Goal: Task Accomplishment & Management: Use online tool/utility

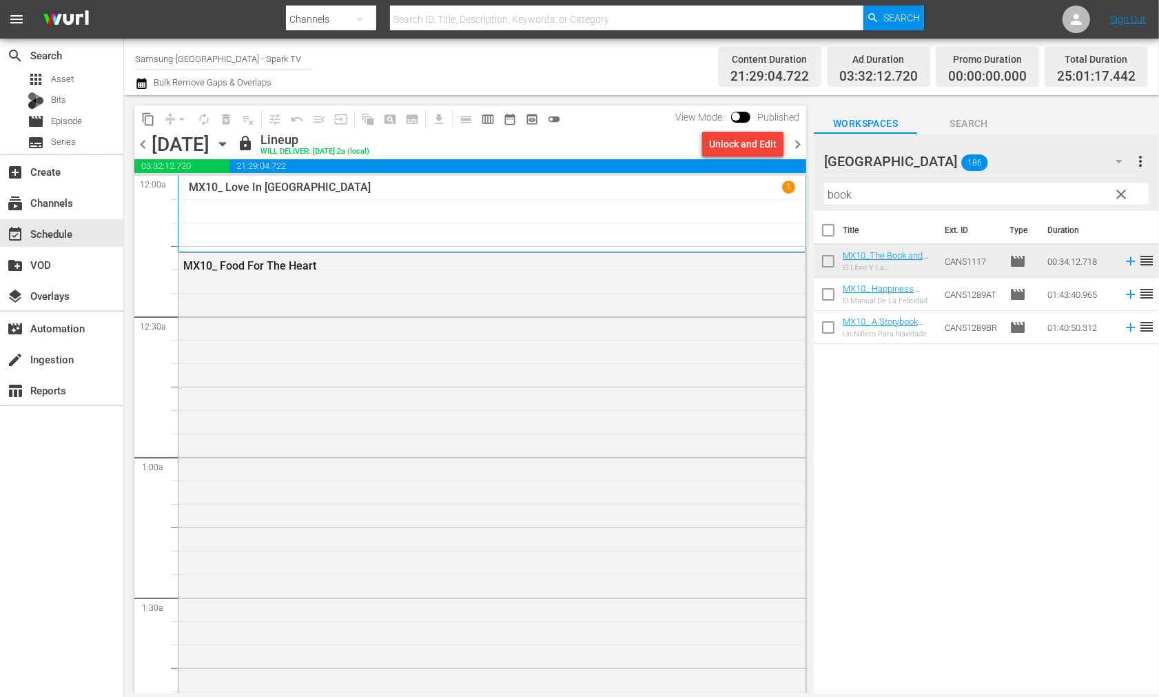
scroll to position [6595, 0]
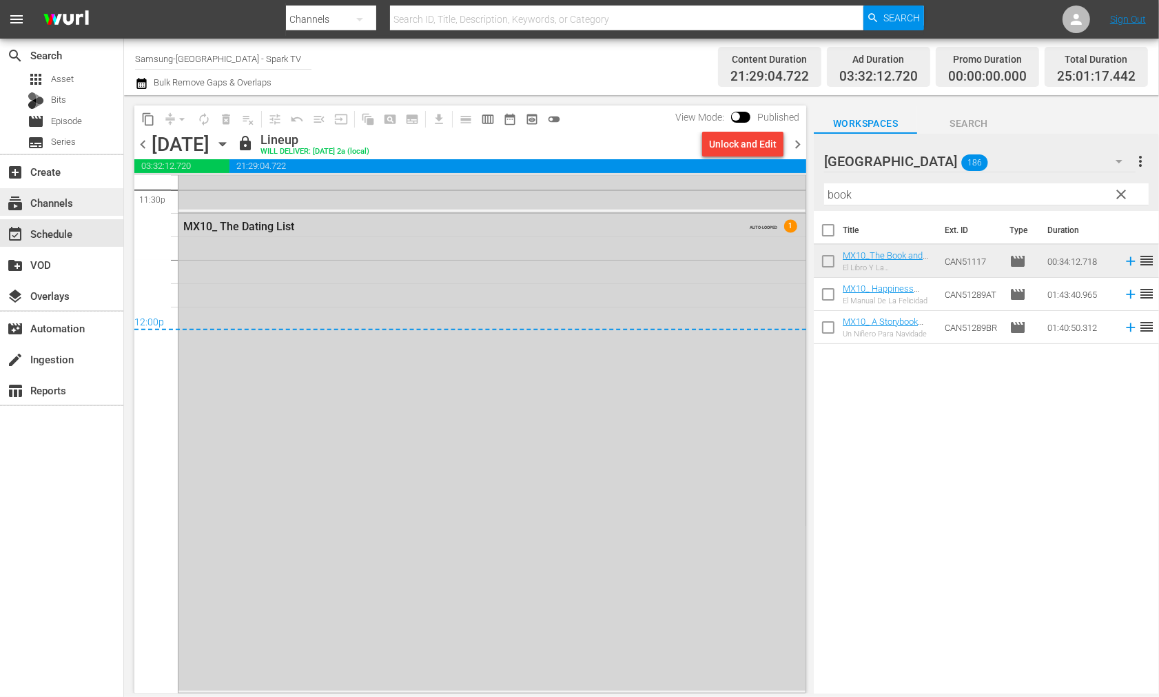
click at [52, 201] on div "subscriptions Channels" at bounding box center [38, 200] width 77 height 12
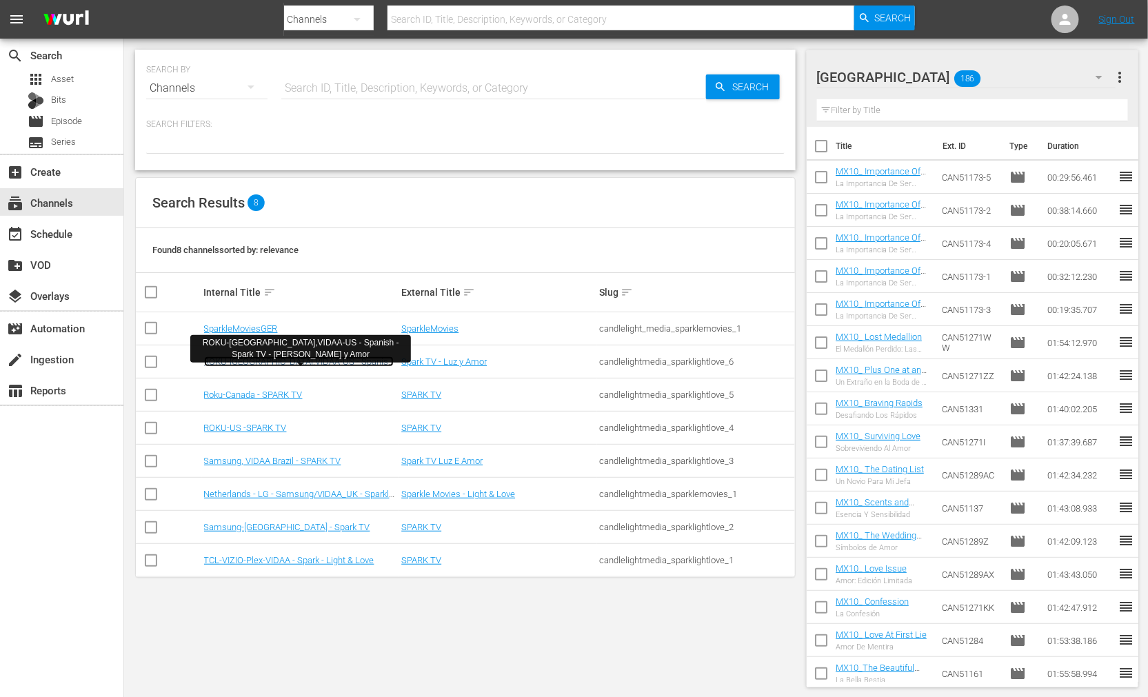
click at [278, 360] on link "ROKU-[GEOGRAPHIC_DATA],VIDAA-US - Spanish - Spark TV - [PERSON_NAME] y Amor" at bounding box center [299, 366] width 190 height 21
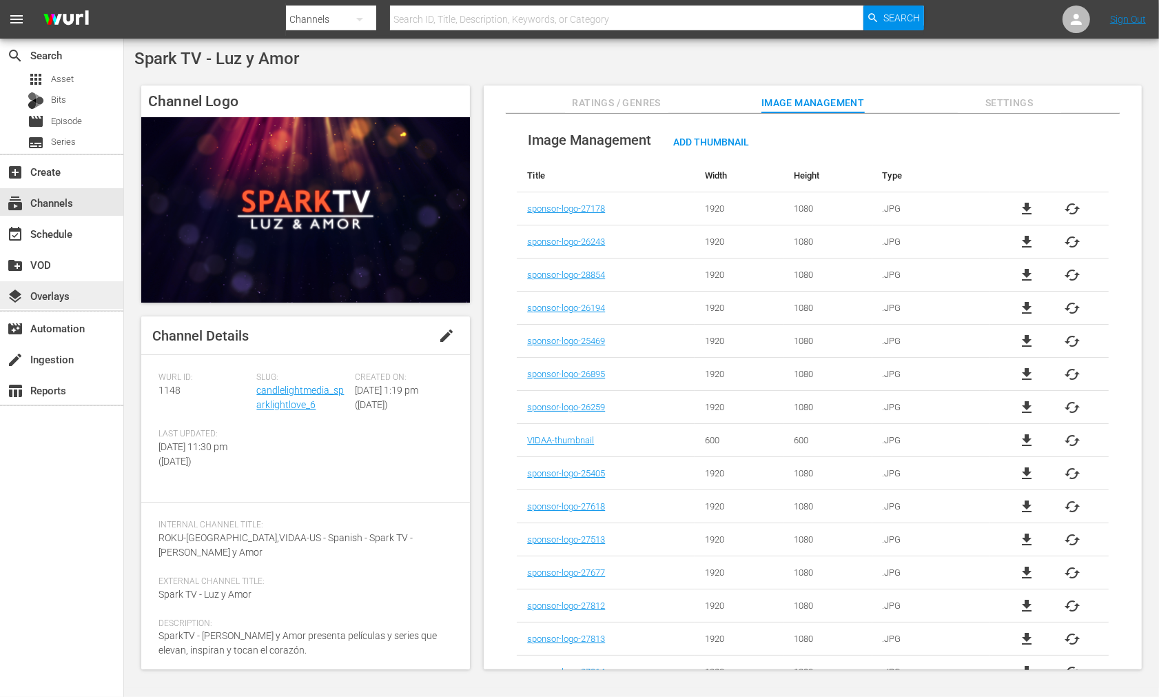
click at [52, 289] on div "layers Overlays" at bounding box center [38, 293] width 77 height 12
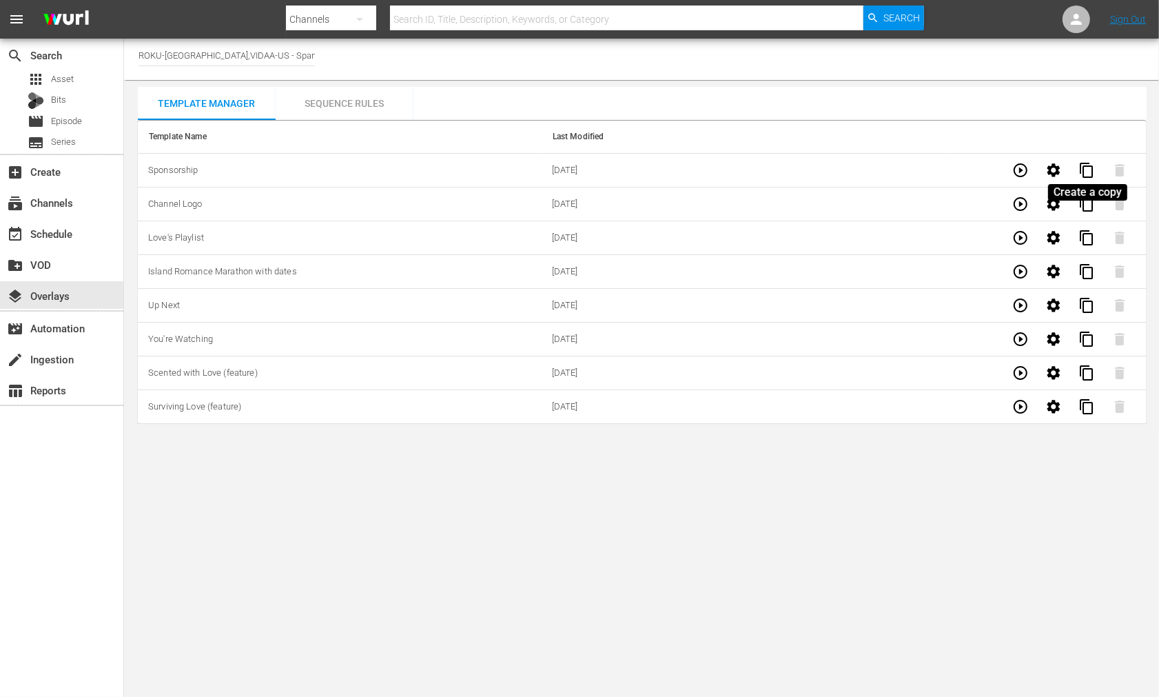
click at [1083, 168] on span "content_copy" at bounding box center [1087, 170] width 17 height 17
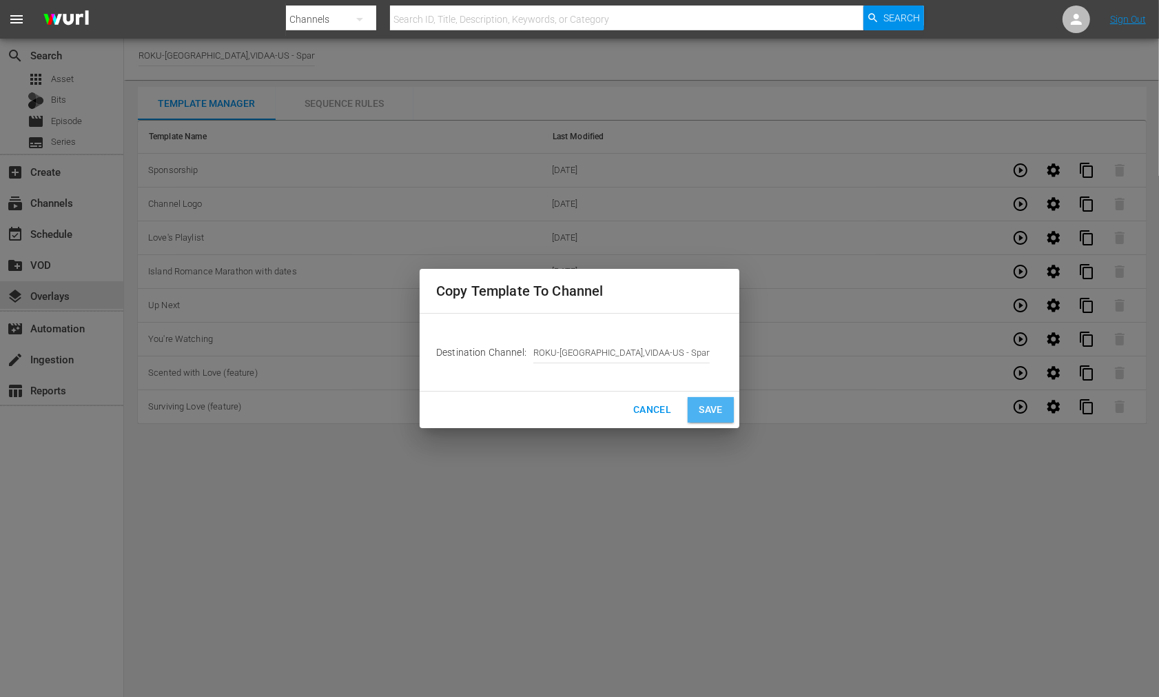
click at [704, 405] on span "Save" at bounding box center [711, 409] width 24 height 17
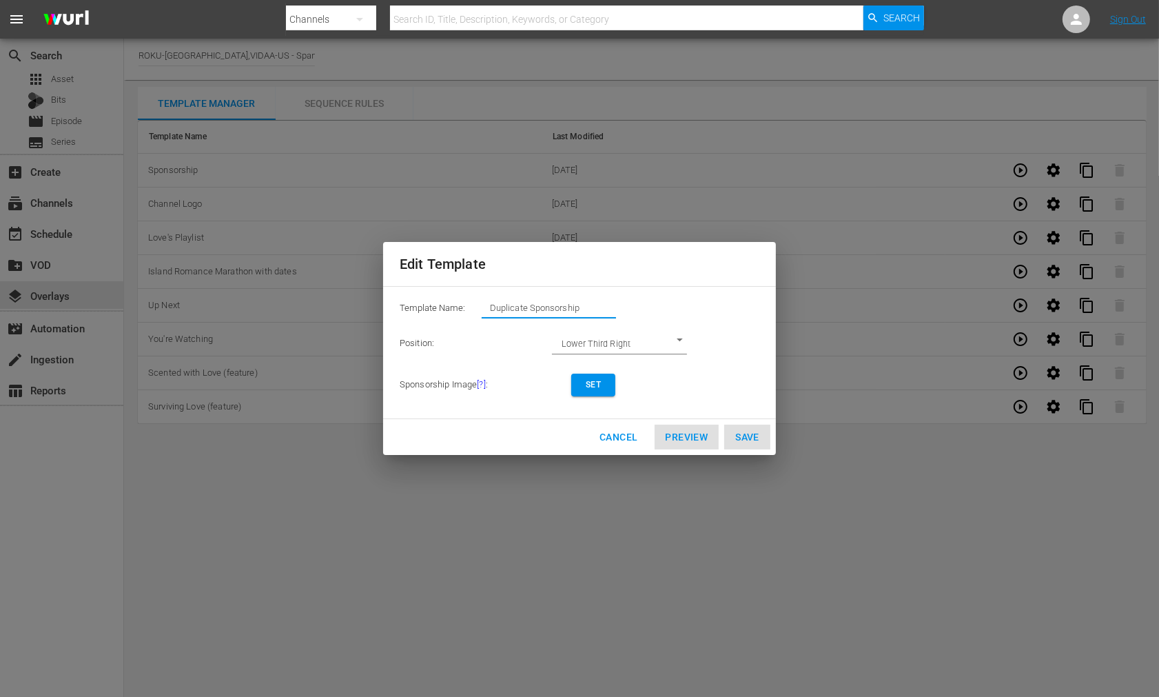
drag, startPoint x: 590, startPoint y: 308, endPoint x: 414, endPoint y: 309, distance: 176.5
click at [414, 307] on div "Template Name: Duplicate Sponsorship" at bounding box center [580, 312] width 360 height 28
click at [596, 378] on span "Set" at bounding box center [593, 385] width 22 height 14
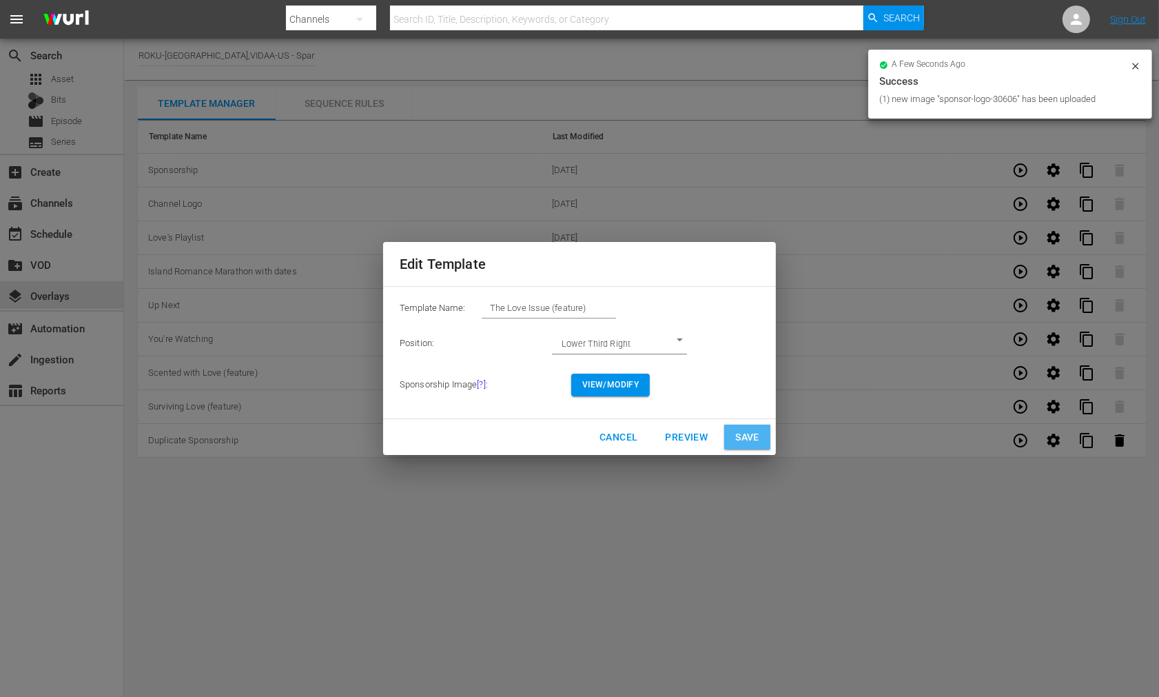
click at [751, 435] on span "Save" at bounding box center [747, 437] width 24 height 17
type input "Duplicate Sponsorship"
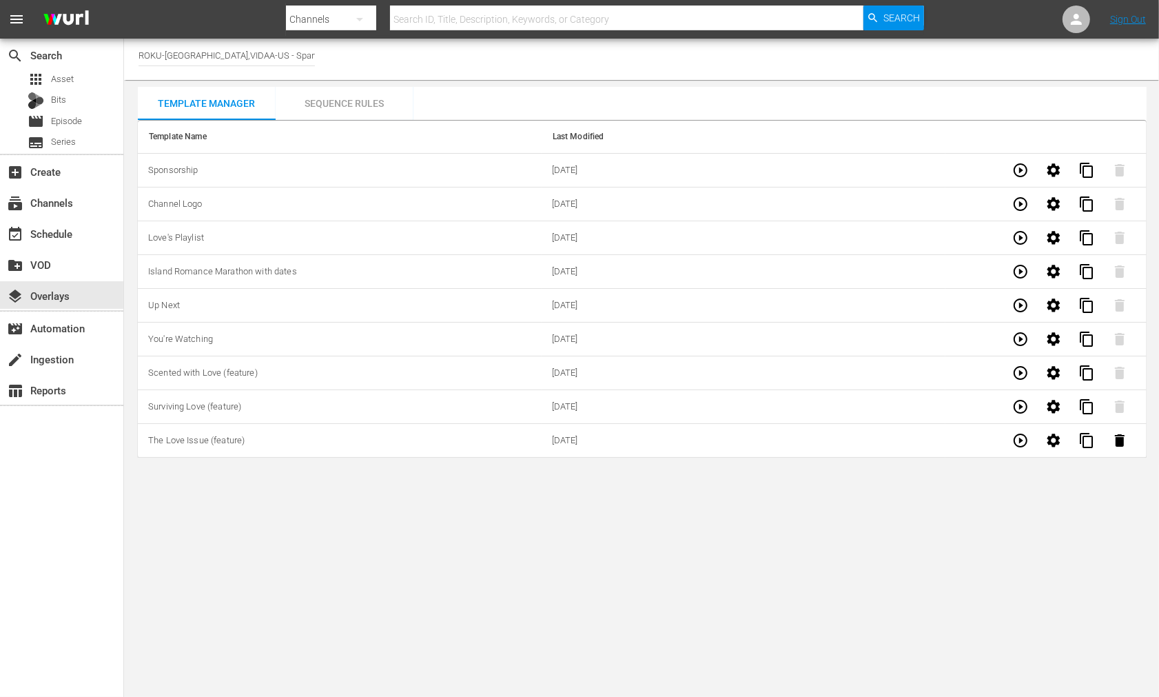
click at [349, 105] on div "Sequence Rules" at bounding box center [345, 103] width 138 height 33
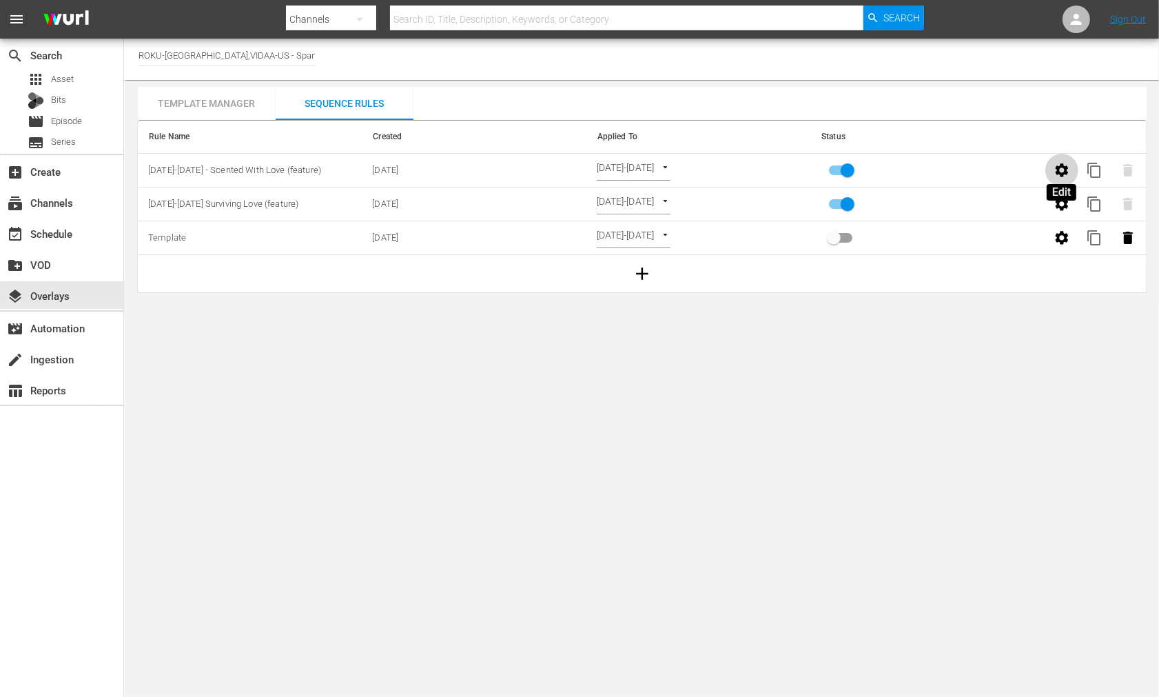
click at [1061, 168] on icon "button" at bounding box center [1062, 170] width 17 height 17
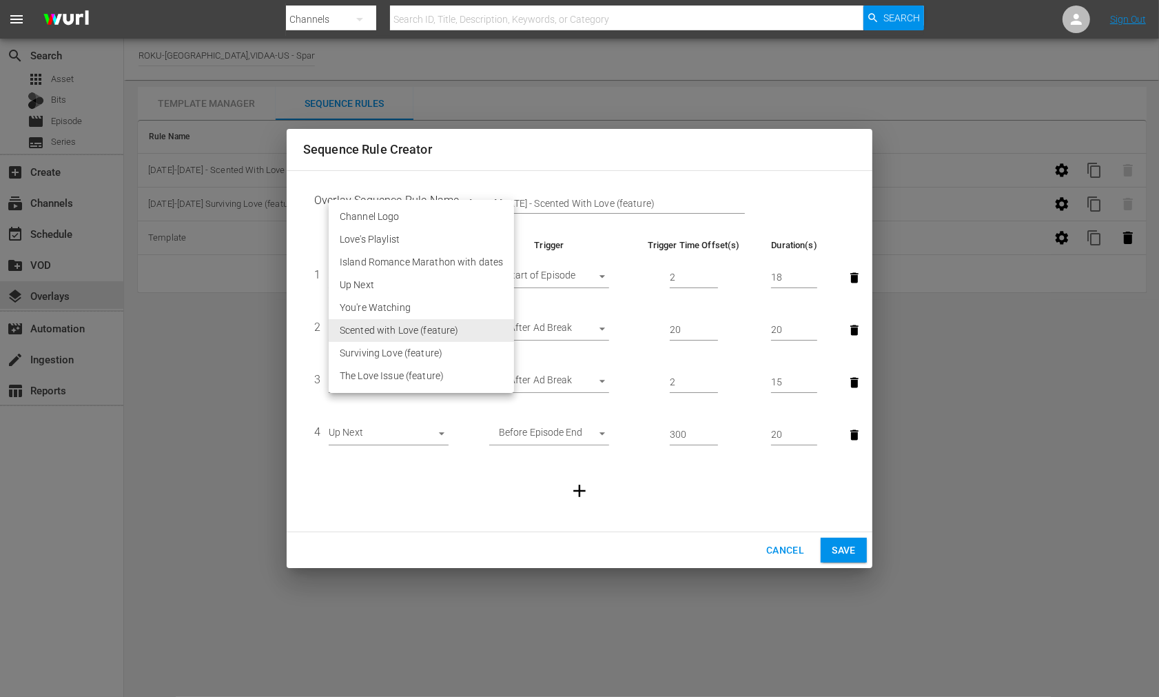
click at [442, 328] on body "menu Search By Channels Search ID, Title, Description, Keywords, or Category Se…" at bounding box center [579, 348] width 1159 height 697
click at [425, 378] on li "The Love Issue (feature)" at bounding box center [421, 376] width 185 height 23
type input "30606"
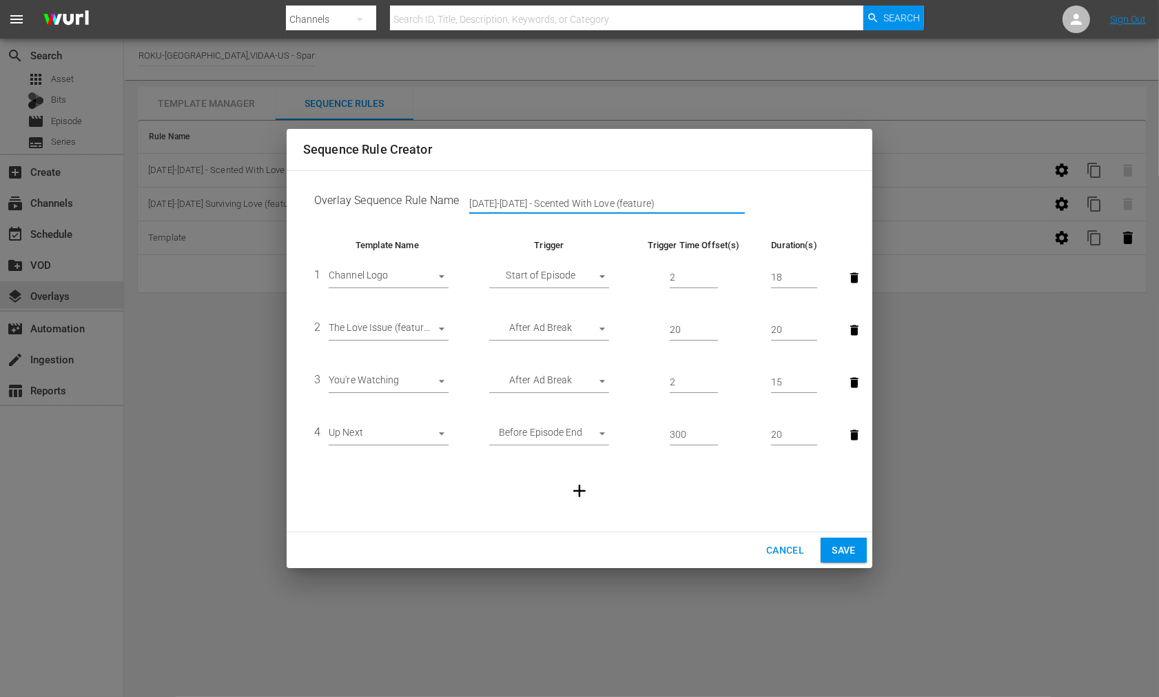
drag, startPoint x: 511, startPoint y: 203, endPoint x: 491, endPoint y: 202, distance: 20.0
click at [491, 202] on input "[DATE]-[DATE] - Scented With Love (feature)" at bounding box center [607, 203] width 276 height 21
drag, startPoint x: 580, startPoint y: 201, endPoint x: 526, endPoint y: 201, distance: 53.8
click at [526, 201] on input "[DATE]-[DATE] - Scented With Love (feature)" at bounding box center [607, 203] width 276 height 21
click at [562, 202] on input "[DATE]-[DATE] - The Love (feature)" at bounding box center [607, 203] width 276 height 21
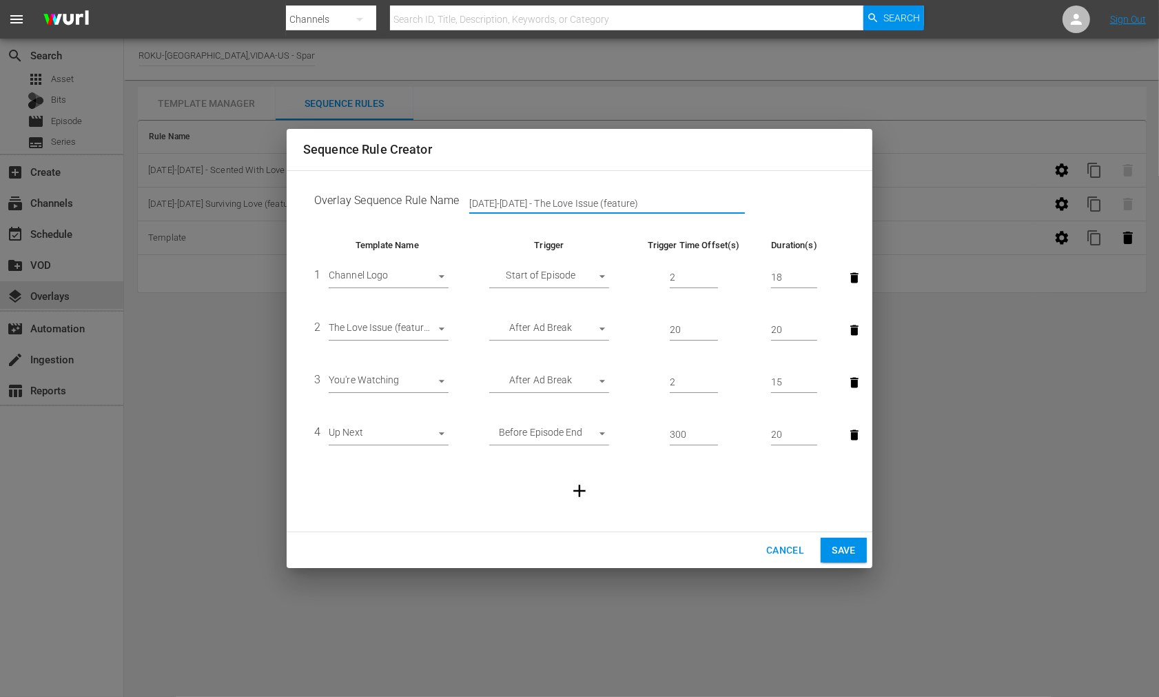
type input "[DATE]-[DATE] - The Love Issue (feature)"
click at [839, 553] on span "Save" at bounding box center [844, 550] width 24 height 17
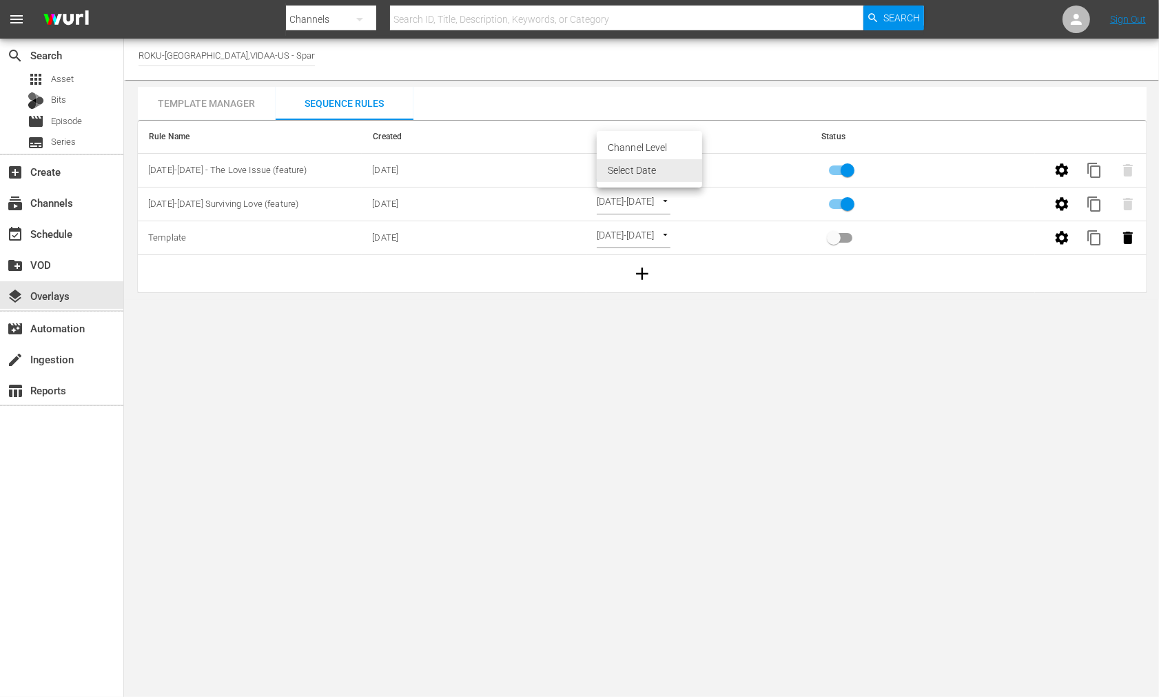
click at [696, 167] on body "menu Search By Channels Search ID, Title, Description, Keywords, or Category Se…" at bounding box center [579, 348] width 1159 height 697
click at [628, 143] on li "Channel Level" at bounding box center [649, 147] width 105 height 23
type input "CHANNEL_LEVEL"
click at [662, 165] on body "menu Search By Channels Search ID, Title, Description, Keywords, or Category Se…" at bounding box center [579, 348] width 1159 height 697
click at [637, 199] on li "Select Date" at bounding box center [638, 193] width 82 height 23
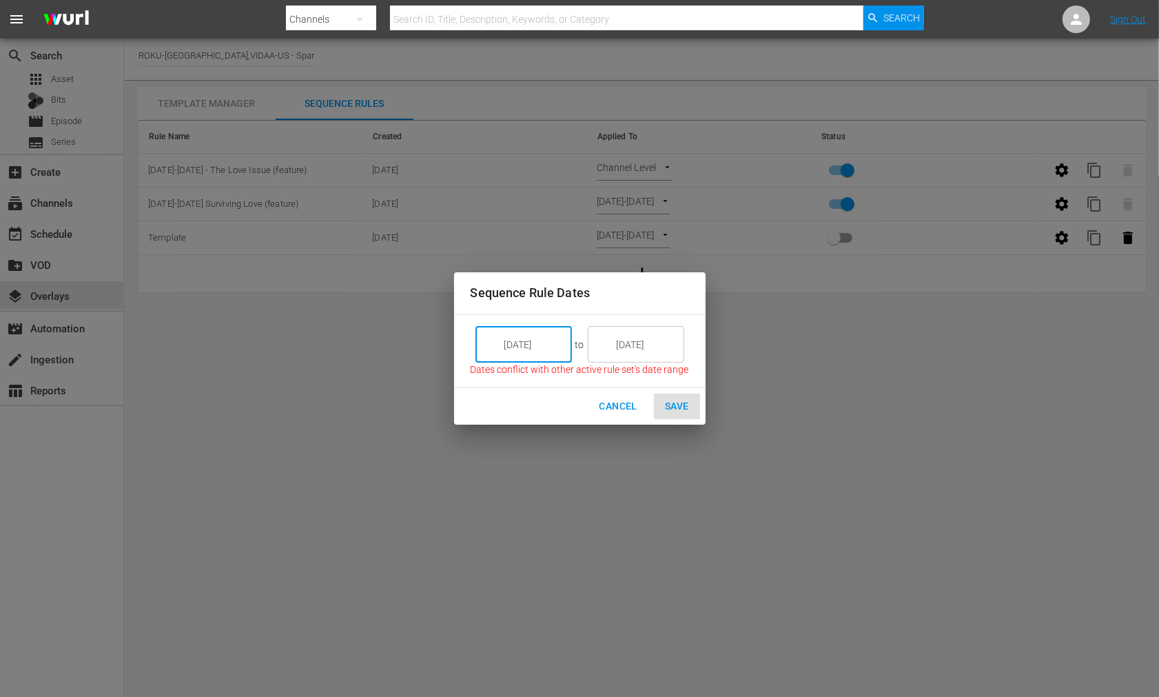
click at [542, 343] on input "[DATE]" at bounding box center [533, 344] width 77 height 37
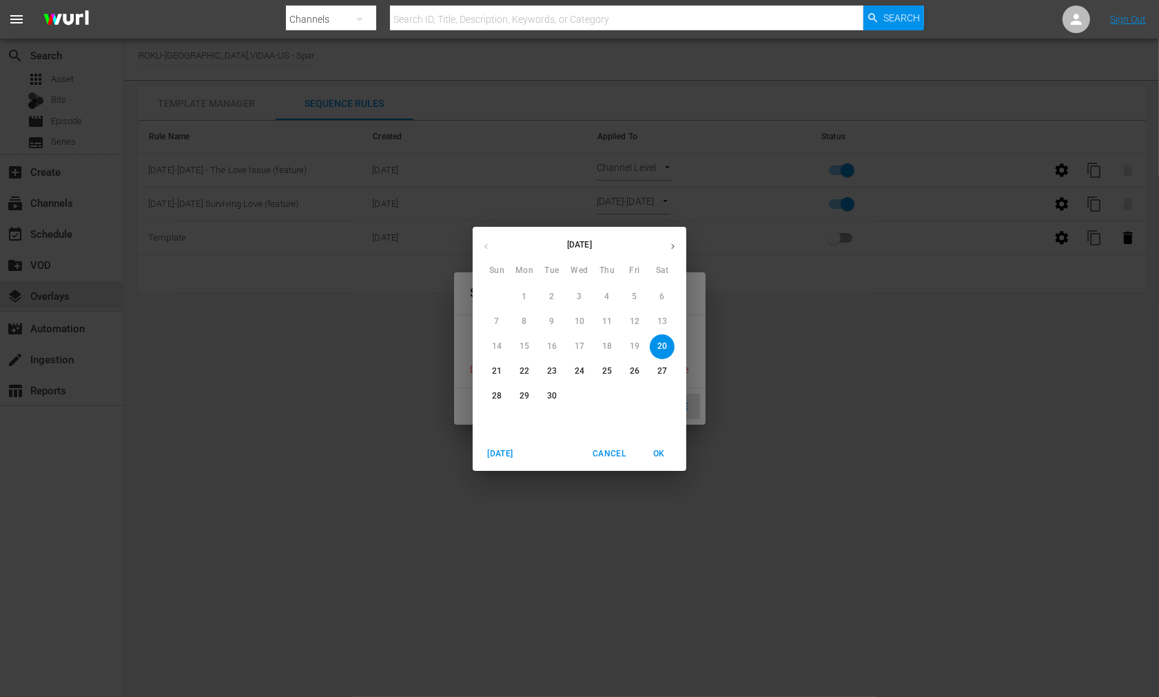
click at [527, 374] on p "22" at bounding box center [525, 371] width 10 height 12
type input "[DATE]"
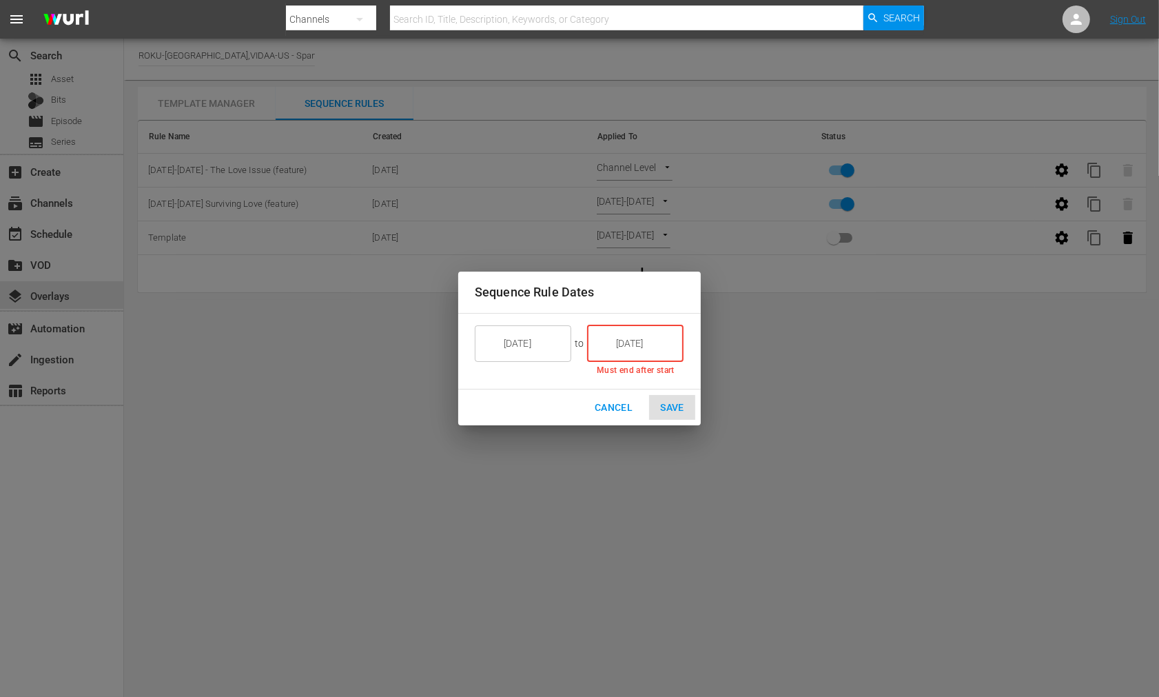
click at [650, 343] on input "[DATE]" at bounding box center [645, 343] width 77 height 37
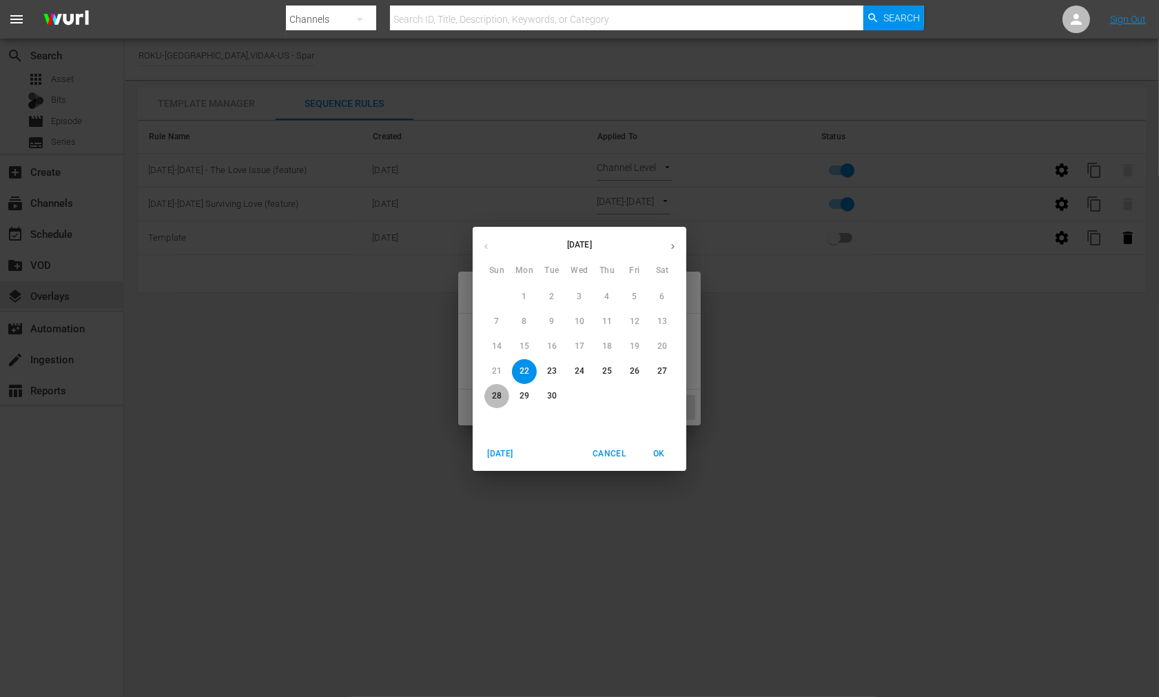
click at [494, 393] on p "28" at bounding box center [497, 396] width 10 height 12
type input "[DATE]"
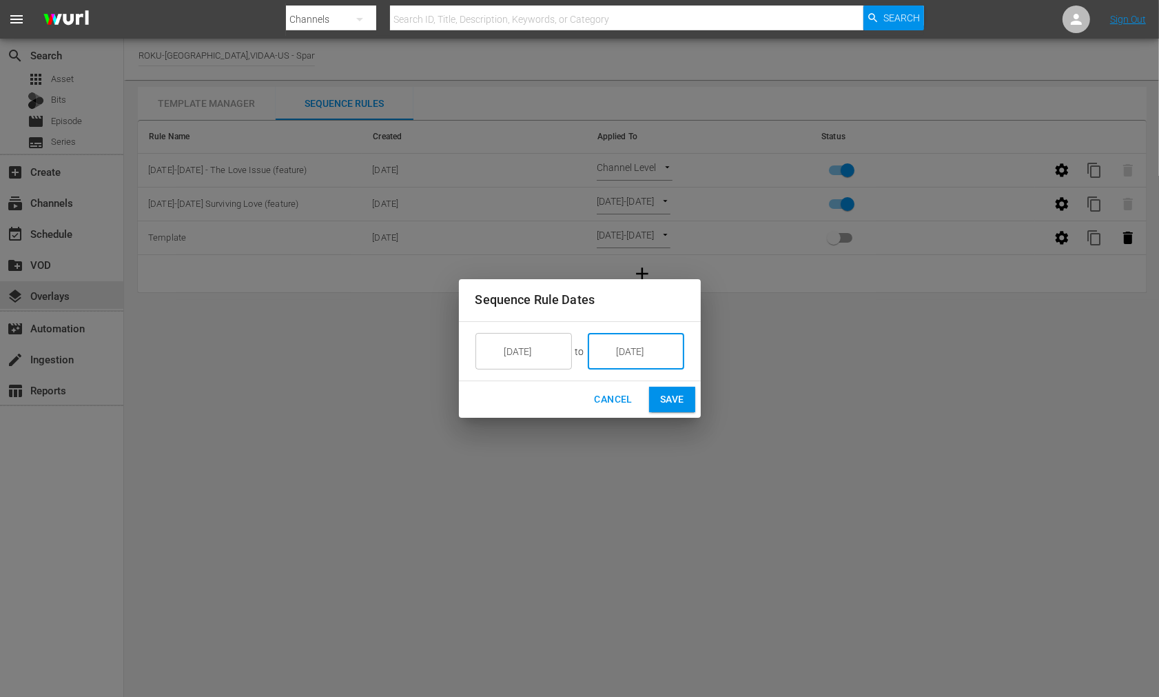
click at [670, 397] on span "Save" at bounding box center [672, 399] width 24 height 17
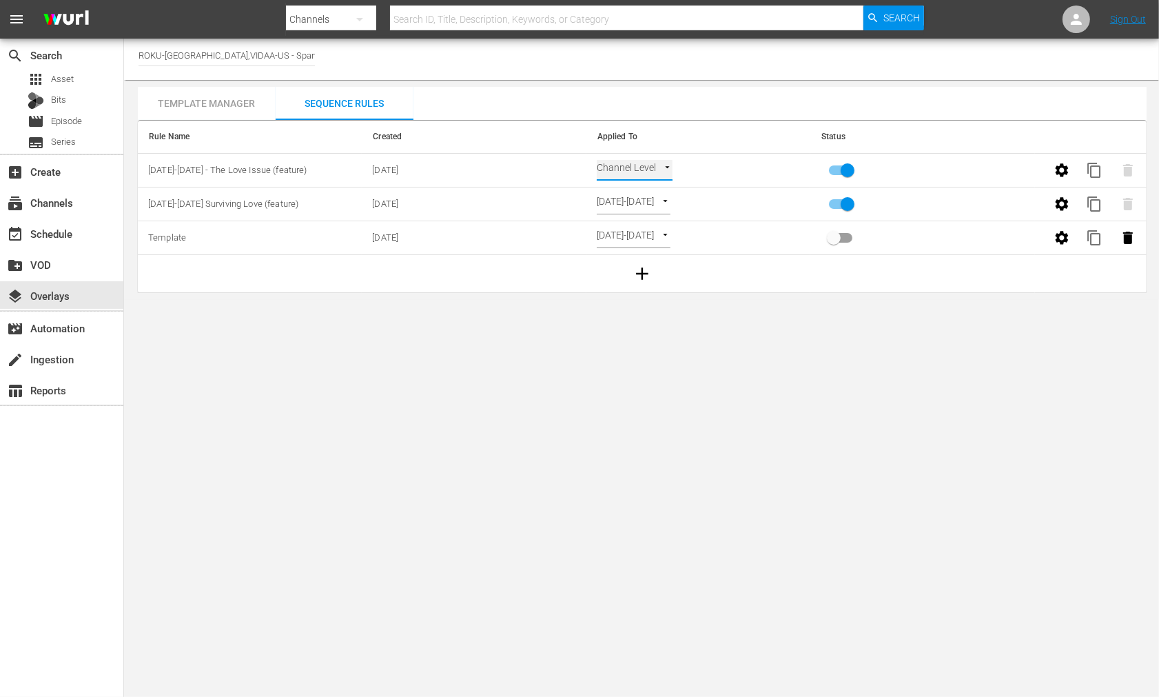
type input "SELECT_DATE"
click at [848, 174] on input "primary checkbox" at bounding box center [848, 173] width 79 height 26
click at [835, 170] on input "primary checkbox" at bounding box center [834, 173] width 79 height 26
checkbox input "true"
drag, startPoint x: 183, startPoint y: 99, endPoint x: 824, endPoint y: 200, distance: 648.9
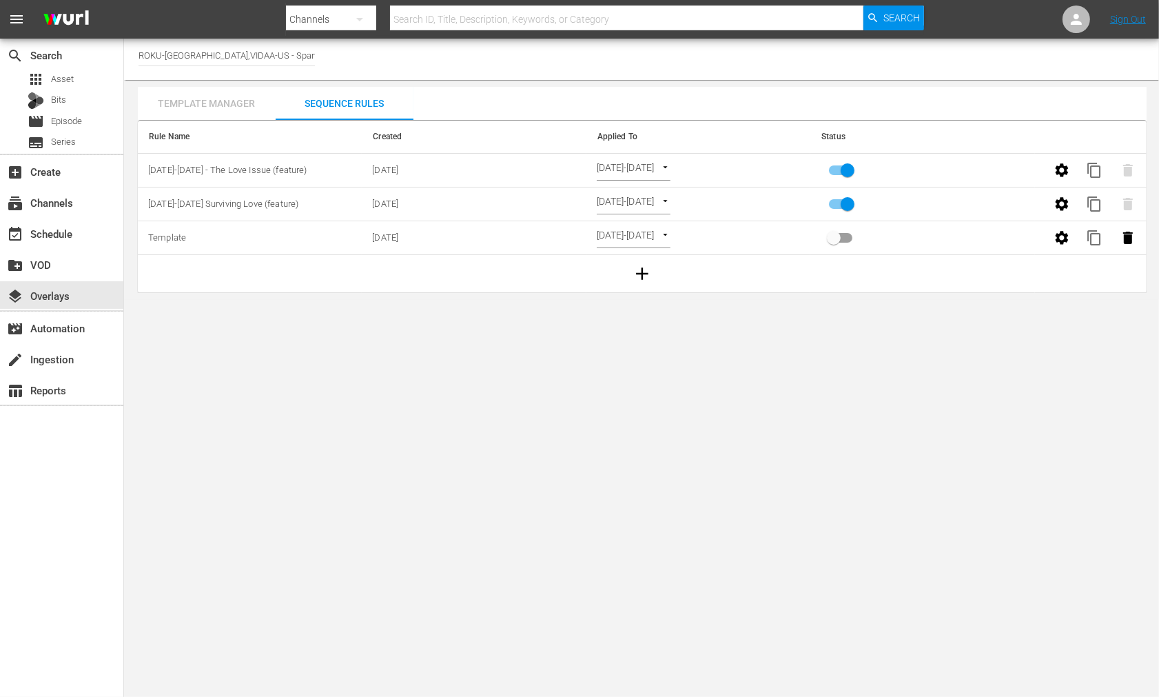
click at [187, 99] on div "Template Manager" at bounding box center [207, 103] width 138 height 33
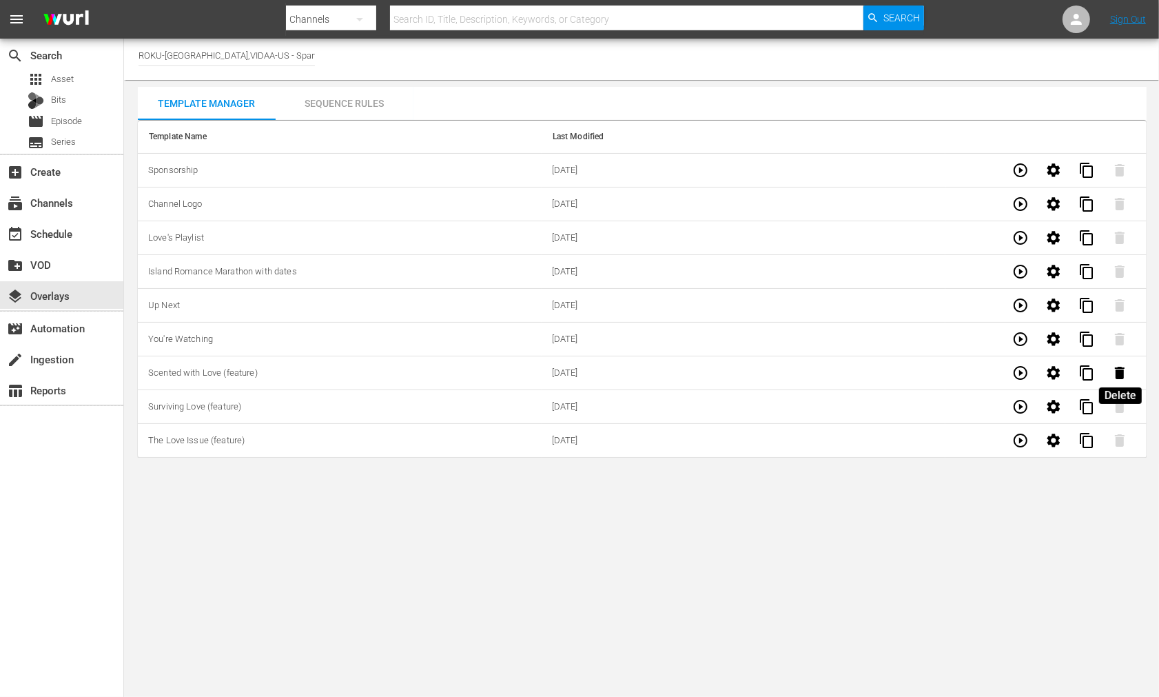
click at [1119, 372] on icon "button" at bounding box center [1120, 373] width 10 height 12
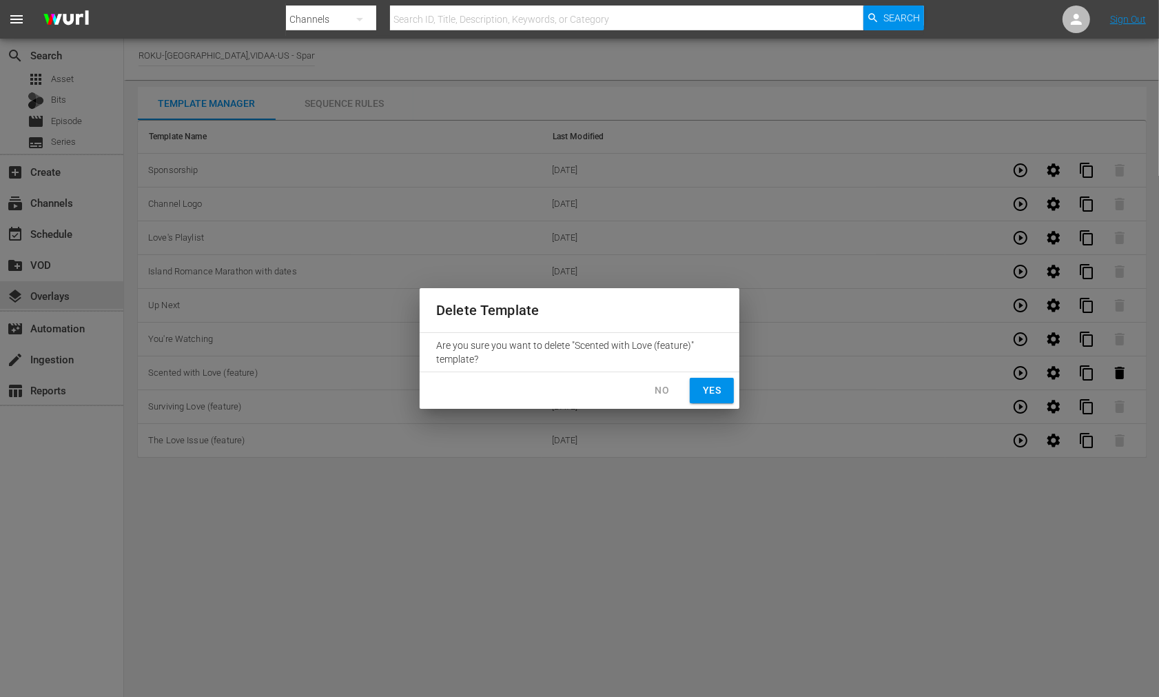
click at [713, 387] on span "Yes" at bounding box center [712, 390] width 22 height 17
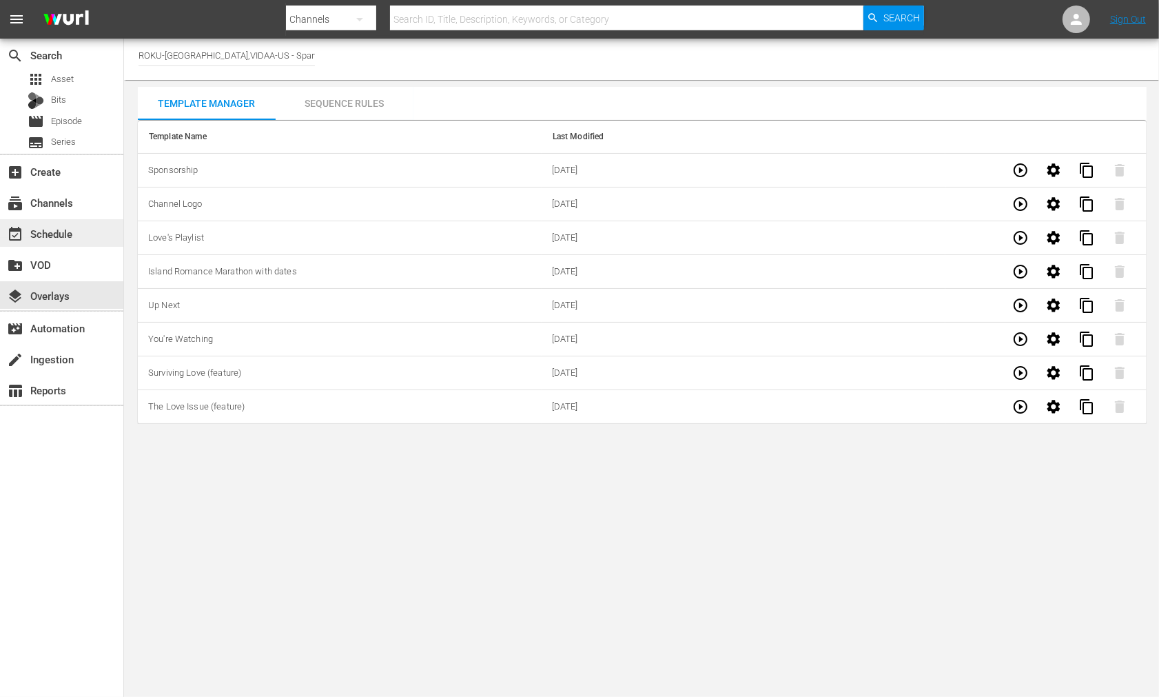
click at [64, 236] on div "event_available Schedule" at bounding box center [38, 231] width 77 height 12
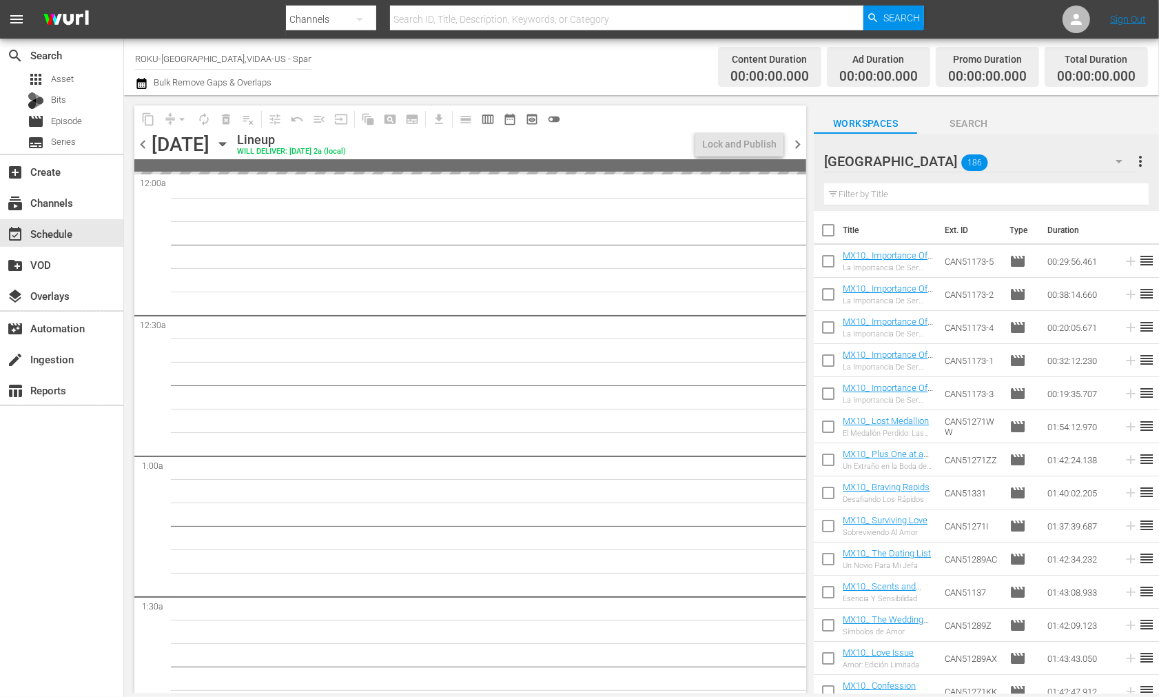
click at [230, 141] on icon "button" at bounding box center [222, 143] width 15 height 15
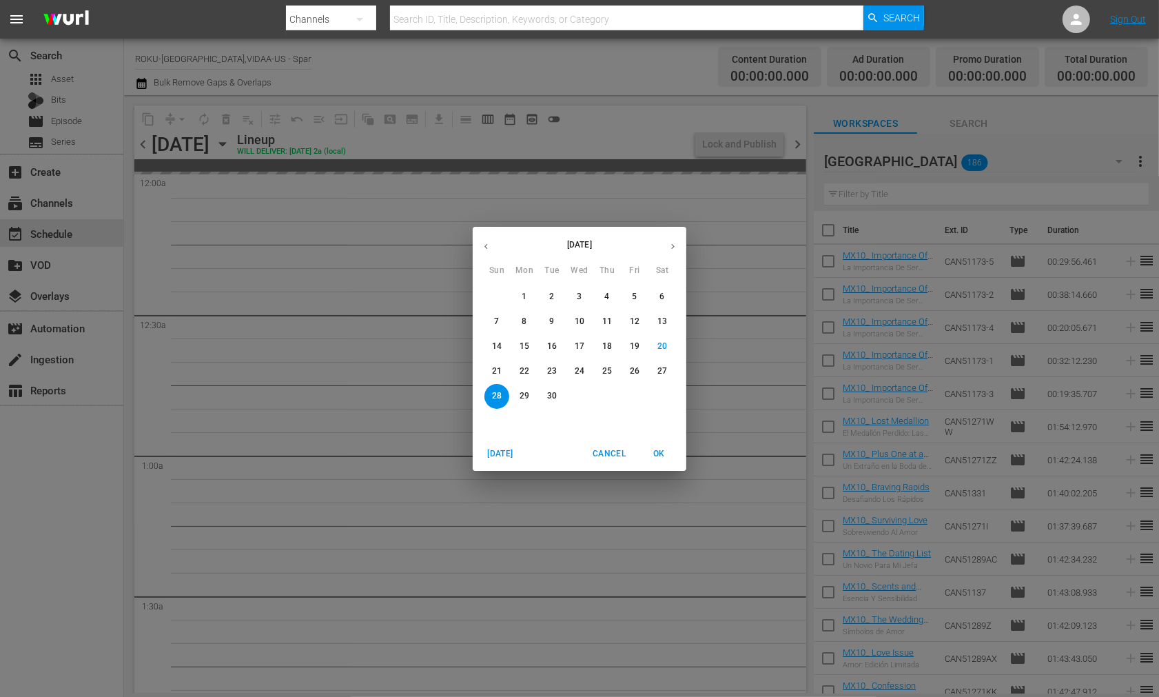
click at [524, 369] on p "22" at bounding box center [525, 371] width 10 height 12
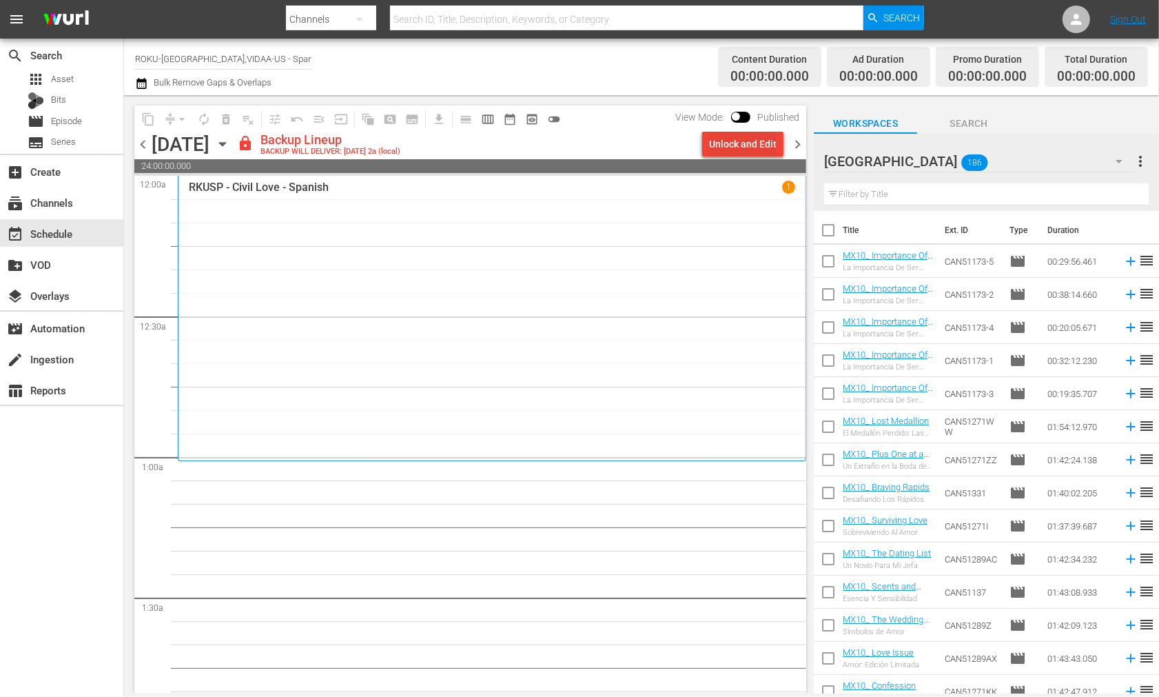
click at [731, 143] on div "Unlock and Edit" at bounding box center [743, 144] width 68 height 25
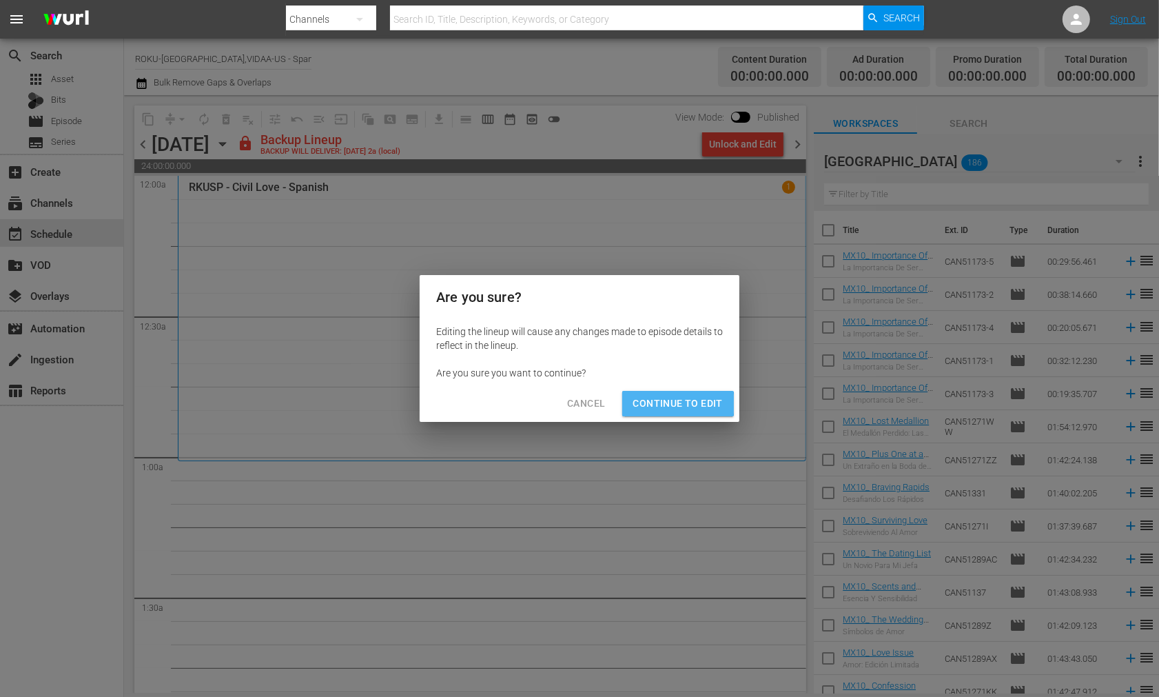
click at [669, 404] on span "Continue to Edit" at bounding box center [678, 403] width 90 height 17
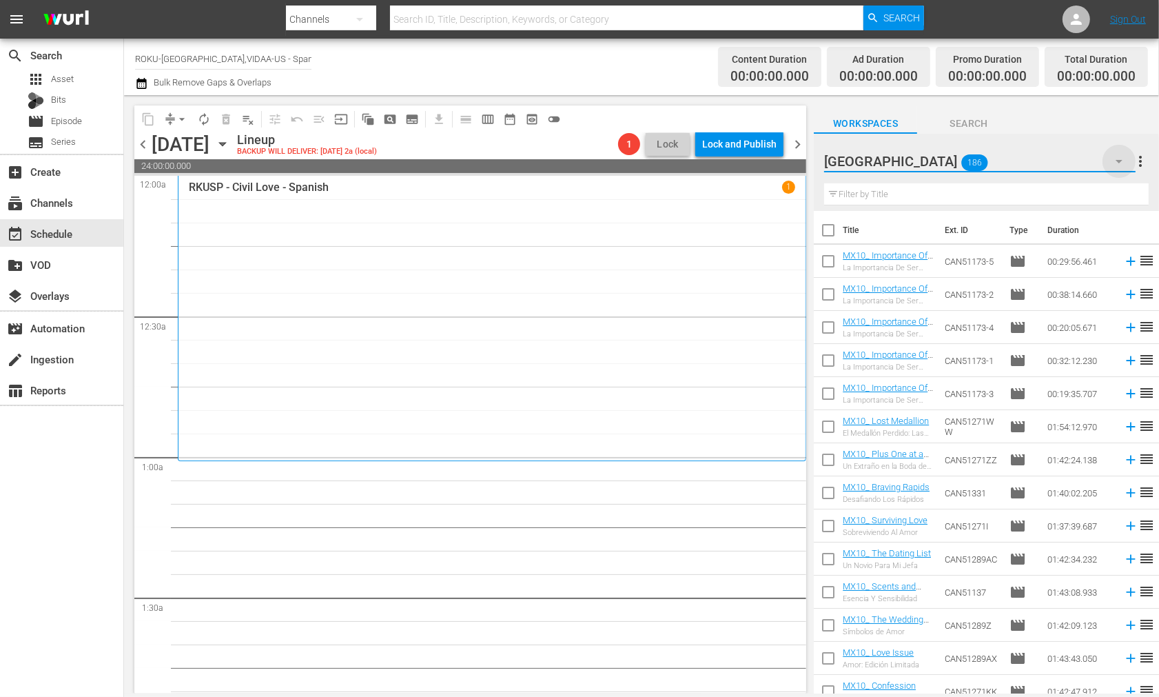
click at [1120, 161] on icon "button" at bounding box center [1119, 161] width 7 height 3
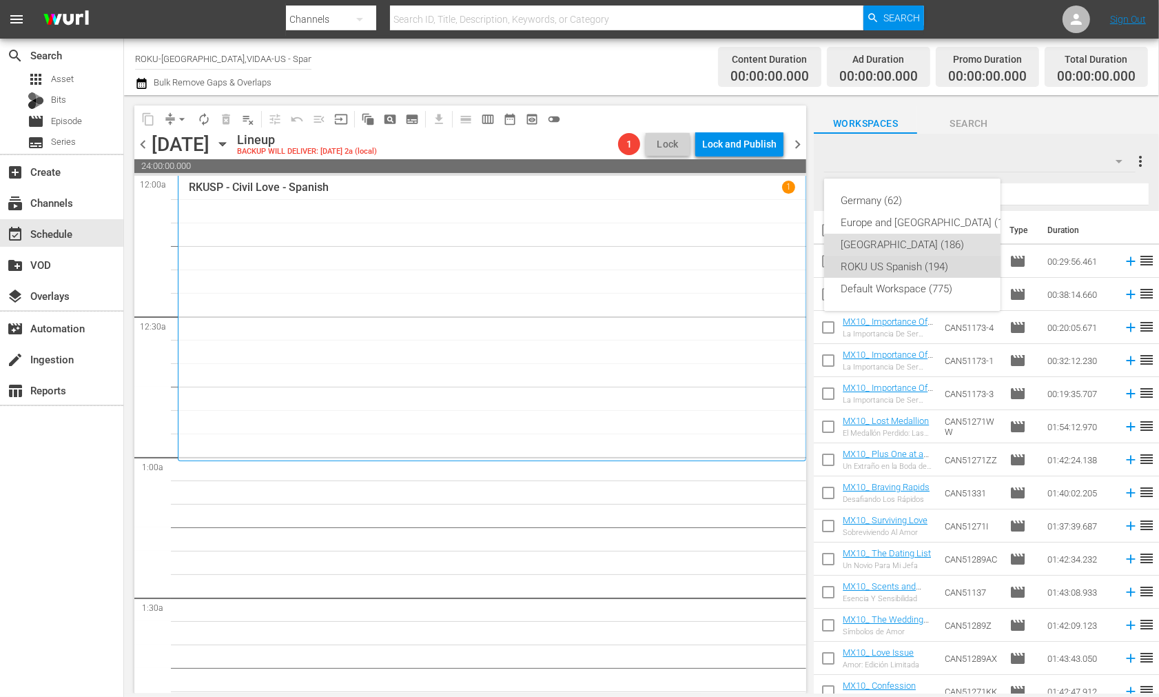
click at [898, 265] on div "ROKU US Spanish (194)" at bounding box center [929, 267] width 177 height 22
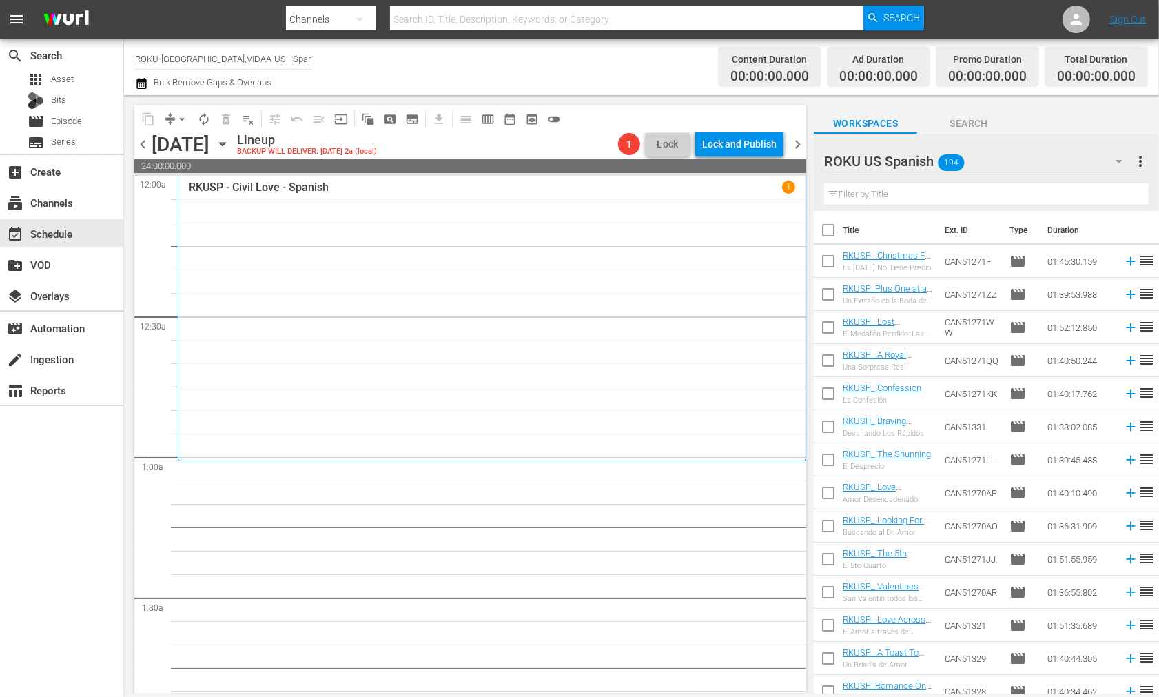
click at [862, 194] on input "text" at bounding box center [986, 194] width 325 height 22
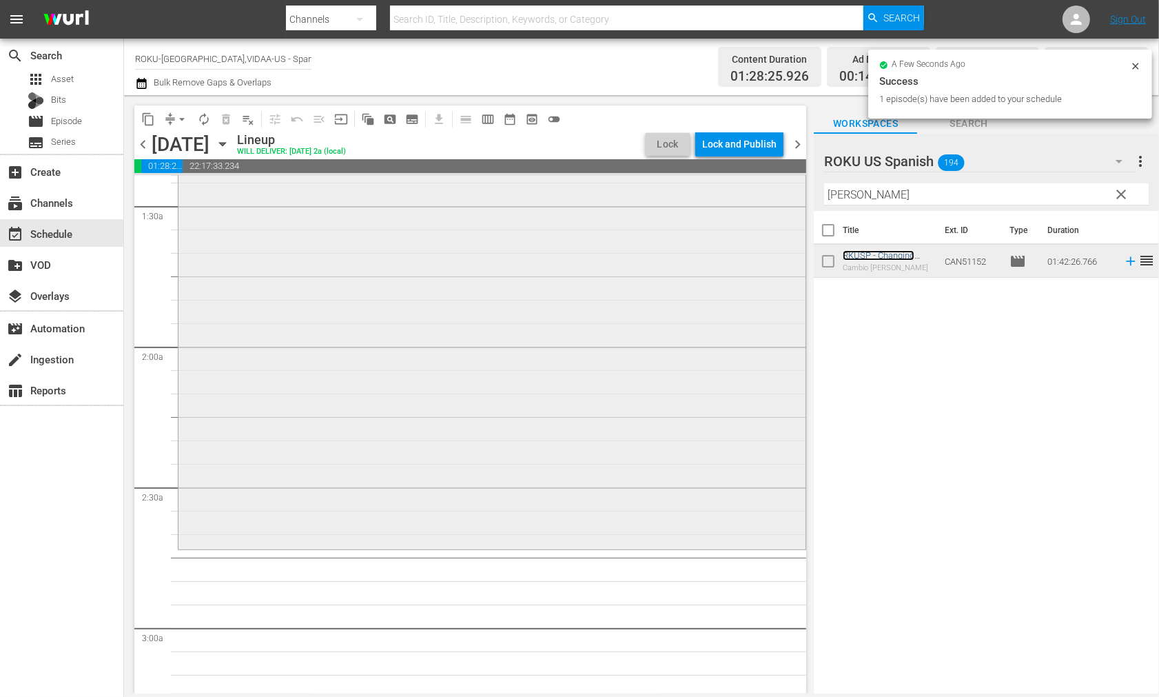
scroll to position [536, 0]
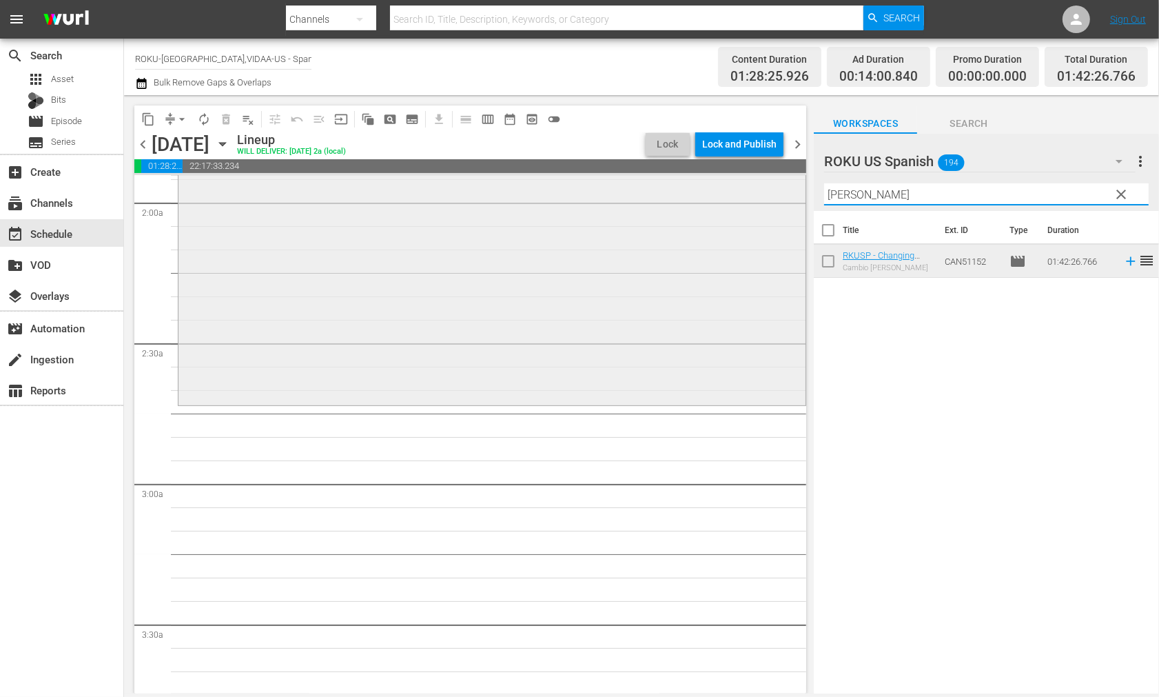
drag, startPoint x: 873, startPoint y: 197, endPoint x: 734, endPoint y: 196, distance: 139.2
click at [735, 195] on div "content_copy compress arrow_drop_down autorenew_outlined delete_forever_outline…" at bounding box center [641, 394] width 1035 height 598
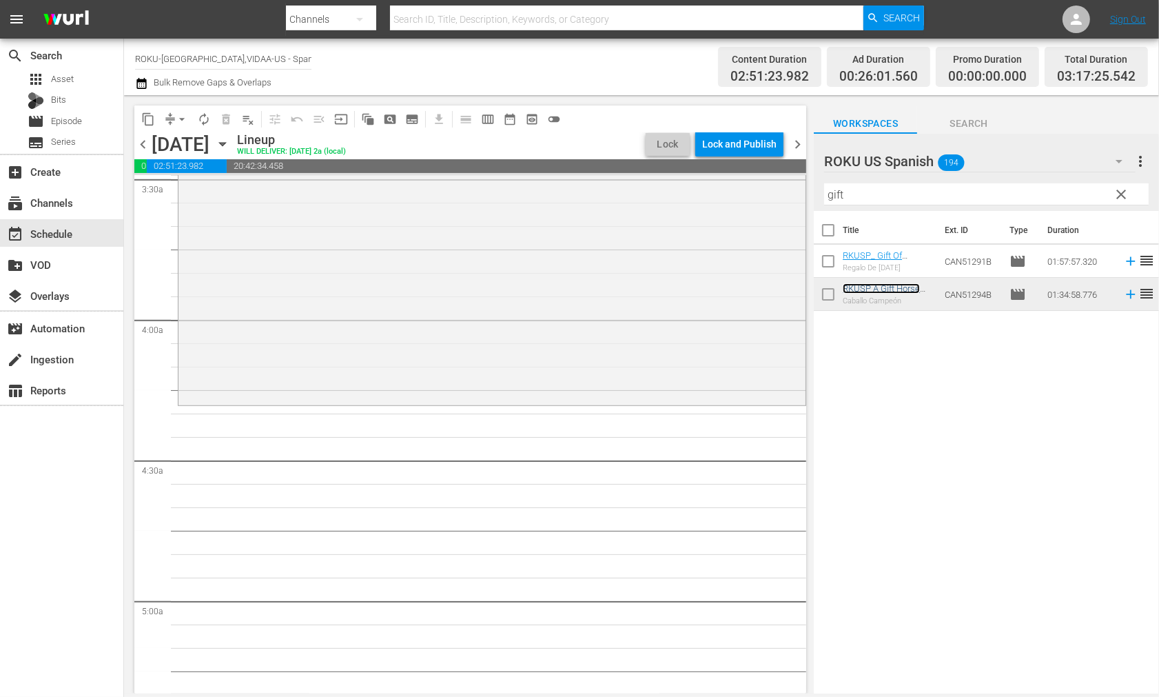
scroll to position [1148, 0]
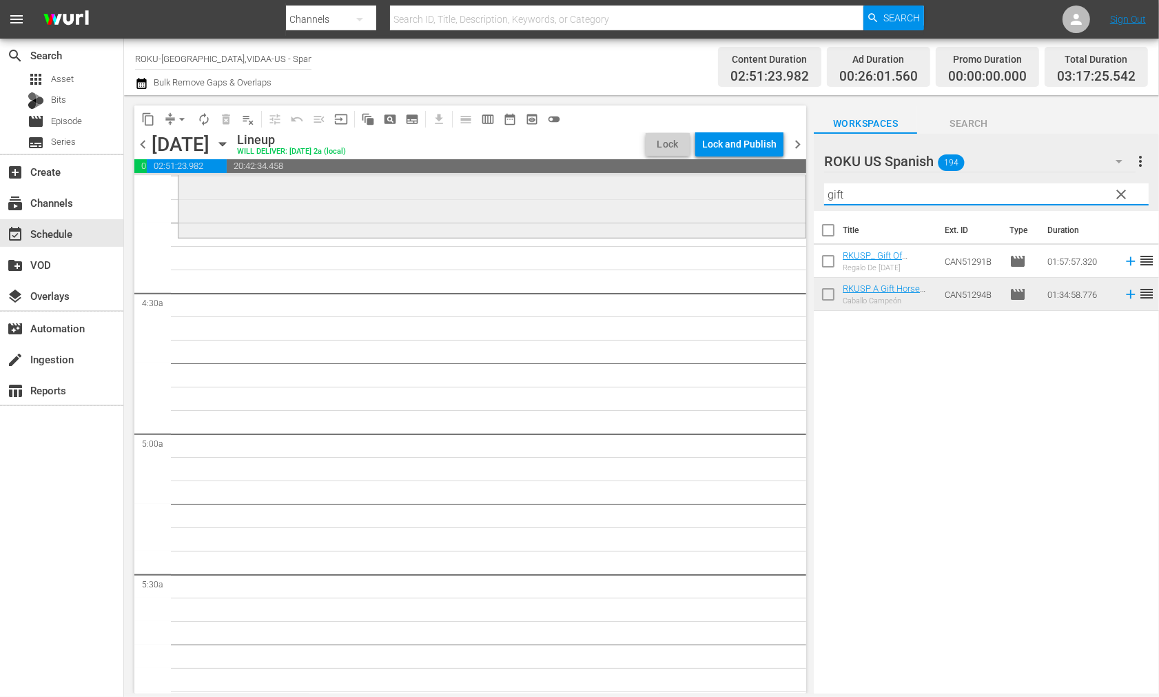
drag, startPoint x: 864, startPoint y: 194, endPoint x: 746, endPoint y: 191, distance: 117.2
click at [760, 193] on div "content_copy compress arrow_drop_down autorenew_outlined delete_forever_outline…" at bounding box center [641, 394] width 1035 height 598
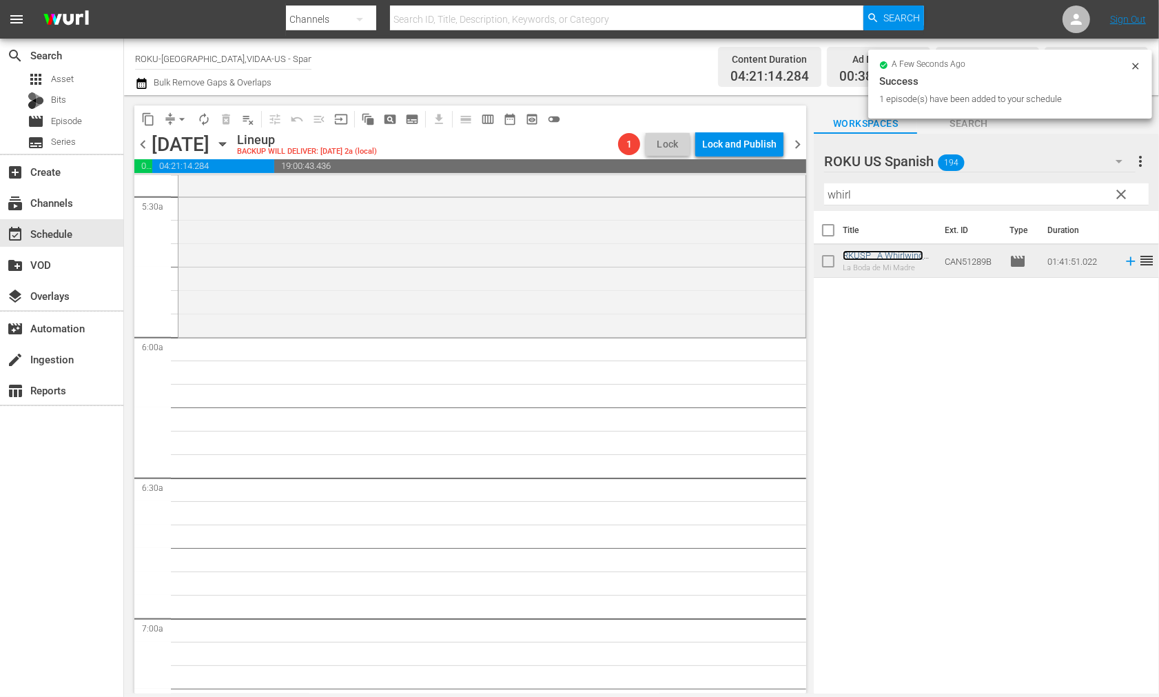
scroll to position [1532, 0]
drag, startPoint x: 873, startPoint y: 194, endPoint x: 669, endPoint y: 174, distance: 204.9
click at [669, 174] on div "content_copy compress arrow_drop_down autorenew_outlined delete_forever_outline…" at bounding box center [641, 394] width 1035 height 598
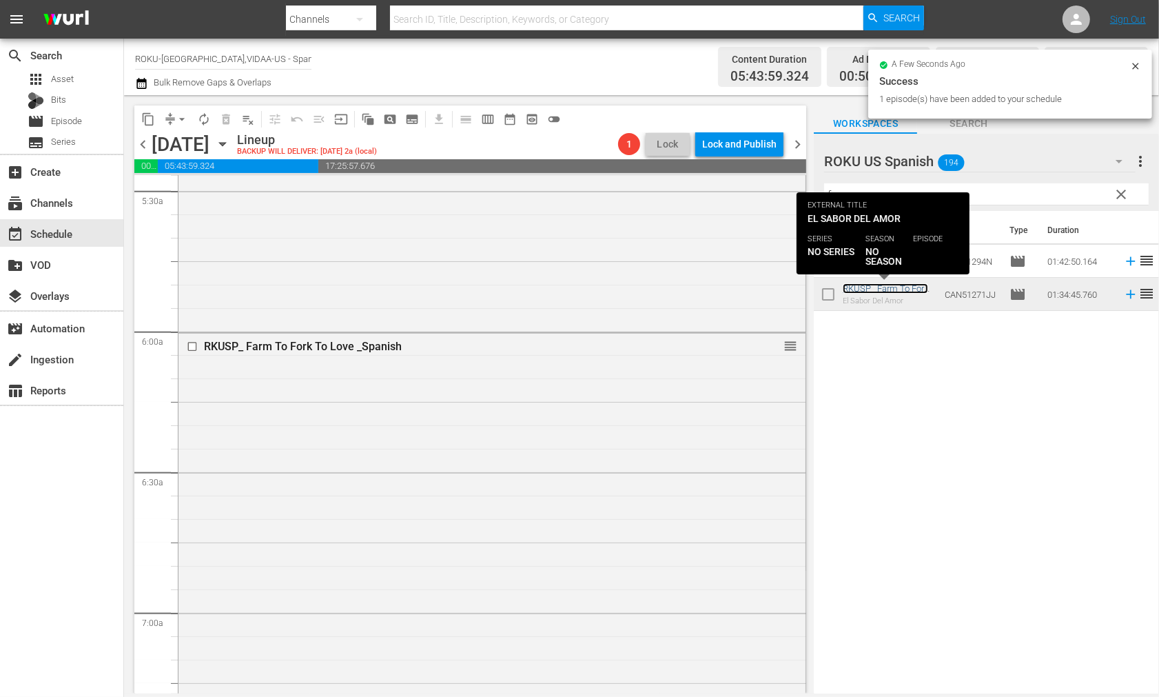
scroll to position [1914, 0]
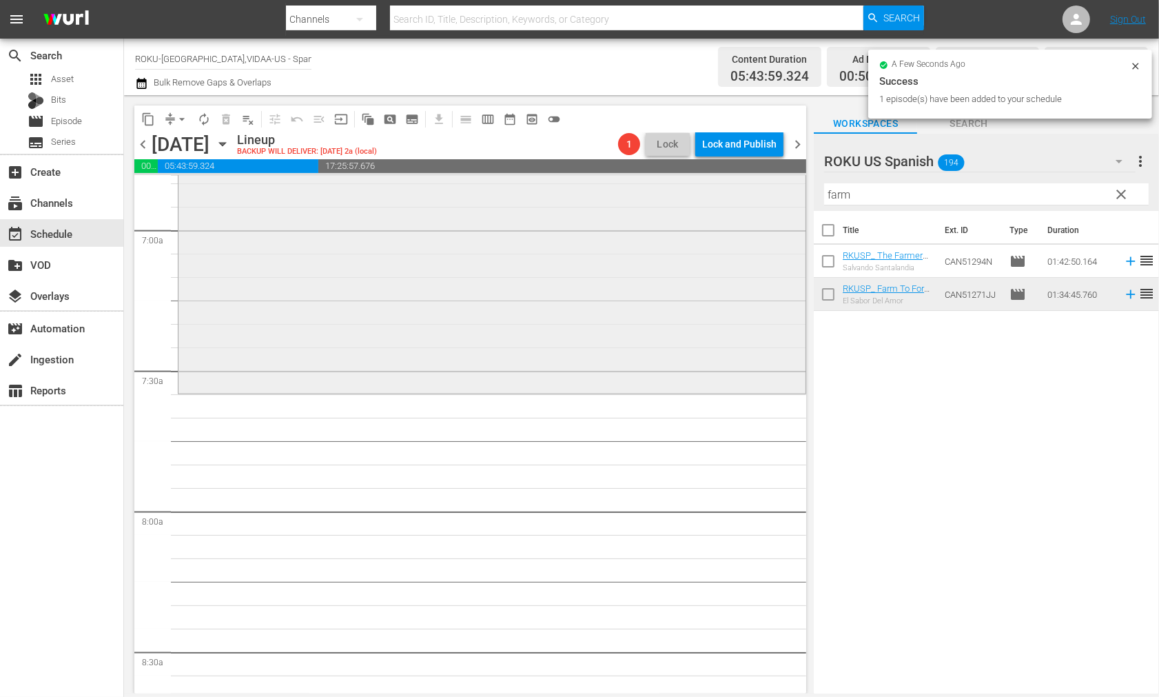
drag, startPoint x: 886, startPoint y: 197, endPoint x: 707, endPoint y: 188, distance: 179.4
click at [707, 188] on div "content_copy compress arrow_drop_down autorenew_outlined delete_forever_outline…" at bounding box center [641, 394] width 1035 height 598
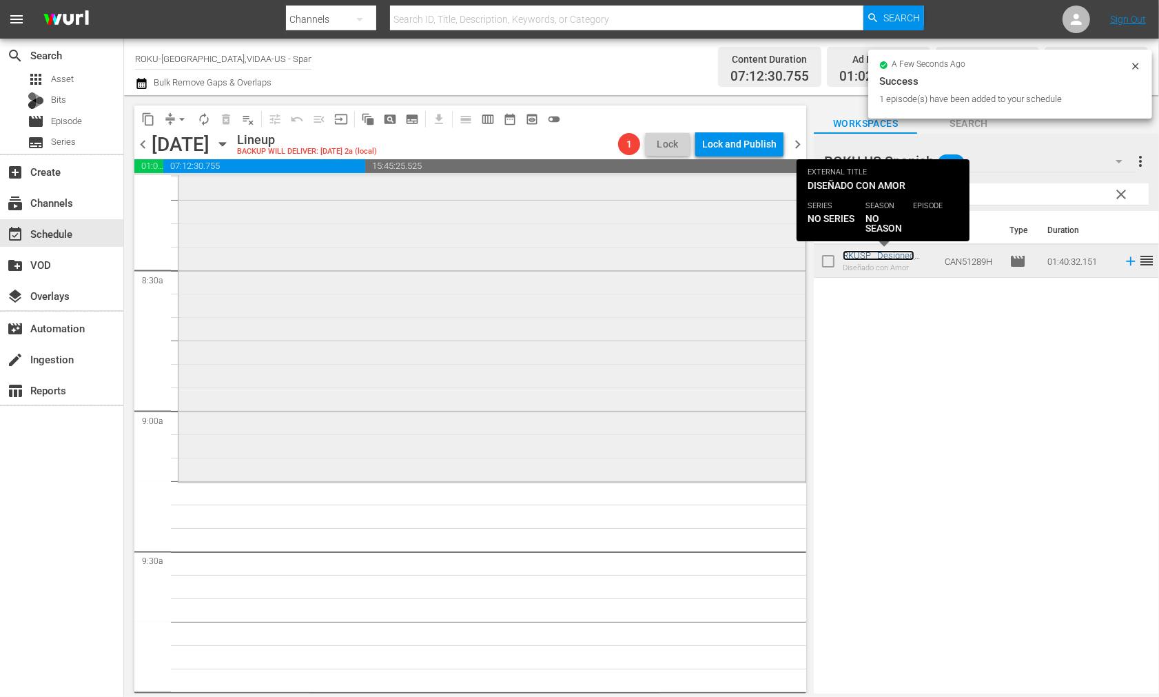
scroll to position [2297, 0]
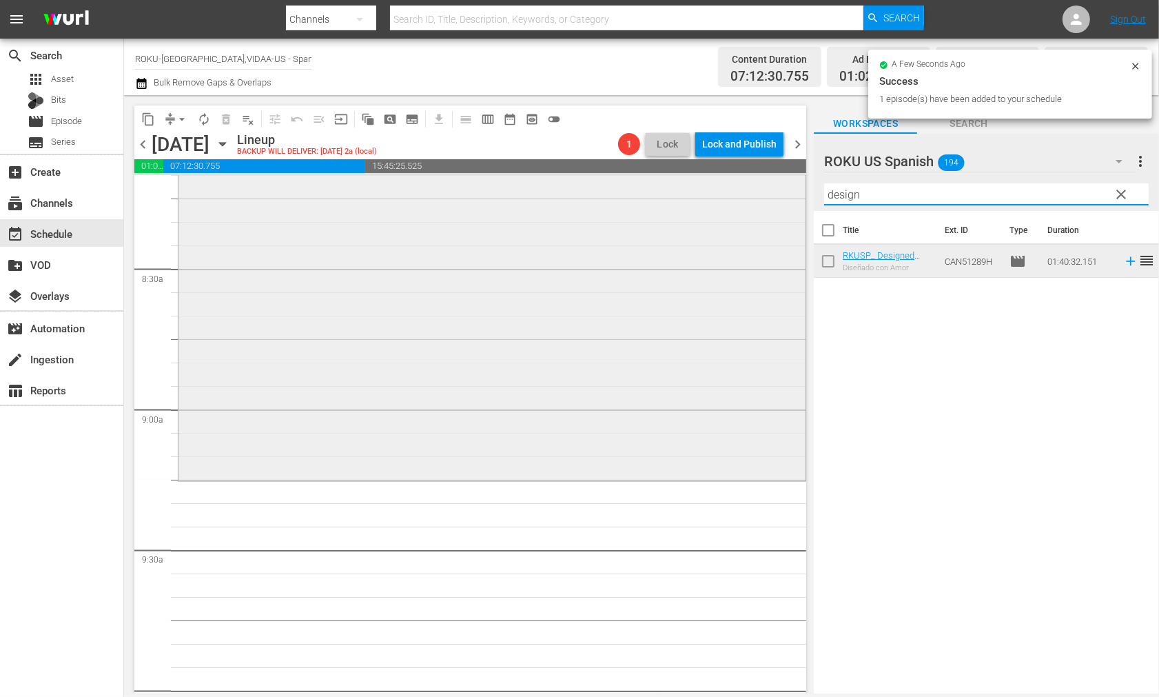
drag, startPoint x: 866, startPoint y: 195, endPoint x: 747, endPoint y: 187, distance: 118.8
click at [745, 184] on div "content_copy compress arrow_drop_down autorenew_outlined delete_forever_outline…" at bounding box center [641, 394] width 1035 height 598
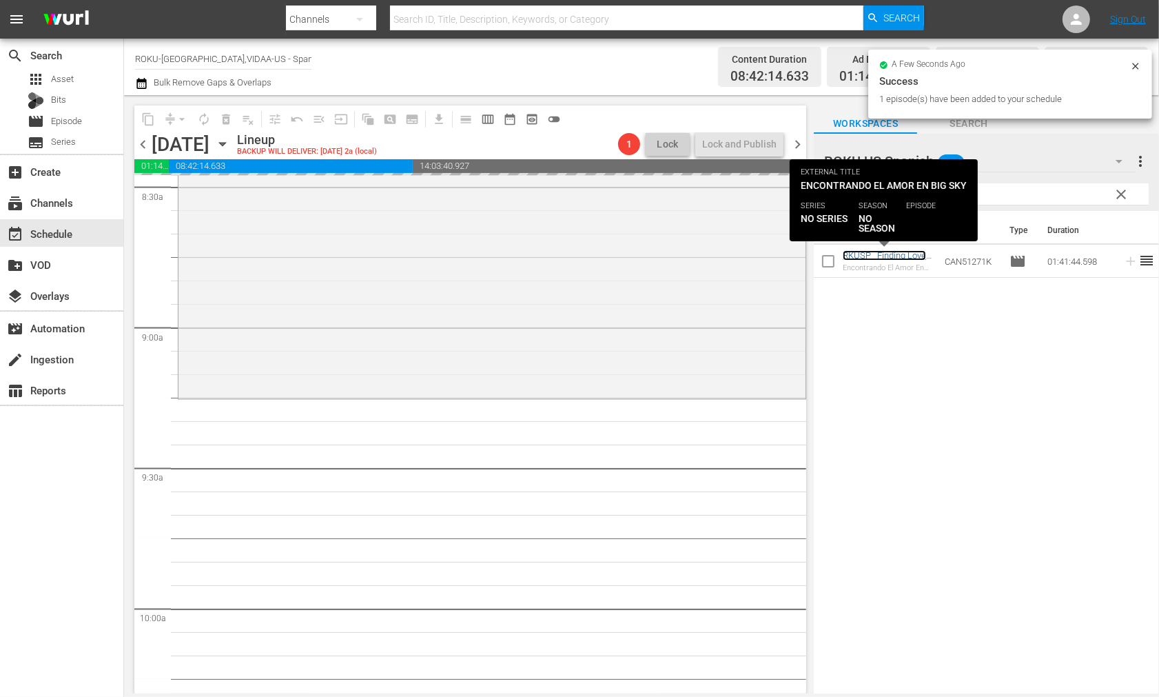
scroll to position [2680, 0]
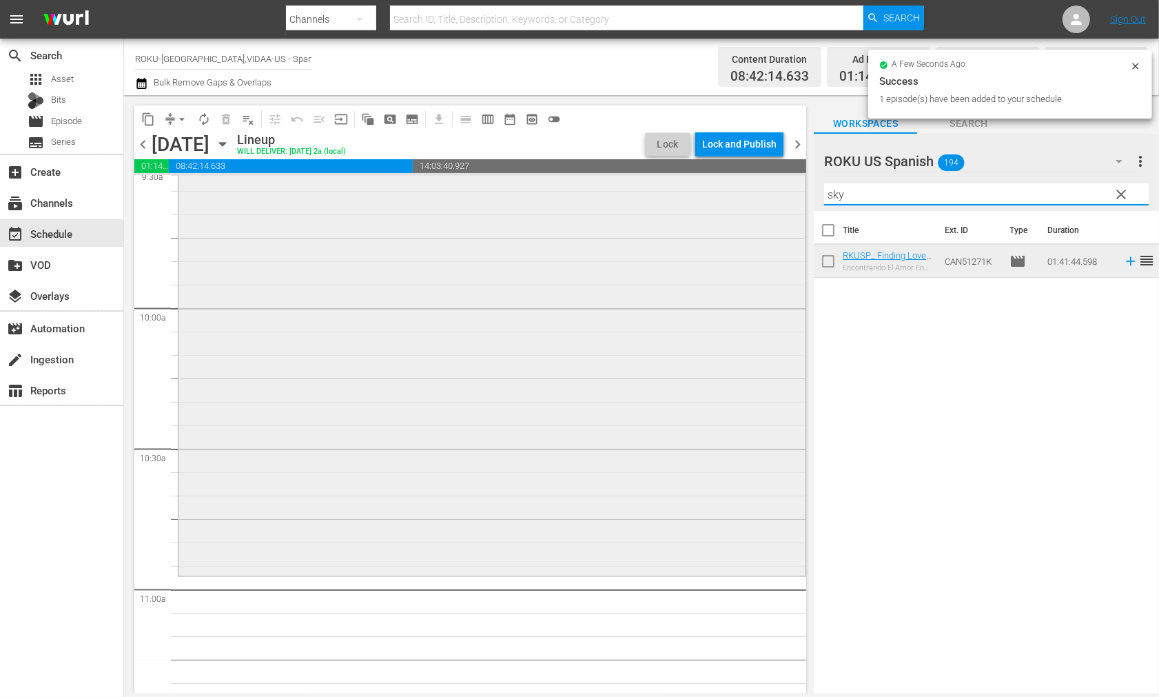
drag, startPoint x: 863, startPoint y: 198, endPoint x: 727, endPoint y: 201, distance: 135.8
click at [727, 201] on div "content_copy compress arrow_drop_down autorenew_outlined delete_forever_outline…" at bounding box center [641, 394] width 1035 height 598
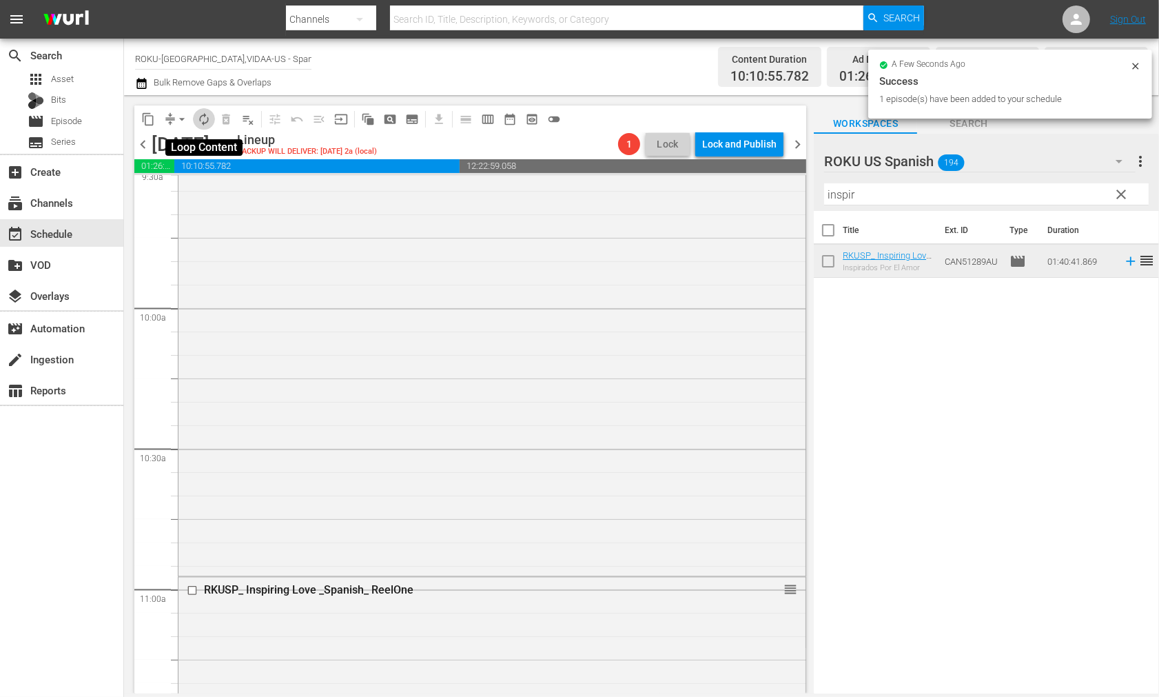
click at [201, 118] on span "autorenew_outlined" at bounding box center [204, 119] width 14 height 14
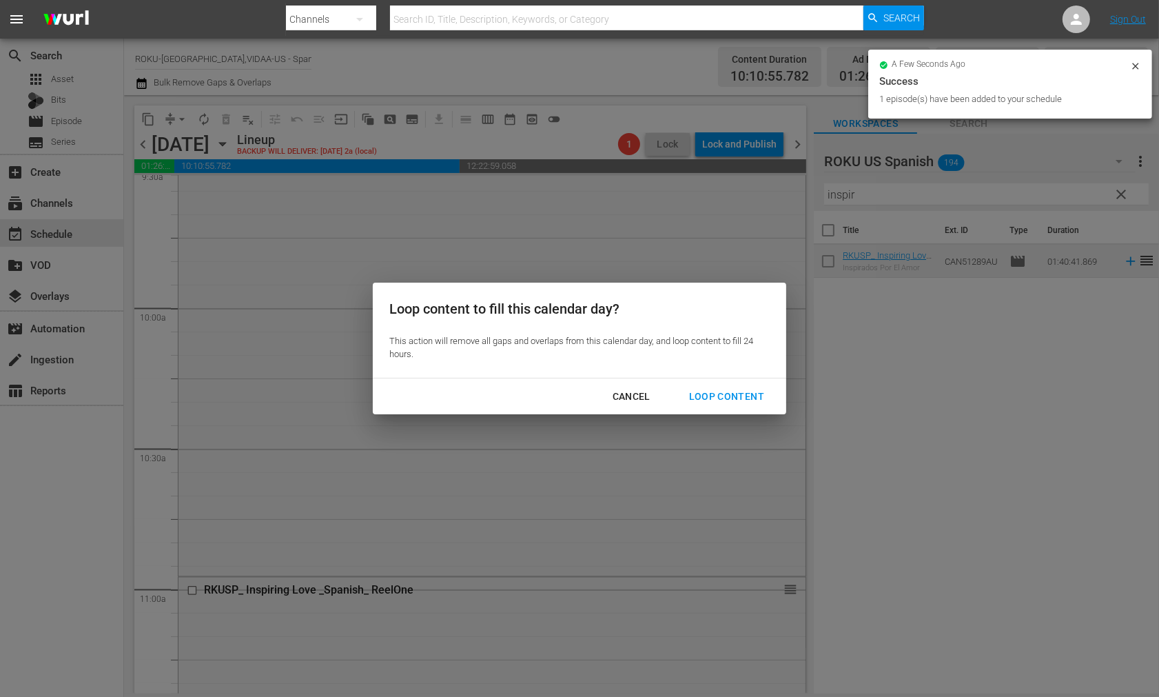
click at [704, 394] on div "Loop Content" at bounding box center [726, 396] width 97 height 17
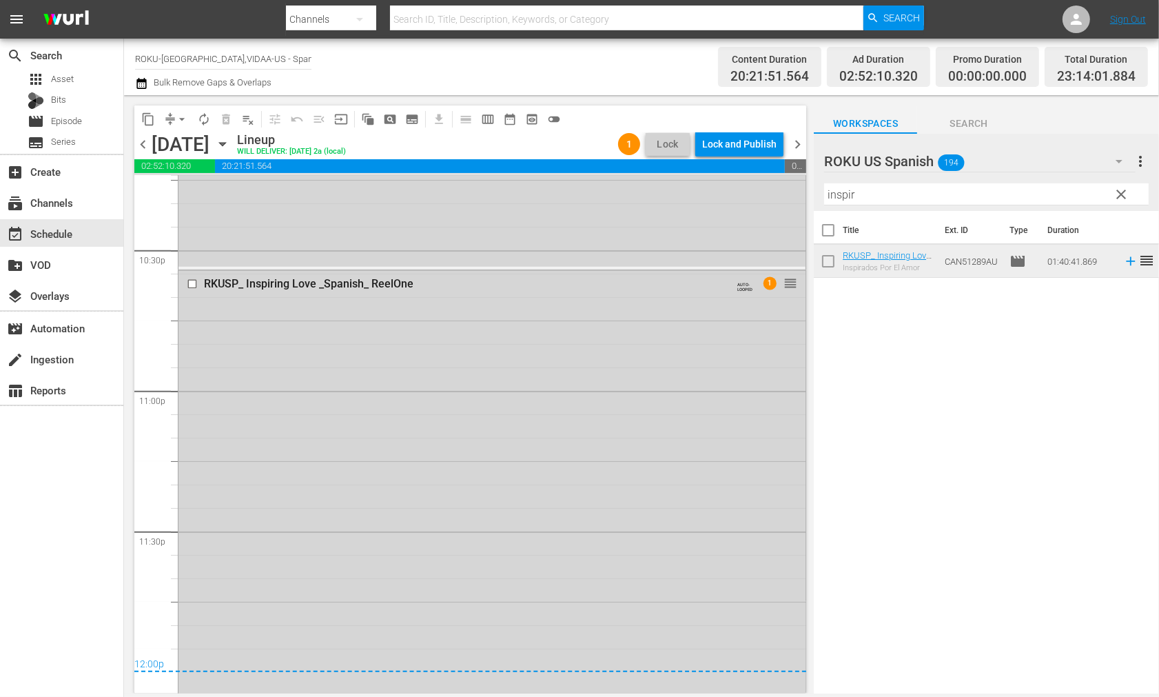
scroll to position [6301, 0]
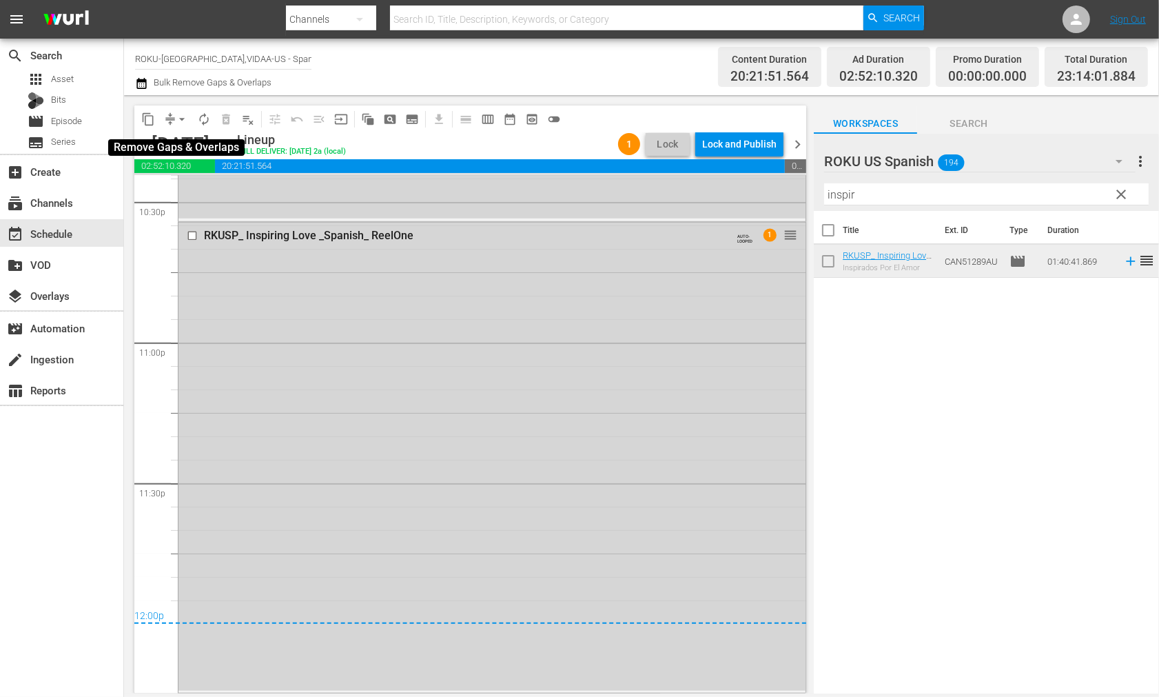
click at [180, 119] on span "arrow_drop_down" at bounding box center [182, 119] width 14 height 14
click at [172, 184] on li "Align to End of Previous Day" at bounding box center [182, 192] width 145 height 23
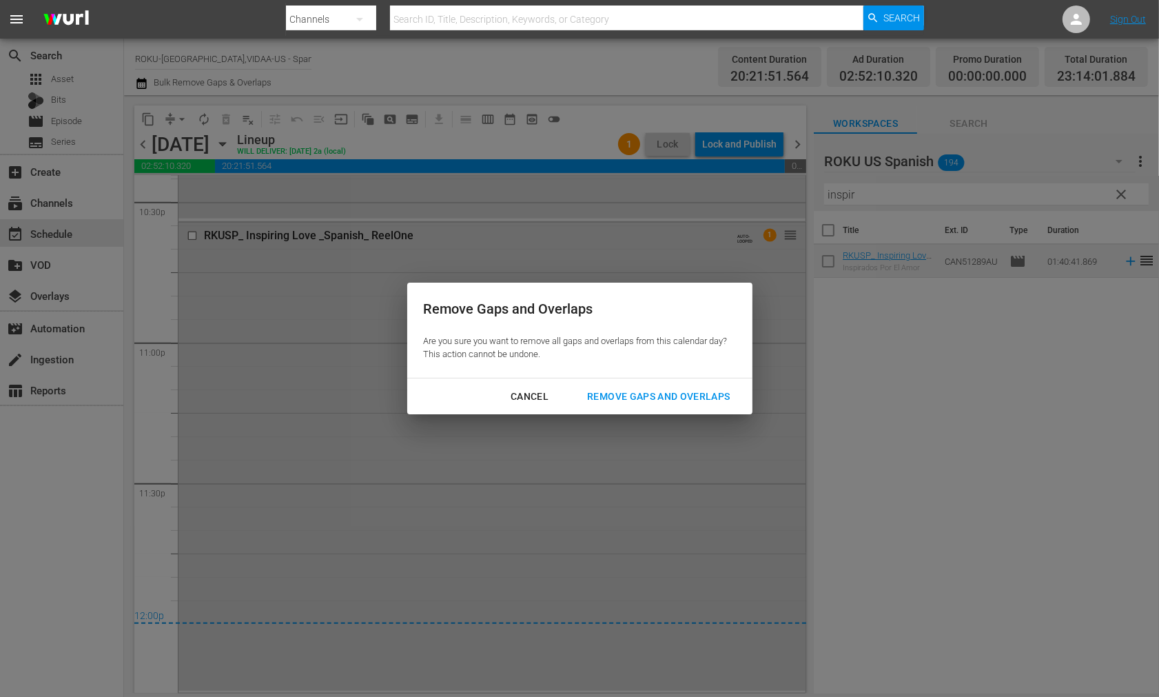
click at [667, 394] on div "Remove Gaps and Overlaps" at bounding box center [658, 396] width 165 height 17
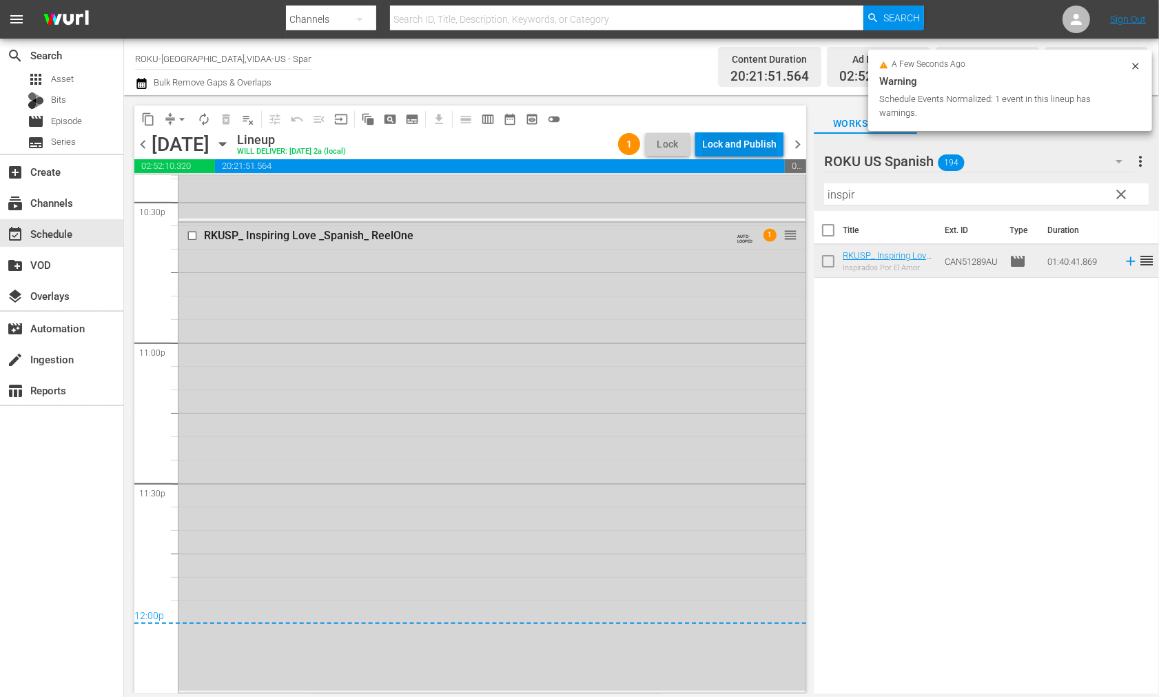
click at [728, 145] on div "Lock and Publish" at bounding box center [739, 144] width 74 height 25
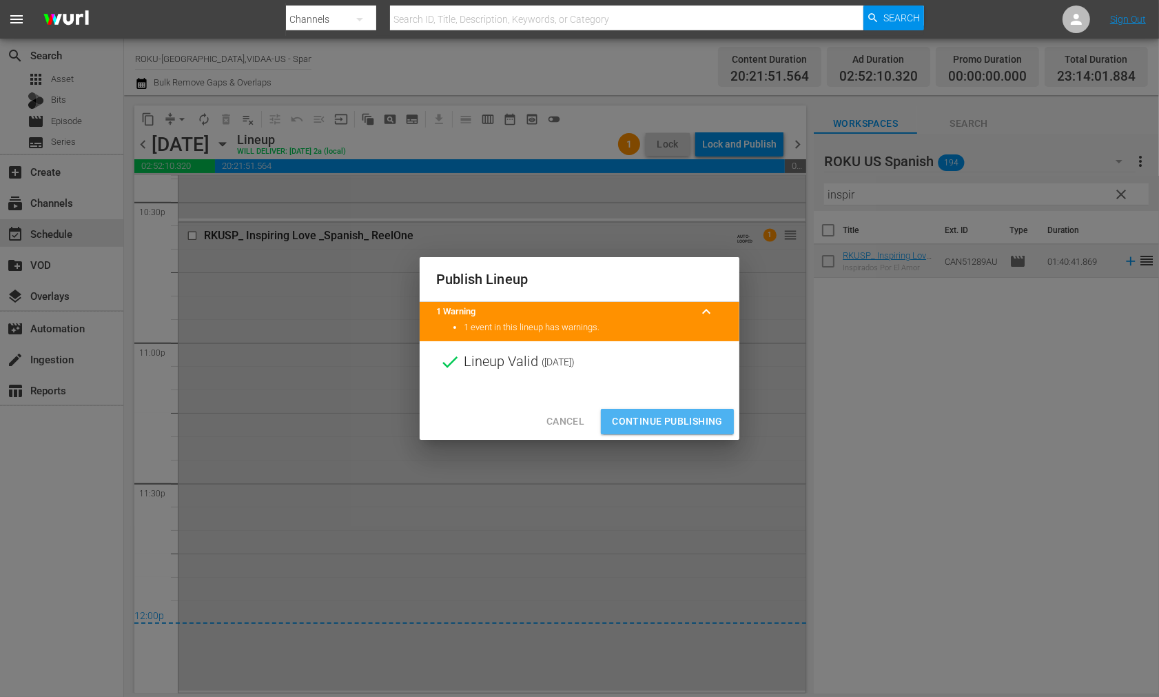
click at [674, 409] on button "Continue Publishing" at bounding box center [667, 422] width 133 height 26
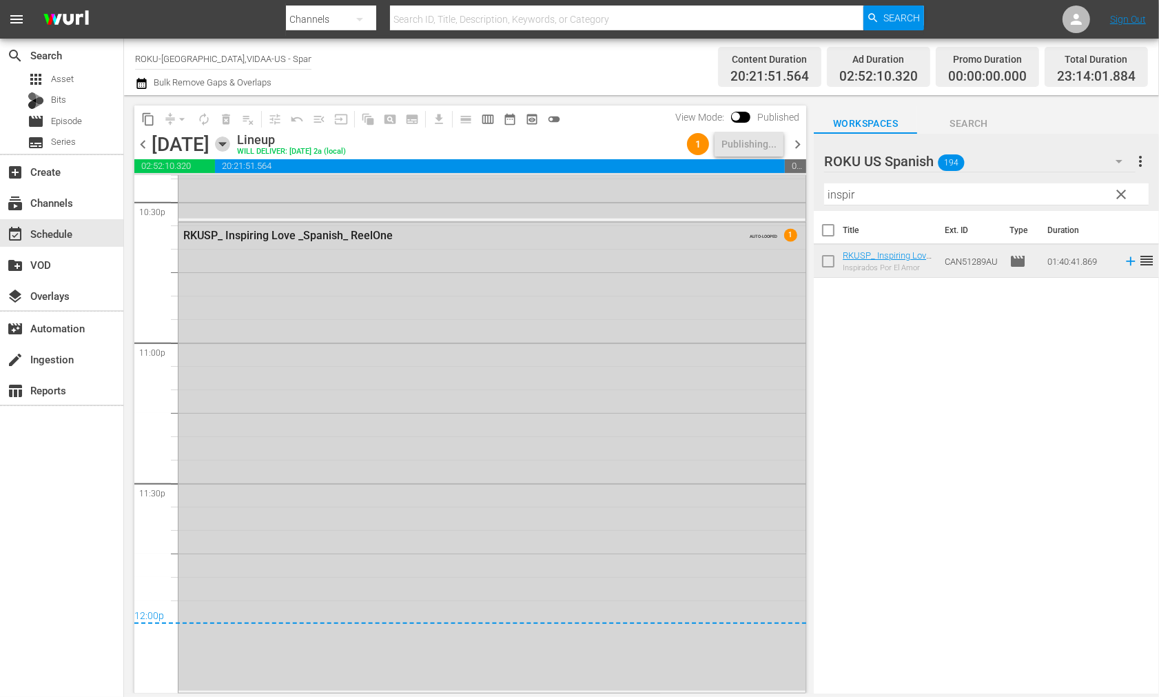
click at [225, 143] on icon "button" at bounding box center [222, 144] width 6 height 3
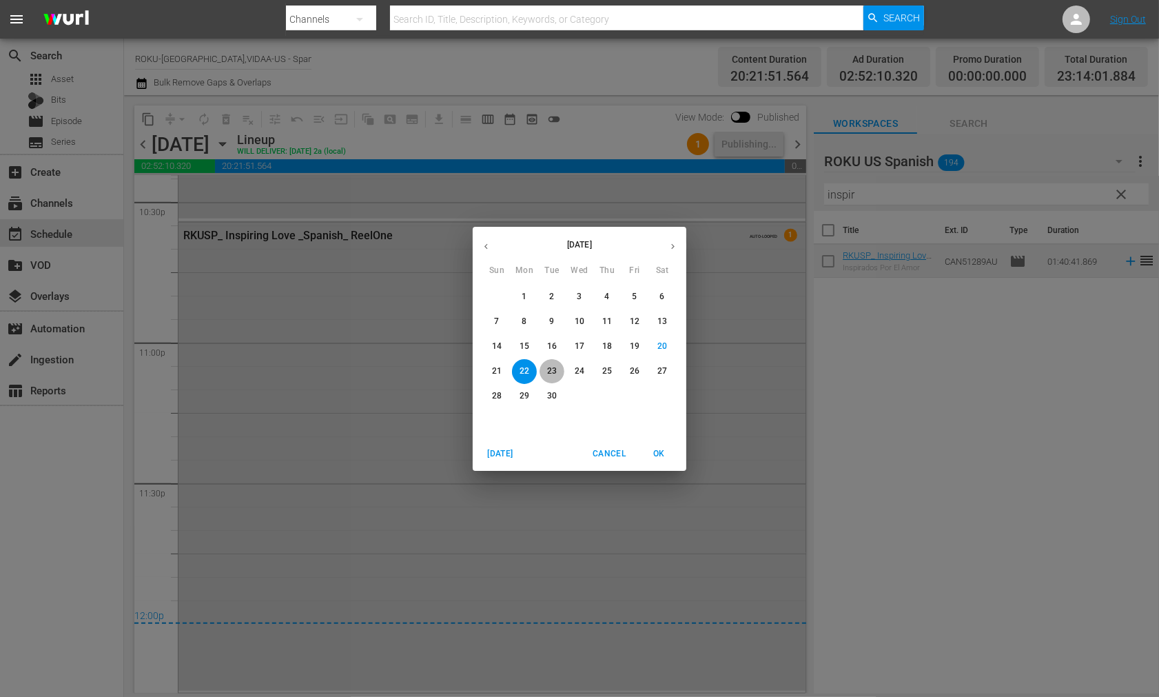
click at [550, 372] on p "23" at bounding box center [552, 371] width 10 height 12
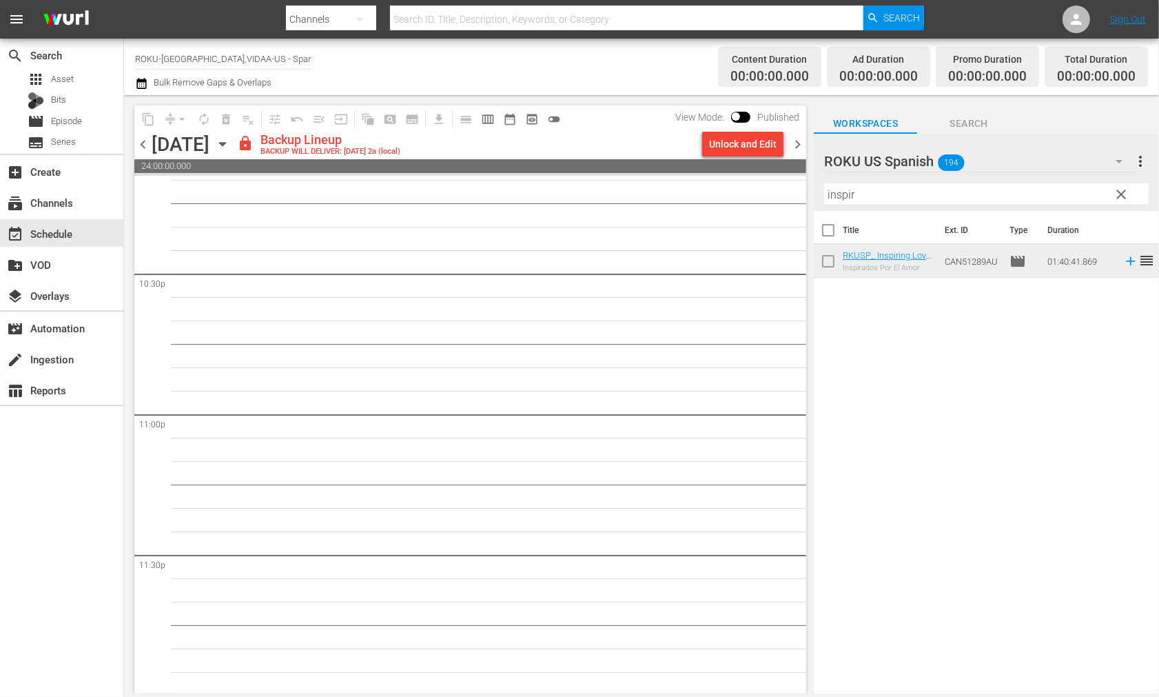
scroll to position [6232, 0]
click at [740, 150] on div "Unlock and Edit" at bounding box center [743, 144] width 68 height 25
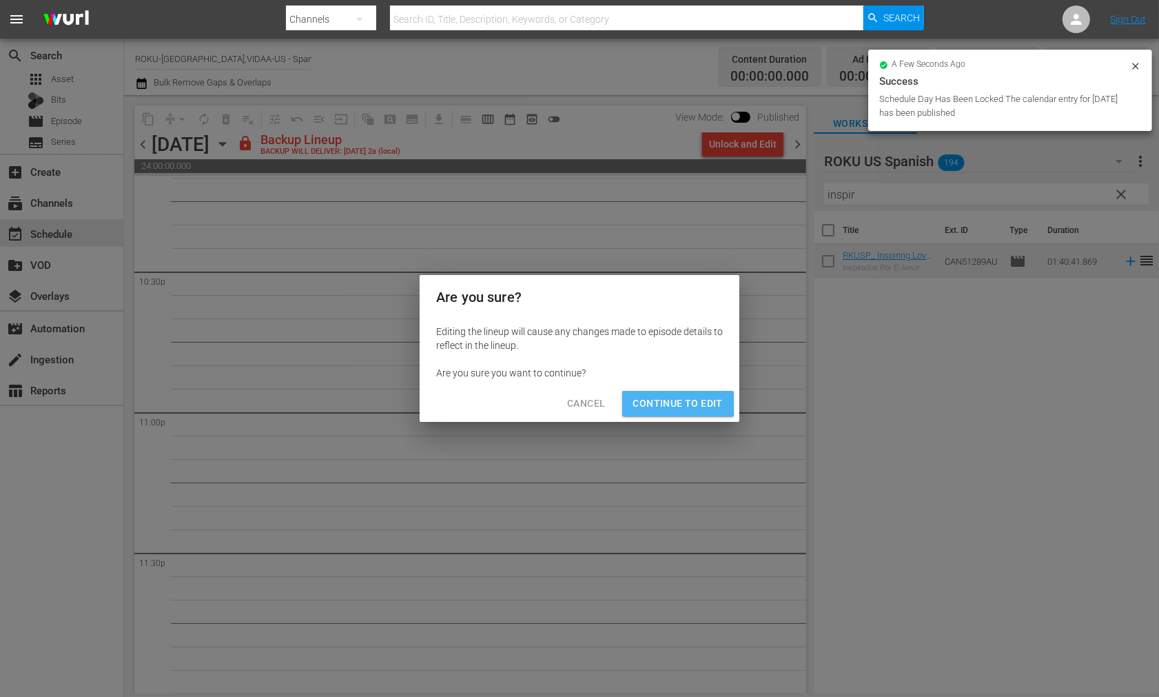
click at [669, 402] on span "Continue to Edit" at bounding box center [678, 403] width 90 height 17
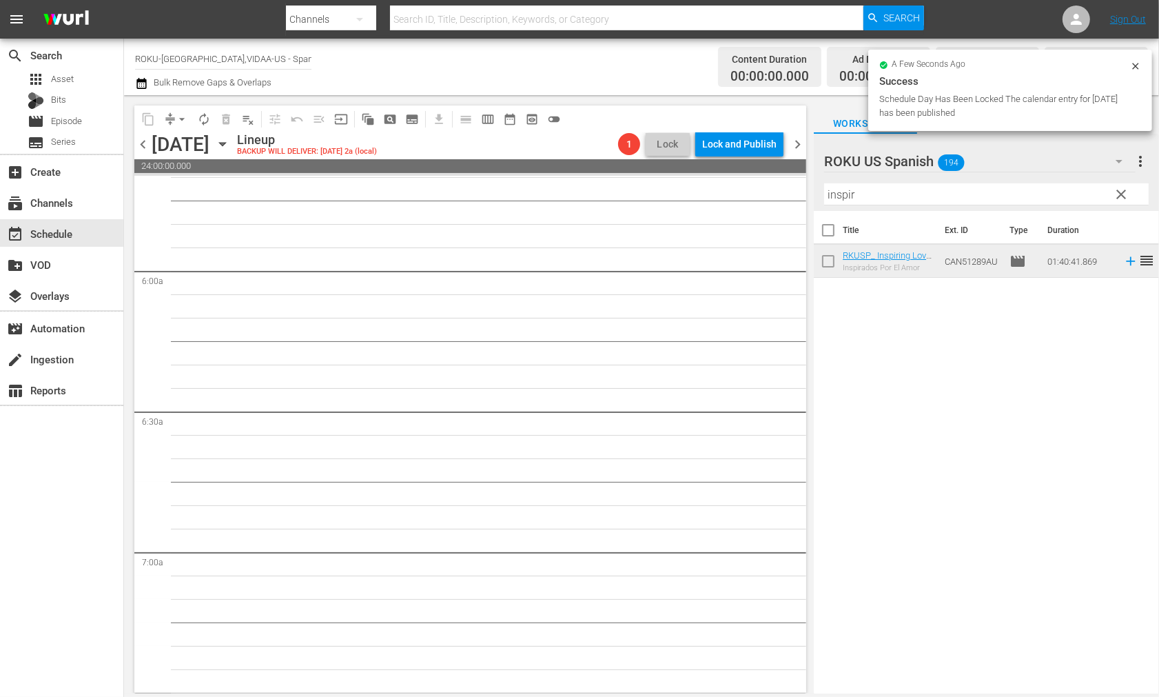
scroll to position [0, 0]
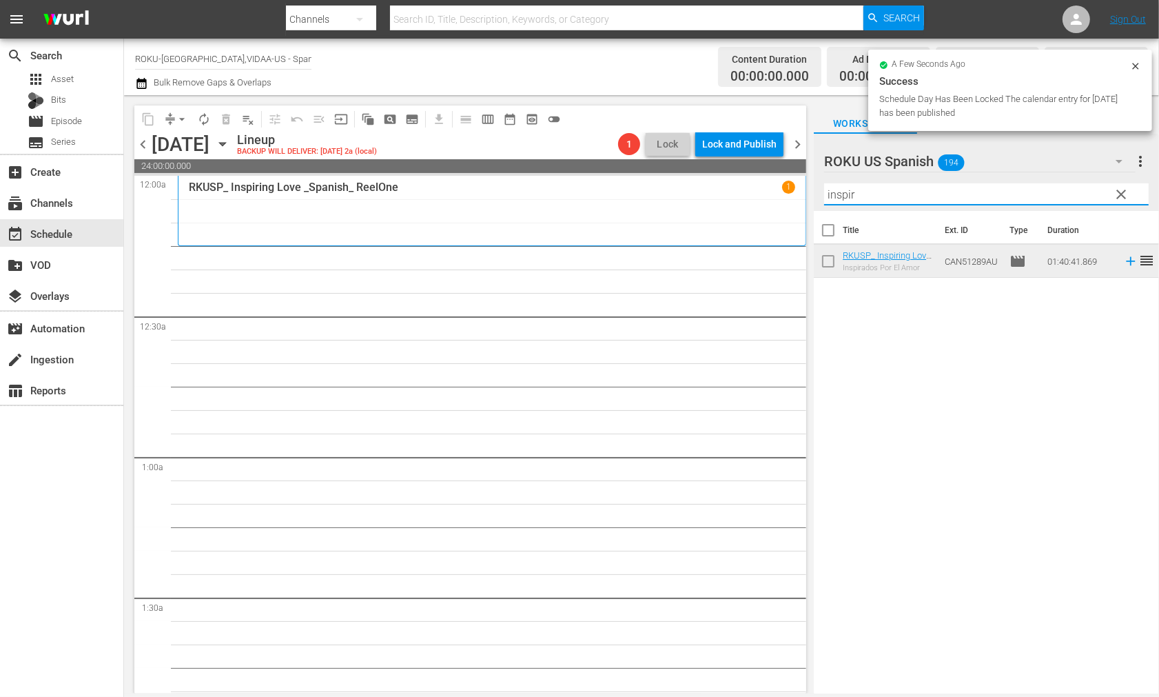
drag, startPoint x: 885, startPoint y: 191, endPoint x: 672, endPoint y: 192, distance: 213.0
click at [674, 192] on div "content_copy compress arrow_drop_down autorenew_outlined delete_forever_outline…" at bounding box center [641, 394] width 1035 height 598
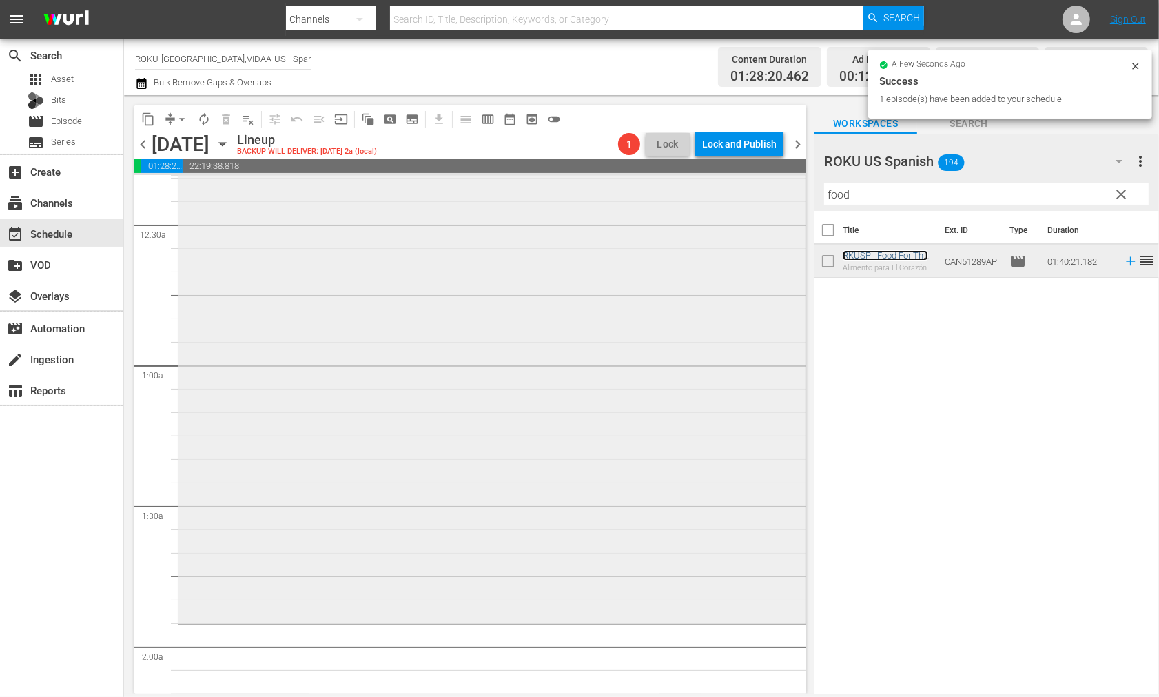
scroll to position [383, 0]
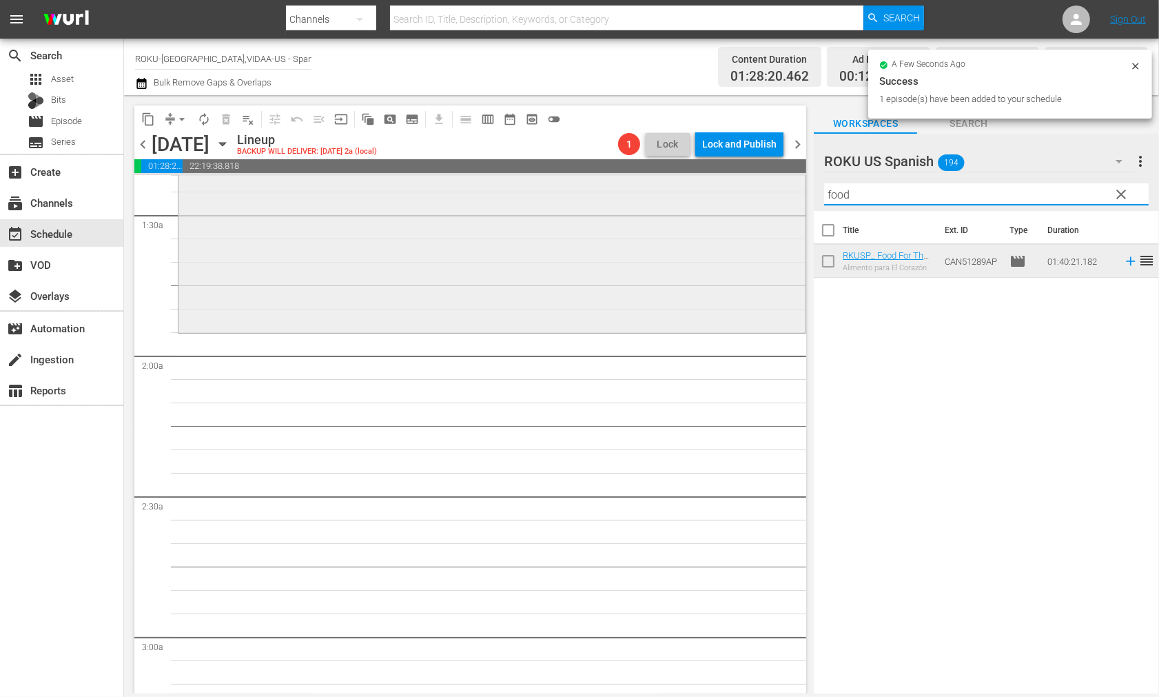
drag, startPoint x: 819, startPoint y: 190, endPoint x: 711, endPoint y: 194, distance: 108.3
click at [711, 194] on div "content_copy compress arrow_drop_down autorenew_outlined delete_forever_outline…" at bounding box center [641, 394] width 1035 height 598
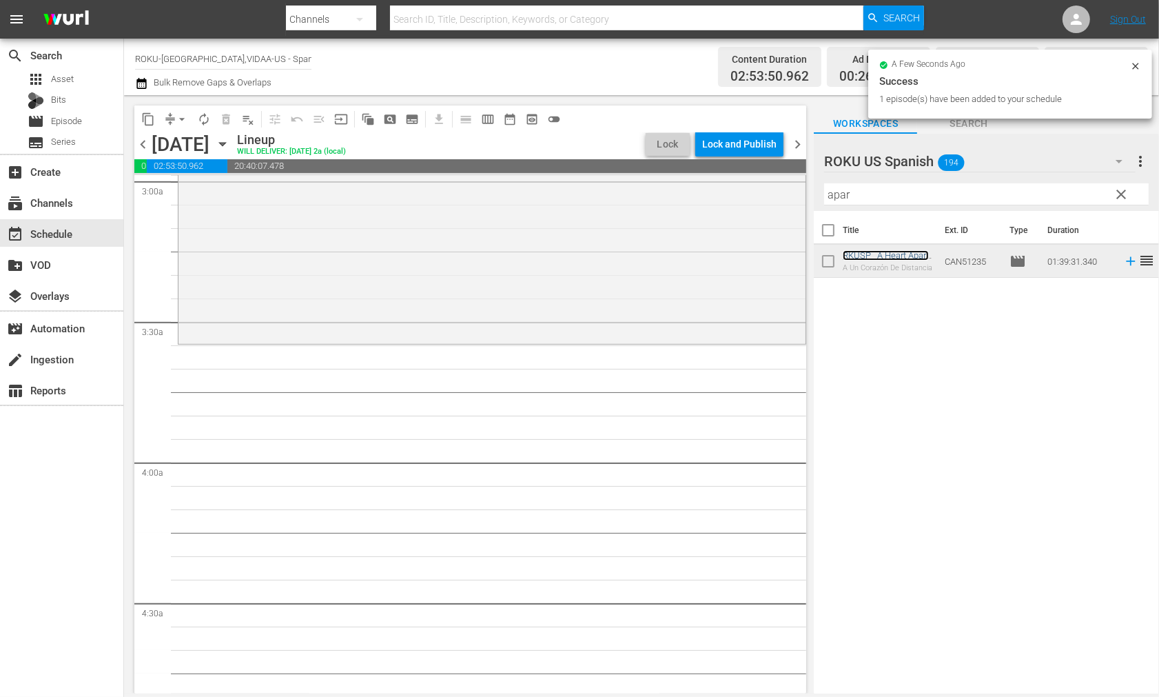
scroll to position [842, 0]
drag, startPoint x: 864, startPoint y: 196, endPoint x: 722, endPoint y: 192, distance: 141.4
click at [734, 192] on div "content_copy compress arrow_drop_down autorenew_outlined delete_forever_outline…" at bounding box center [641, 394] width 1035 height 598
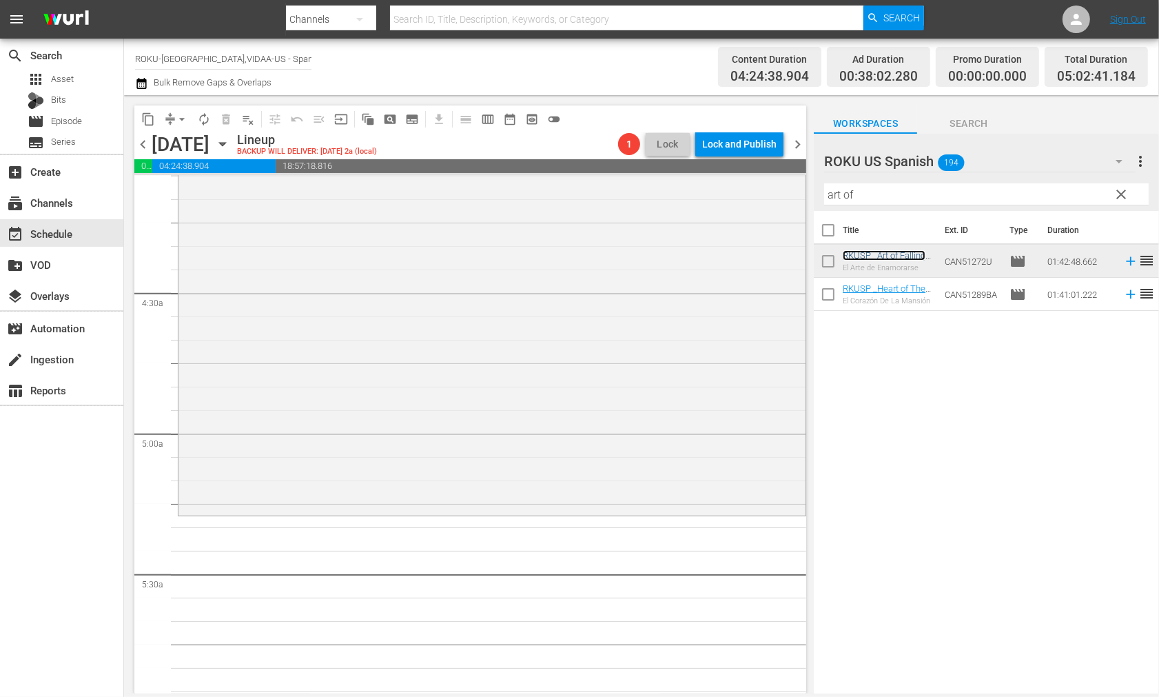
scroll to position [1225, 0]
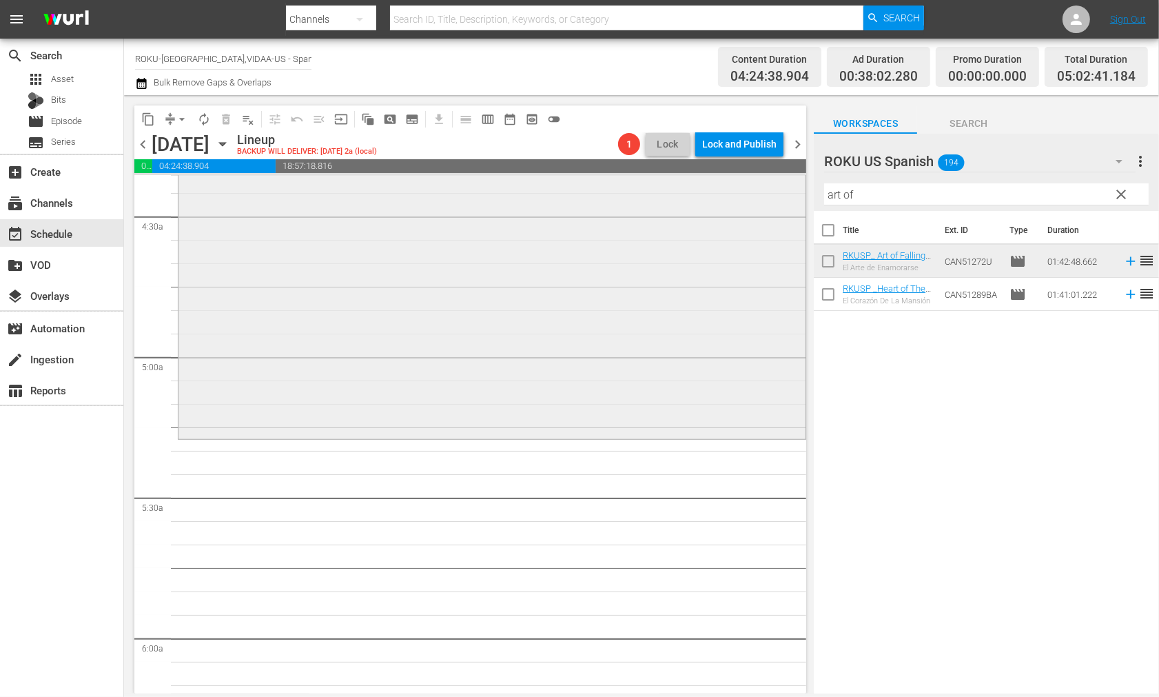
drag, startPoint x: 848, startPoint y: 196, endPoint x: 766, endPoint y: 196, distance: 81.3
click at [769, 196] on div "content_copy compress arrow_drop_down autorenew_outlined delete_forever_outline…" at bounding box center [641, 394] width 1035 height 598
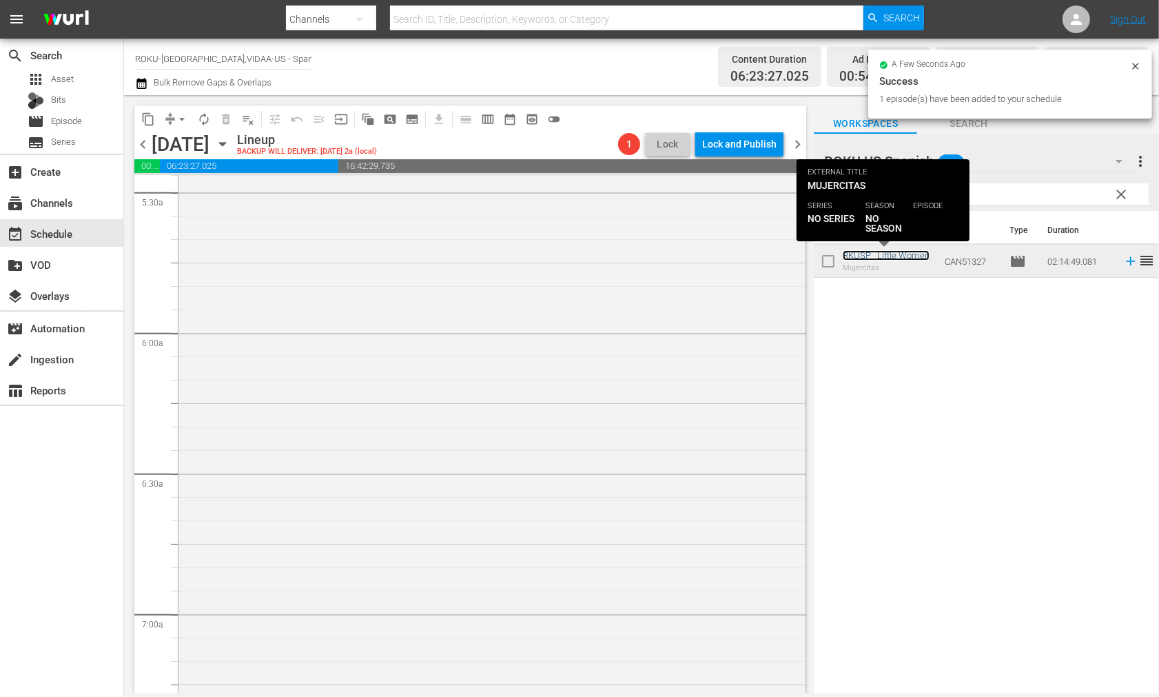
scroll to position [1532, 0]
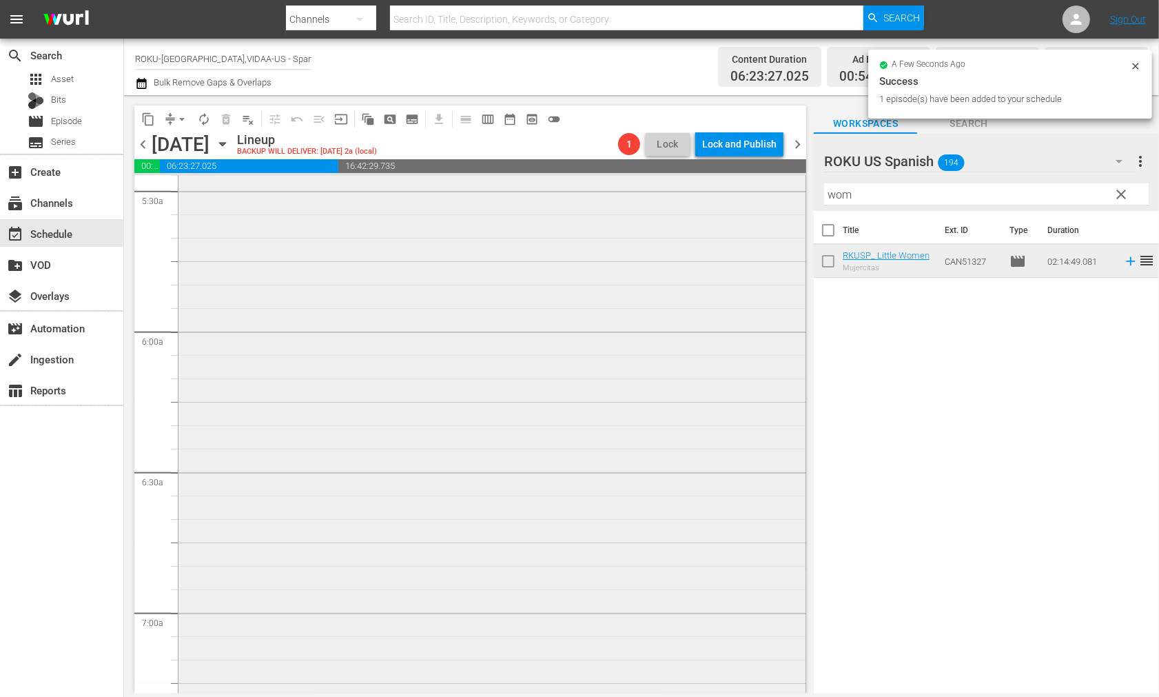
drag, startPoint x: 702, startPoint y: 193, endPoint x: 646, endPoint y: 193, distance: 55.8
click at [647, 193] on div "content_copy compress arrow_drop_down autorenew_outlined delete_forever_outline…" at bounding box center [641, 394] width 1035 height 598
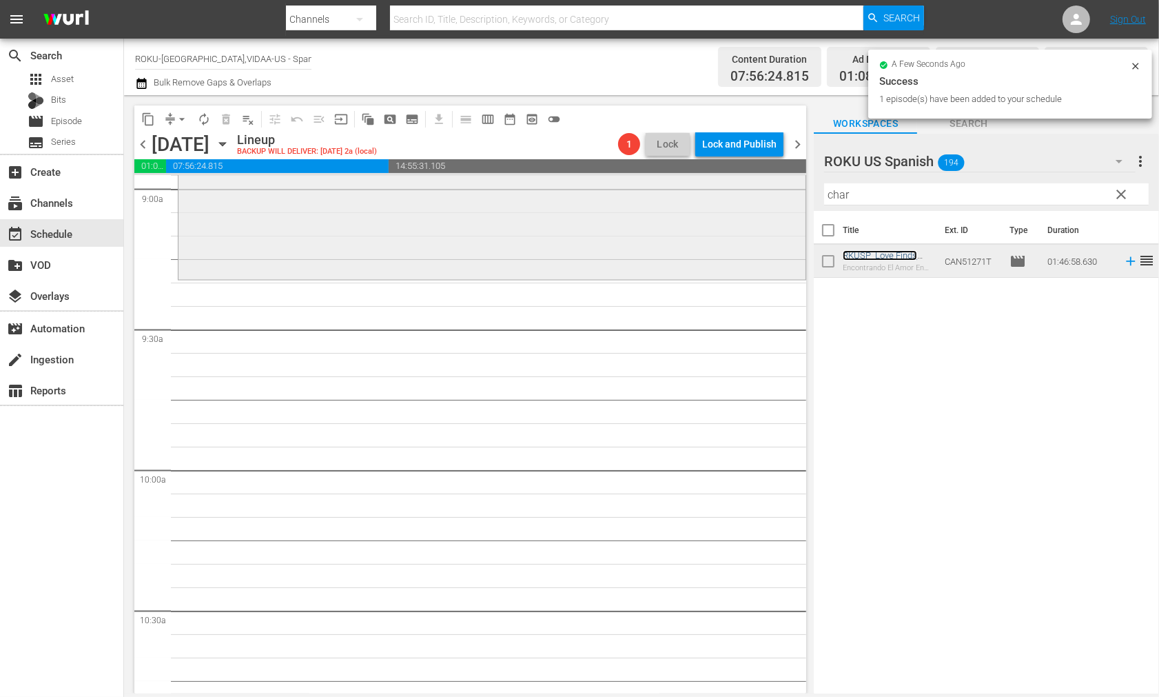
scroll to position [2527, 0]
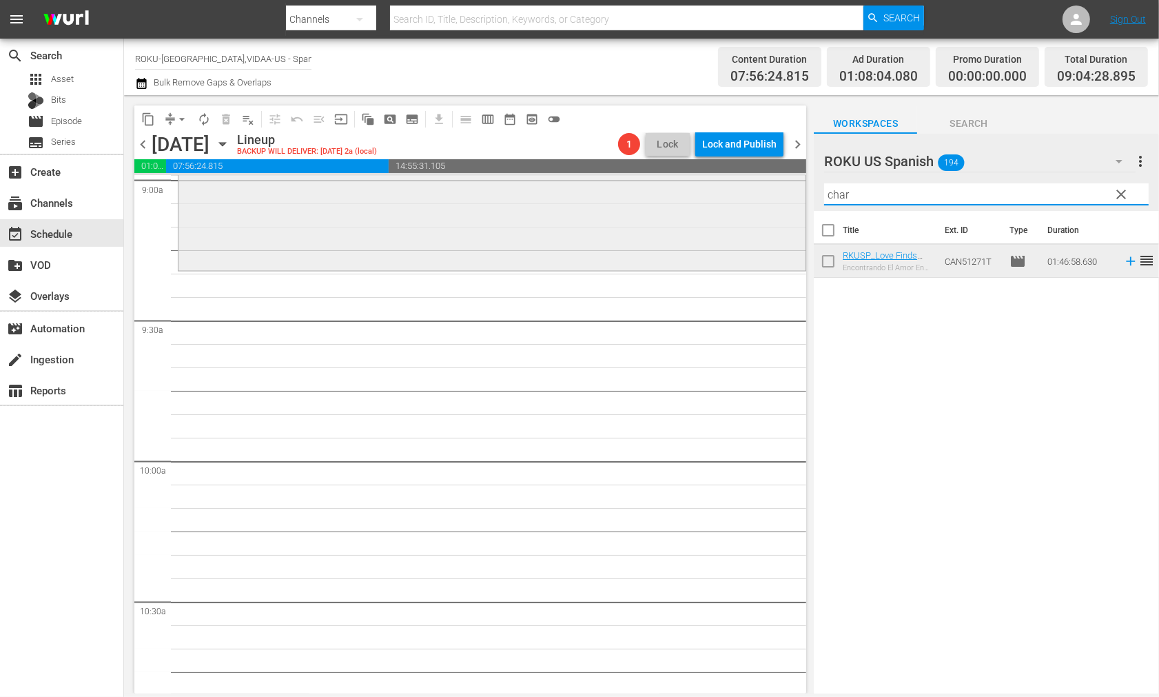
drag, startPoint x: 862, startPoint y: 196, endPoint x: 775, endPoint y: 196, distance: 87.5
click at [775, 196] on div "content_copy compress arrow_drop_down autorenew_outlined delete_forever_outline…" at bounding box center [641, 394] width 1035 height 598
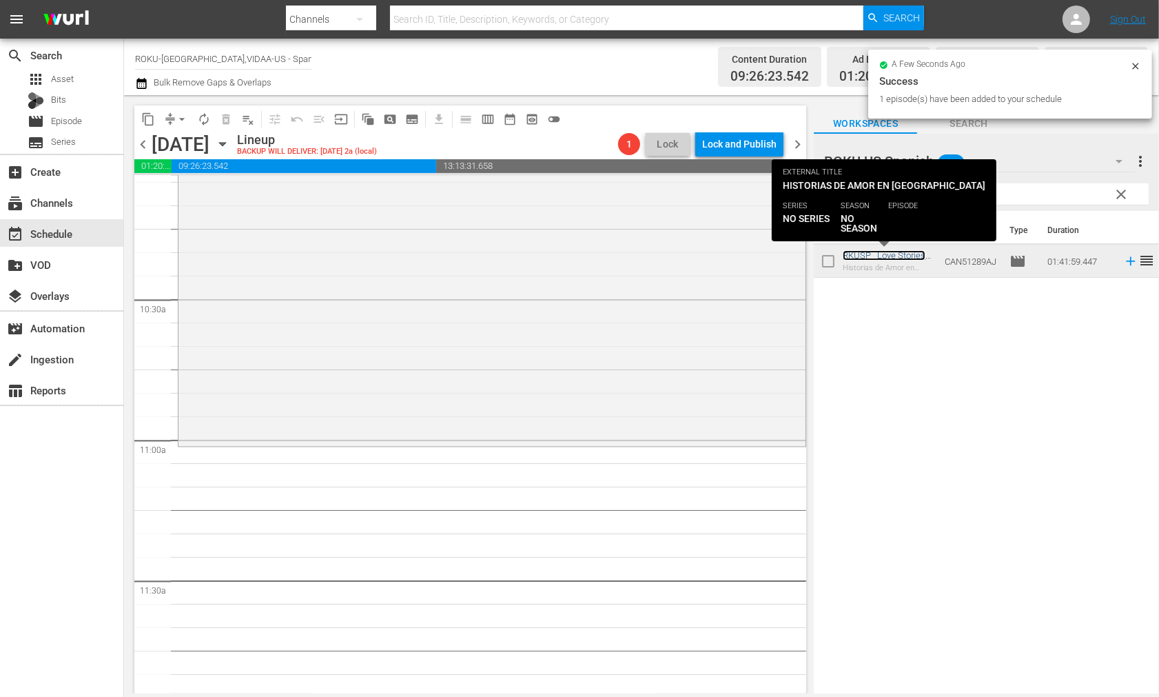
scroll to position [2834, 0]
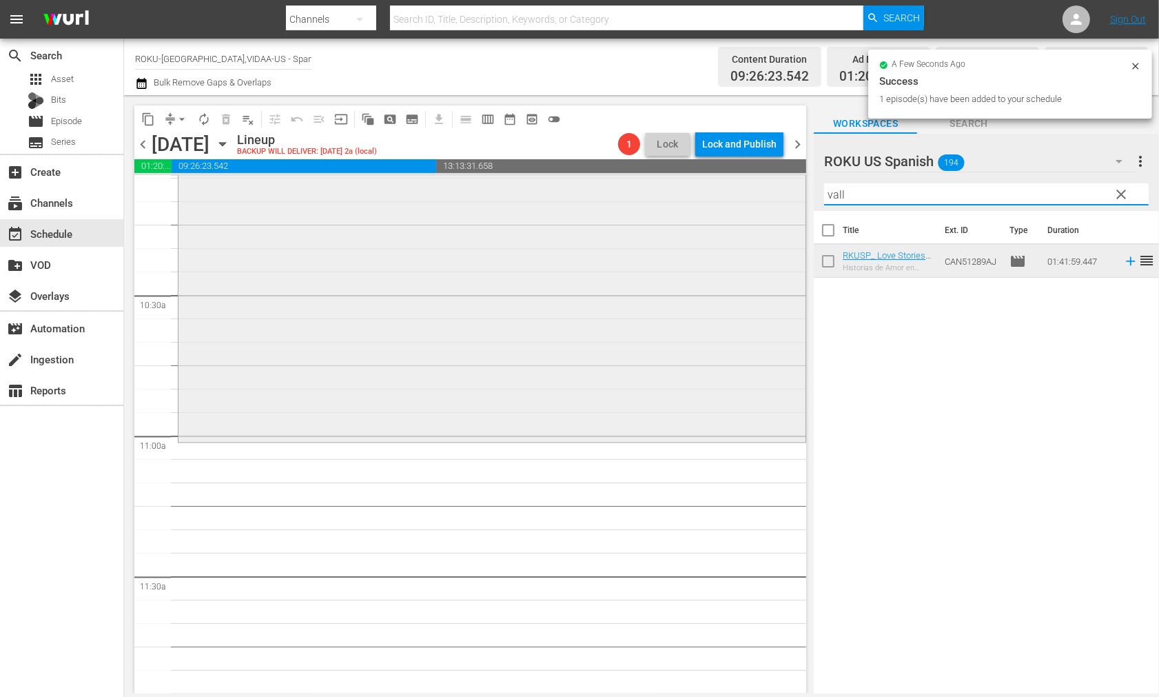
drag, startPoint x: 873, startPoint y: 191, endPoint x: 711, endPoint y: 194, distance: 162.0
click at [711, 194] on div "content_copy compress arrow_drop_down autorenew_outlined delete_forever_outline…" at bounding box center [641, 394] width 1035 height 598
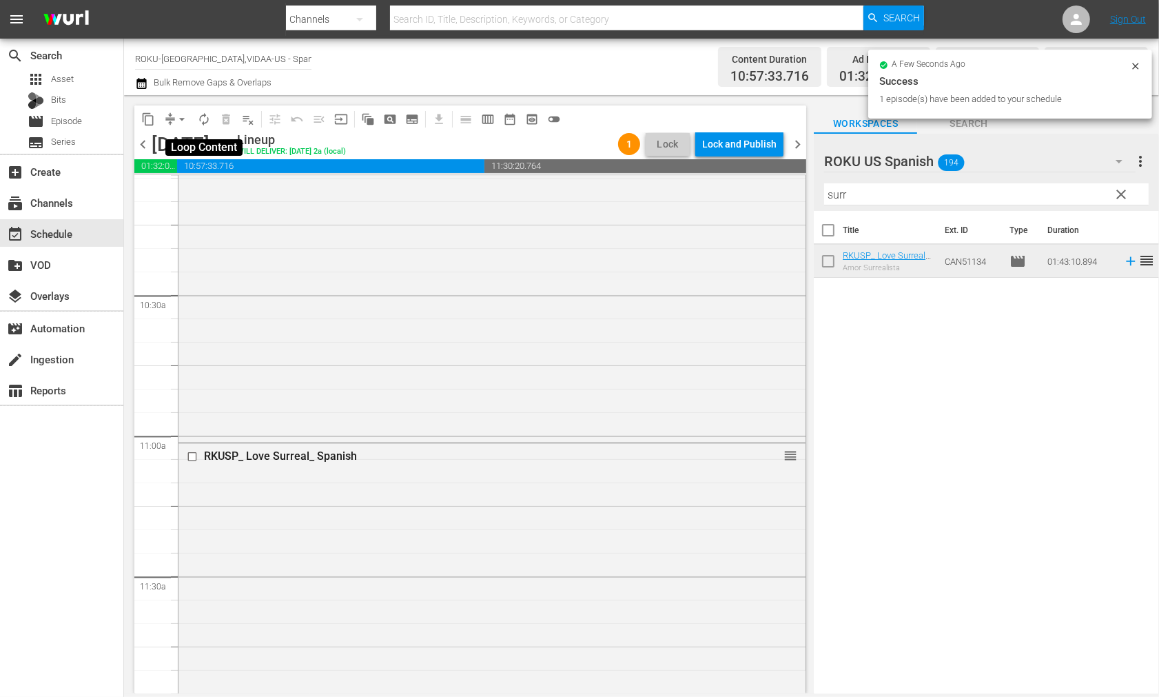
click at [205, 119] on span "autorenew_outlined" at bounding box center [204, 119] width 14 height 14
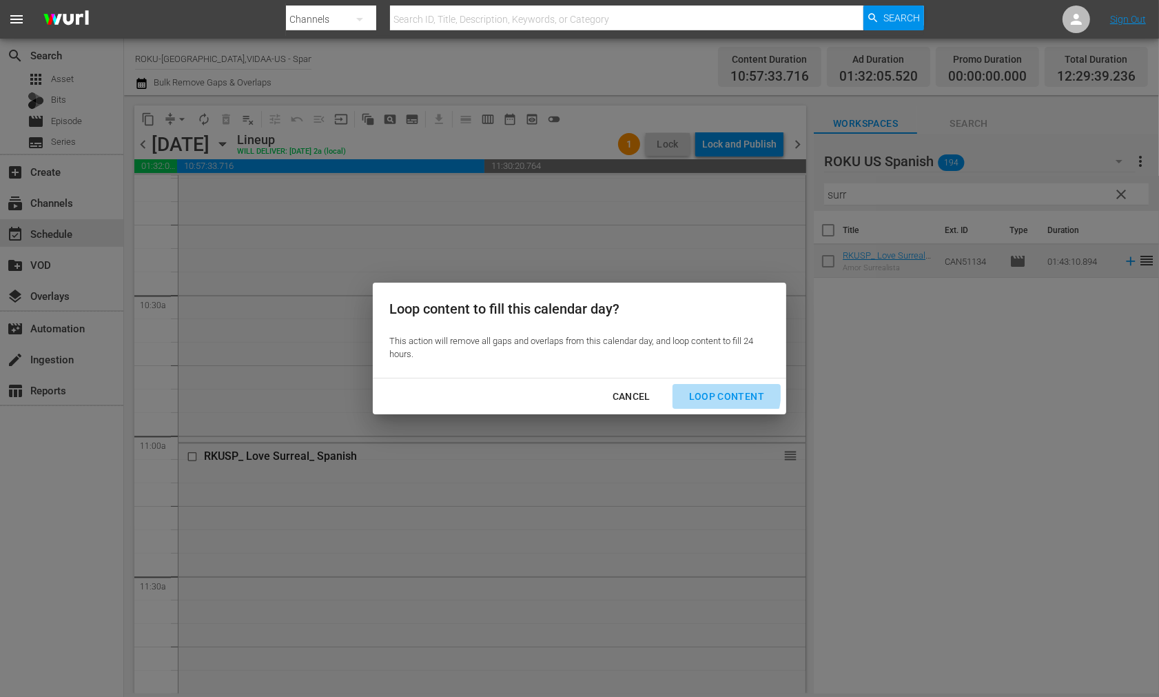
drag, startPoint x: 709, startPoint y: 391, endPoint x: 776, endPoint y: 411, distance: 70.6
click at [711, 392] on div "Loop Content" at bounding box center [726, 396] width 97 height 17
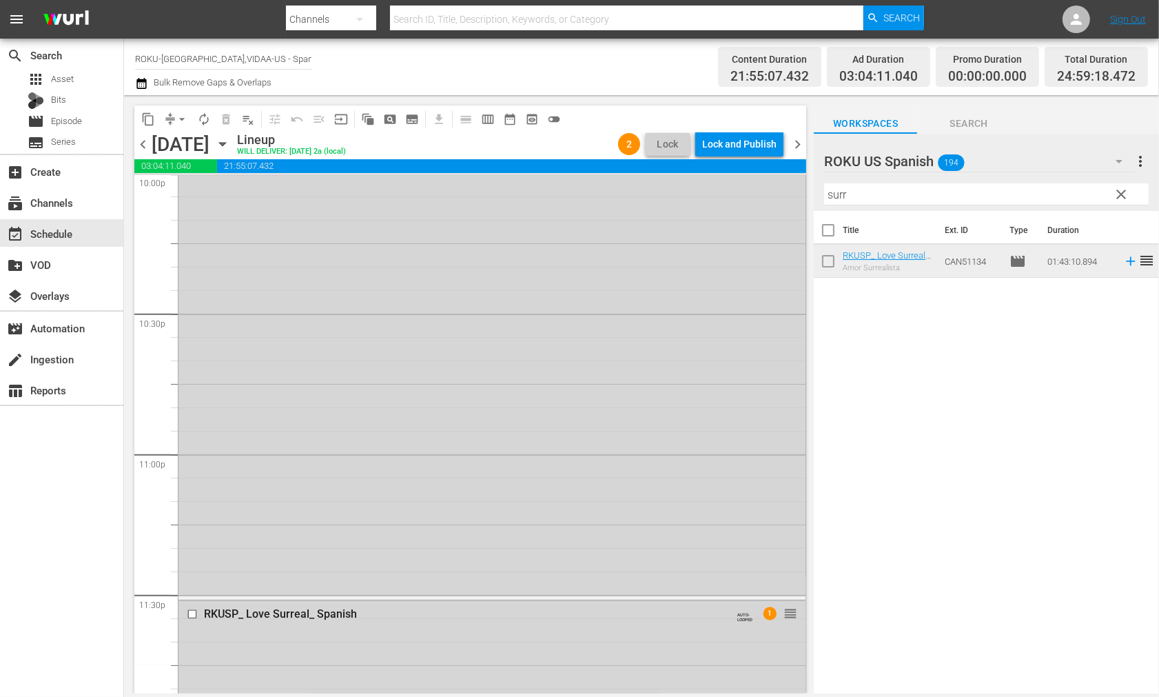
scroll to position [6356, 0]
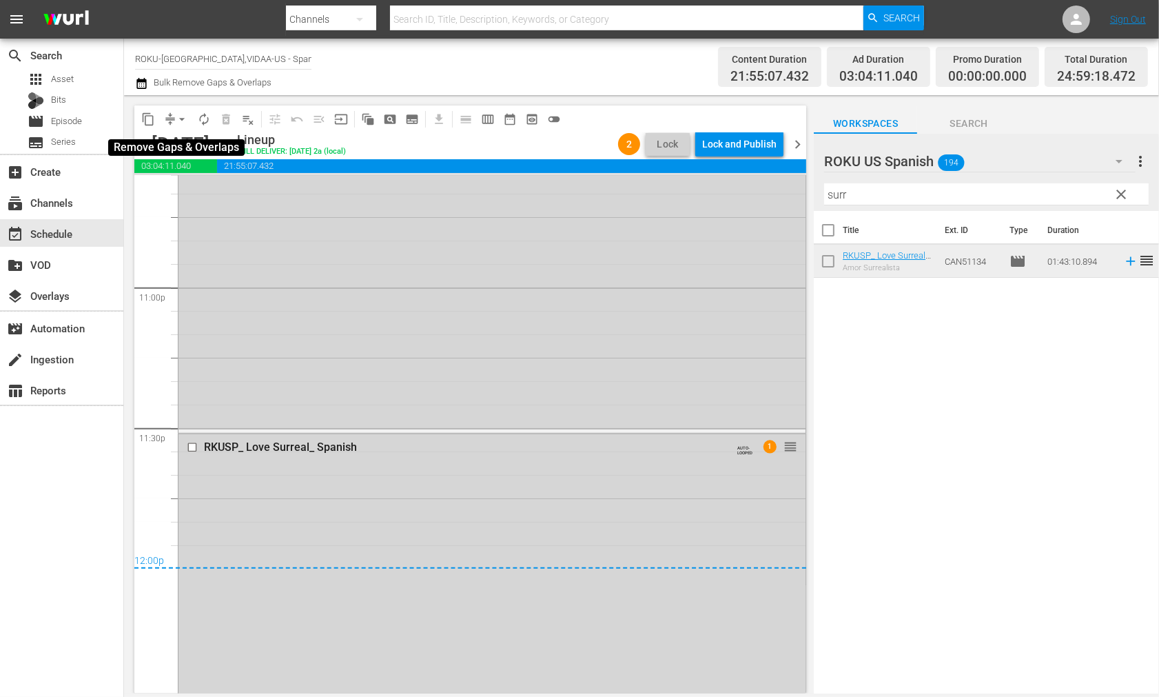
click at [177, 118] on span "arrow_drop_down" at bounding box center [182, 119] width 14 height 14
click at [210, 194] on li "Align to End of Previous Day" at bounding box center [182, 192] width 145 height 23
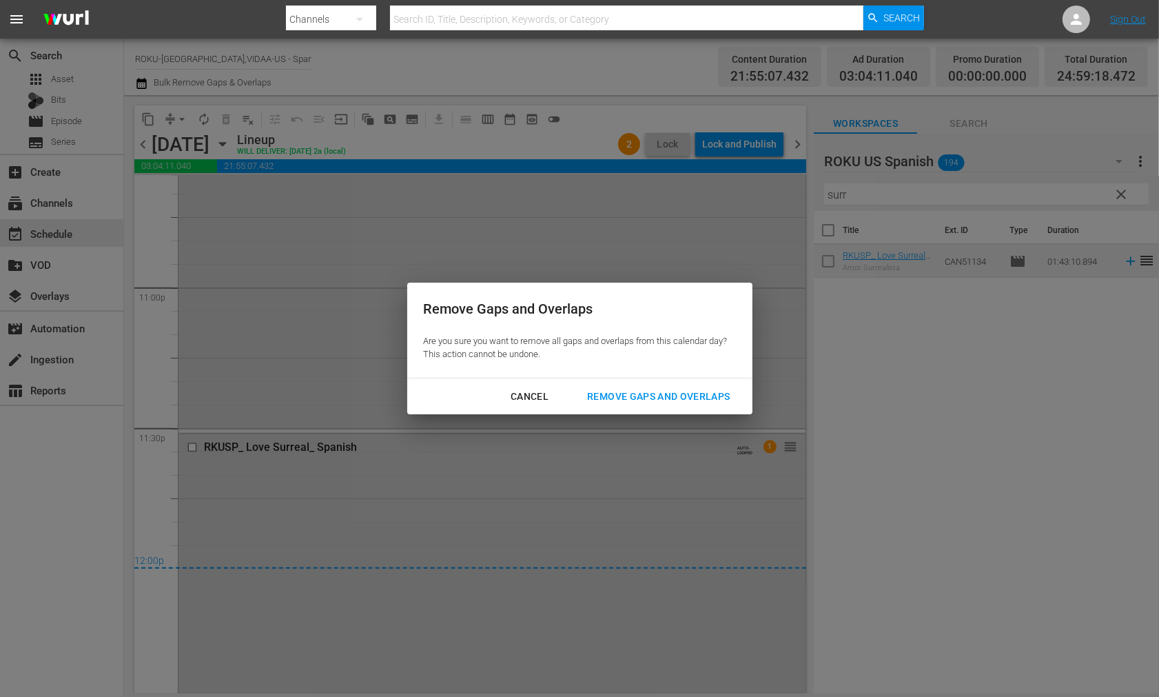
click at [671, 393] on div "Remove Gaps and Overlaps" at bounding box center [658, 396] width 165 height 17
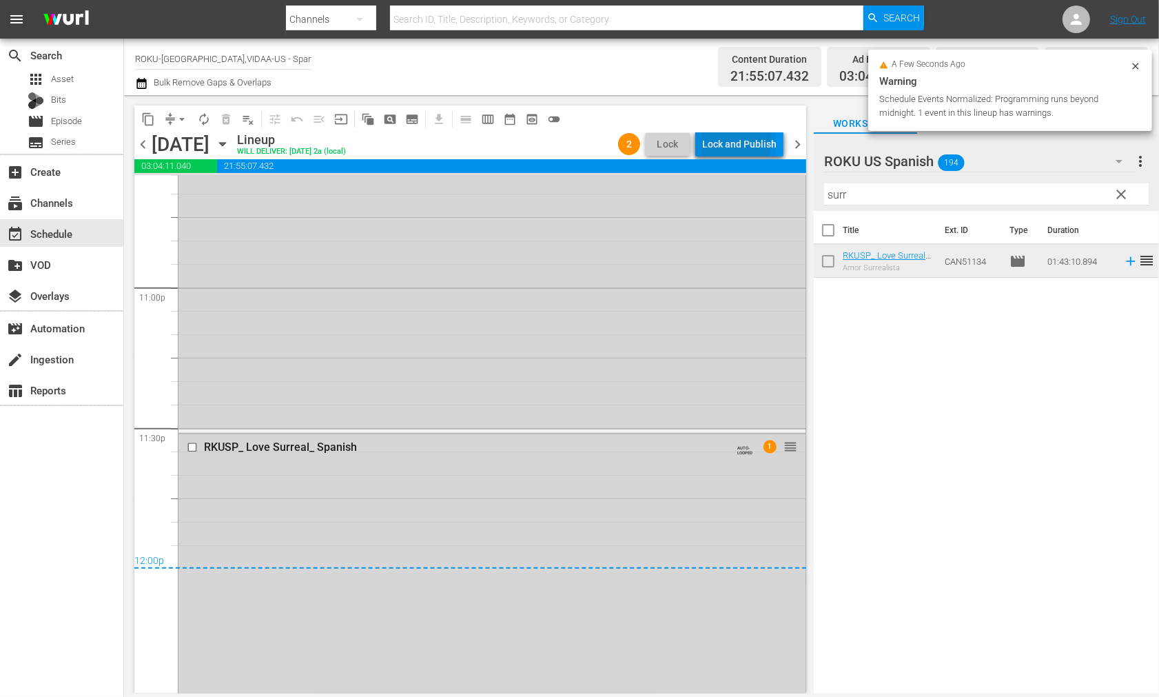
click at [739, 141] on div "Lock and Publish" at bounding box center [739, 144] width 74 height 25
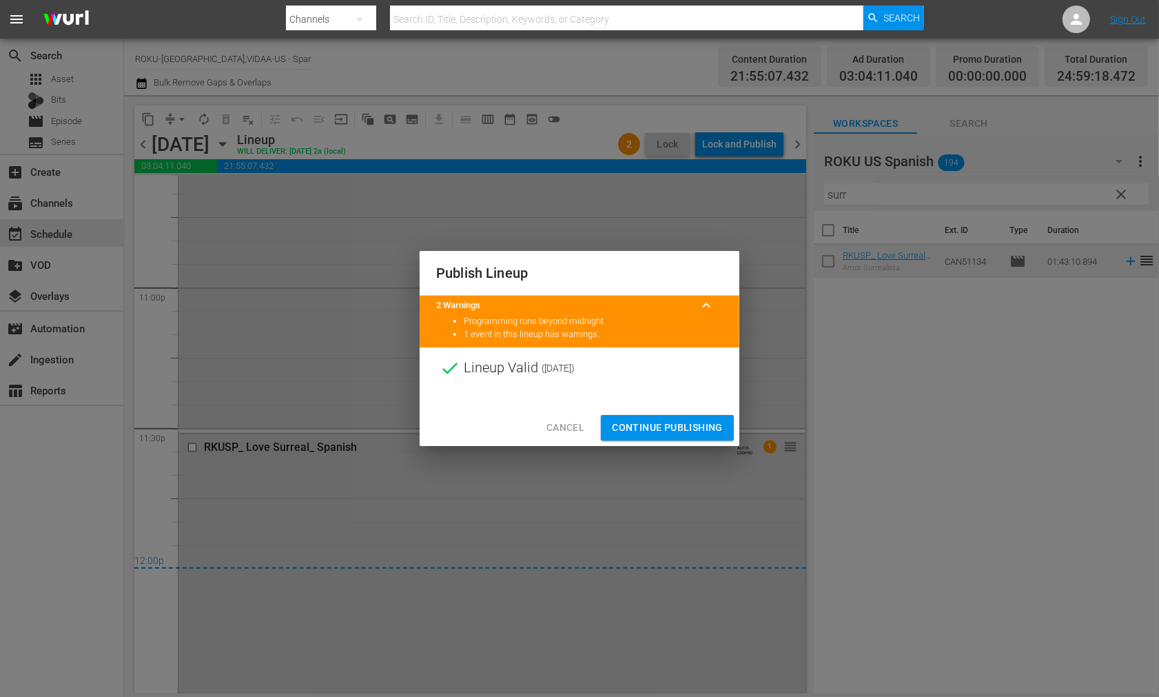
click at [696, 424] on span "Continue Publishing" at bounding box center [667, 427] width 111 height 17
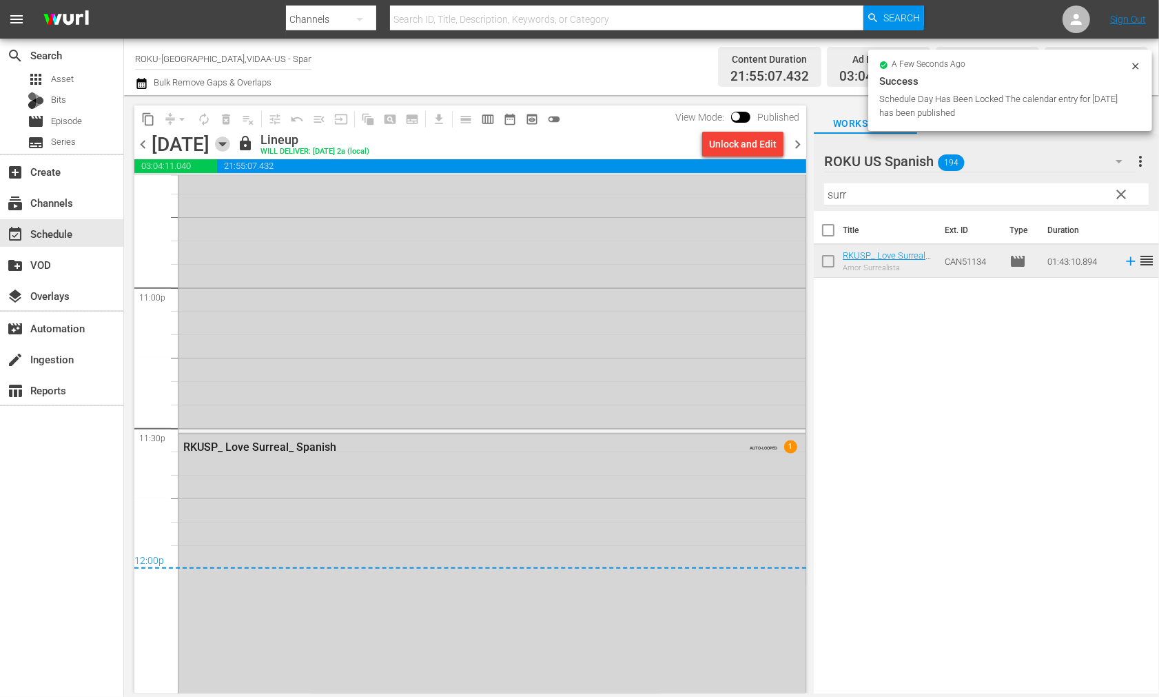
click at [225, 146] on icon "button" at bounding box center [222, 144] width 6 height 3
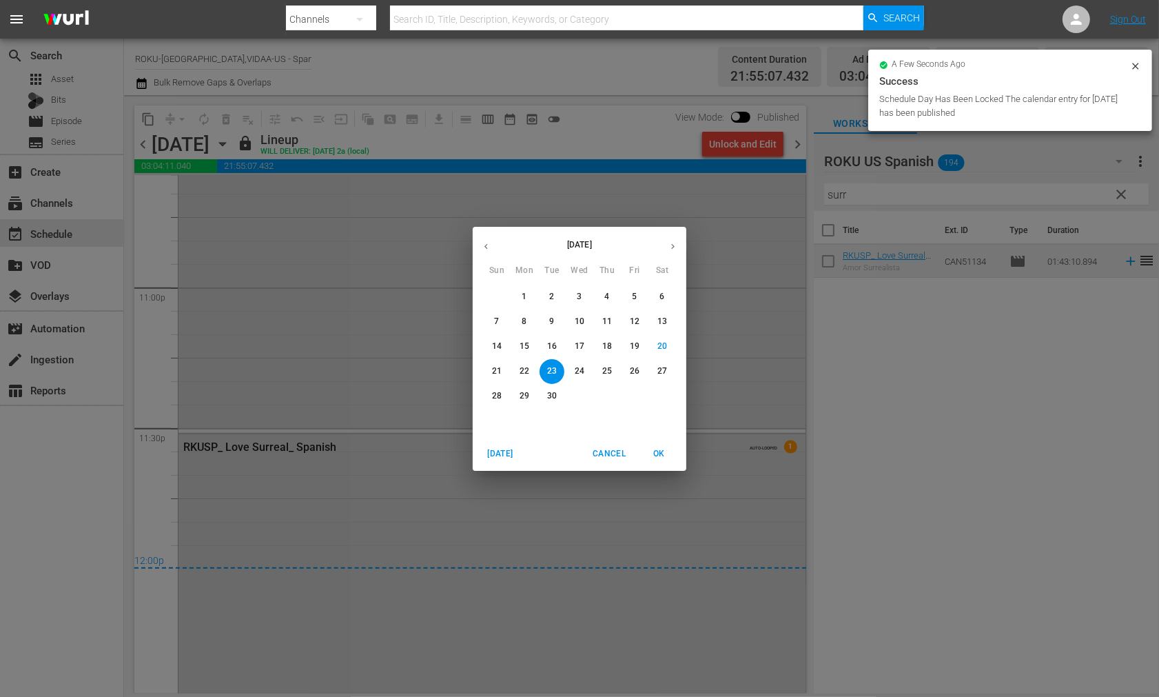
click at [580, 371] on p "24" at bounding box center [580, 371] width 10 height 12
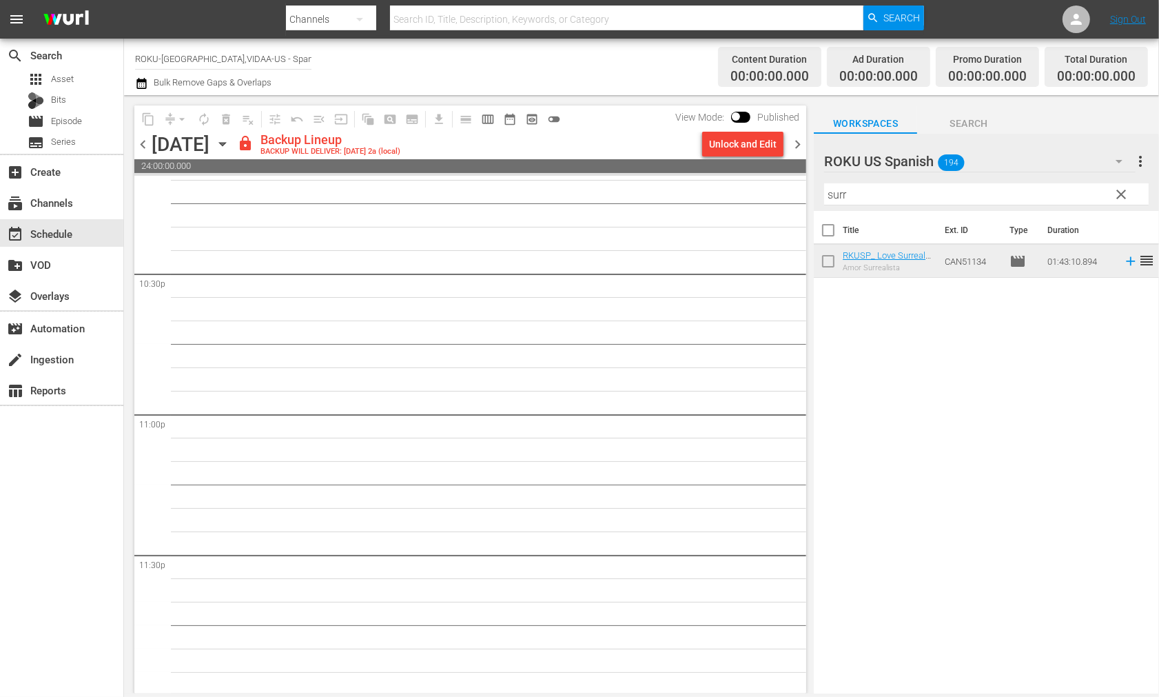
scroll to position [6232, 0]
click at [754, 141] on div "Unlock and Edit" at bounding box center [743, 144] width 68 height 25
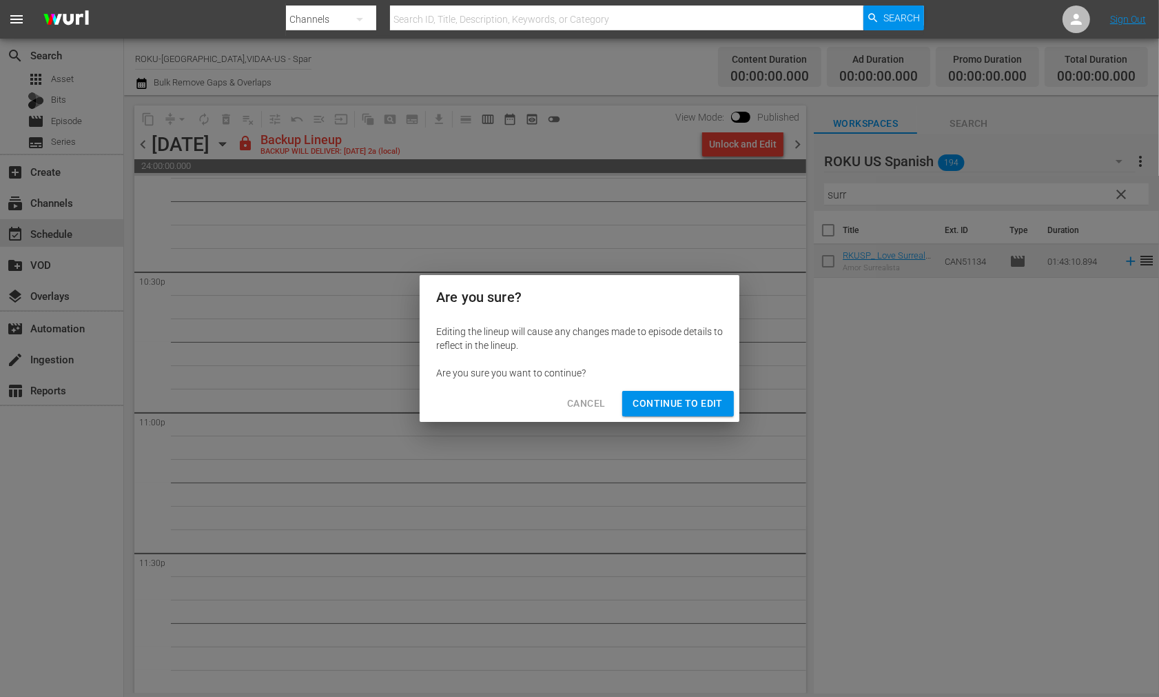
drag, startPoint x: 667, startPoint y: 404, endPoint x: 688, endPoint y: 432, distance: 35.4
click at [669, 404] on span "Continue to Edit" at bounding box center [678, 403] width 90 height 17
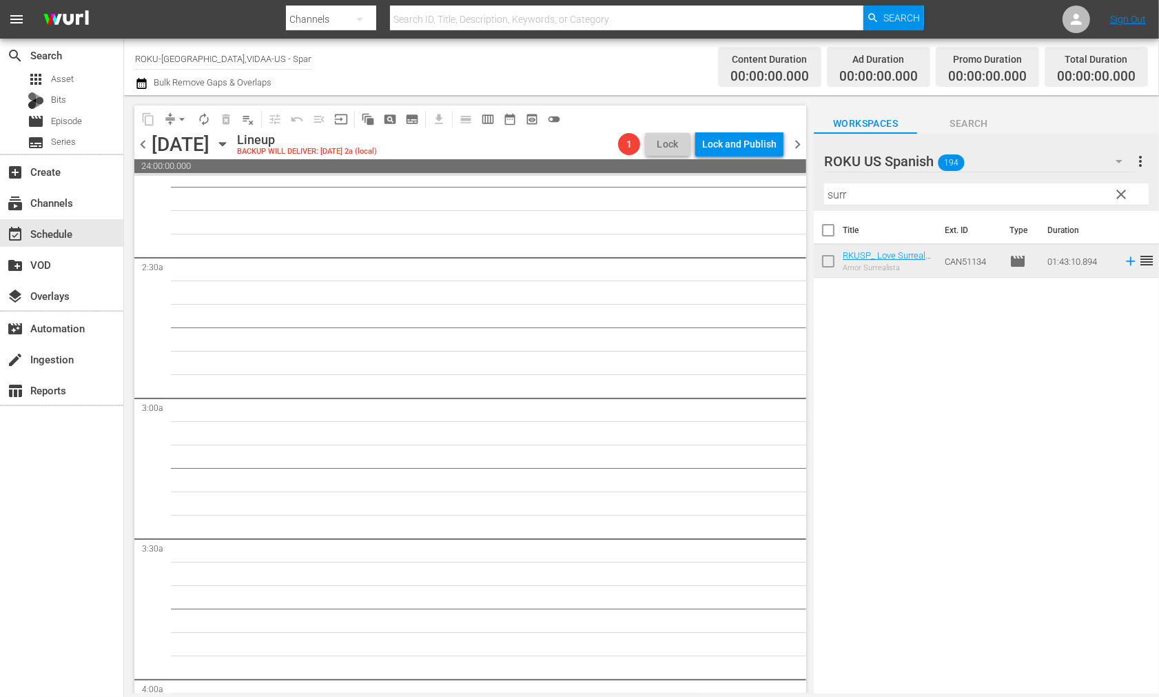
scroll to position [0, 0]
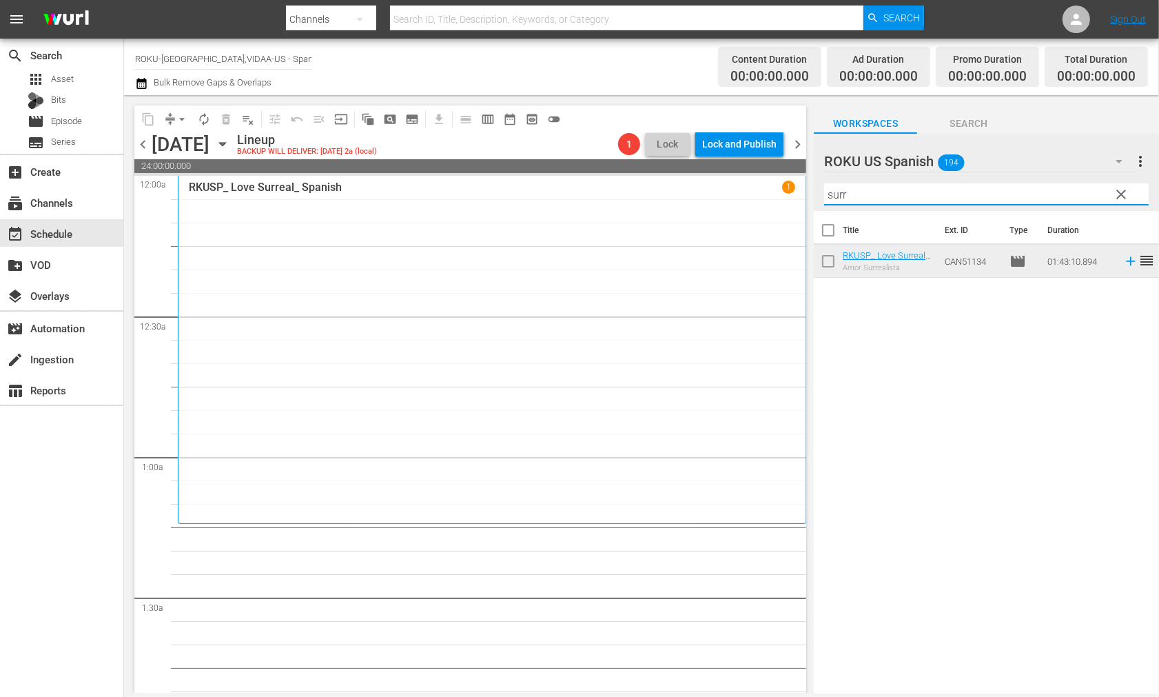
drag, startPoint x: 874, startPoint y: 196, endPoint x: 710, endPoint y: 194, distance: 164.1
click at [710, 194] on div "content_copy compress arrow_drop_down autorenew_outlined delete_forever_outline…" at bounding box center [641, 394] width 1035 height 598
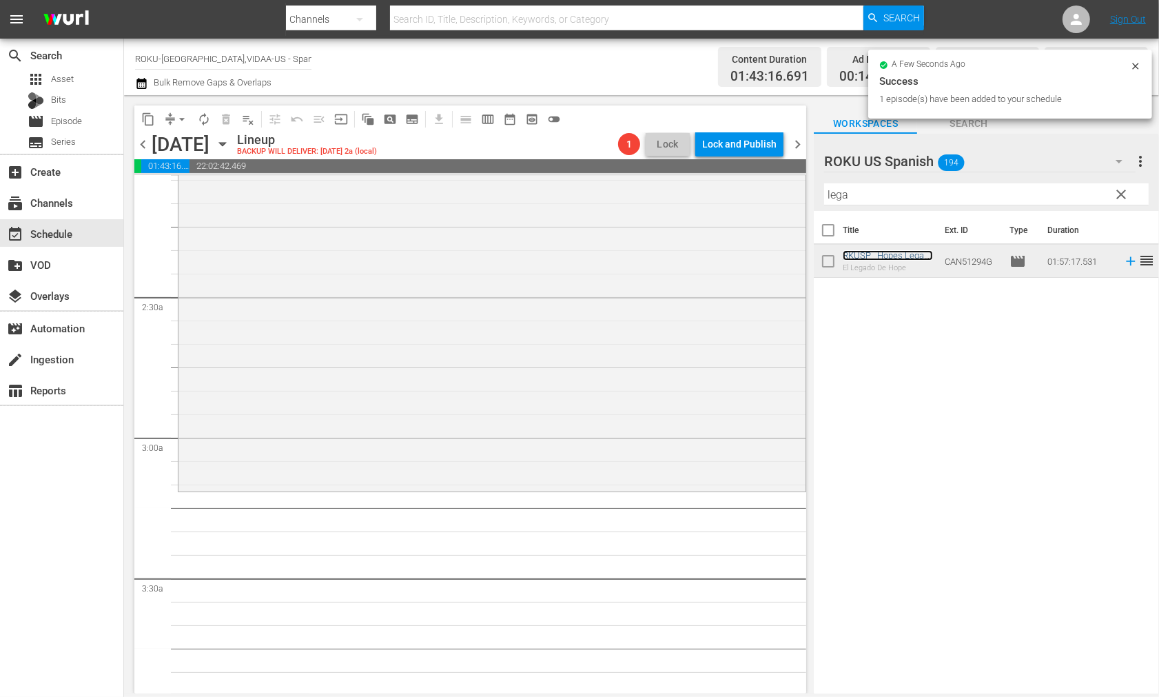
scroll to position [612, 0]
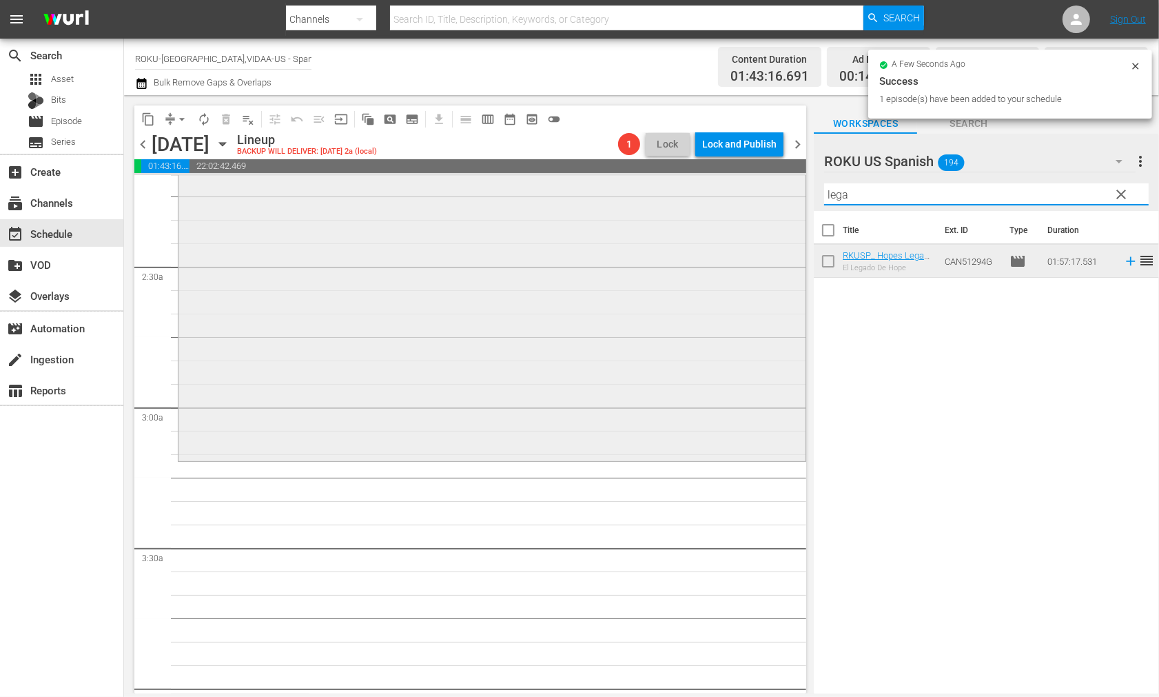
drag, startPoint x: 866, startPoint y: 198, endPoint x: 740, endPoint y: 183, distance: 127.0
click at [740, 183] on div "content_copy compress arrow_drop_down autorenew_outlined delete_forever_outline…" at bounding box center [641, 394] width 1035 height 598
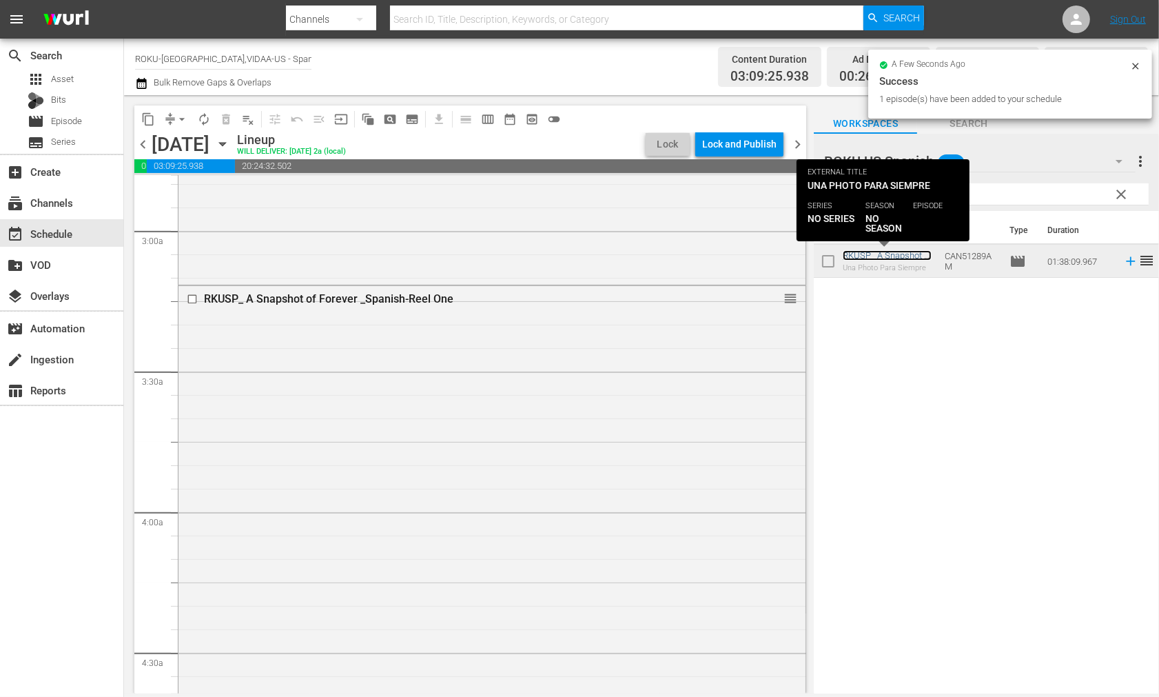
scroll to position [919, 0]
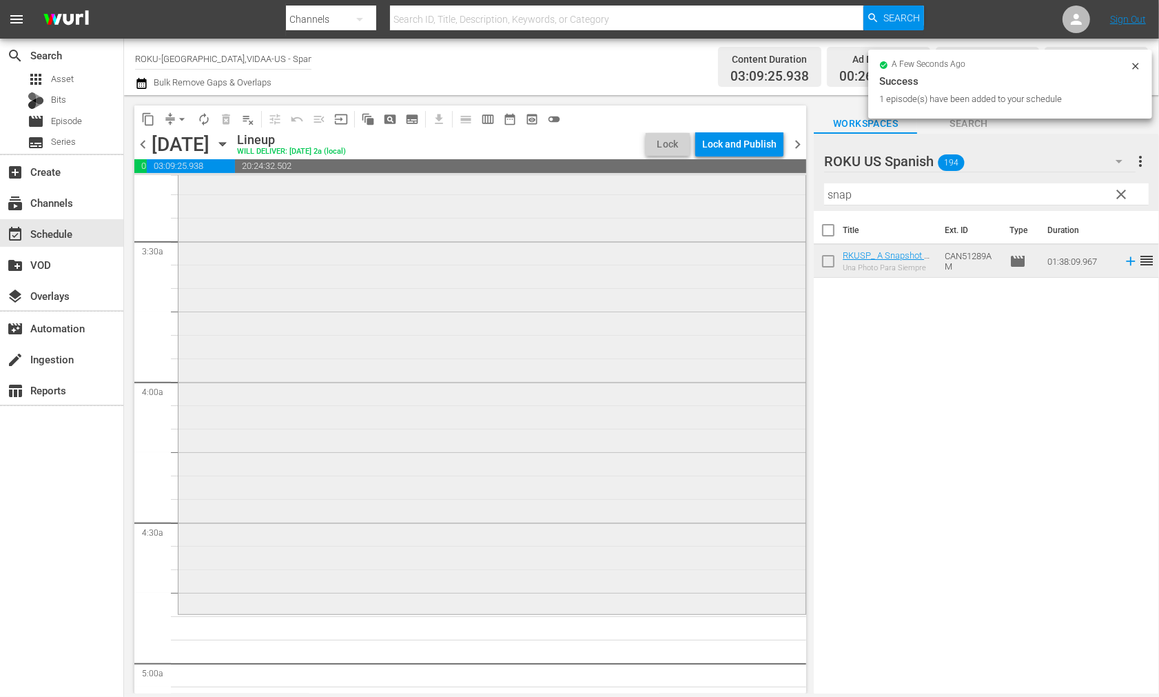
drag, startPoint x: 687, startPoint y: 194, endPoint x: 647, endPoint y: 196, distance: 40.0
click at [658, 196] on div "content_copy compress arrow_drop_down autorenew_outlined delete_forever_outline…" at bounding box center [641, 394] width 1035 height 598
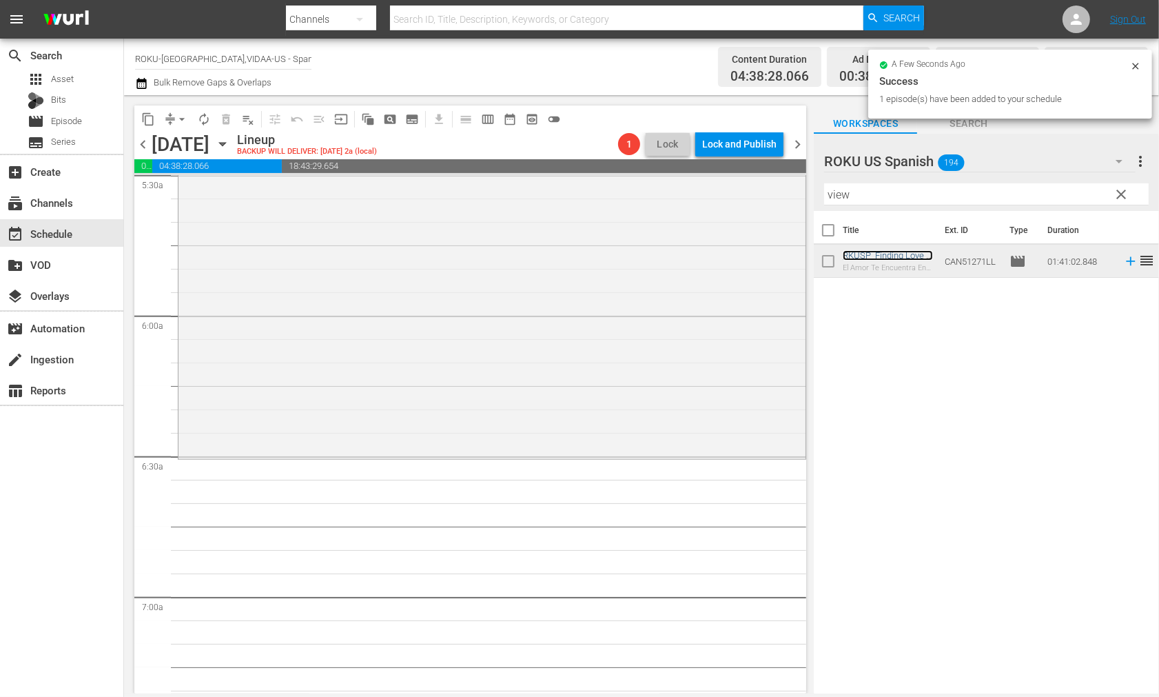
scroll to position [1608, 0]
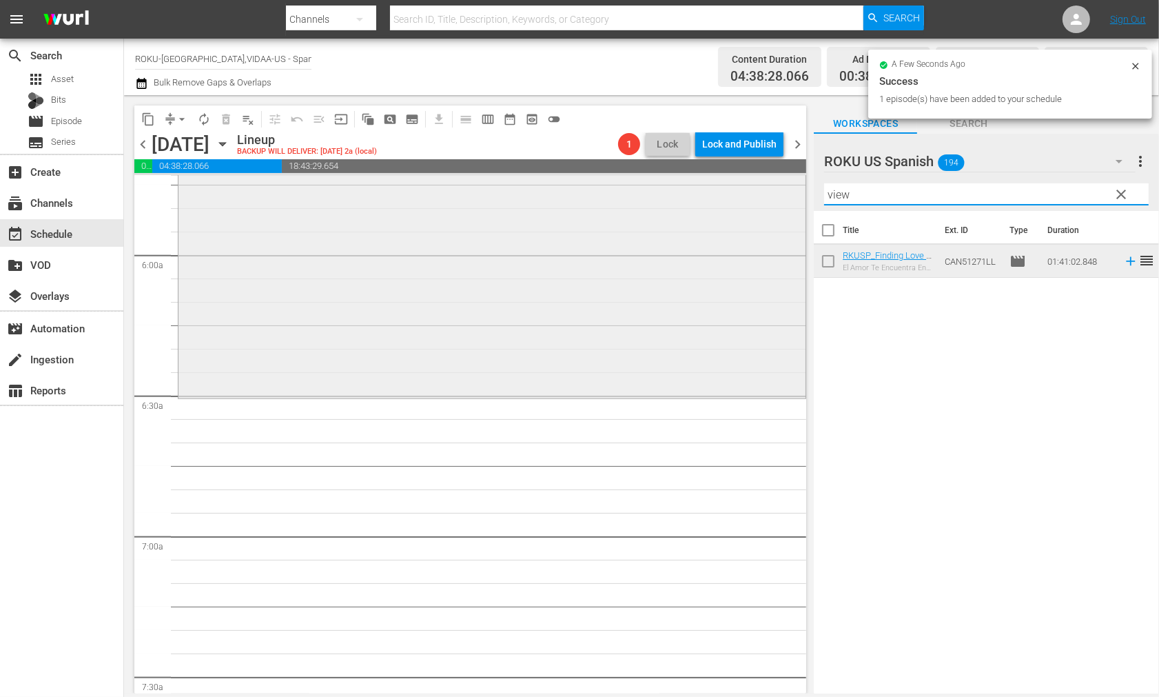
drag, startPoint x: 889, startPoint y: 196, endPoint x: 595, endPoint y: 200, distance: 294.3
click at [609, 198] on div "content_copy compress arrow_drop_down autorenew_outlined delete_forever_outline…" at bounding box center [641, 394] width 1035 height 598
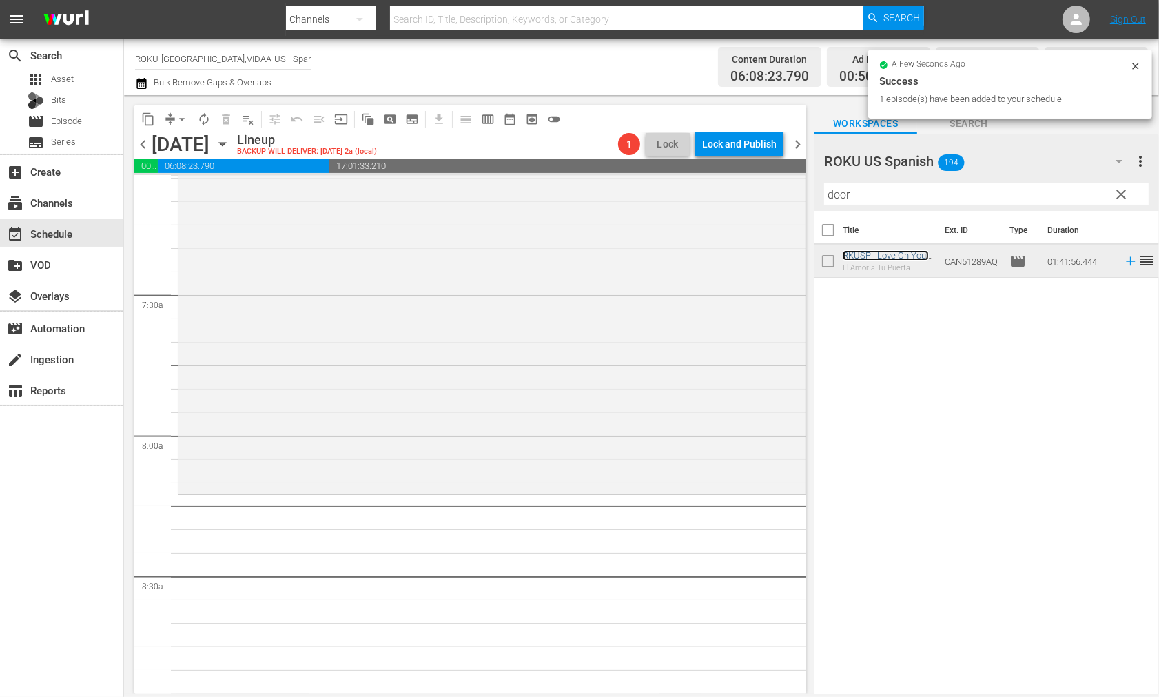
scroll to position [1991, 0]
drag, startPoint x: 866, startPoint y: 199, endPoint x: 643, endPoint y: 188, distance: 222.9
click at [678, 186] on div "content_copy compress arrow_drop_down autorenew_outlined delete_forever_outline…" at bounding box center [641, 394] width 1035 height 598
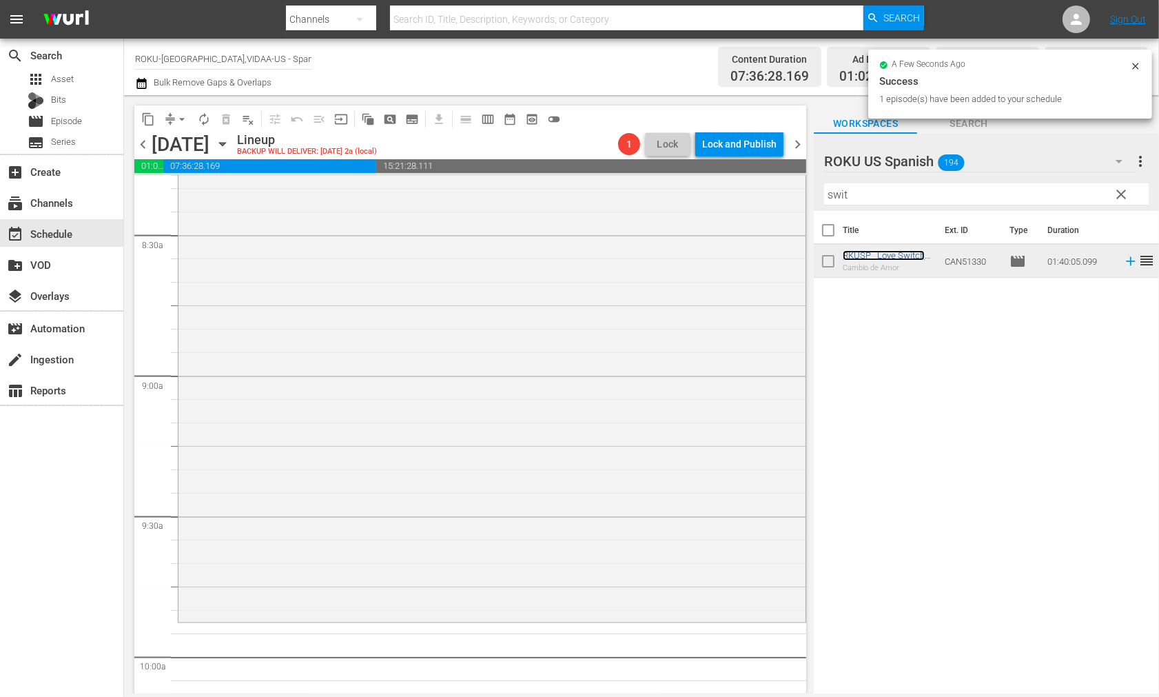
scroll to position [2374, 0]
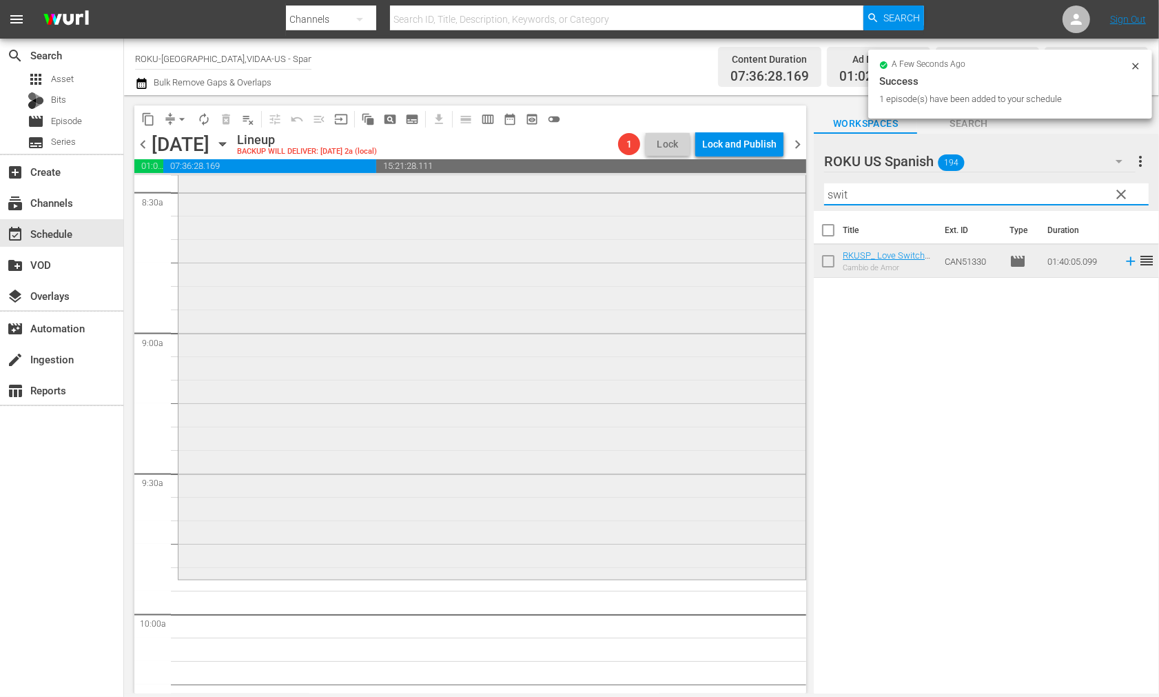
drag, startPoint x: 862, startPoint y: 196, endPoint x: 746, endPoint y: 196, distance: 115.1
click at [746, 196] on div "content_copy compress arrow_drop_down autorenew_outlined delete_forever_outline…" at bounding box center [641, 394] width 1035 height 598
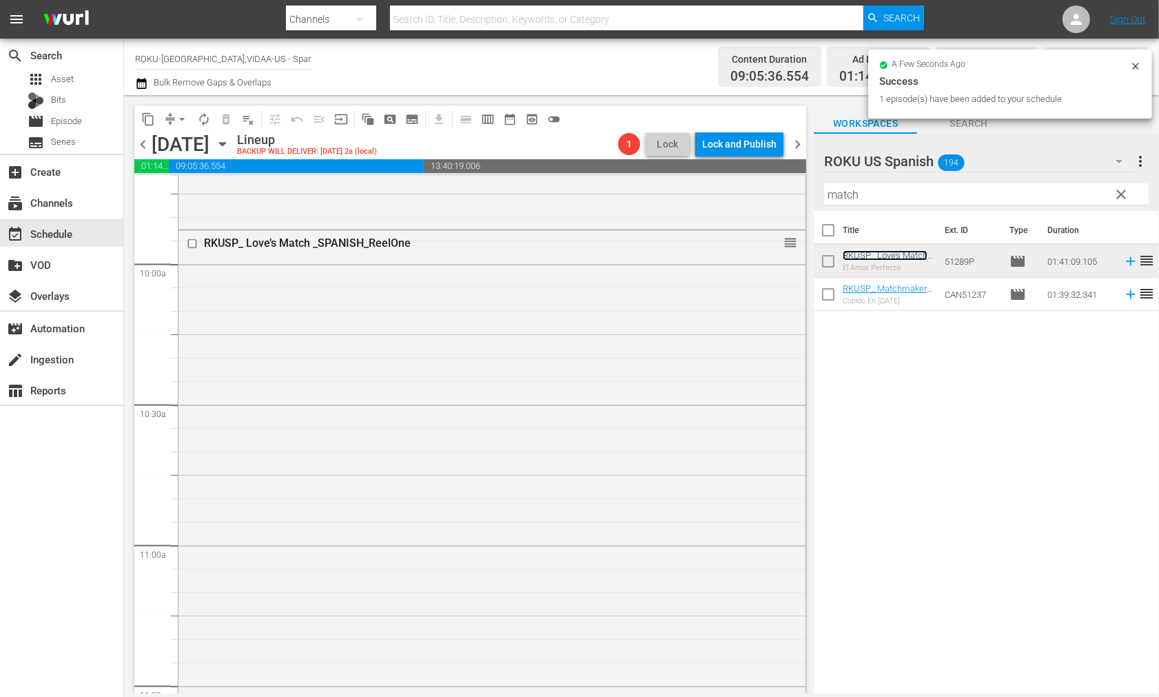
scroll to position [2987, 0]
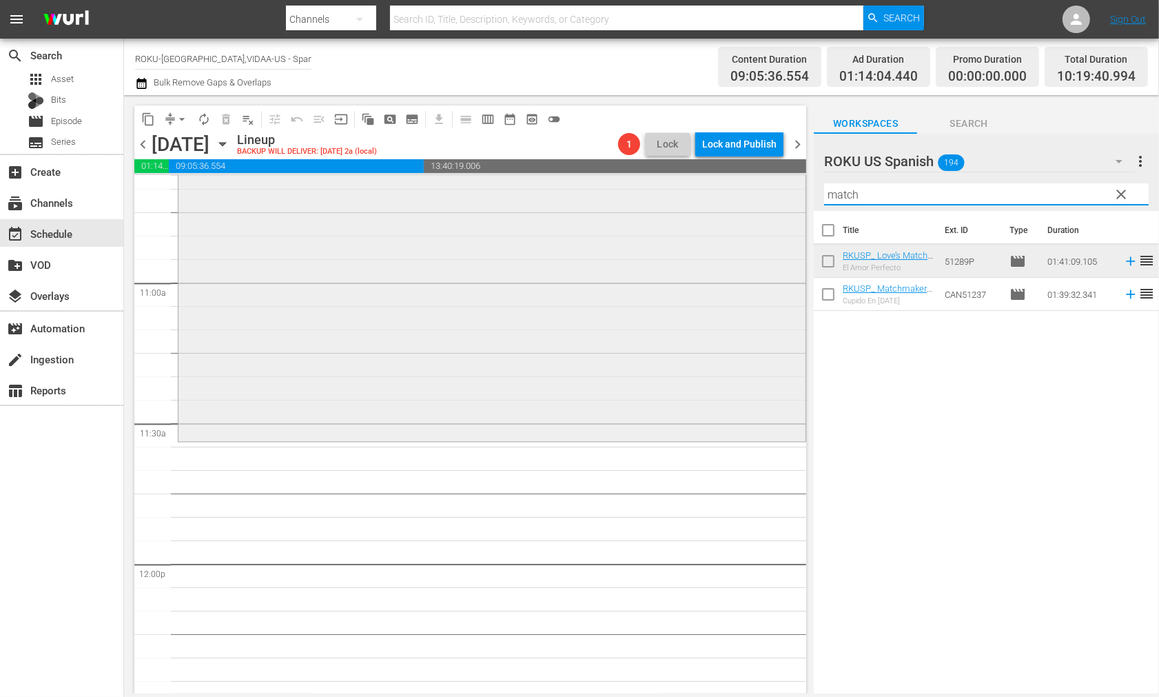
drag, startPoint x: 902, startPoint y: 201, endPoint x: 669, endPoint y: 186, distance: 233.5
click at [669, 185] on div "content_copy compress arrow_drop_down autorenew_outlined delete_forever_outline…" at bounding box center [641, 394] width 1035 height 598
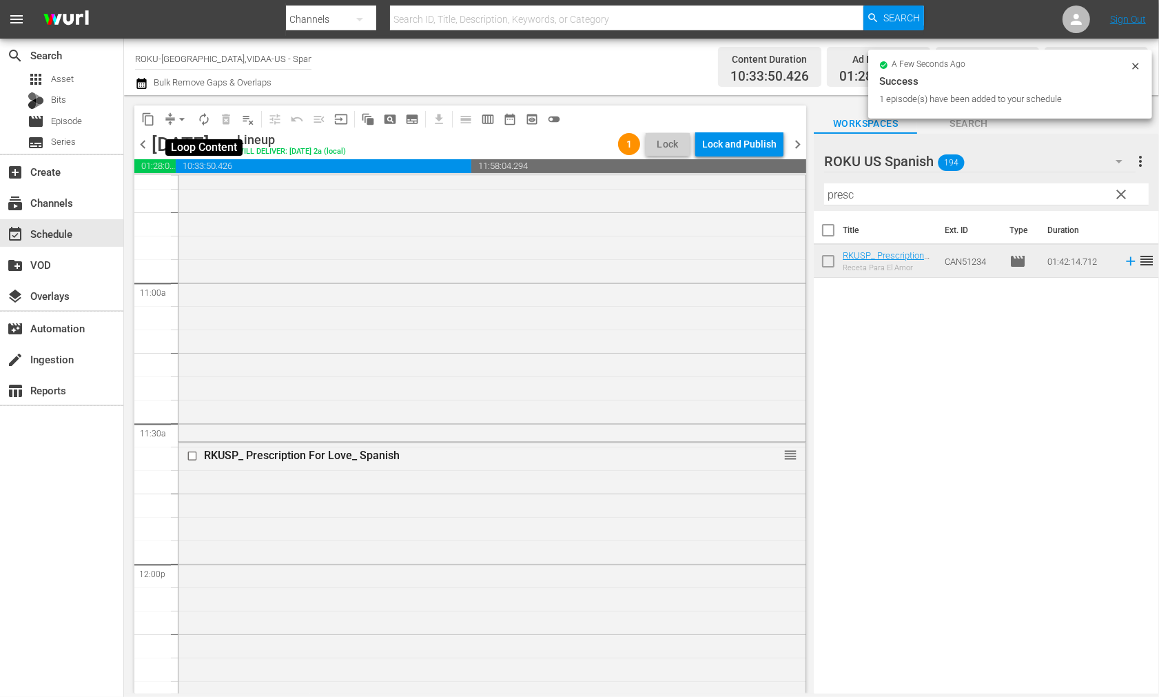
click at [204, 119] on span "autorenew_outlined" at bounding box center [204, 119] width 14 height 14
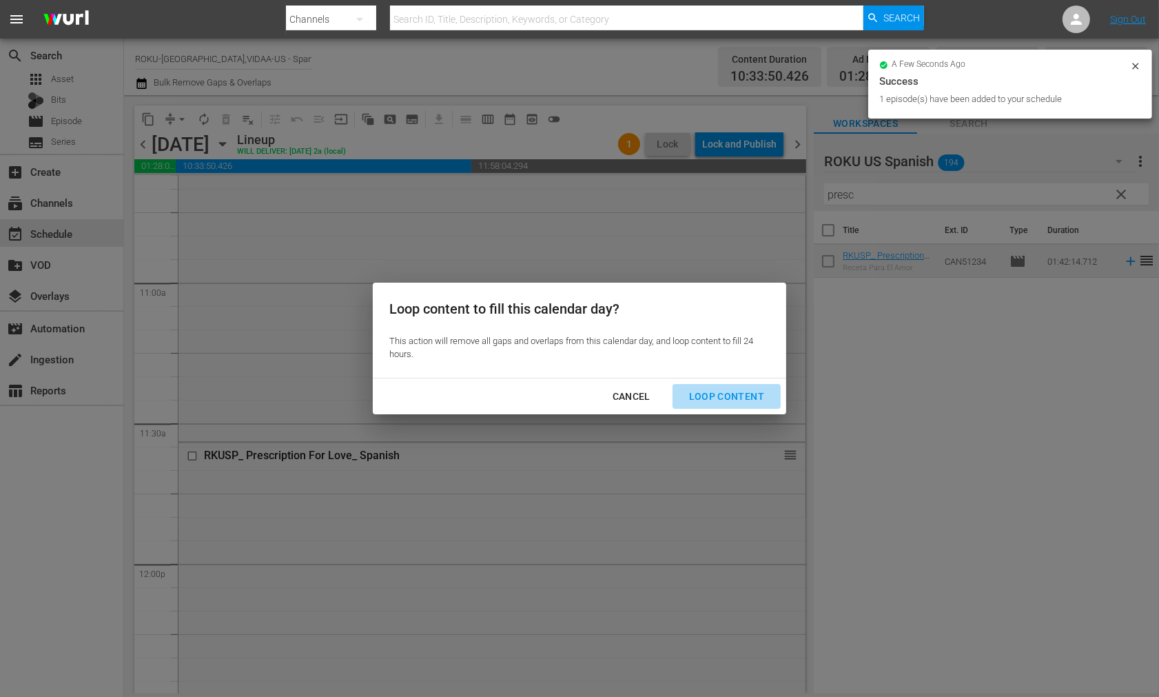
click at [742, 391] on div "Loop Content" at bounding box center [726, 396] width 97 height 17
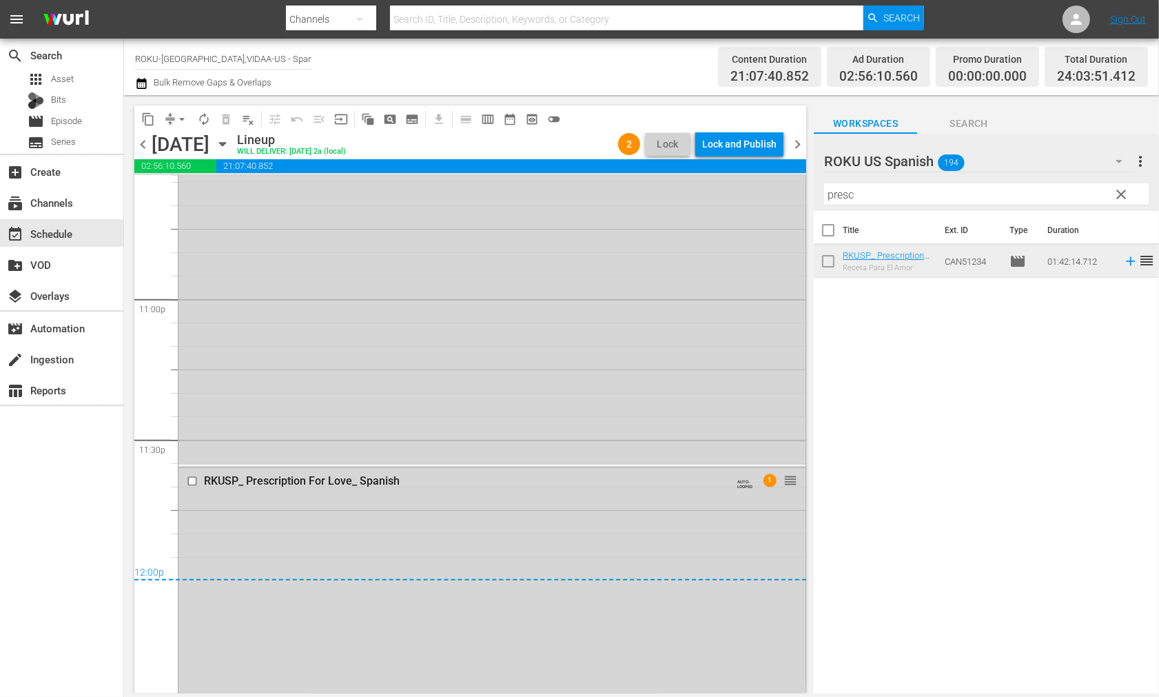
scroll to position [6433, 0]
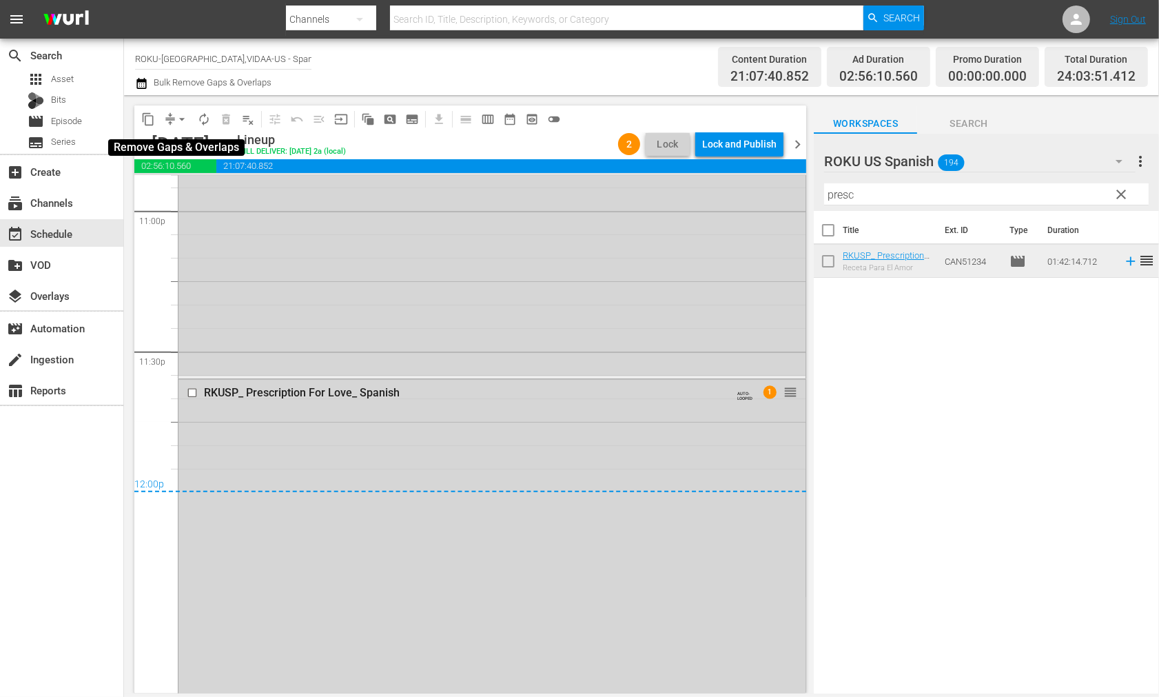
click at [182, 117] on span "arrow_drop_down" at bounding box center [182, 119] width 14 height 14
click at [204, 190] on li "Align to End of Previous Day" at bounding box center [182, 192] width 145 height 23
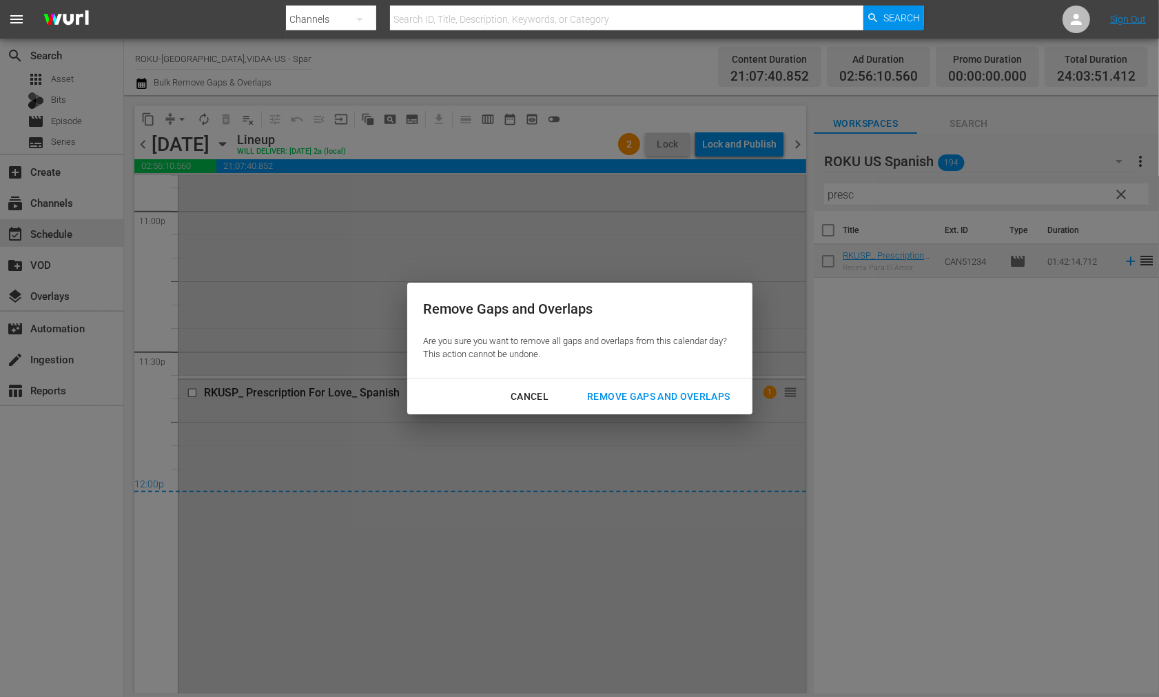
click at [675, 396] on div "Remove Gaps and Overlaps" at bounding box center [658, 396] width 165 height 17
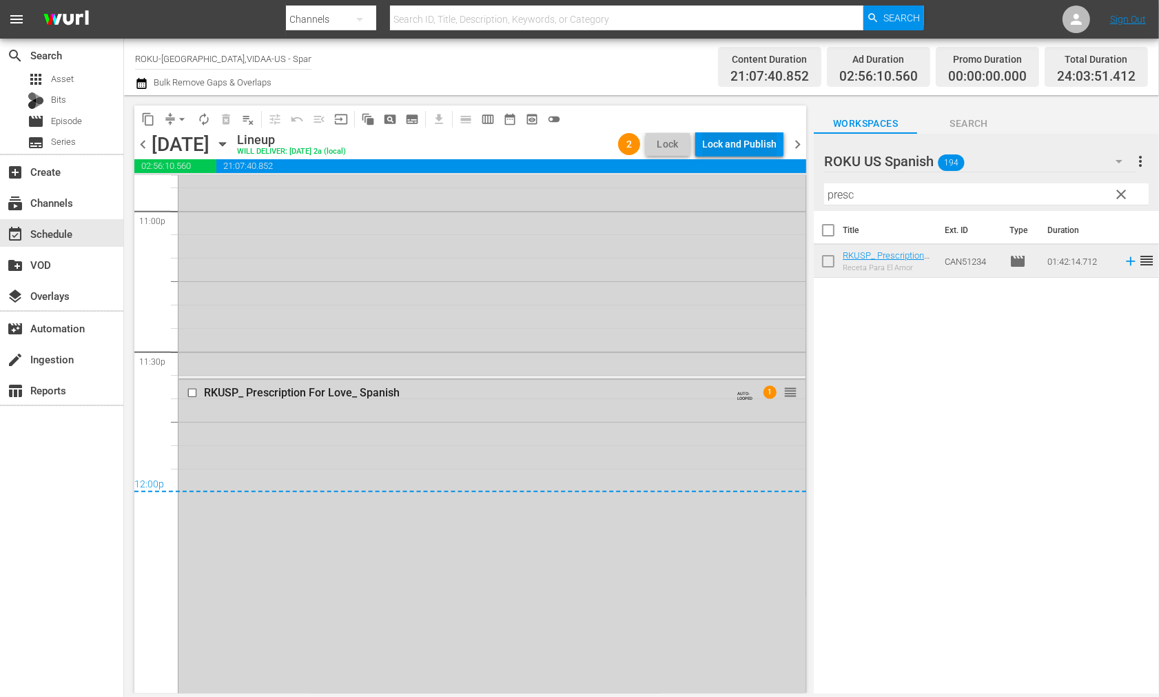
click at [738, 143] on div "Lock and Publish" at bounding box center [739, 144] width 74 height 25
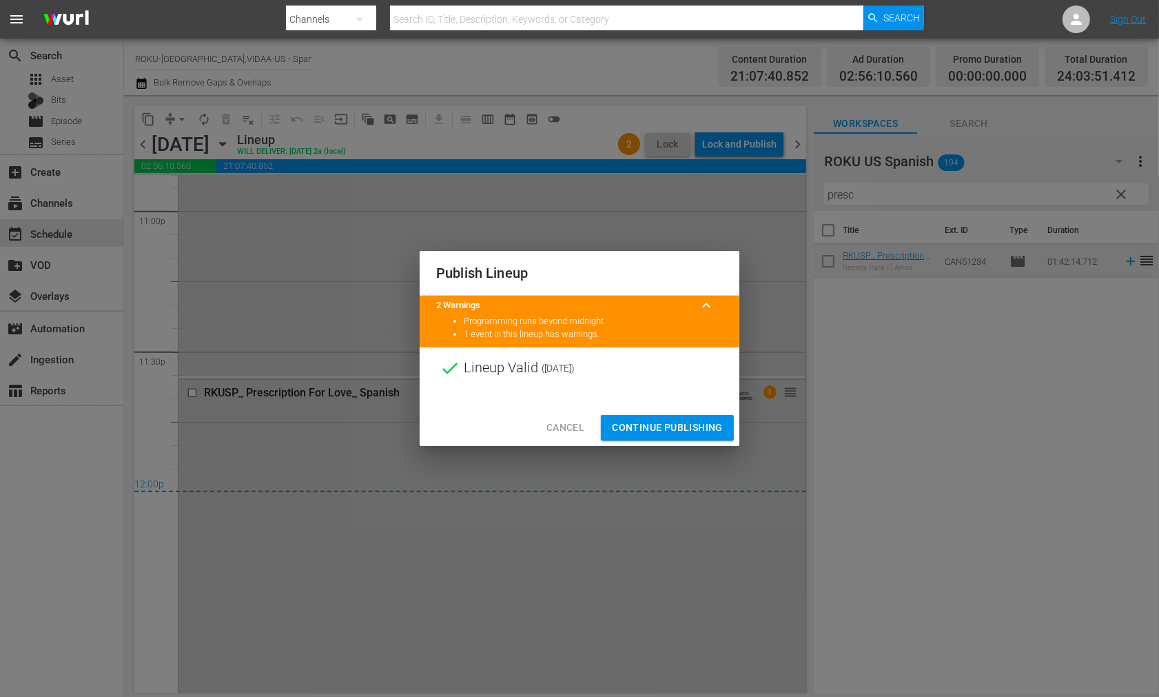
click at [691, 428] on span "Continue Publishing" at bounding box center [667, 427] width 111 height 17
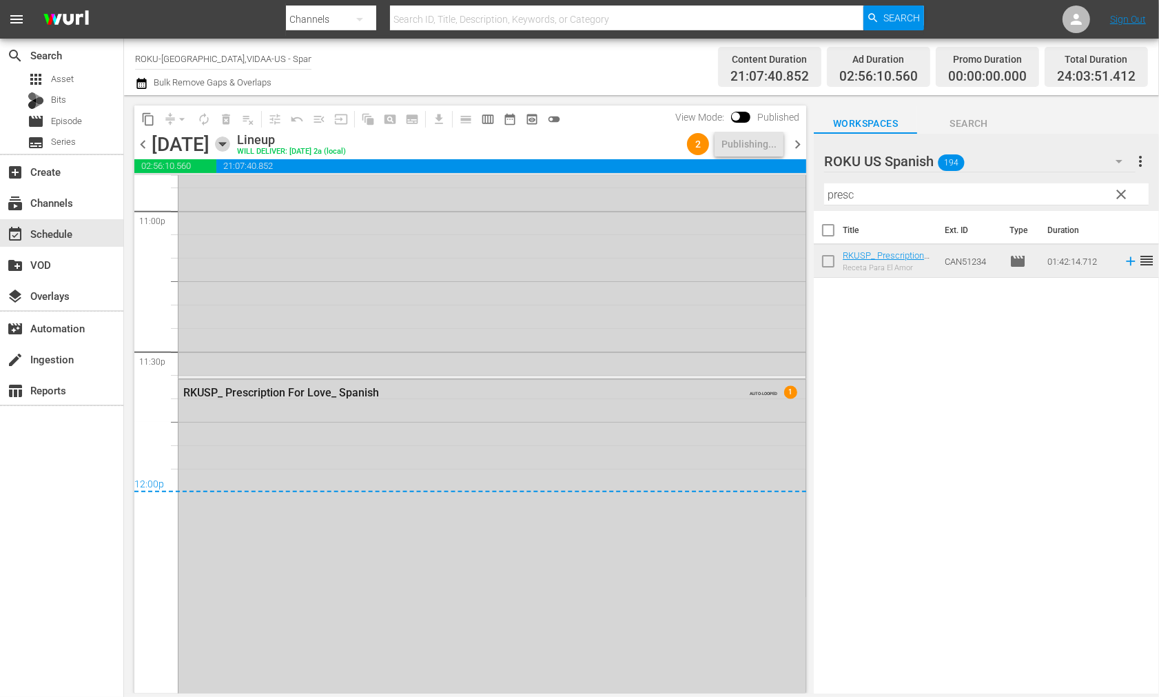
click at [225, 145] on icon "button" at bounding box center [222, 144] width 6 height 3
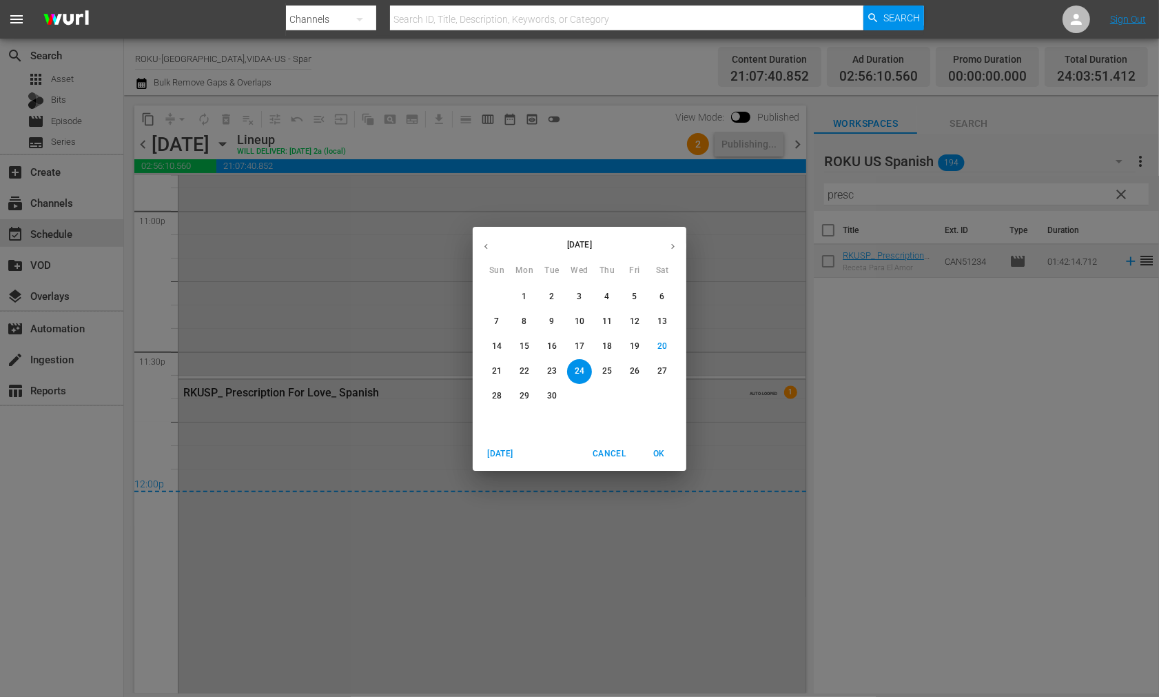
click at [605, 368] on p "25" at bounding box center [607, 371] width 10 height 12
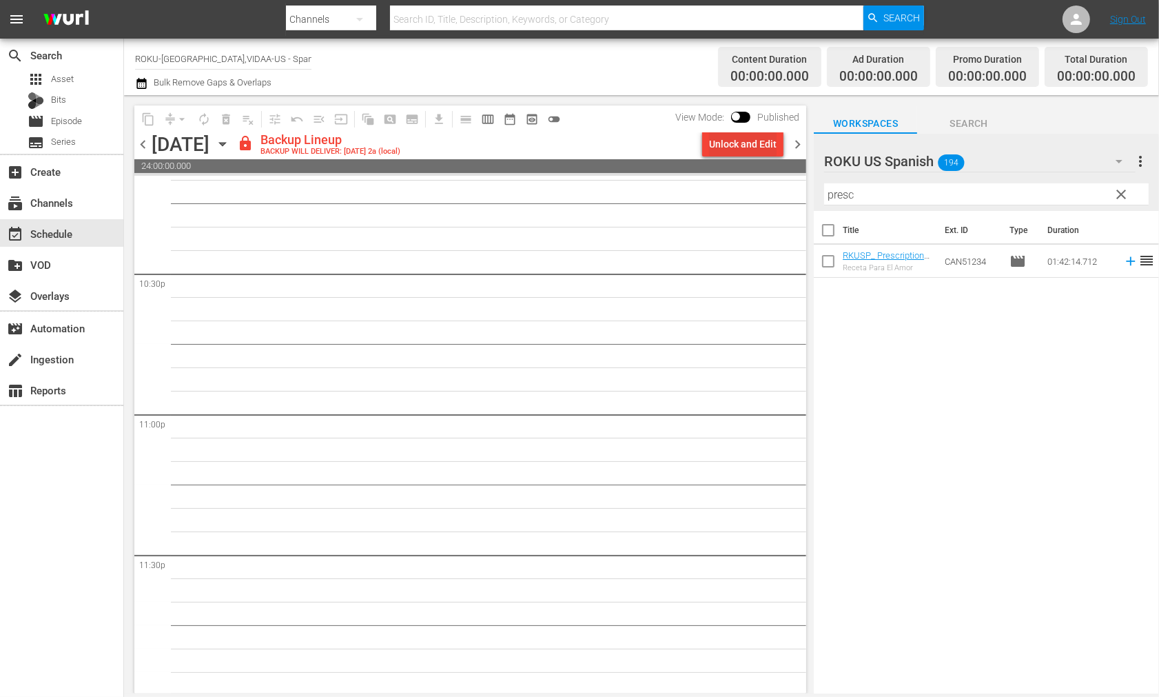
scroll to position [6232, 0]
click at [742, 142] on div "Unlock and Edit" at bounding box center [743, 144] width 68 height 25
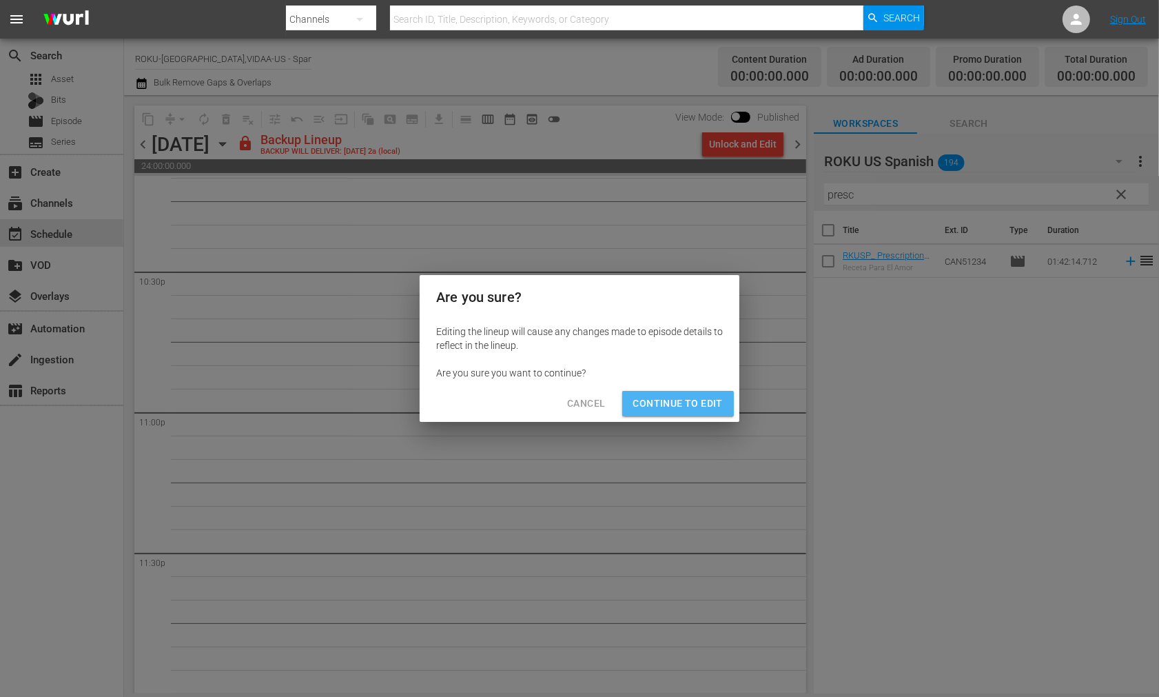
click at [680, 405] on span "Continue to Edit" at bounding box center [678, 403] width 90 height 17
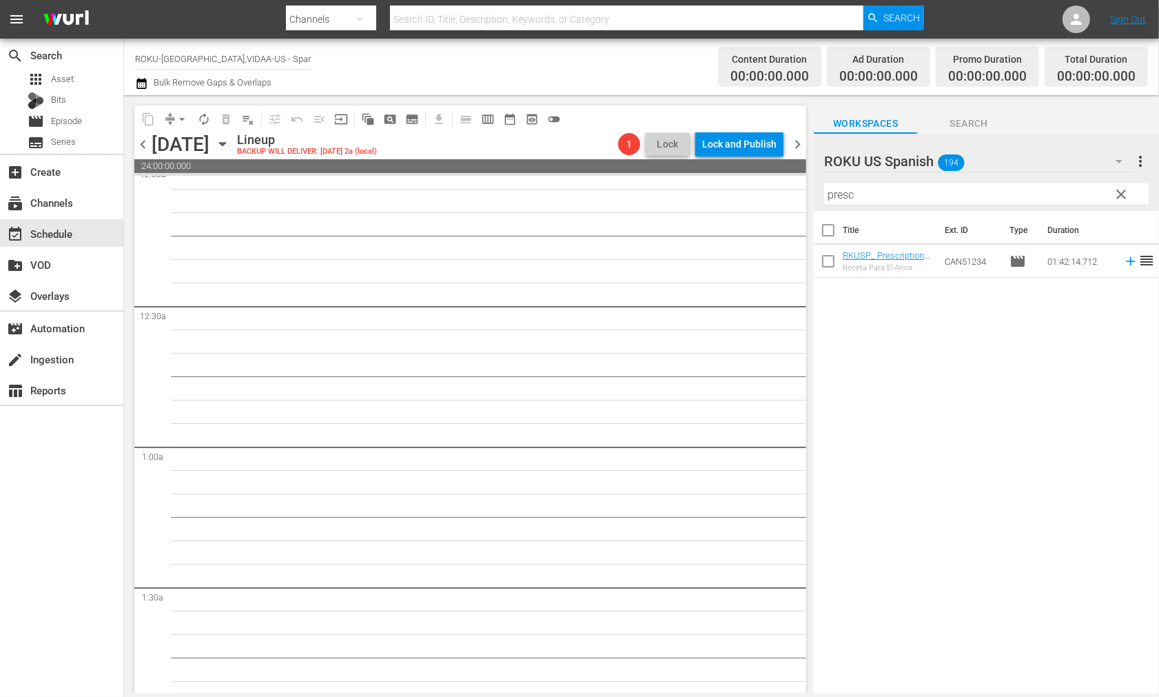
scroll to position [0, 0]
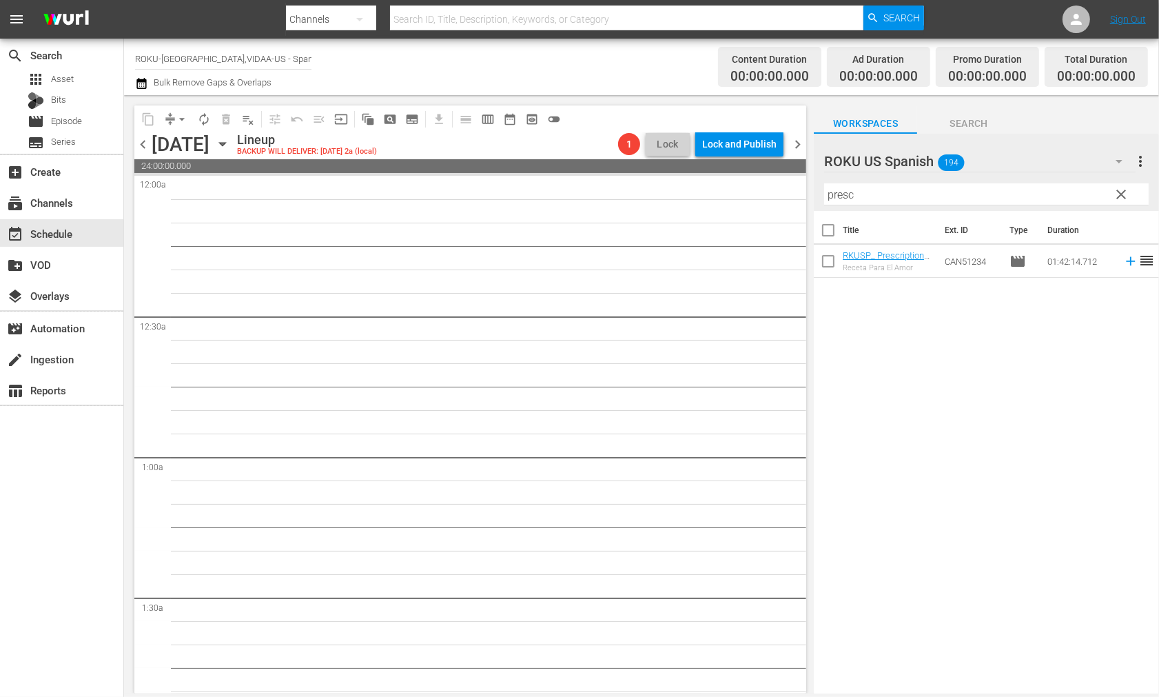
click at [225, 143] on icon "button" at bounding box center [222, 144] width 6 height 3
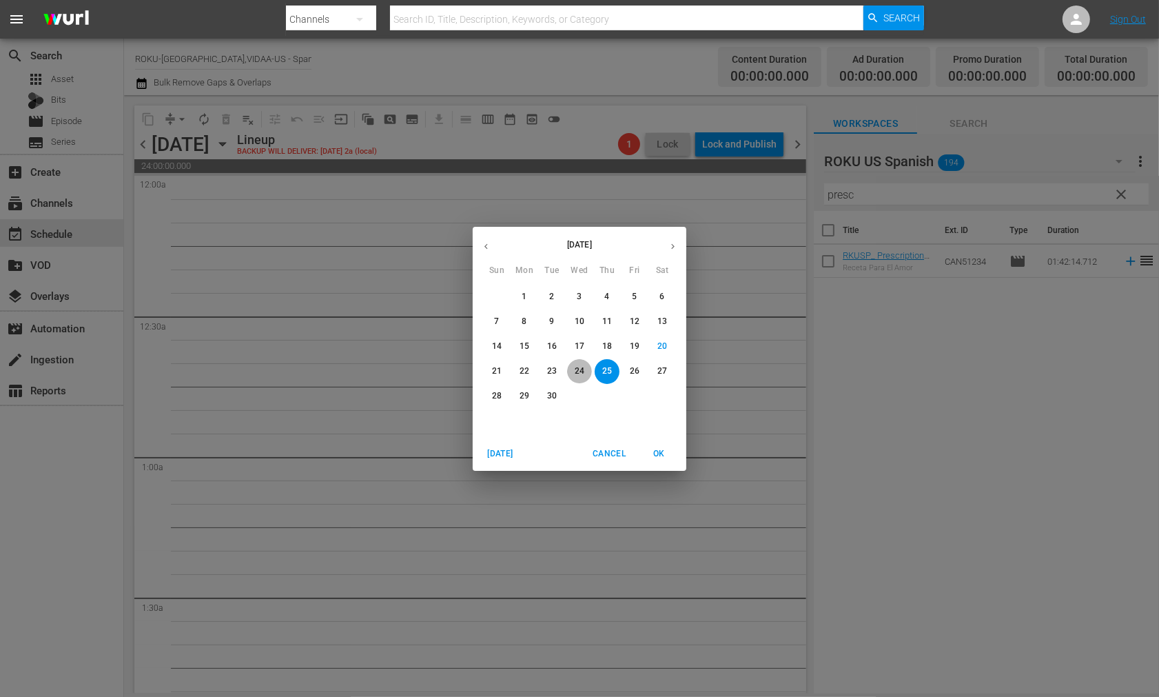
click at [580, 367] on p "24" at bounding box center [580, 371] width 10 height 12
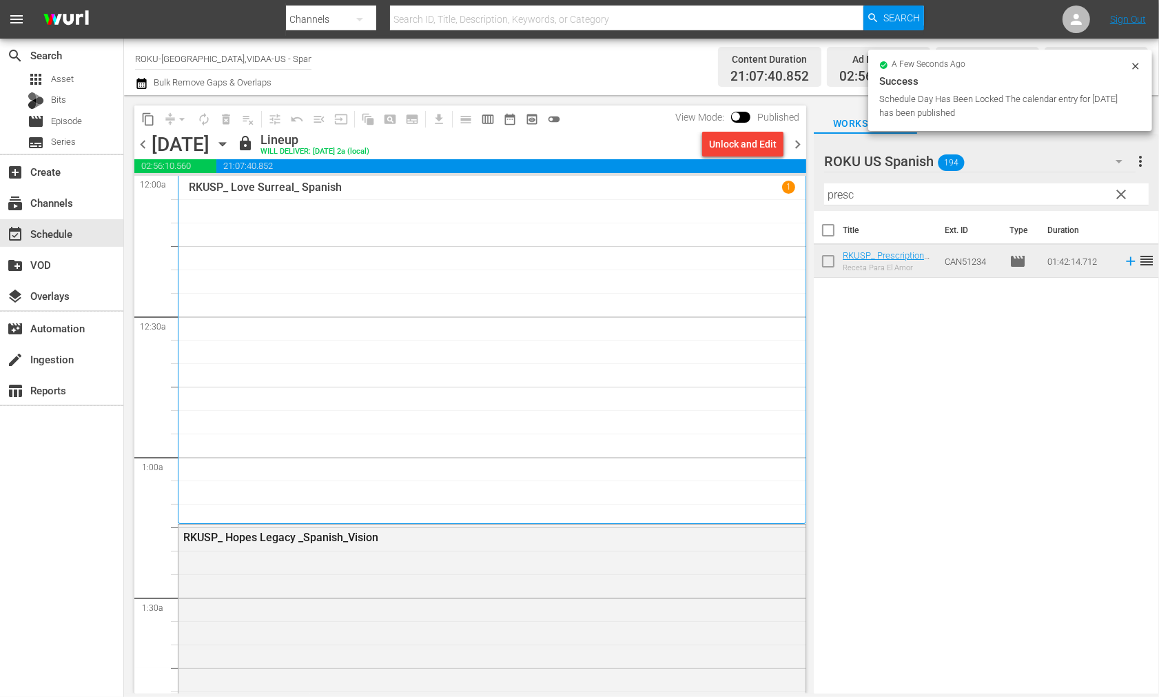
click at [230, 145] on icon "button" at bounding box center [222, 143] width 15 height 15
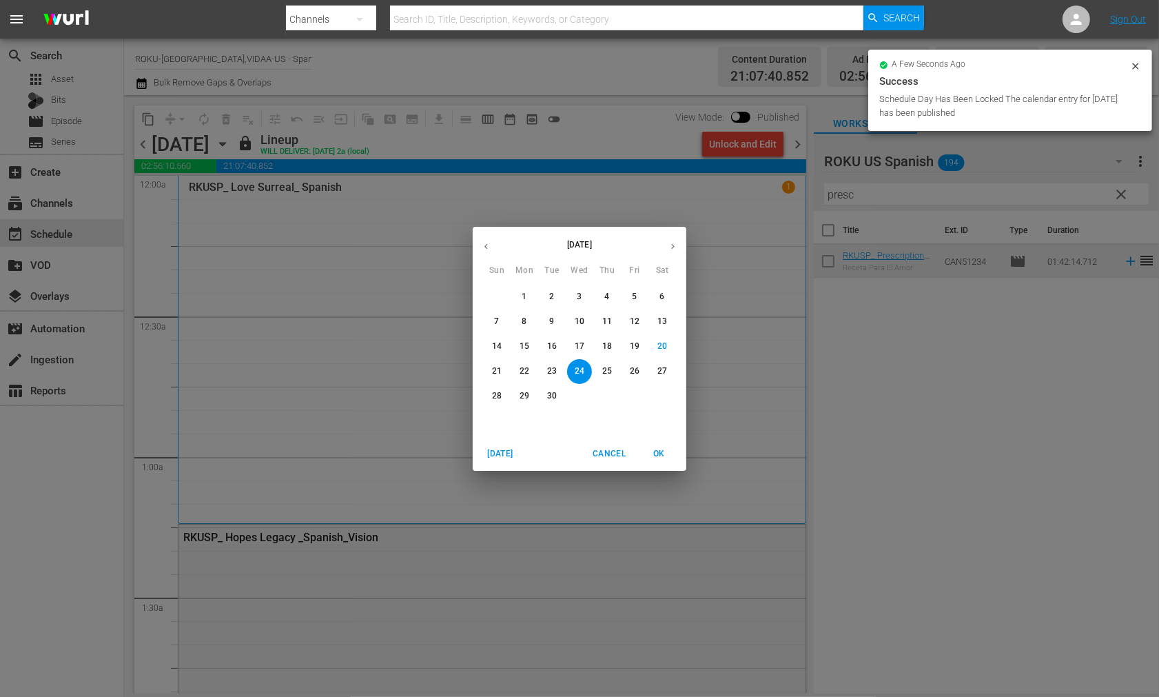
click at [604, 369] on p "25" at bounding box center [607, 371] width 10 height 12
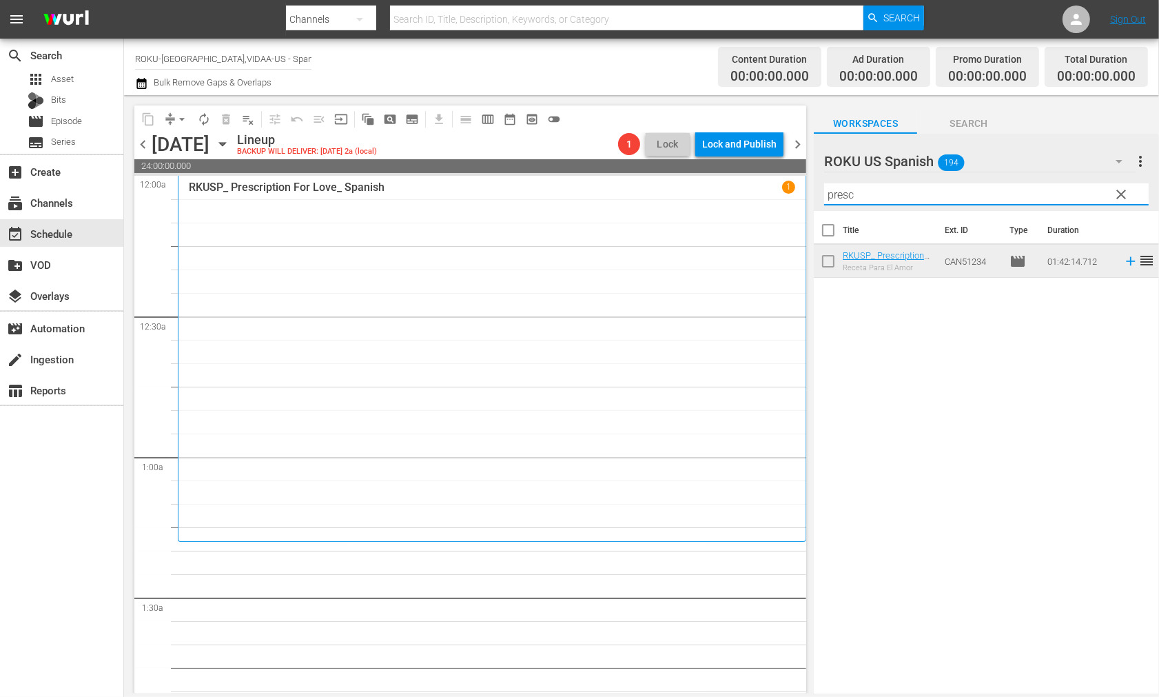
drag, startPoint x: 871, startPoint y: 190, endPoint x: 667, endPoint y: 183, distance: 203.5
click at [667, 183] on div "content_copy compress arrow_drop_down autorenew_outlined delete_forever_outline…" at bounding box center [641, 394] width 1035 height 598
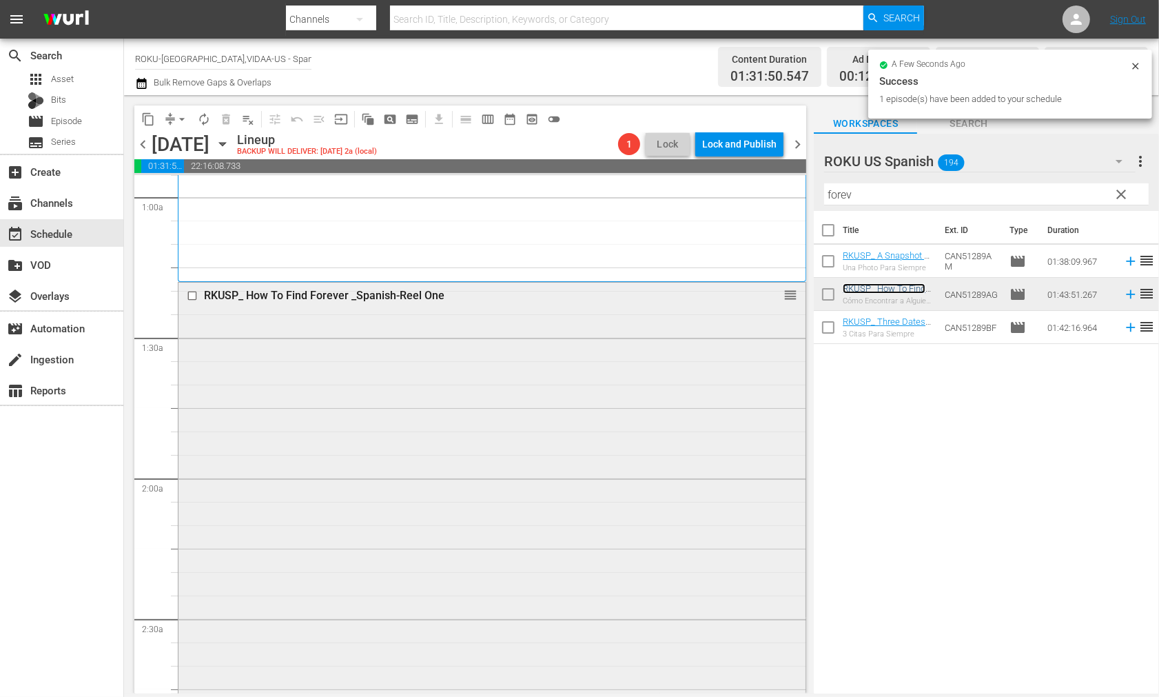
scroll to position [383, 0]
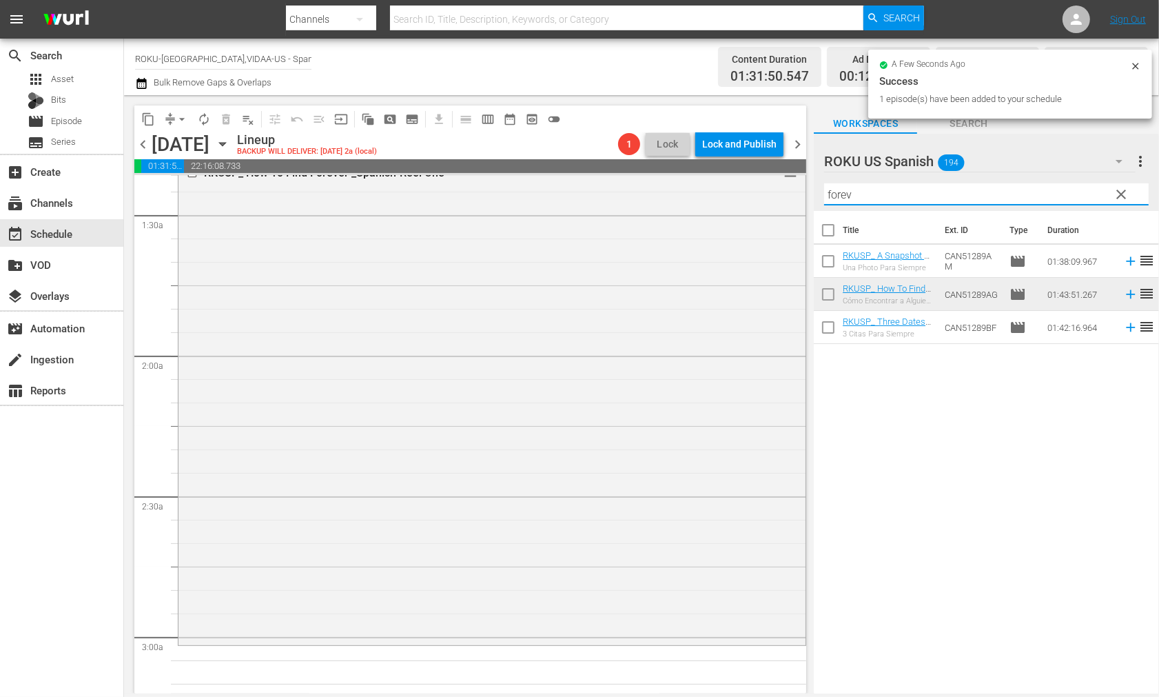
drag, startPoint x: 821, startPoint y: 192, endPoint x: 804, endPoint y: 192, distance: 17.2
click at [804, 192] on div "content_copy compress arrow_drop_down autorenew_outlined delete_forever_outline…" at bounding box center [641, 394] width 1035 height 598
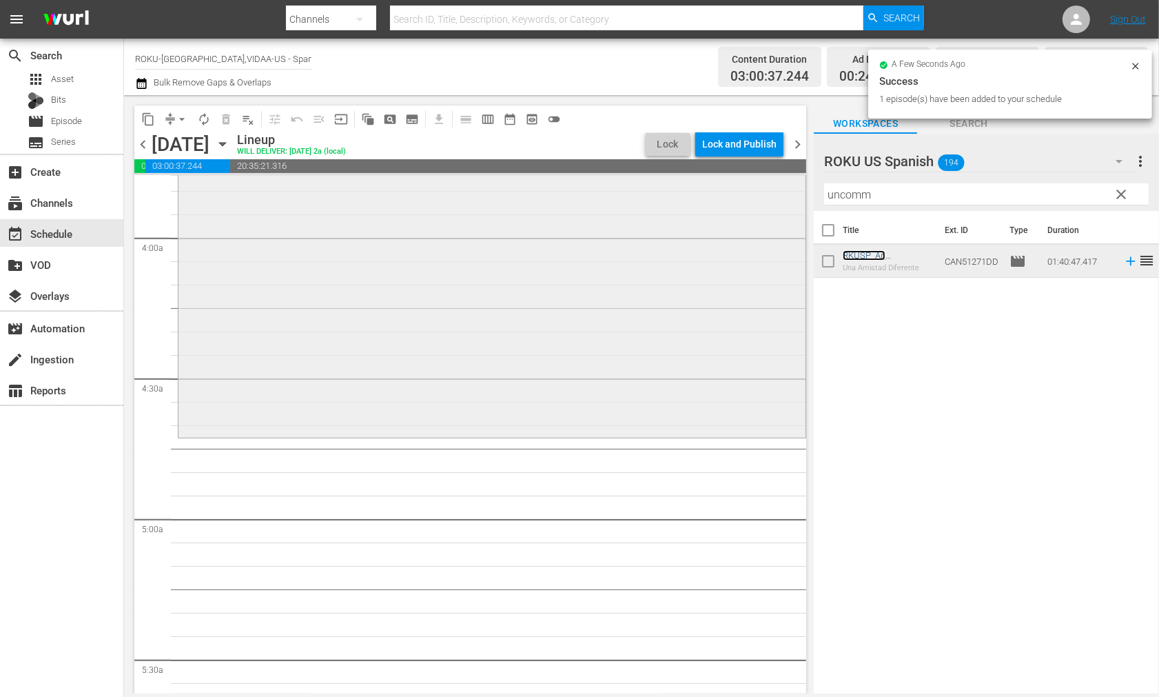
scroll to position [1072, 0]
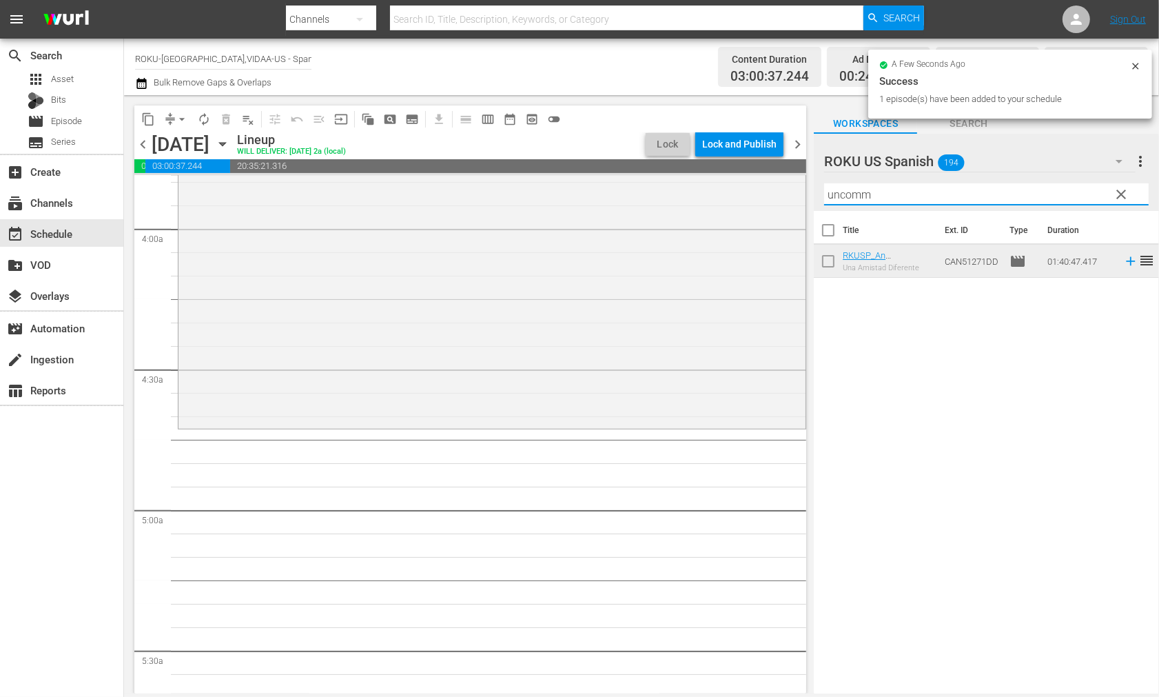
drag, startPoint x: 880, startPoint y: 195, endPoint x: 673, endPoint y: 173, distance: 207.3
click at [673, 171] on div "content_copy compress arrow_drop_down autorenew_outlined delete_forever_outline…" at bounding box center [641, 394] width 1035 height 598
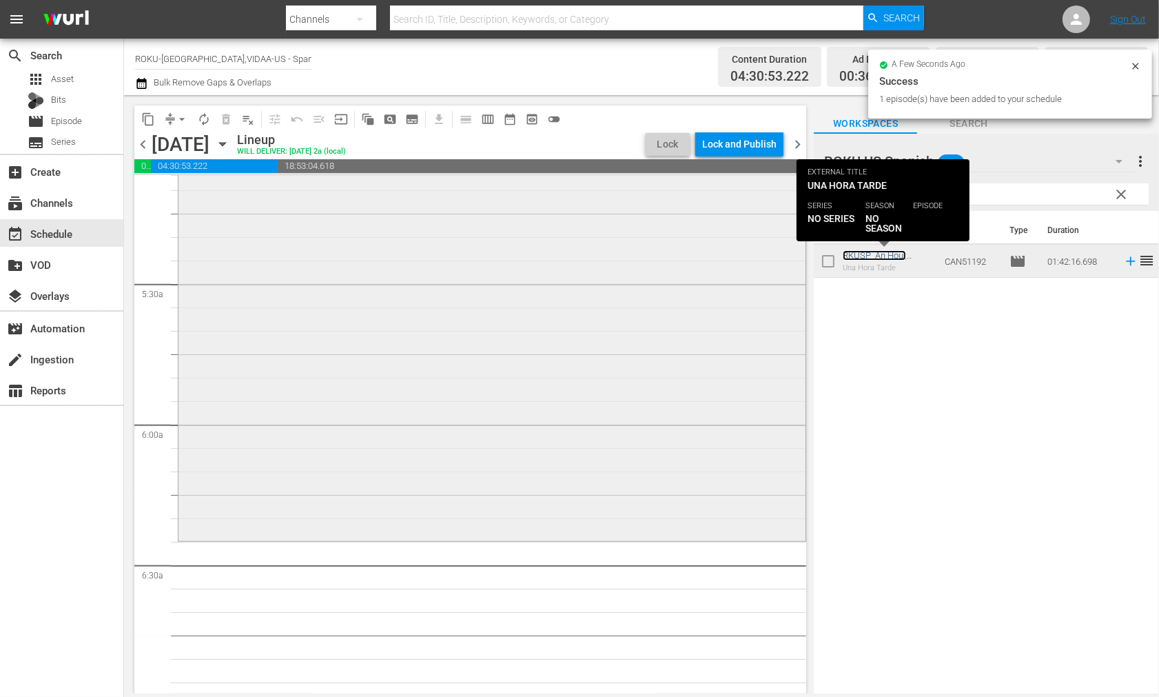
scroll to position [1455, 0]
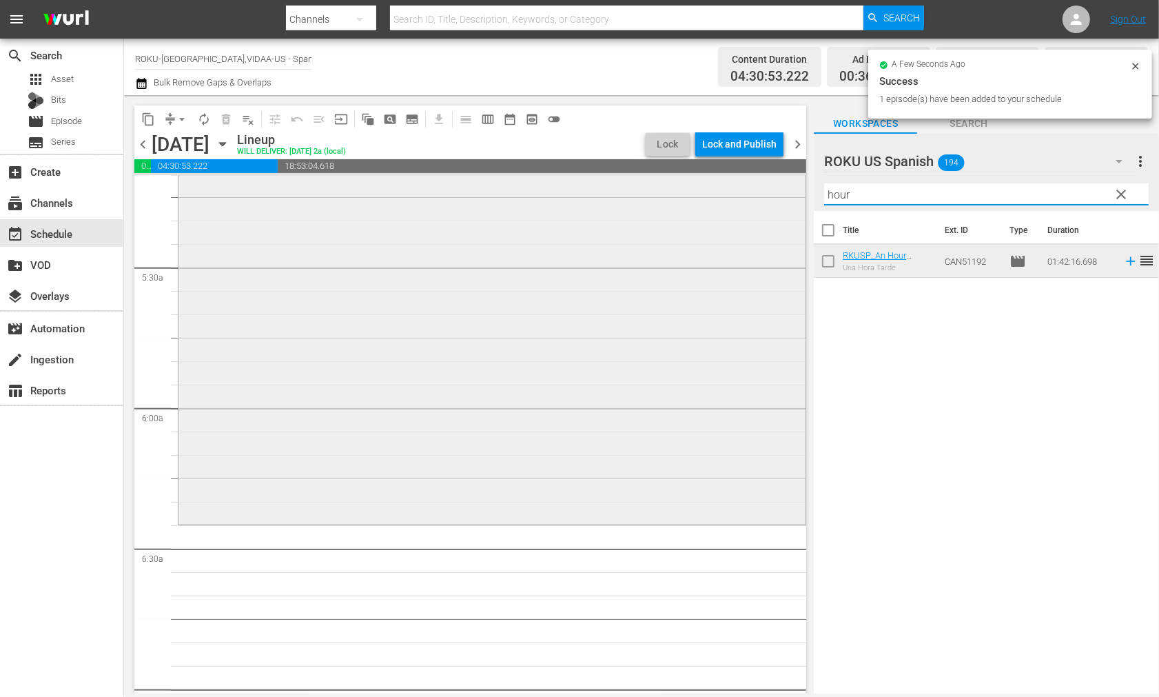
drag, startPoint x: 891, startPoint y: 203, endPoint x: 707, endPoint y: 190, distance: 184.5
click at [709, 191] on div "content_copy compress arrow_drop_down autorenew_outlined delete_forever_outline…" at bounding box center [641, 394] width 1035 height 598
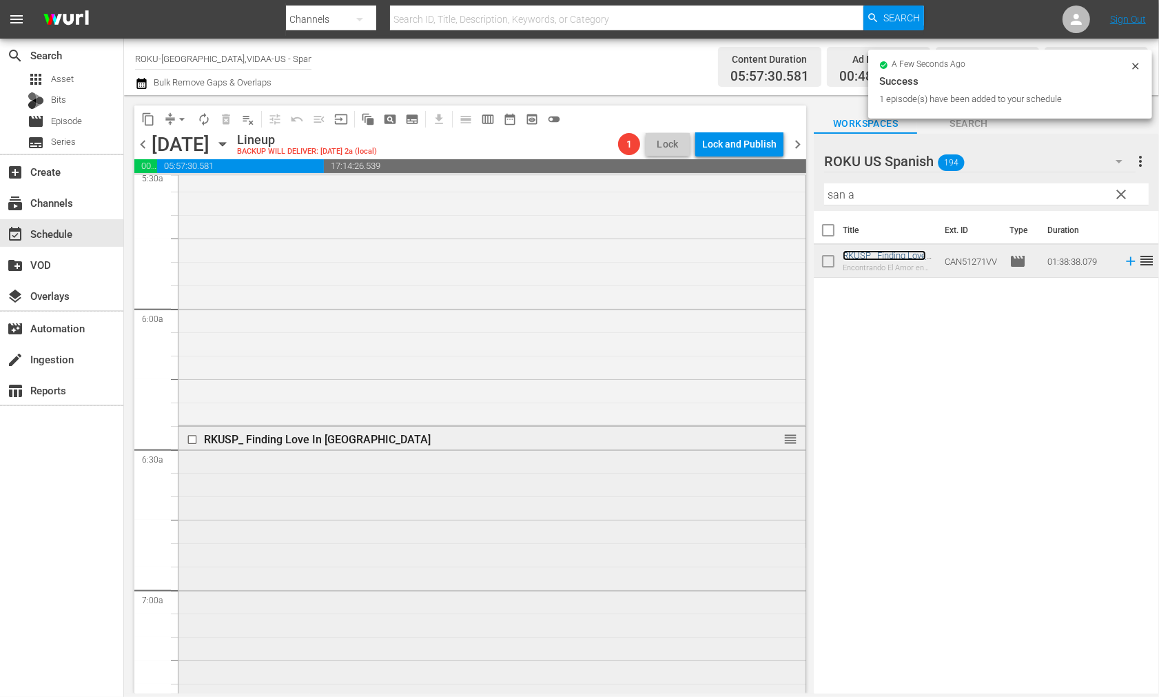
scroll to position [1761, 0]
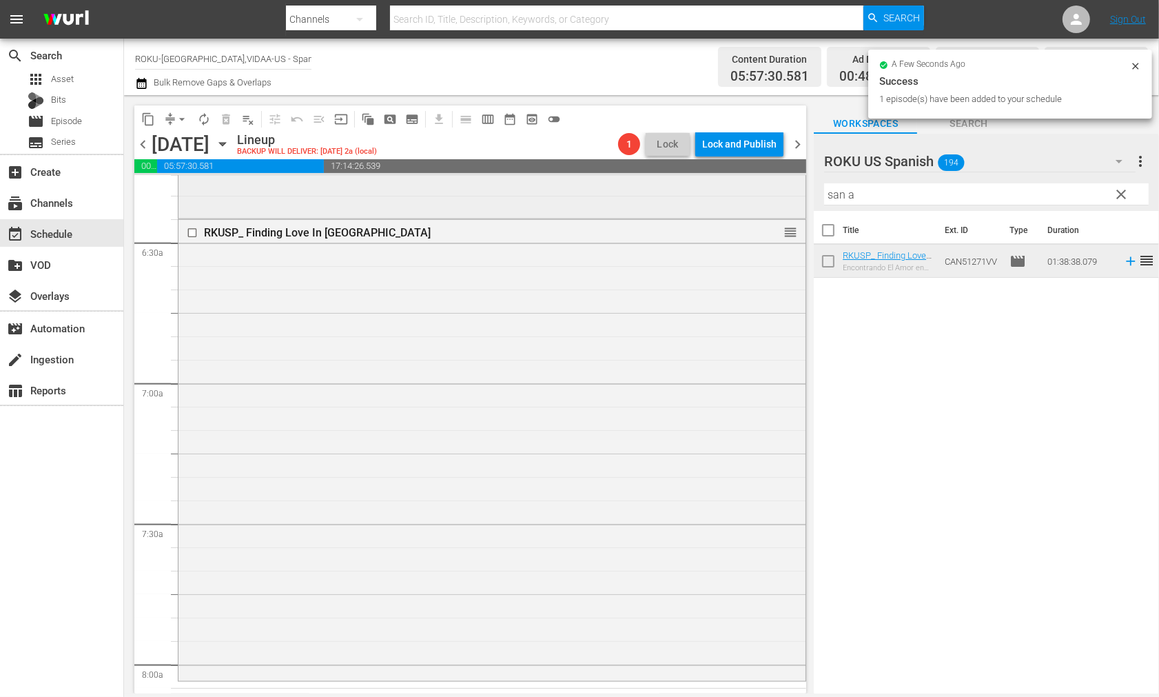
drag, startPoint x: 873, startPoint y: 197, endPoint x: 715, endPoint y: 194, distance: 157.2
click at [717, 194] on div "content_copy compress arrow_drop_down autorenew_outlined delete_forever_outline…" at bounding box center [641, 394] width 1035 height 598
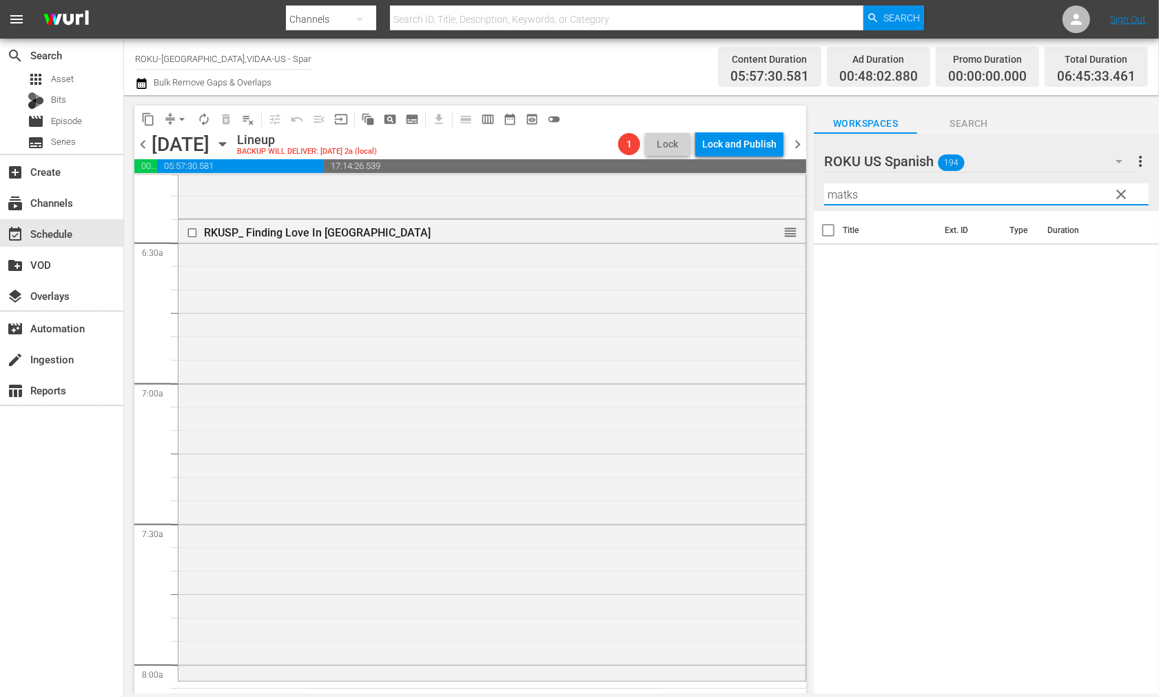
click at [848, 194] on input "matks" at bounding box center [986, 194] width 325 height 22
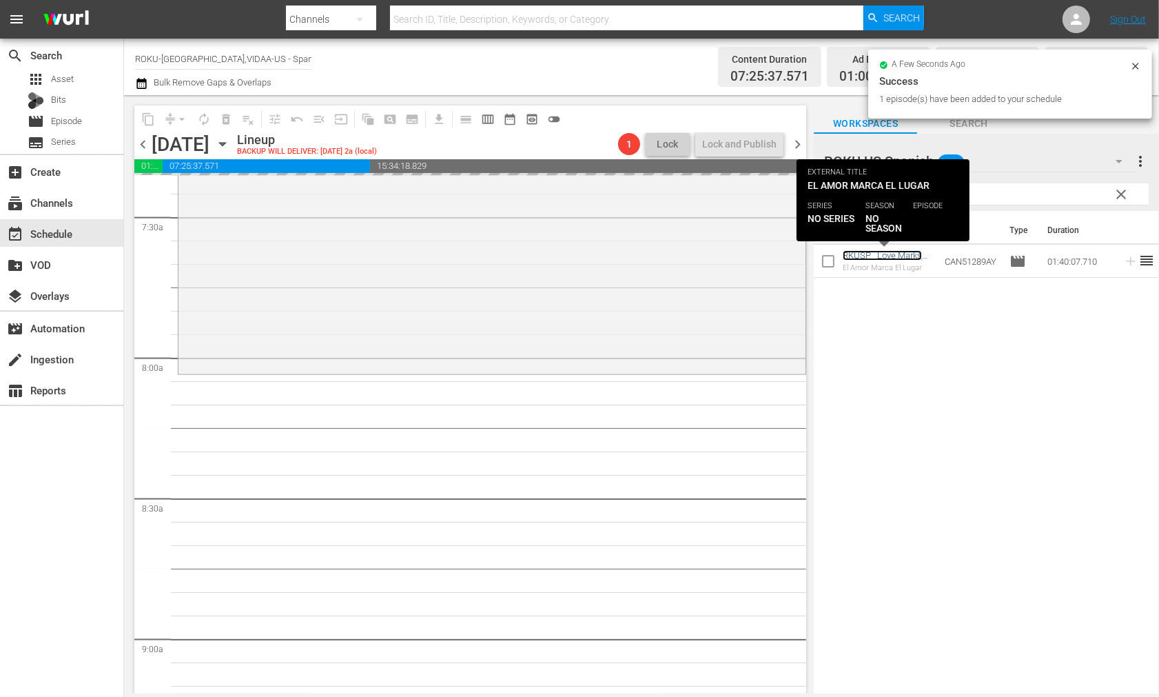
scroll to position [2450, 0]
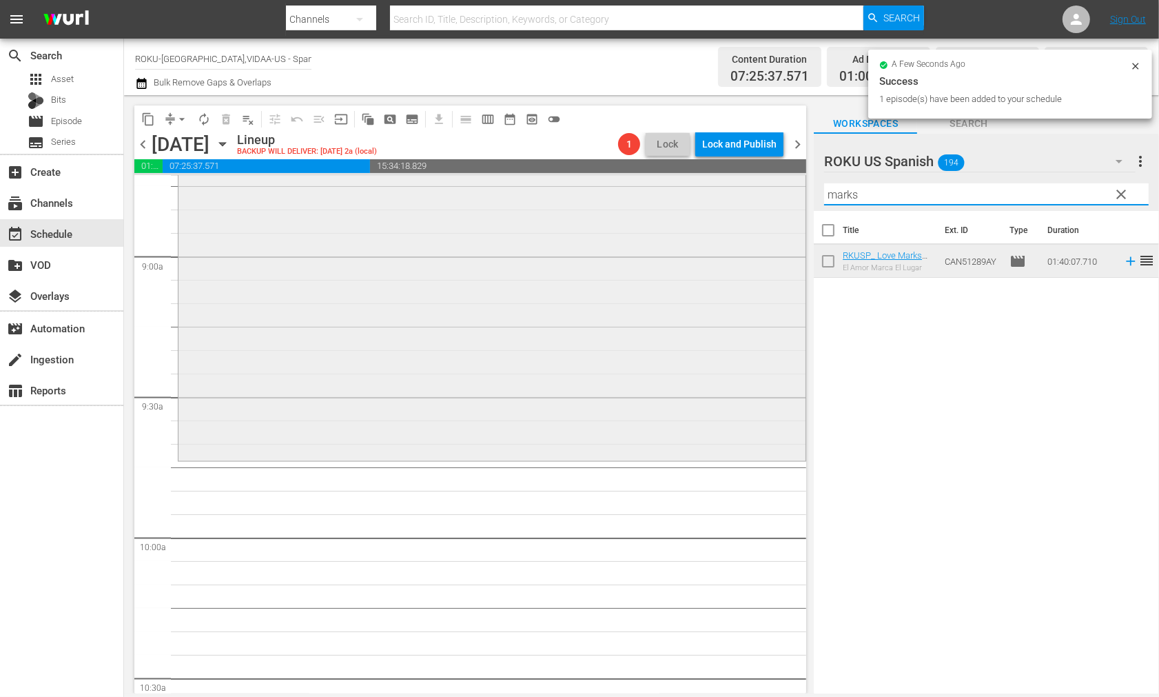
drag, startPoint x: 825, startPoint y: 194, endPoint x: 710, endPoint y: 193, distance: 115.1
click at [712, 193] on div "content_copy compress arrow_drop_down autorenew_outlined delete_forever_outline…" at bounding box center [641, 394] width 1035 height 598
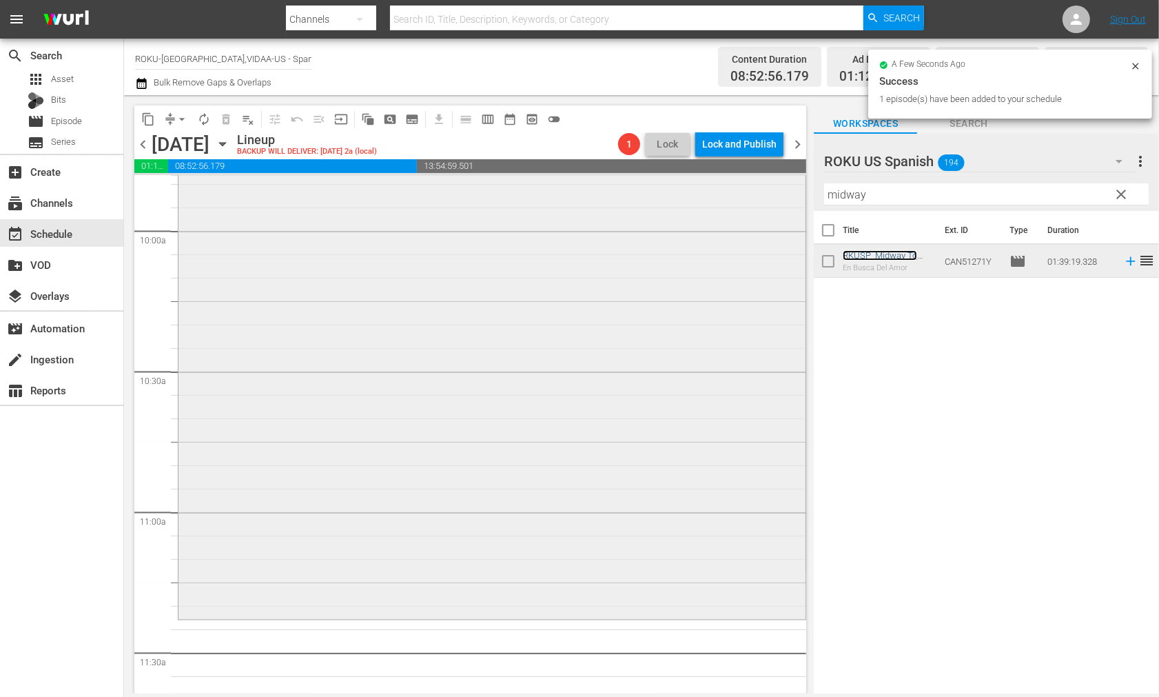
scroll to position [2987, 0]
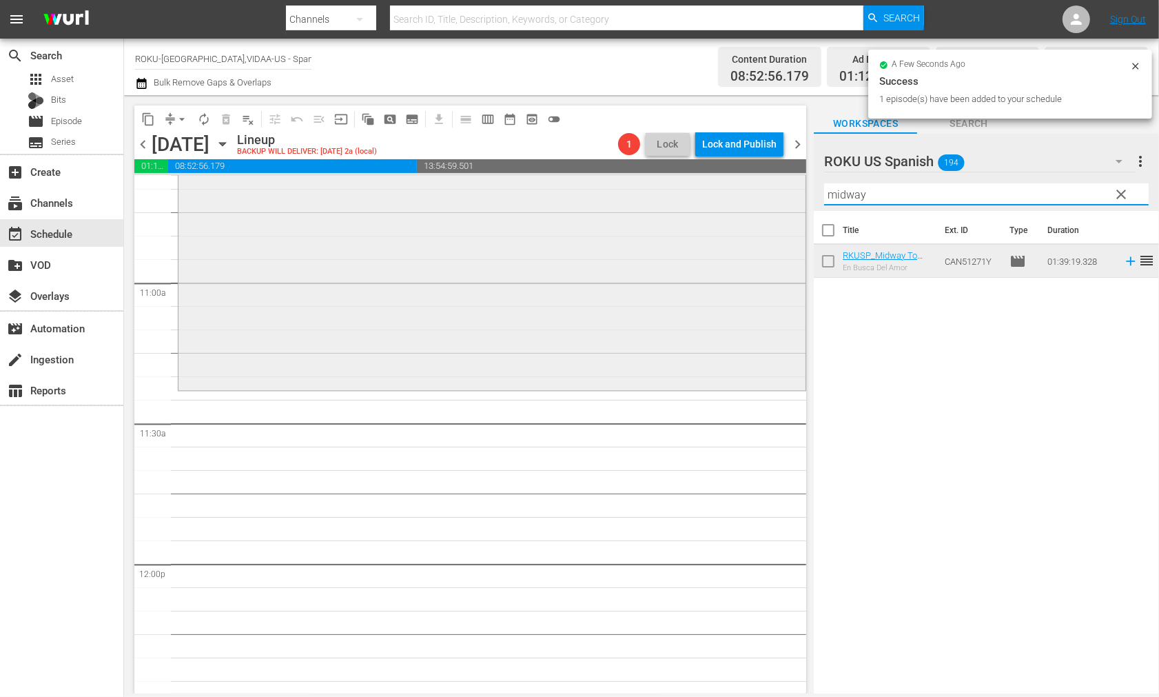
drag, startPoint x: 873, startPoint y: 197, endPoint x: 601, endPoint y: 194, distance: 271.6
click at [602, 194] on div "content_copy compress arrow_drop_down autorenew_outlined delete_forever_outline…" at bounding box center [641, 394] width 1035 height 598
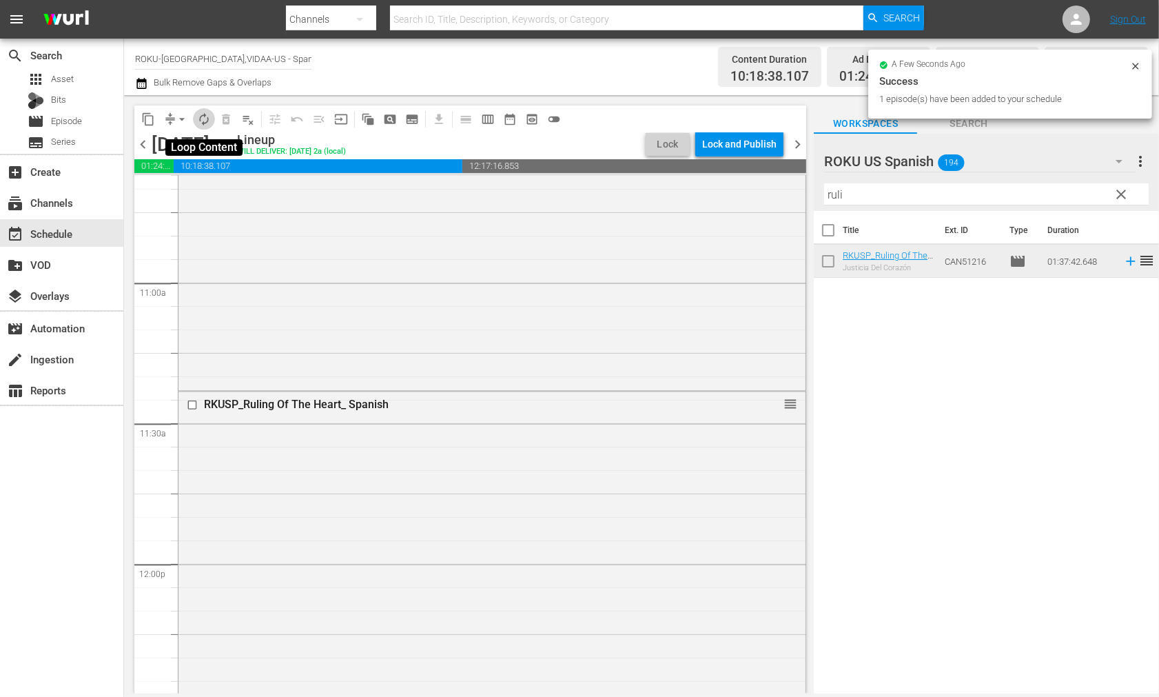
click at [205, 121] on span "autorenew_outlined" at bounding box center [204, 119] width 14 height 14
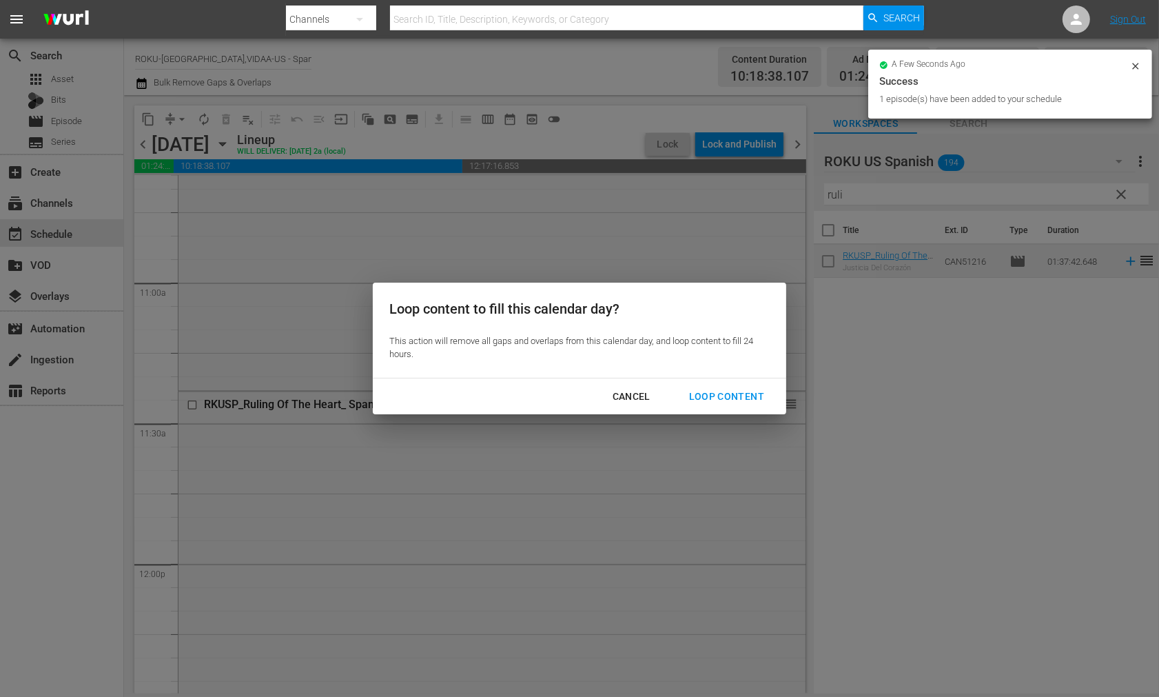
click at [719, 391] on div "Loop Content" at bounding box center [726, 396] width 97 height 17
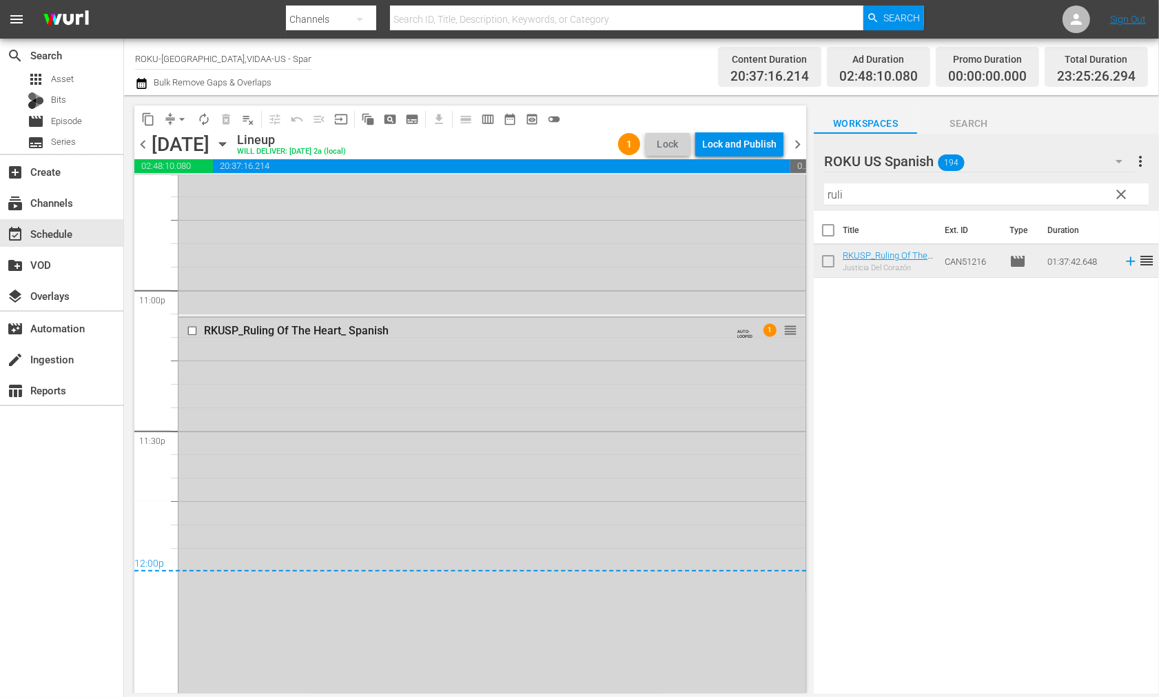
scroll to position [6356, 0]
click at [744, 141] on div "Lock and Publish" at bounding box center [739, 144] width 74 height 25
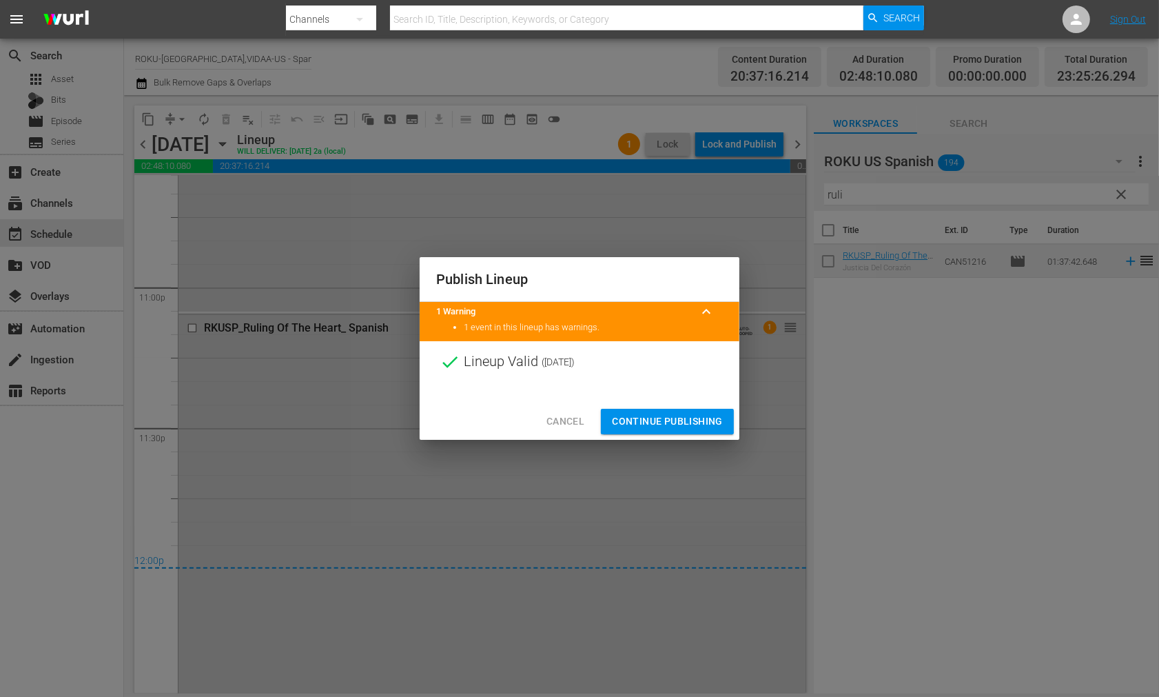
click at [667, 418] on span "Continue Publishing" at bounding box center [667, 421] width 111 height 17
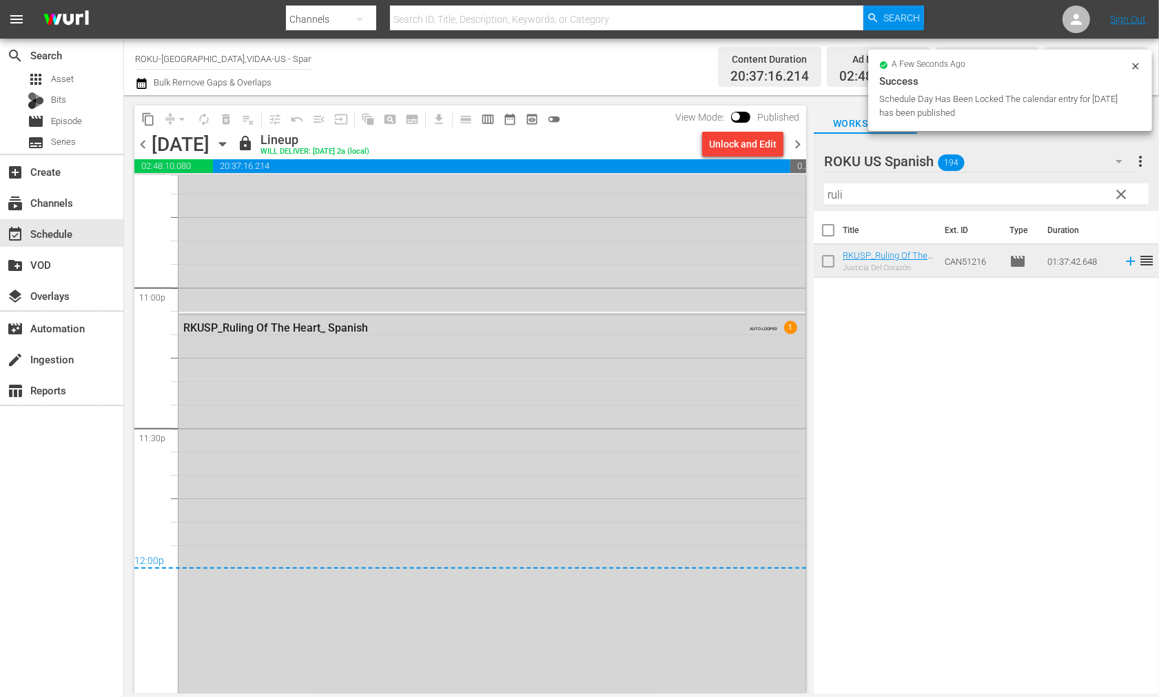
click at [225, 143] on icon "button" at bounding box center [222, 144] width 6 height 3
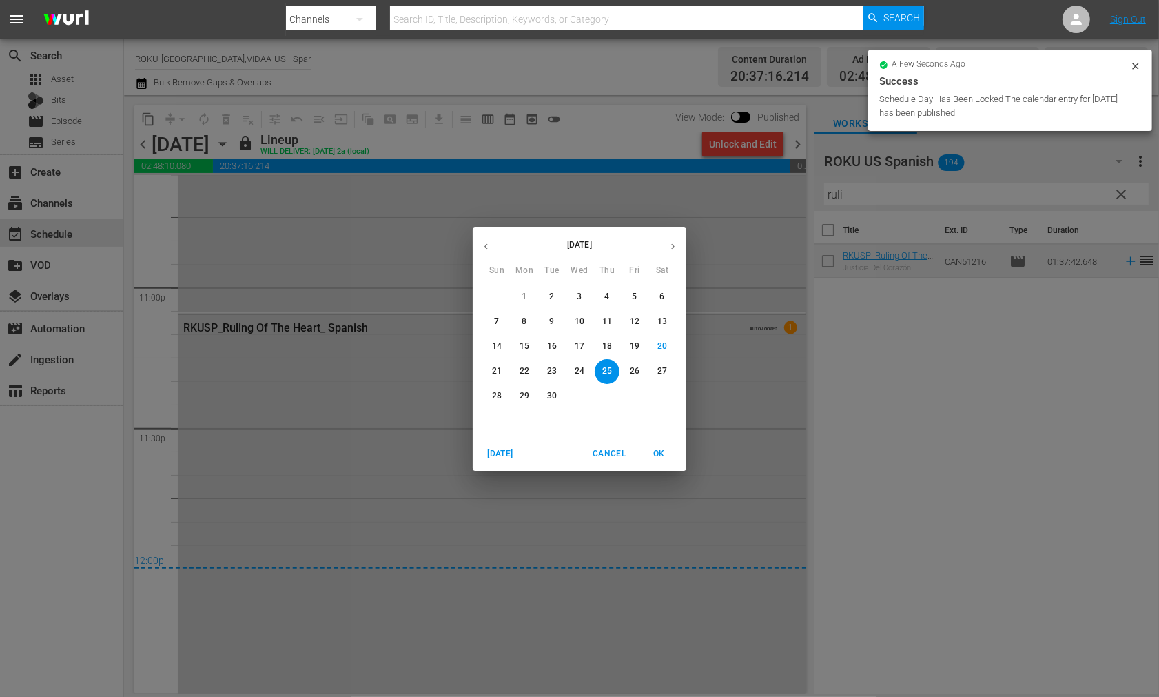
click at [633, 362] on button "26" at bounding box center [634, 371] width 25 height 25
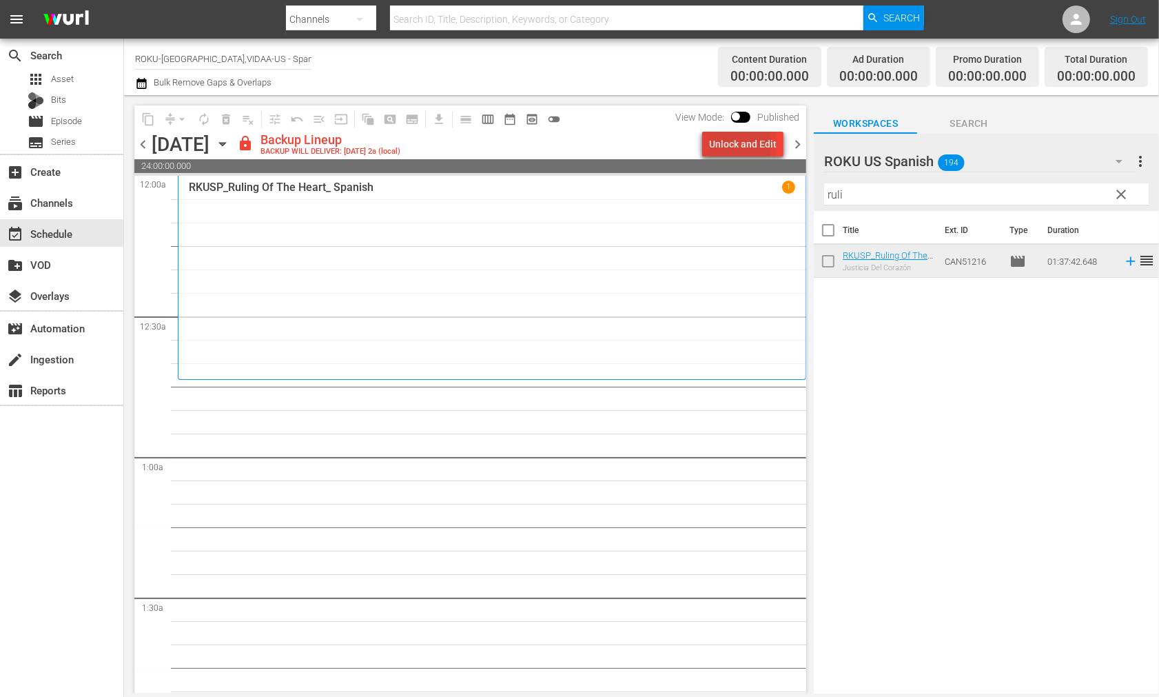
click at [742, 145] on div "Unlock and Edit" at bounding box center [743, 144] width 68 height 25
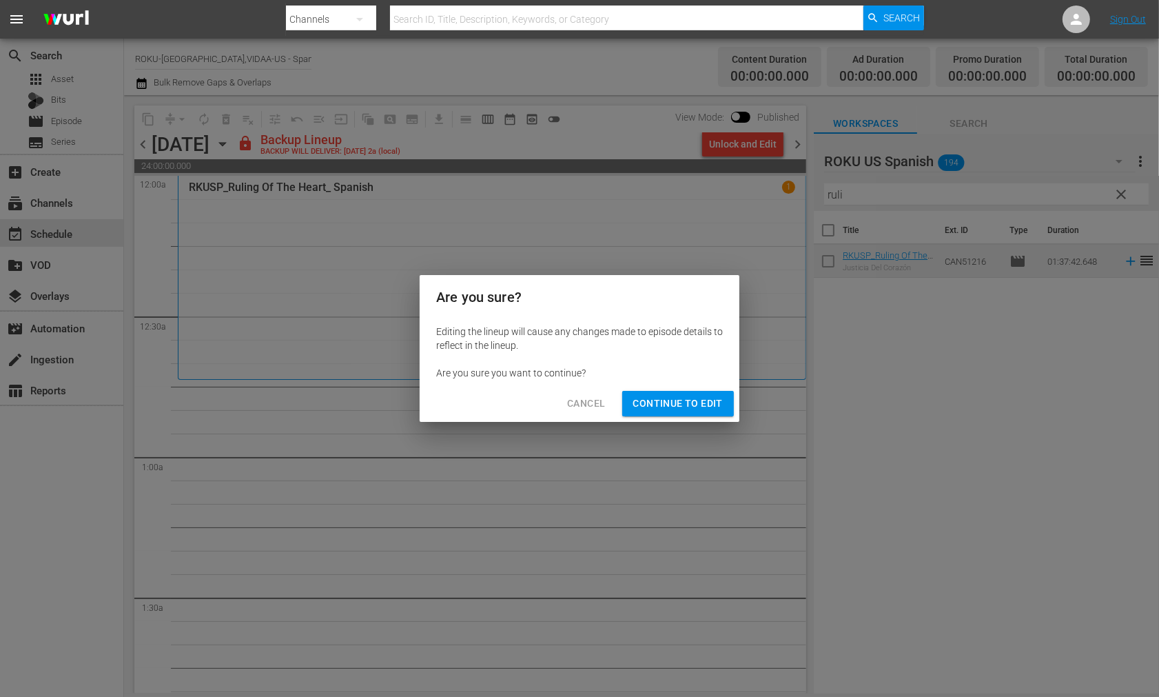
click at [670, 403] on span "Continue to Edit" at bounding box center [678, 403] width 90 height 17
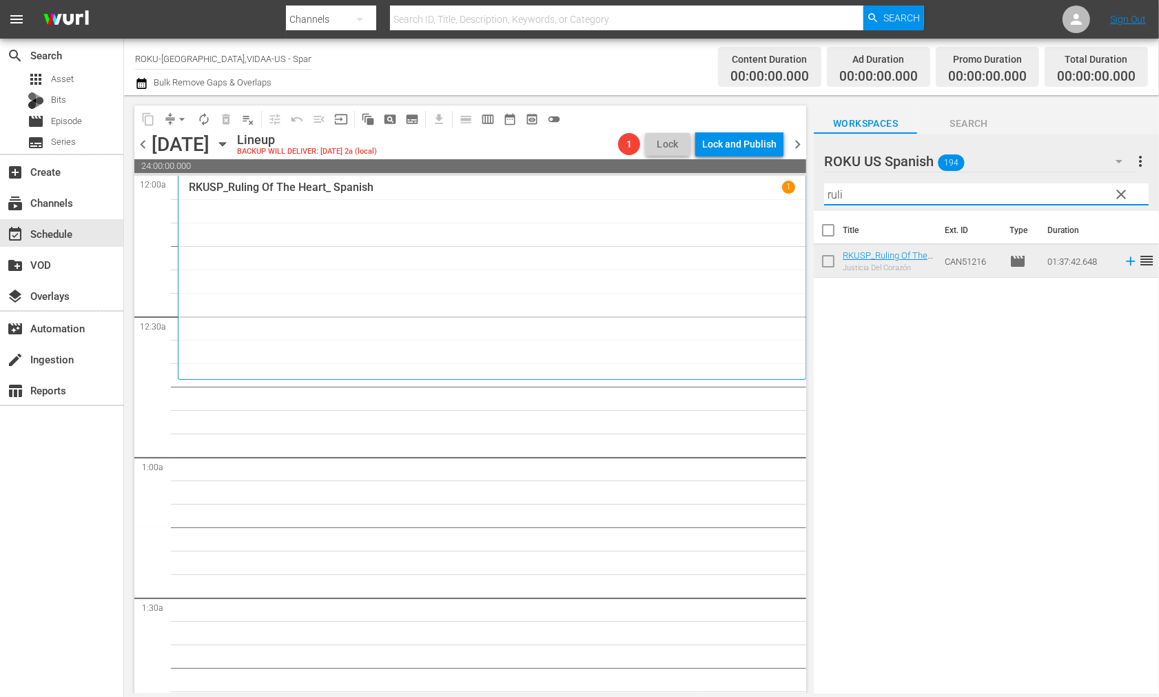
drag, startPoint x: 873, startPoint y: 191, endPoint x: 760, endPoint y: 184, distance: 113.3
click at [760, 184] on div "content_copy compress arrow_drop_down autorenew_outlined delete_forever_outline…" at bounding box center [641, 394] width 1035 height 598
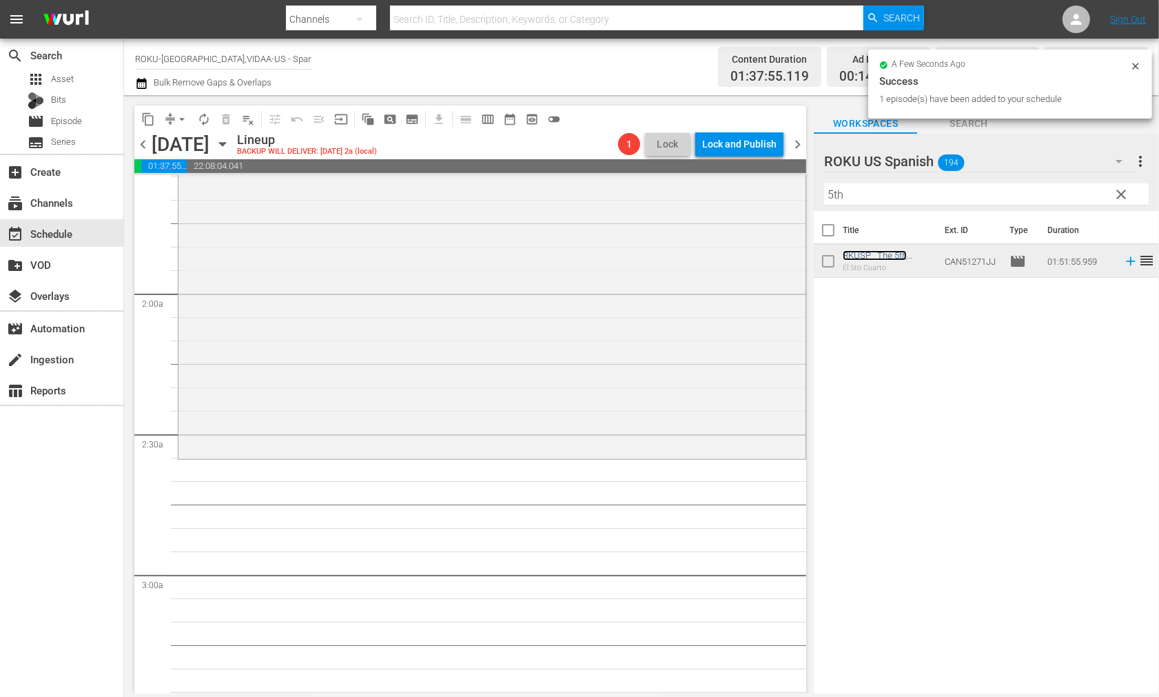
scroll to position [459, 0]
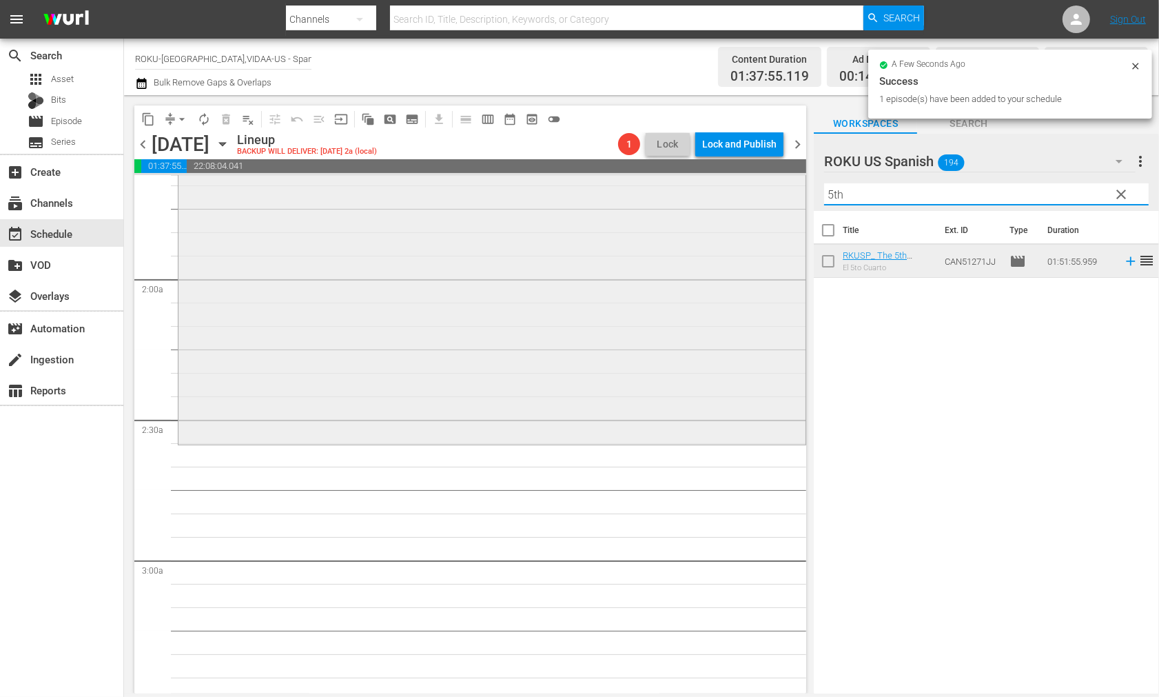
drag, startPoint x: 879, startPoint y: 196, endPoint x: 733, endPoint y: 197, distance: 146.1
click at [733, 197] on div "content_copy compress arrow_drop_down autorenew_outlined delete_forever_outline…" at bounding box center [641, 394] width 1035 height 598
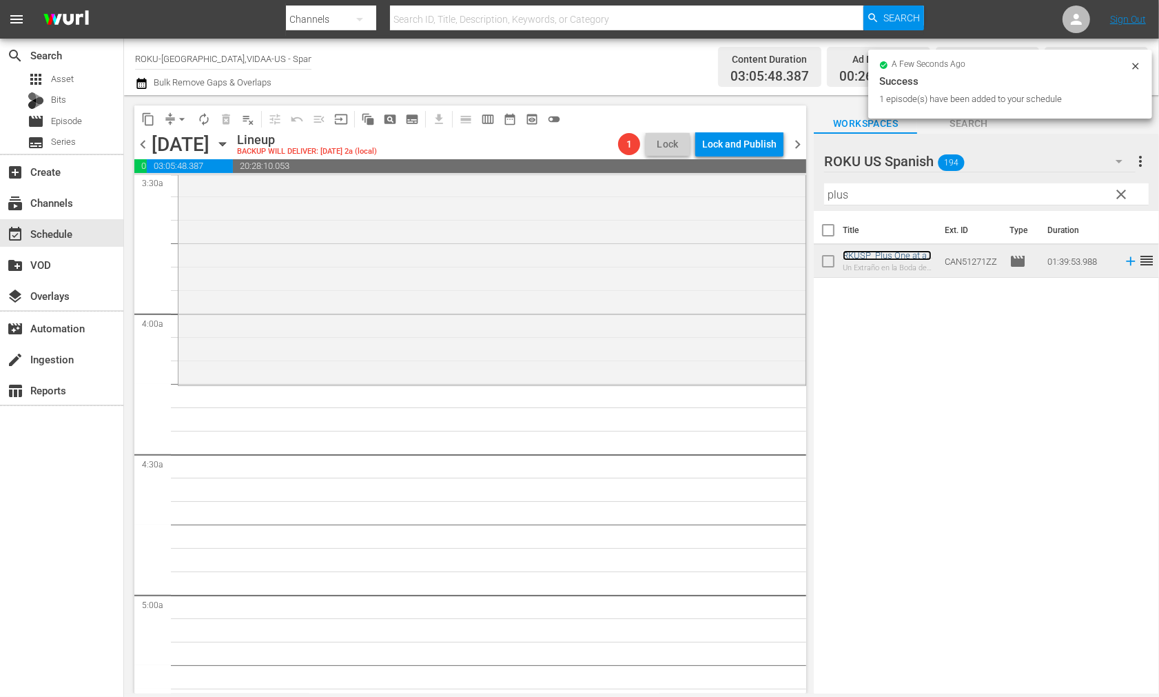
scroll to position [995, 0]
drag, startPoint x: 822, startPoint y: 196, endPoint x: 749, endPoint y: 189, distance: 72.7
click at [751, 188] on div "content_copy compress arrow_drop_down autorenew_outlined delete_forever_outline…" at bounding box center [641, 394] width 1035 height 598
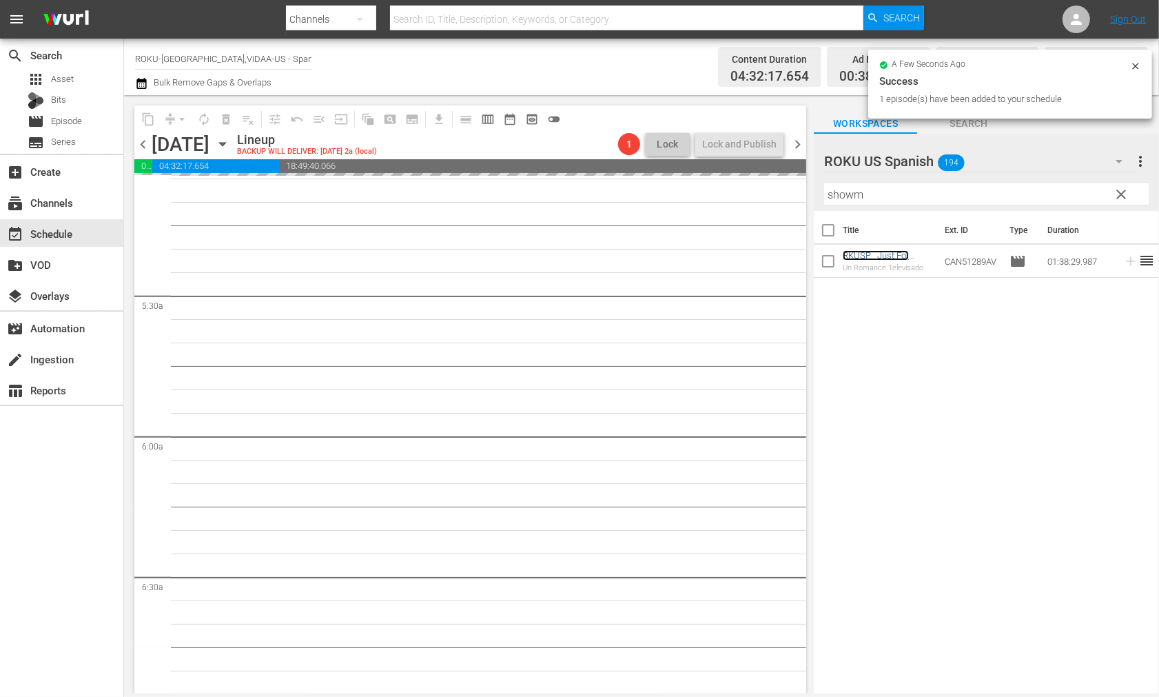
scroll to position [1455, 0]
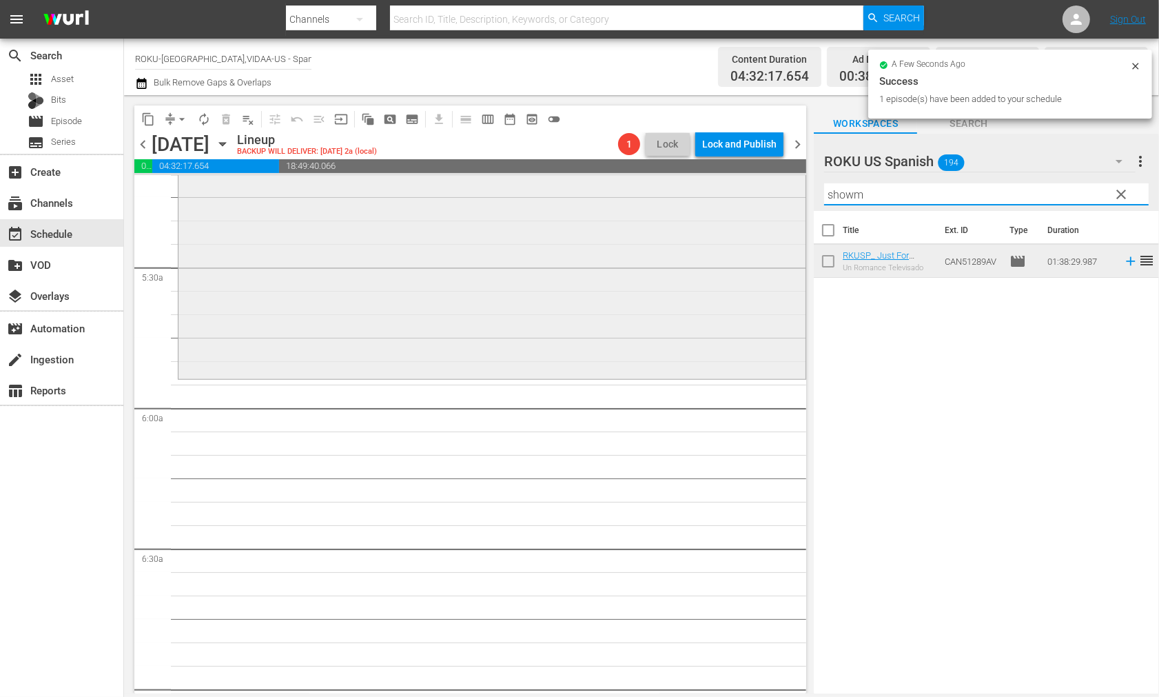
drag, startPoint x: 882, startPoint y: 194, endPoint x: 652, endPoint y: 193, distance: 230.2
click at [658, 193] on div "content_copy compress arrow_drop_down autorenew_outlined delete_forever_outline…" at bounding box center [641, 394] width 1035 height 598
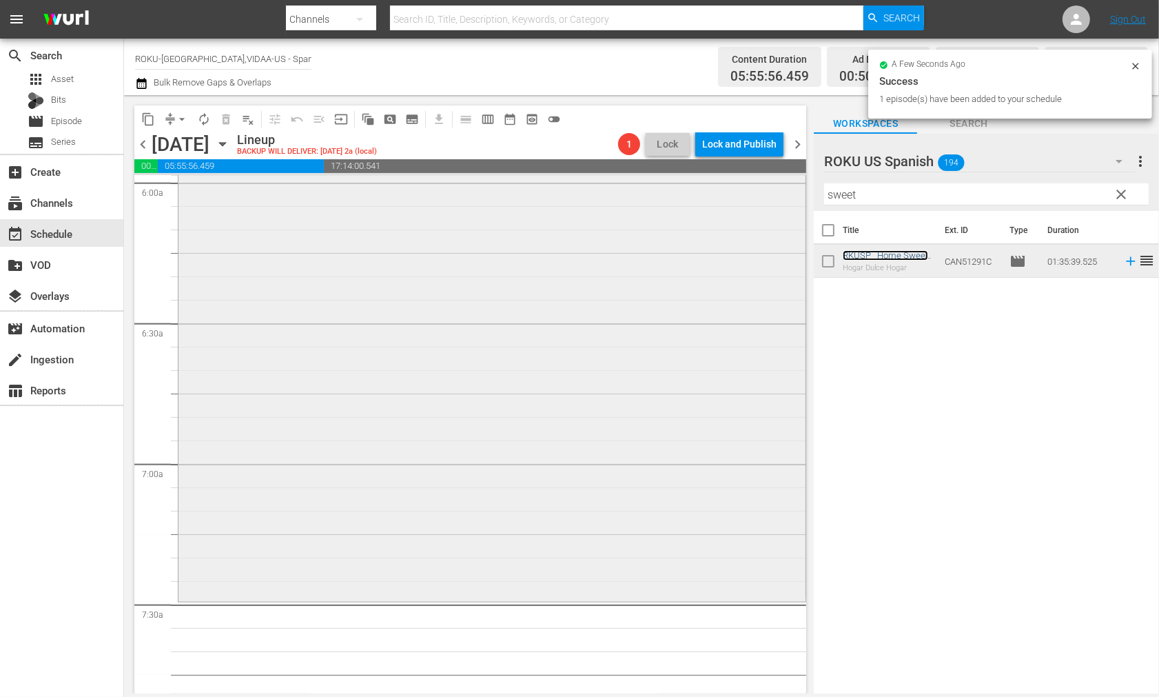
scroll to position [1685, 0]
drag, startPoint x: 886, startPoint y: 191, endPoint x: 720, endPoint y: 193, distance: 166.1
click at [720, 193] on div "content_copy compress arrow_drop_down autorenew_outlined delete_forever_outline…" at bounding box center [641, 394] width 1035 height 598
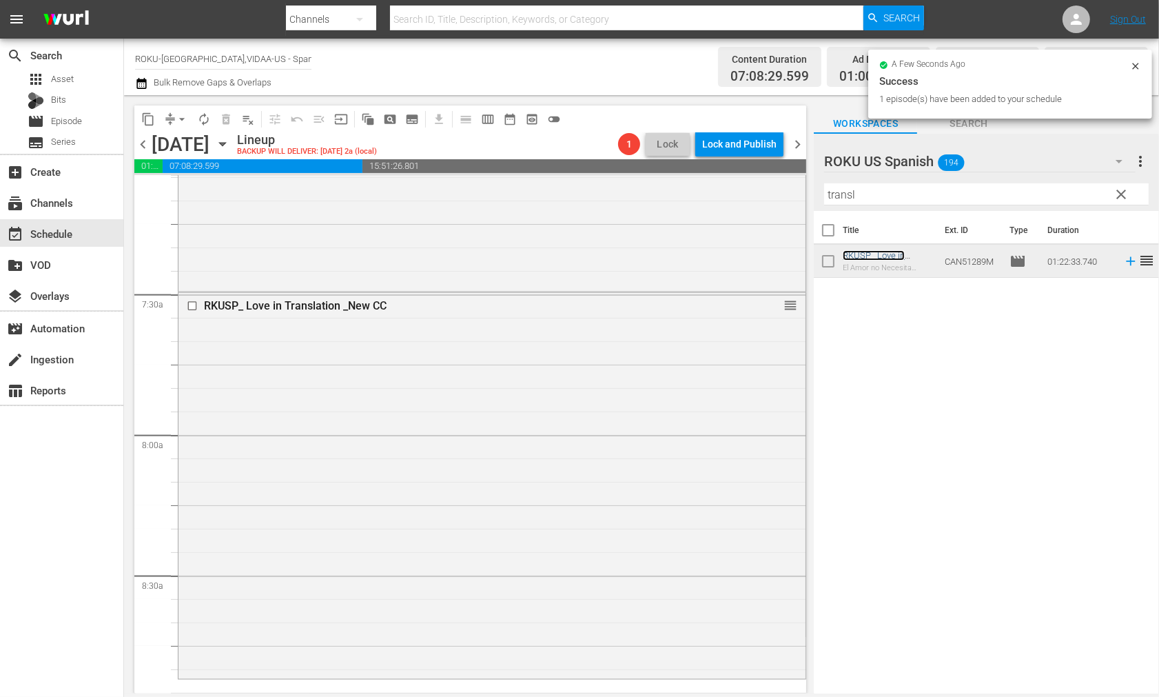
scroll to position [2221, 0]
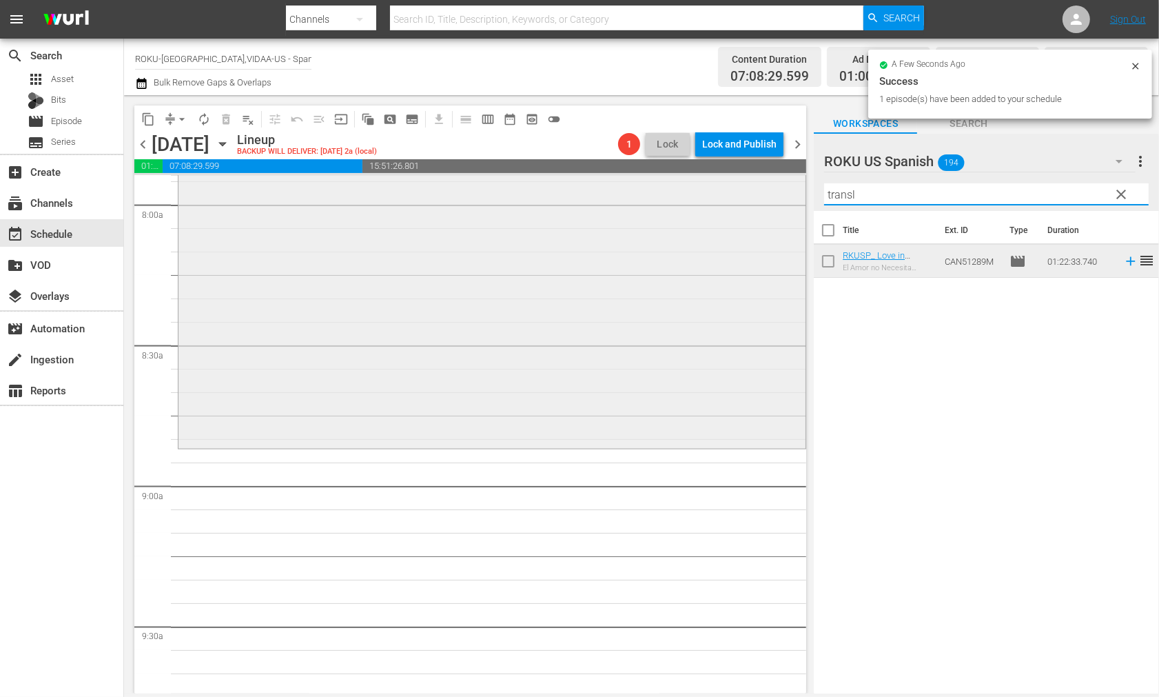
drag, startPoint x: 874, startPoint y: 196, endPoint x: 665, endPoint y: 193, distance: 208.9
click at [665, 193] on div "content_copy compress arrow_drop_down autorenew_outlined delete_forever_outline…" at bounding box center [641, 394] width 1035 height 598
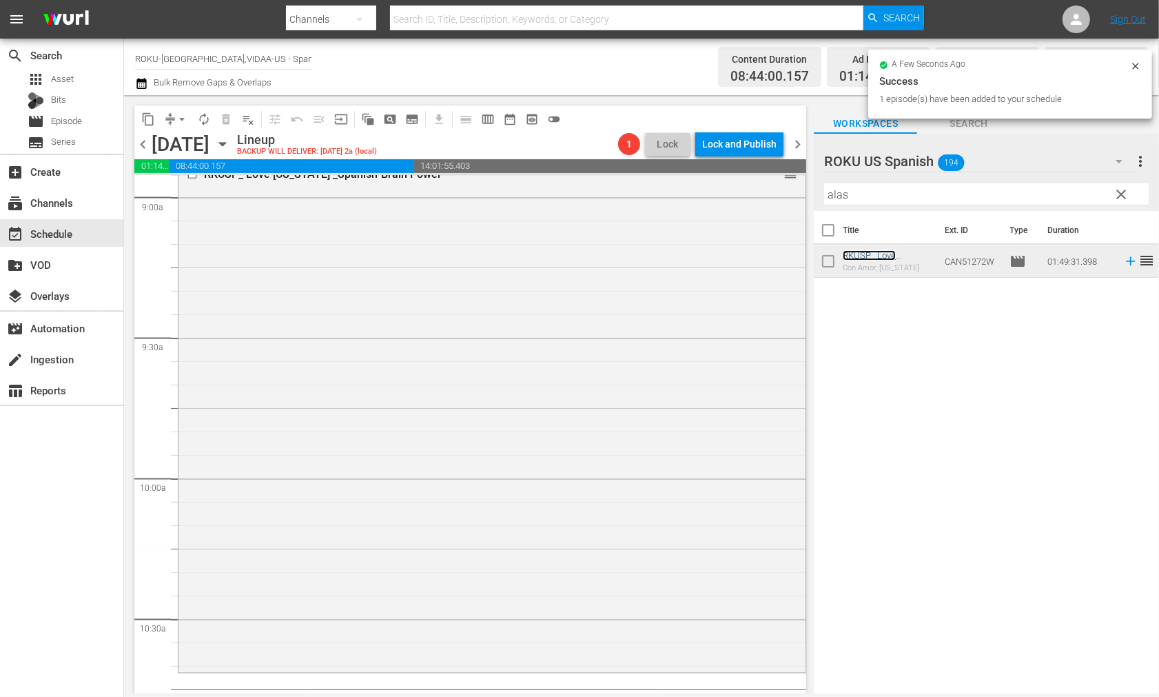
scroll to position [2527, 0]
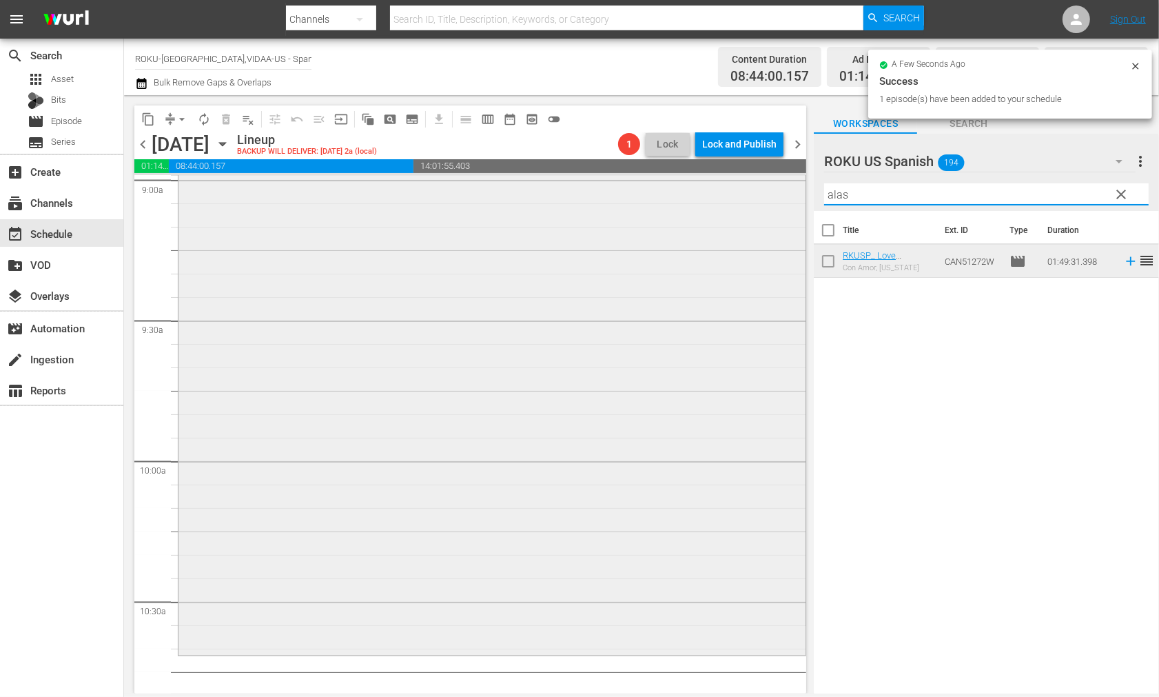
drag, startPoint x: 879, startPoint y: 194, endPoint x: 664, endPoint y: 184, distance: 214.6
click at [669, 184] on div "content_copy compress arrow_drop_down autorenew_outlined delete_forever_outline…" at bounding box center [641, 394] width 1035 height 598
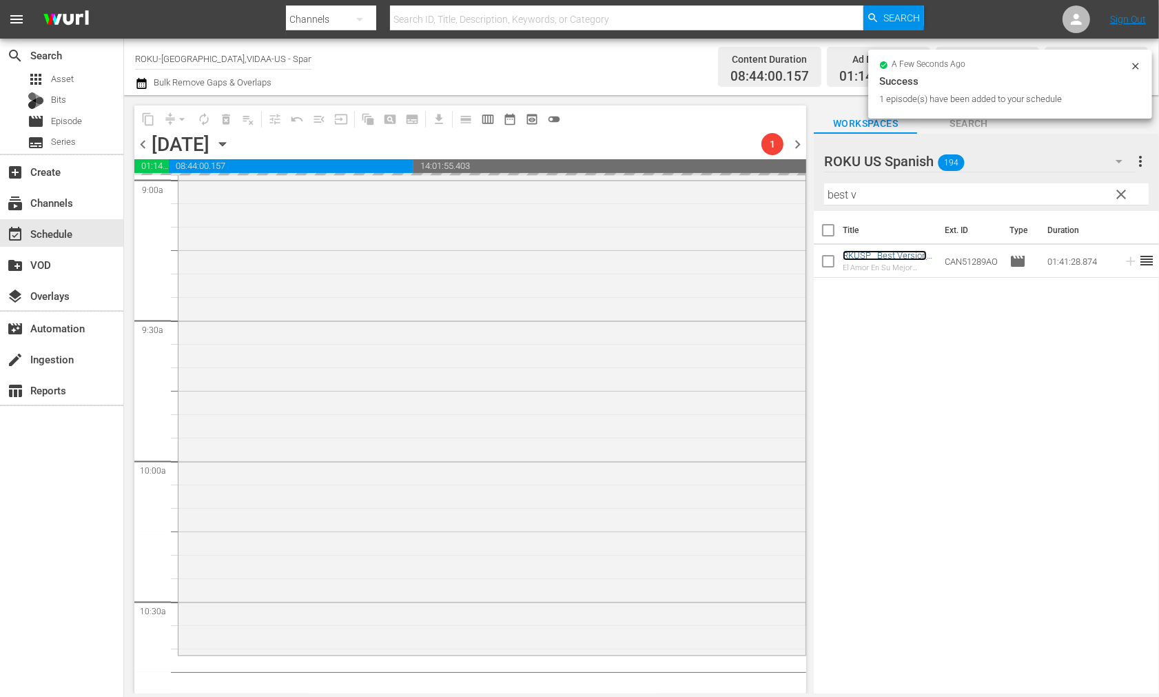
scroll to position [2910, 0]
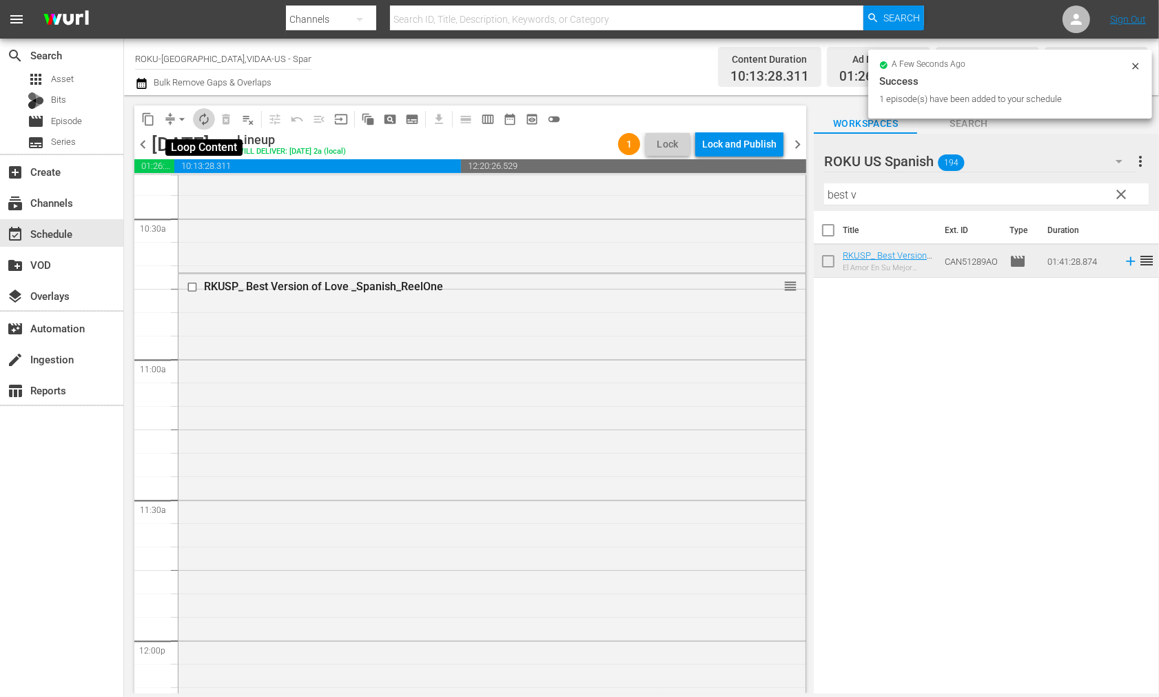
click at [207, 120] on span "autorenew_outlined" at bounding box center [204, 119] width 14 height 14
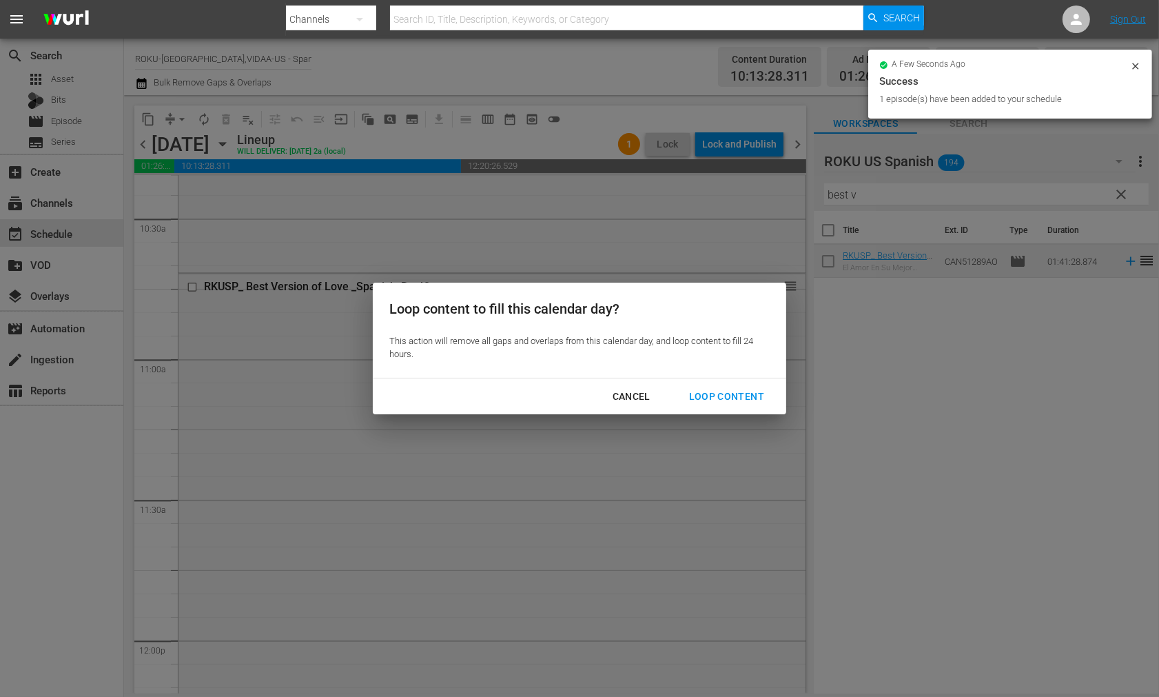
click at [718, 392] on div "Loop Content" at bounding box center [726, 396] width 97 height 17
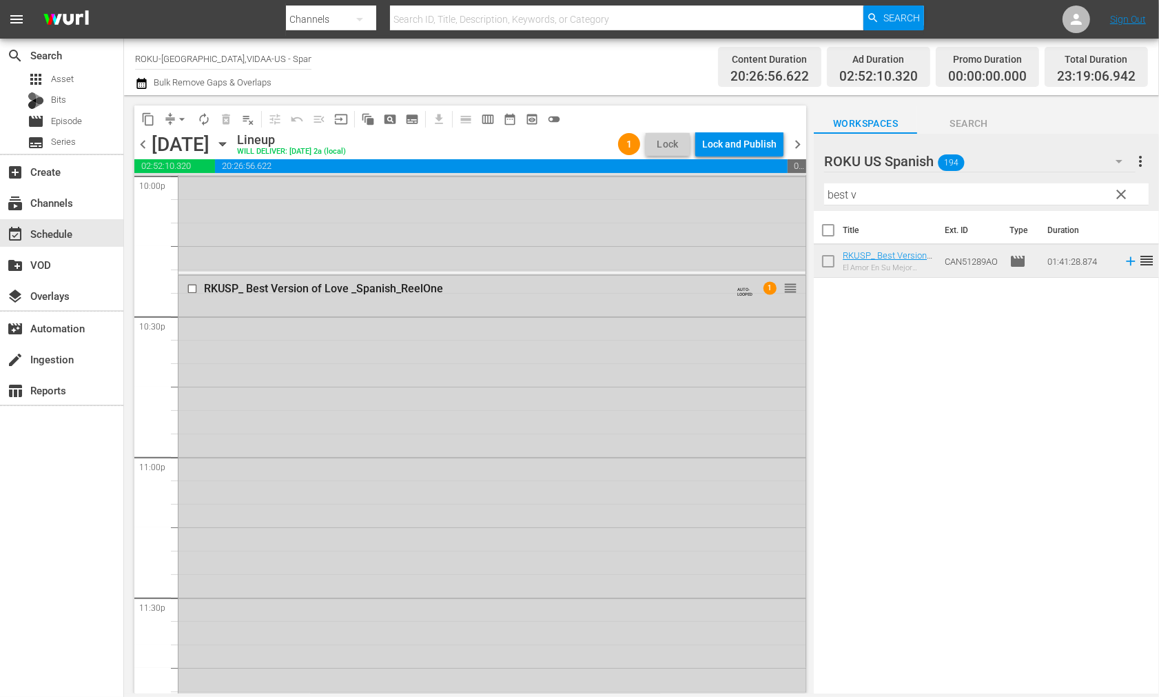
scroll to position [6245, 0]
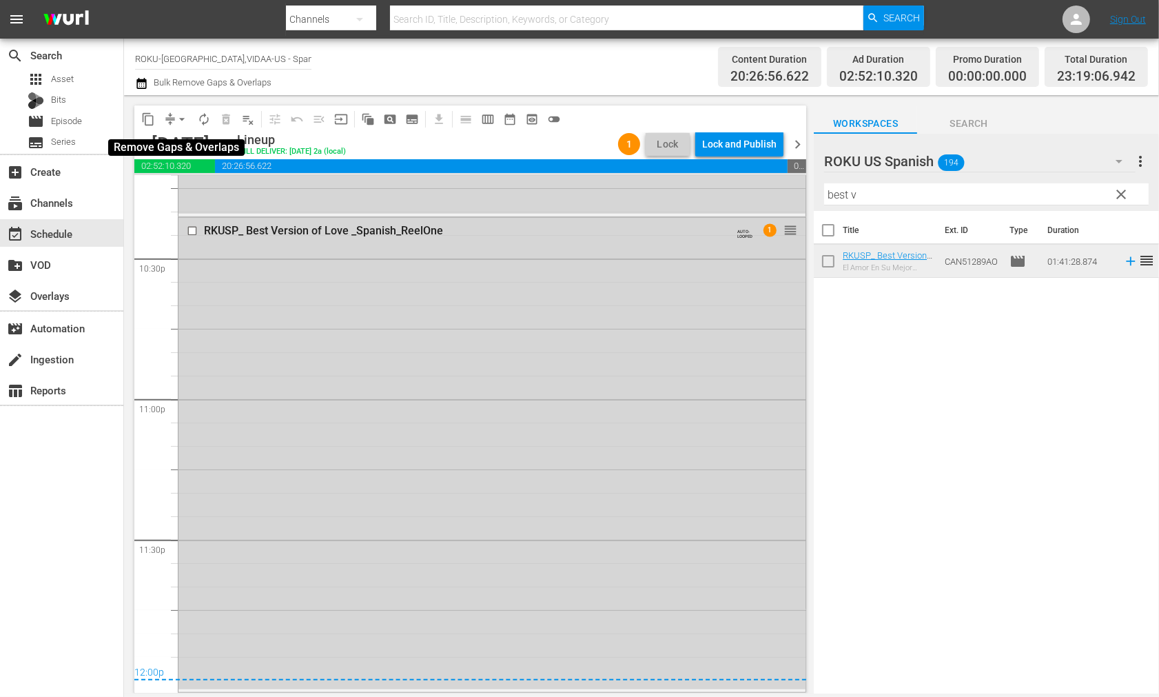
click at [182, 121] on span "arrow_drop_down" at bounding box center [182, 119] width 14 height 14
click at [199, 194] on li "Align to End of Previous Day" at bounding box center [182, 192] width 145 height 23
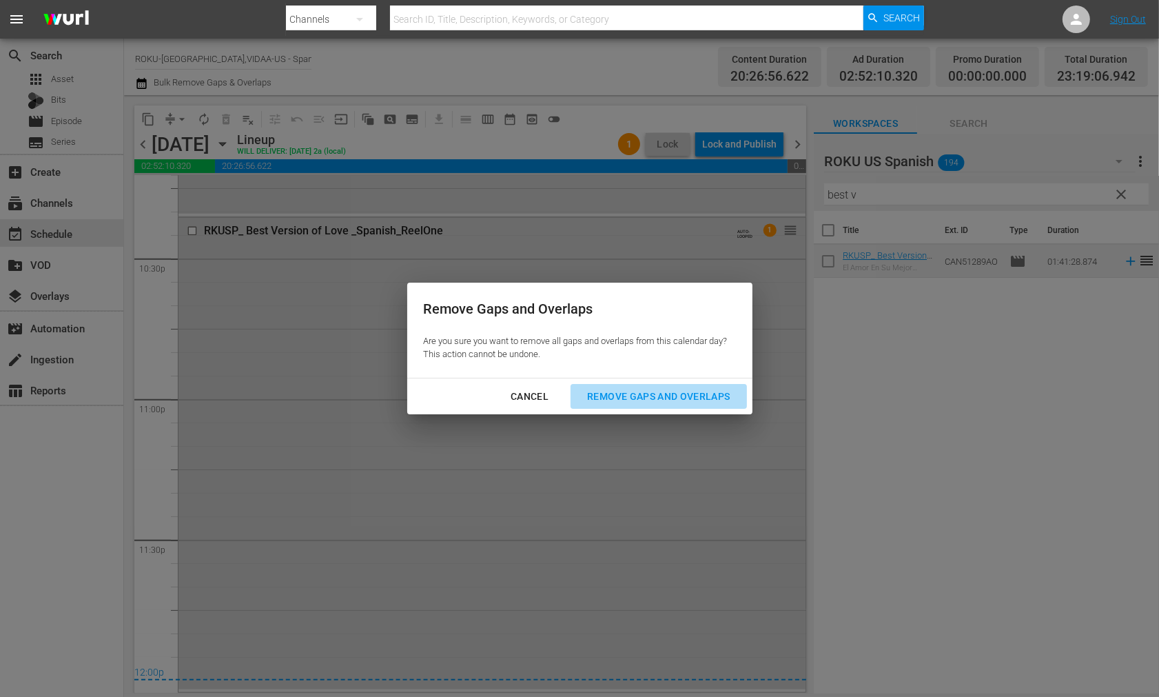
click at [662, 395] on div "Remove Gaps and Overlaps" at bounding box center [658, 396] width 165 height 17
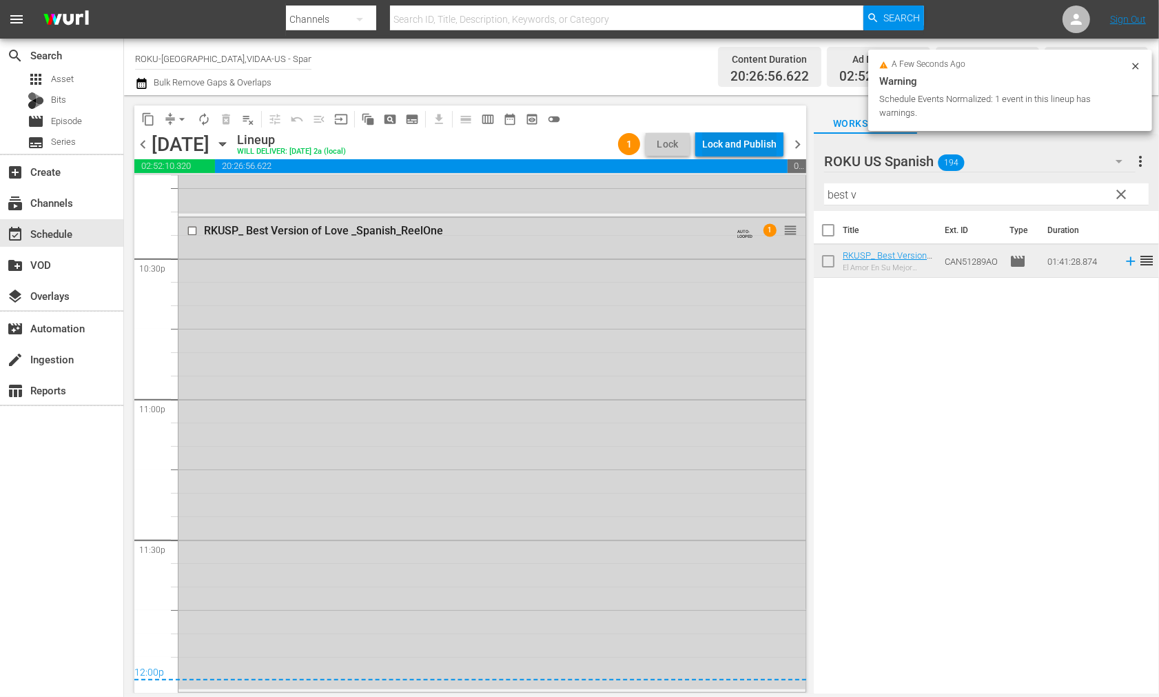
click at [732, 145] on div "Lock and Publish" at bounding box center [739, 144] width 74 height 25
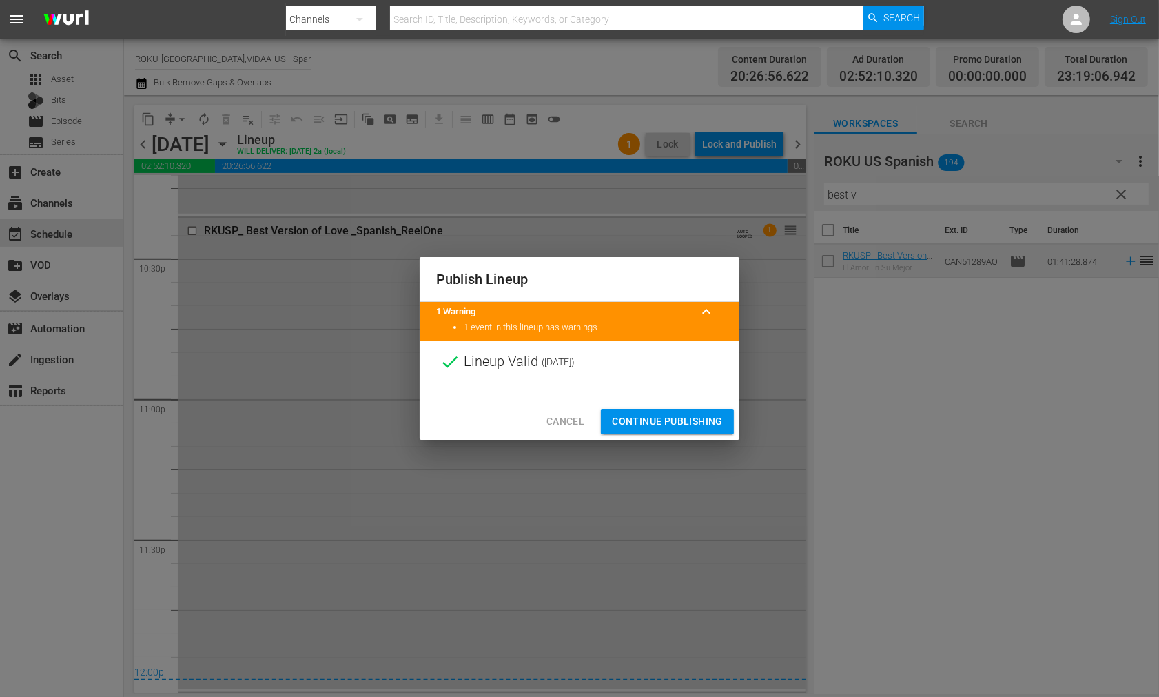
click at [680, 418] on span "Continue Publishing" at bounding box center [667, 421] width 111 height 17
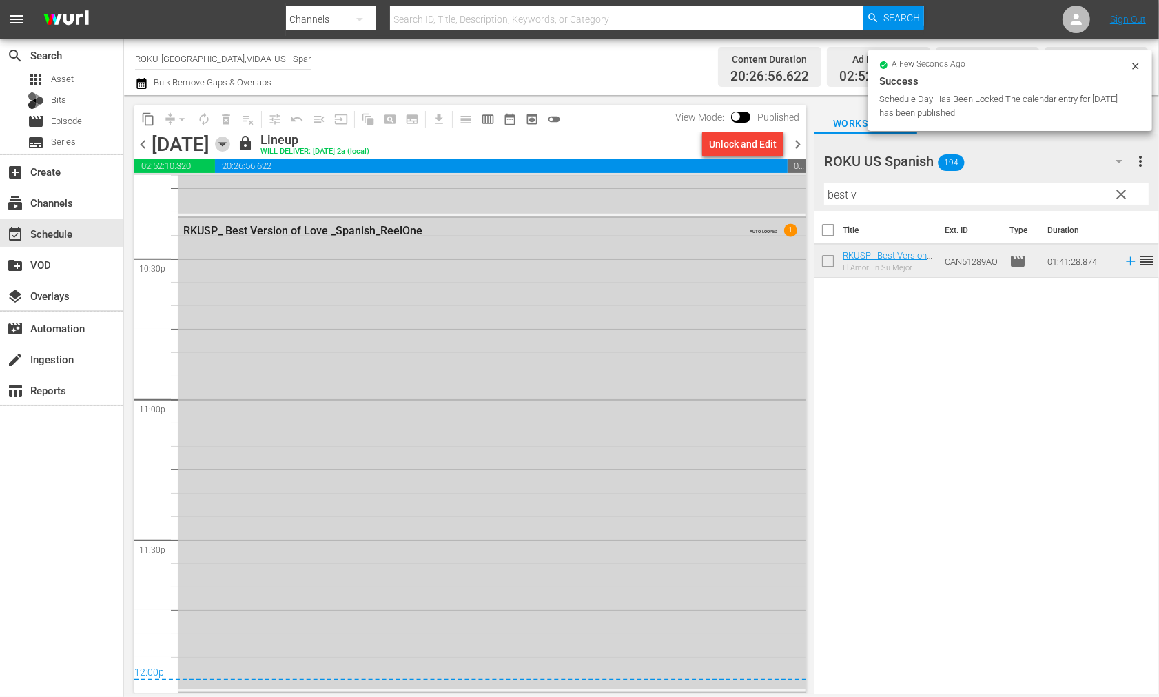
click at [225, 143] on icon "button" at bounding box center [222, 144] width 6 height 3
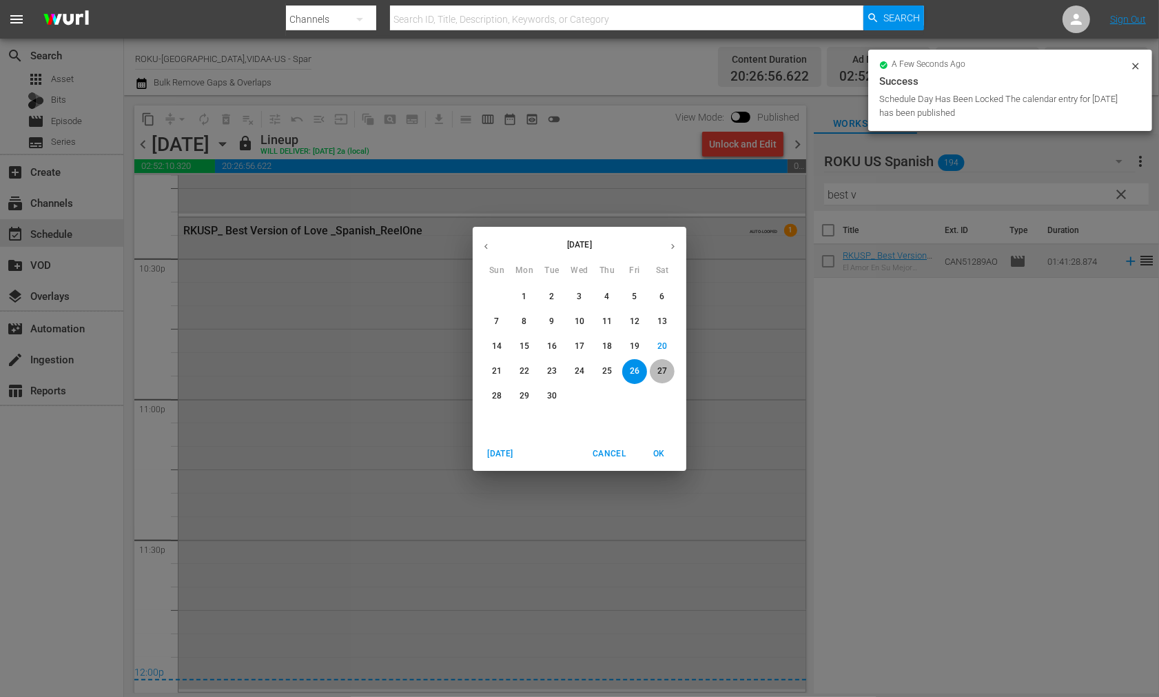
click at [660, 368] on p "27" at bounding box center [663, 371] width 10 height 12
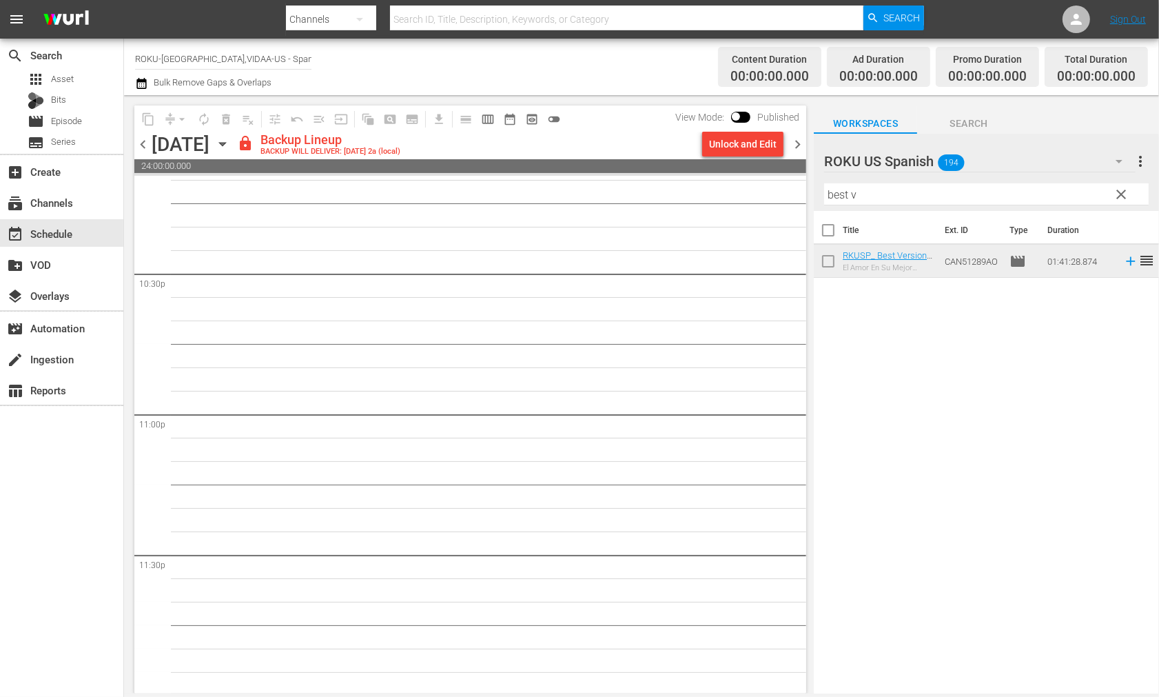
scroll to position [6232, 0]
click at [731, 146] on div "Unlock and Edit" at bounding box center [743, 144] width 68 height 25
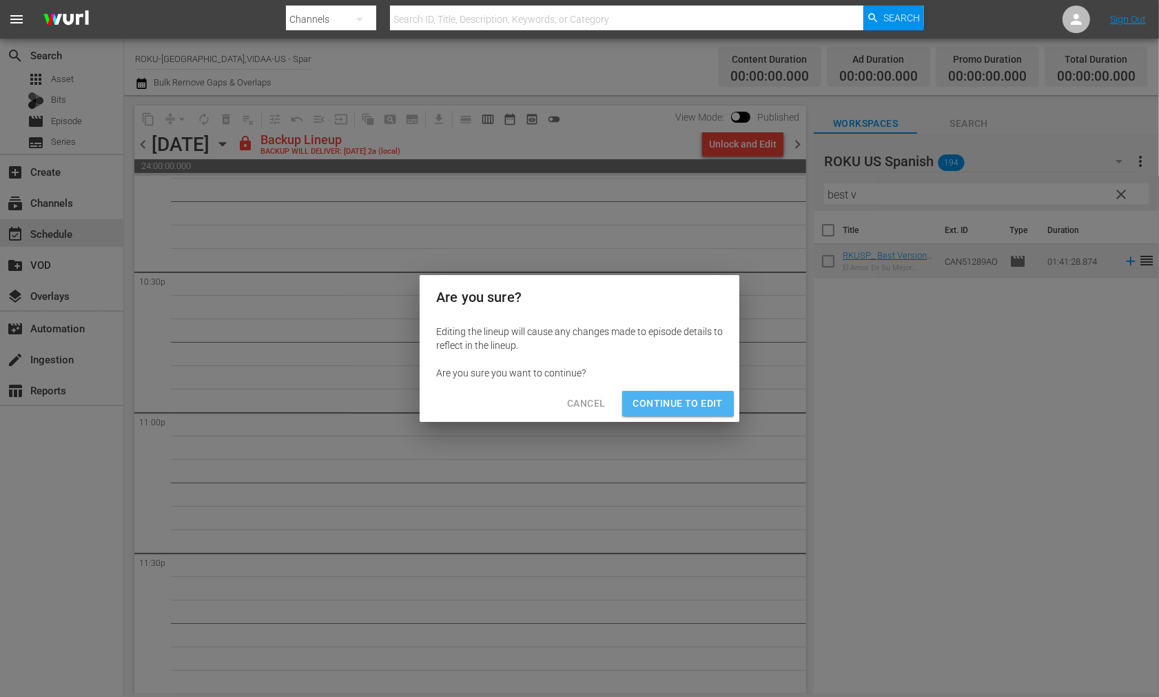
click at [664, 398] on span "Continue to Edit" at bounding box center [678, 403] width 90 height 17
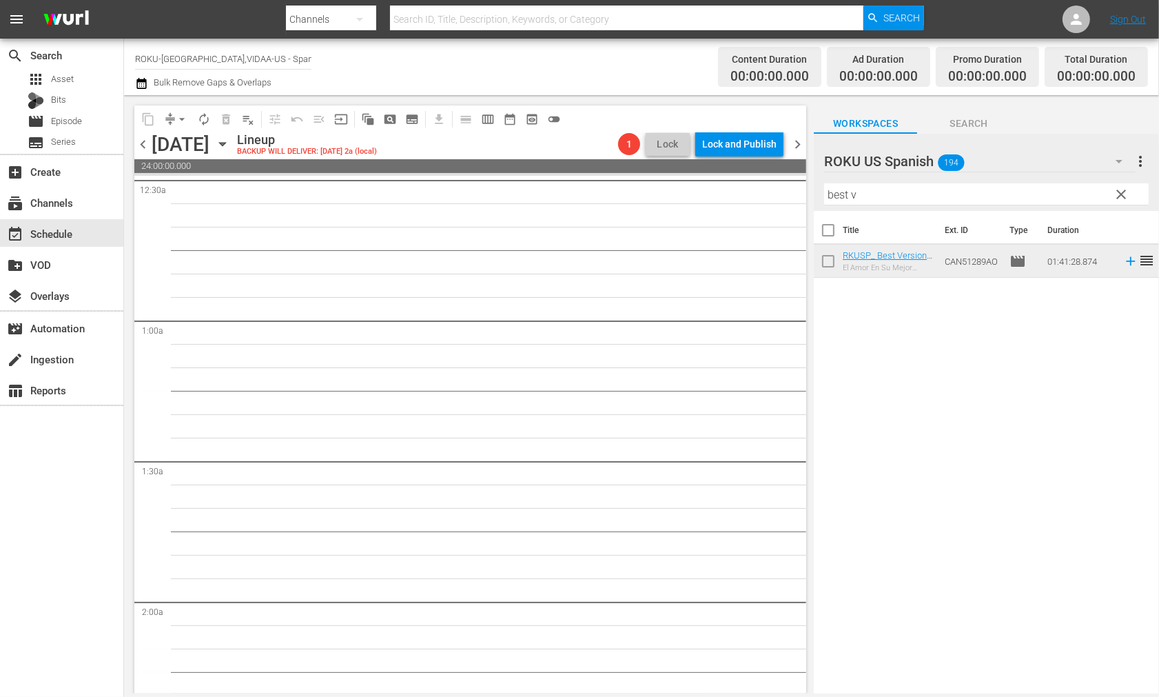
scroll to position [0, 0]
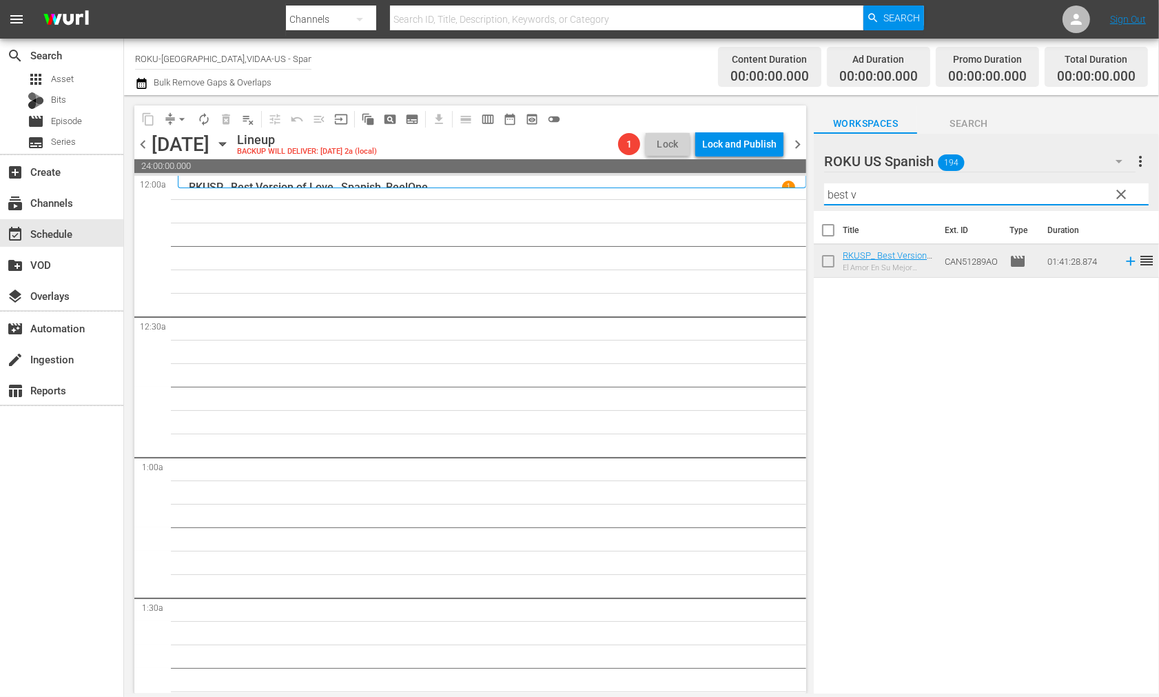
drag, startPoint x: 891, startPoint y: 196, endPoint x: 573, endPoint y: 194, distance: 318.5
click at [574, 195] on div "content_copy compress arrow_drop_down autorenew_outlined delete_forever_outline…" at bounding box center [641, 394] width 1035 height 598
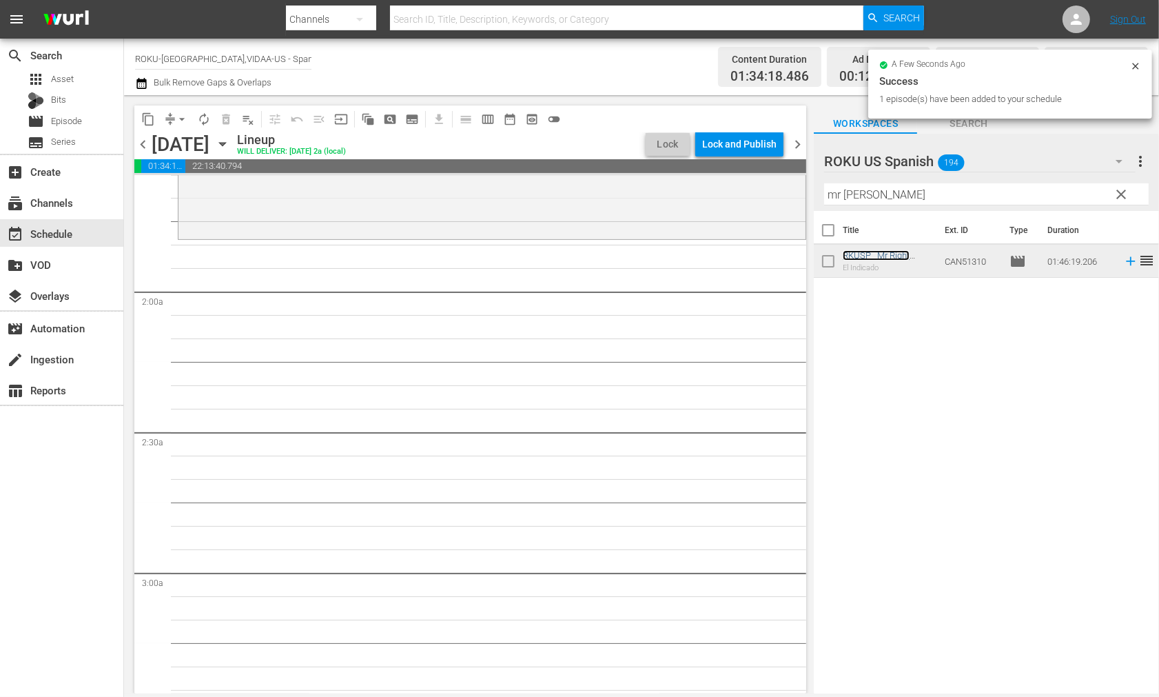
scroll to position [459, 0]
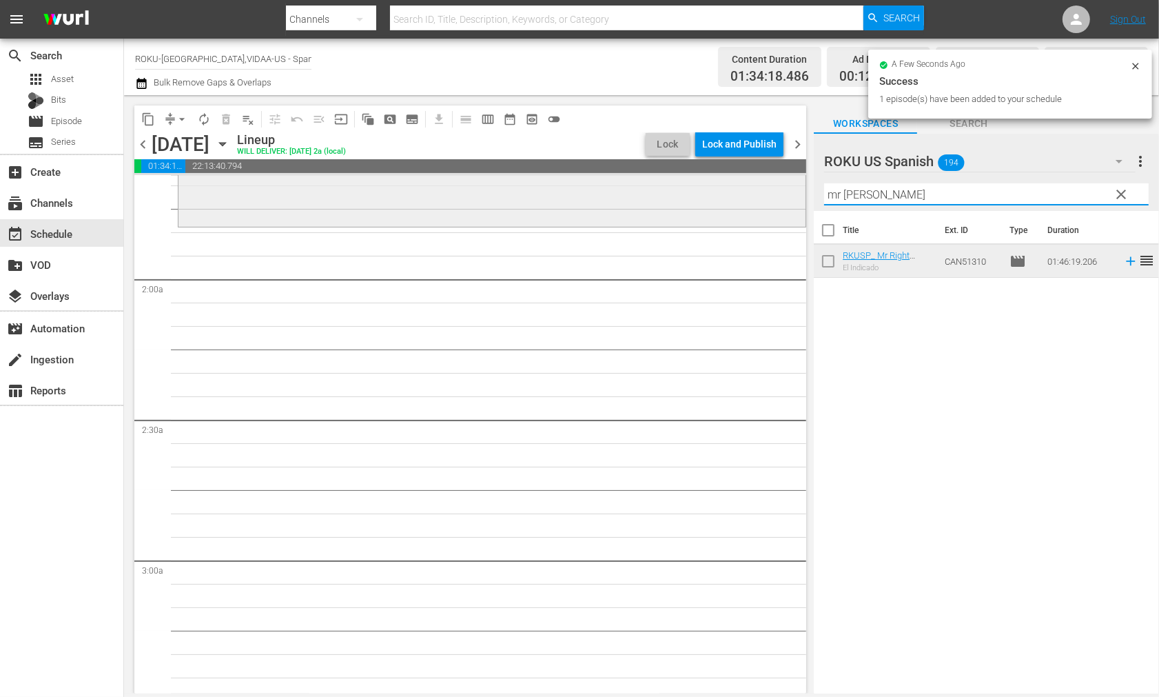
drag, startPoint x: 875, startPoint y: 197, endPoint x: 742, endPoint y: 187, distance: 133.4
click at [742, 187] on div "content_copy compress arrow_drop_down autorenew_outlined delete_forever_outline…" at bounding box center [641, 394] width 1035 height 598
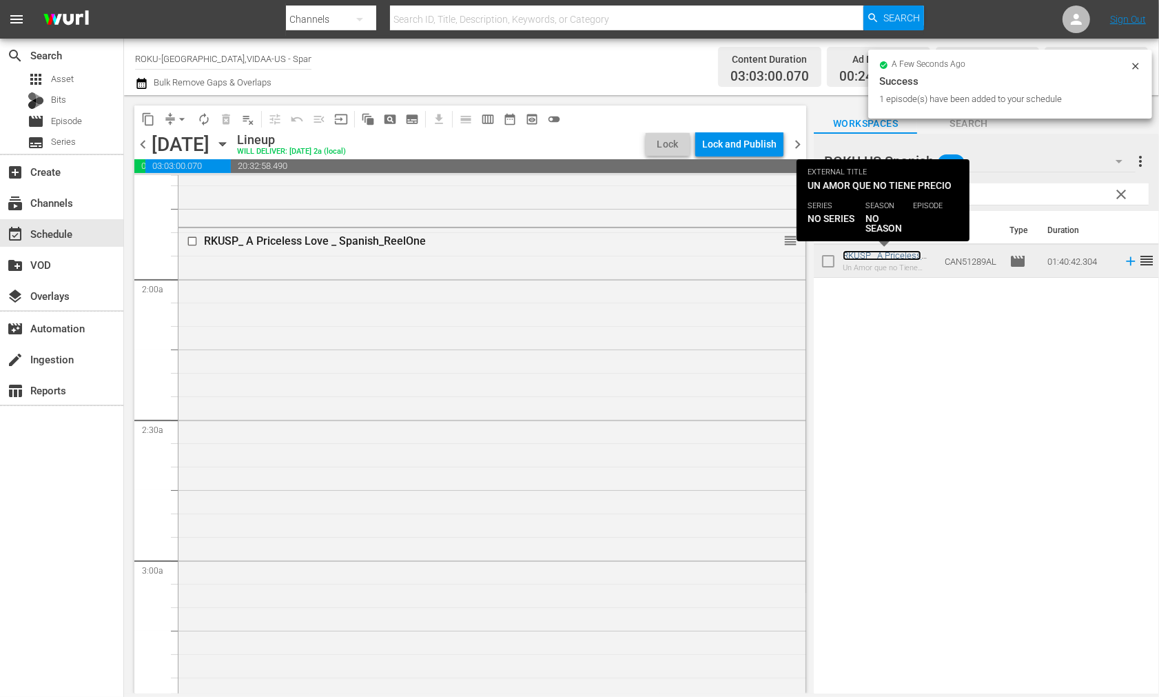
scroll to position [766, 0]
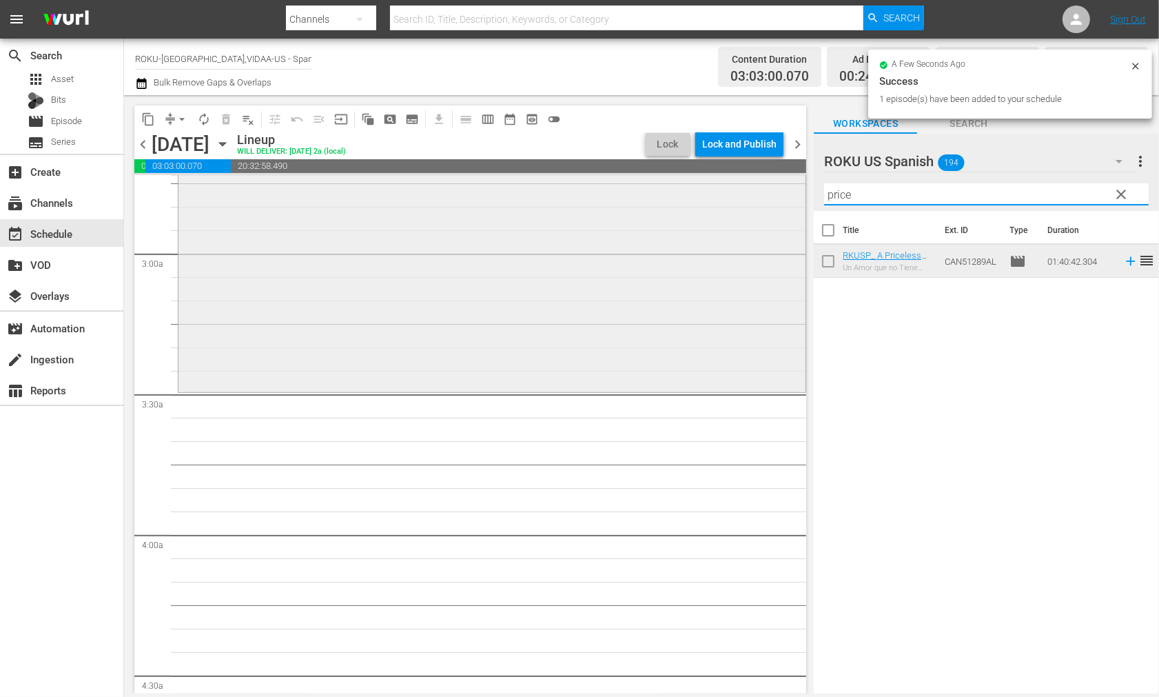
drag, startPoint x: 869, startPoint y: 194, endPoint x: 681, endPoint y: 185, distance: 188.4
click at [683, 183] on div "content_copy compress arrow_drop_down autorenew_outlined delete_forever_outline…" at bounding box center [641, 394] width 1035 height 598
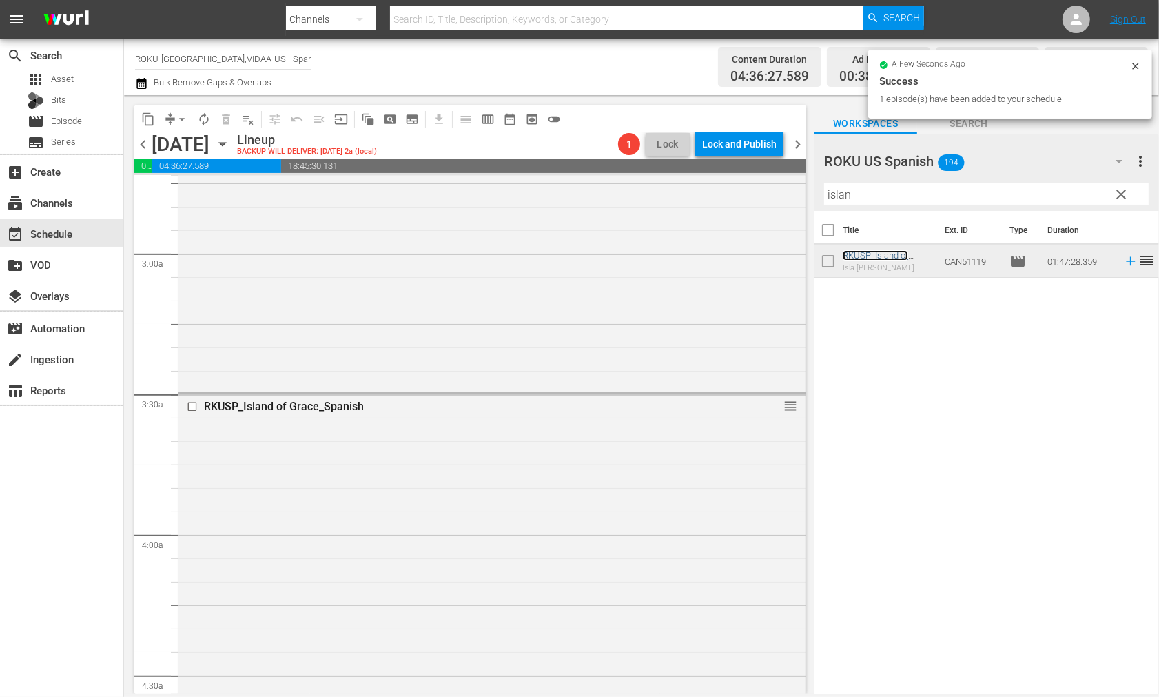
scroll to position [1072, 0]
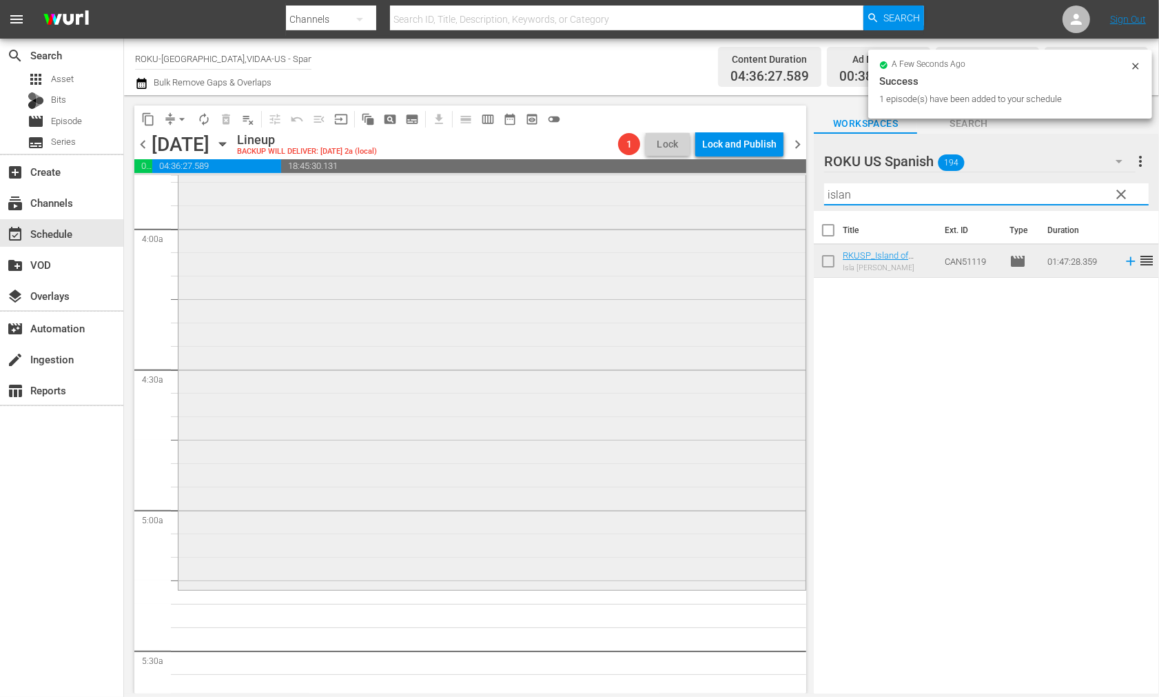
drag, startPoint x: 830, startPoint y: 193, endPoint x: 729, endPoint y: 190, distance: 101.4
click at [733, 193] on div "content_copy compress arrow_drop_down autorenew_outlined delete_forever_outline…" at bounding box center [641, 394] width 1035 height 598
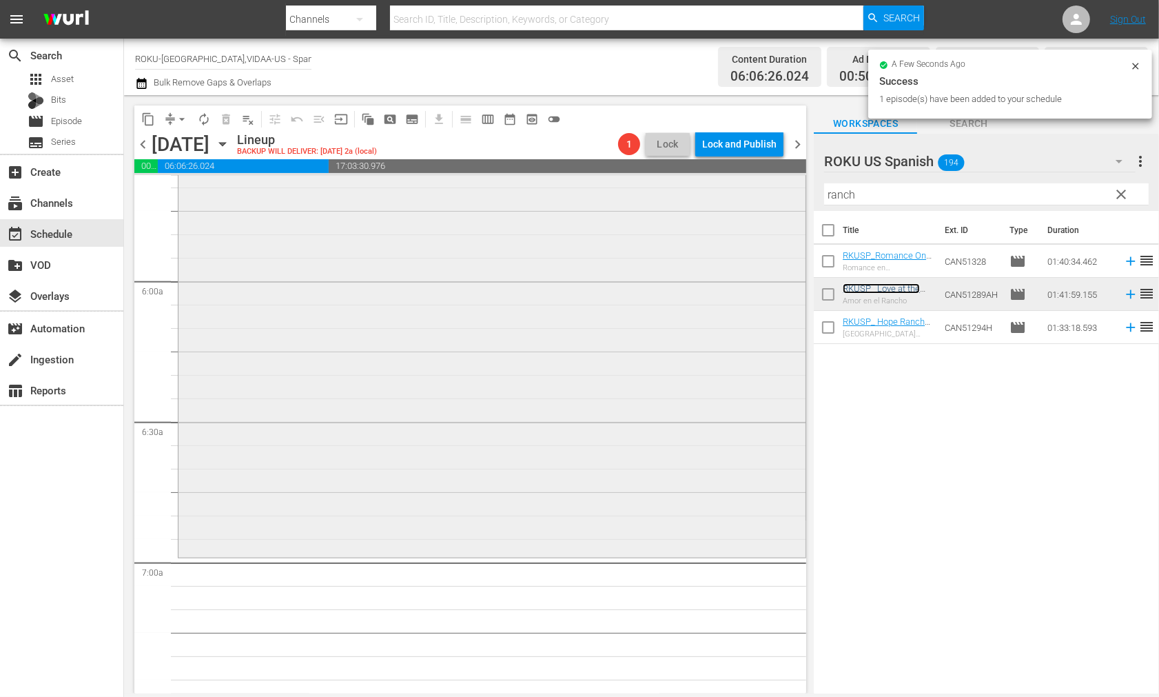
scroll to position [1608, 0]
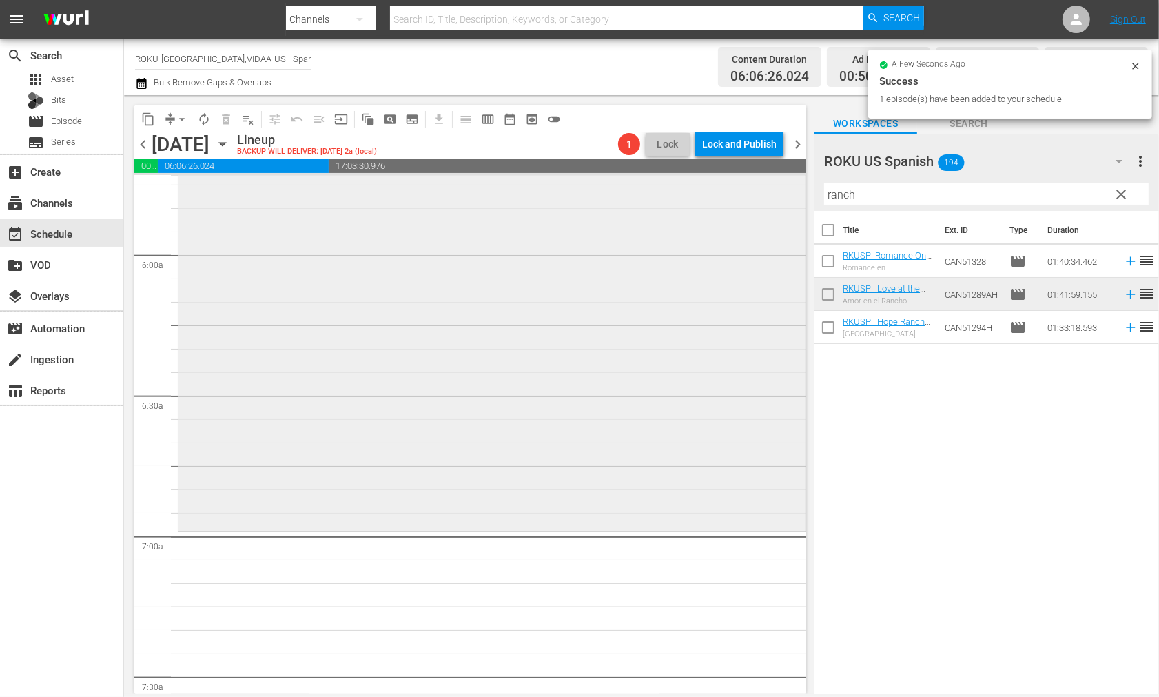
drag, startPoint x: 874, startPoint y: 194, endPoint x: 752, endPoint y: 187, distance: 122.2
click at [752, 187] on div "content_copy compress arrow_drop_down autorenew_outlined delete_forever_outline…" at bounding box center [641, 394] width 1035 height 598
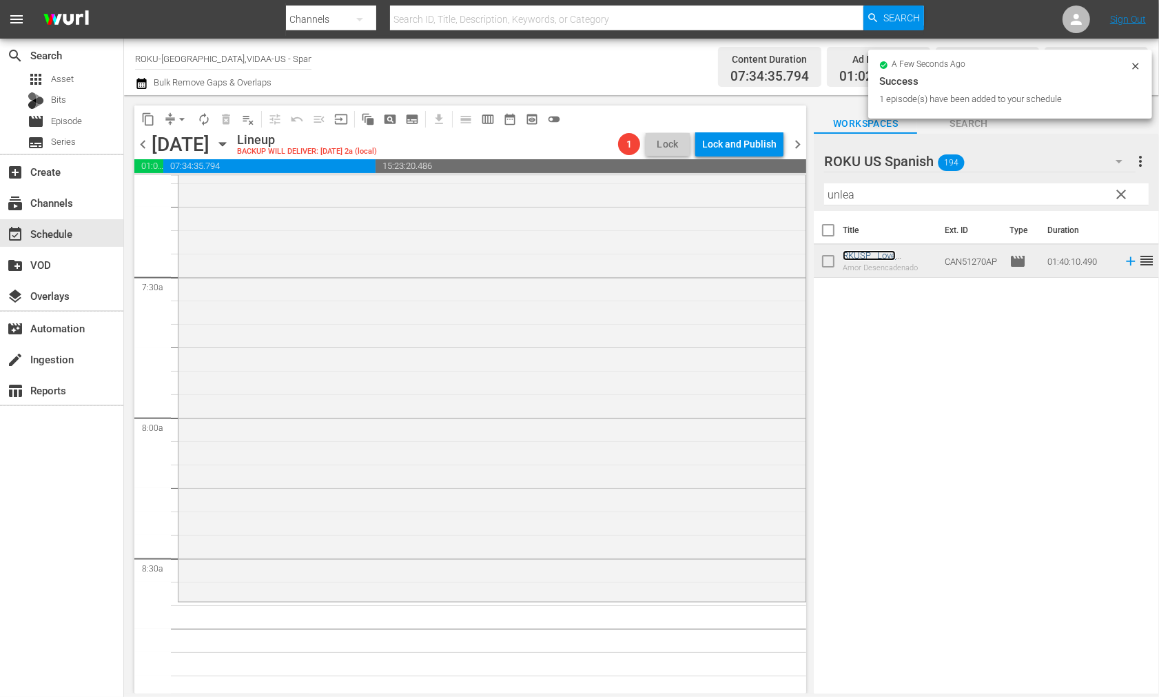
scroll to position [2297, 0]
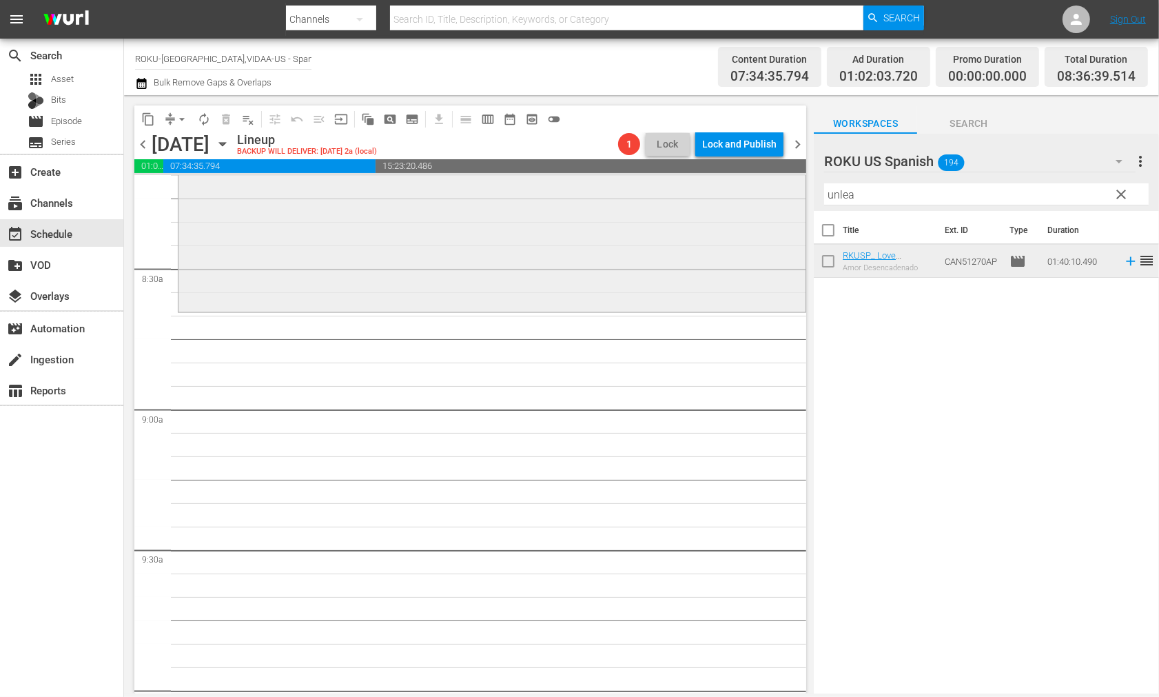
drag, startPoint x: 898, startPoint y: 198, endPoint x: 637, endPoint y: 187, distance: 261.4
click at [644, 188] on div "content_copy compress arrow_drop_down autorenew_outlined delete_forever_outline…" at bounding box center [641, 394] width 1035 height 598
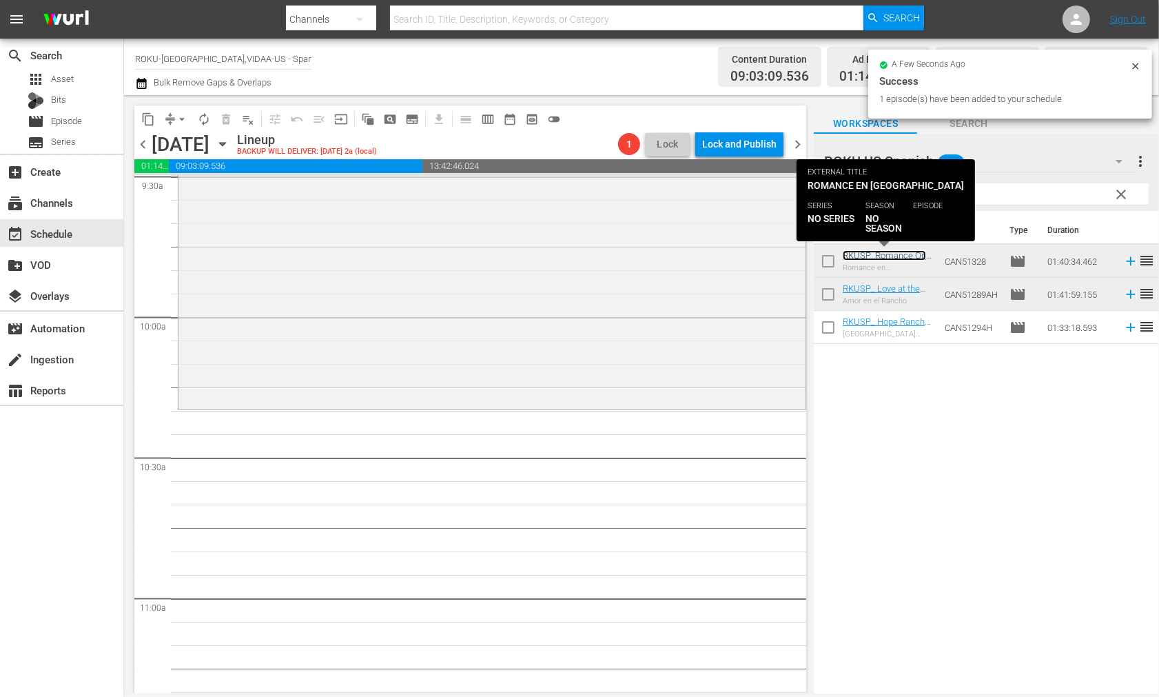
scroll to position [2757, 0]
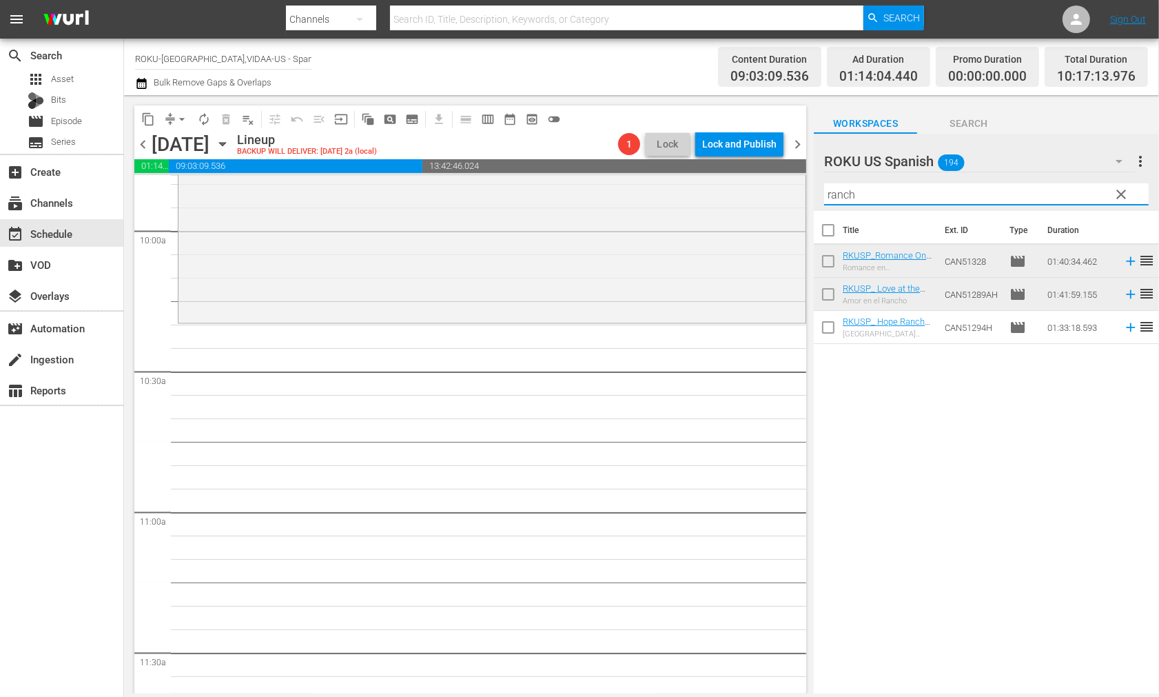
drag, startPoint x: 893, startPoint y: 191, endPoint x: 642, endPoint y: 170, distance: 251.1
click at [643, 170] on div "content_copy compress arrow_drop_down autorenew_outlined delete_forever_outline…" at bounding box center [641, 394] width 1035 height 598
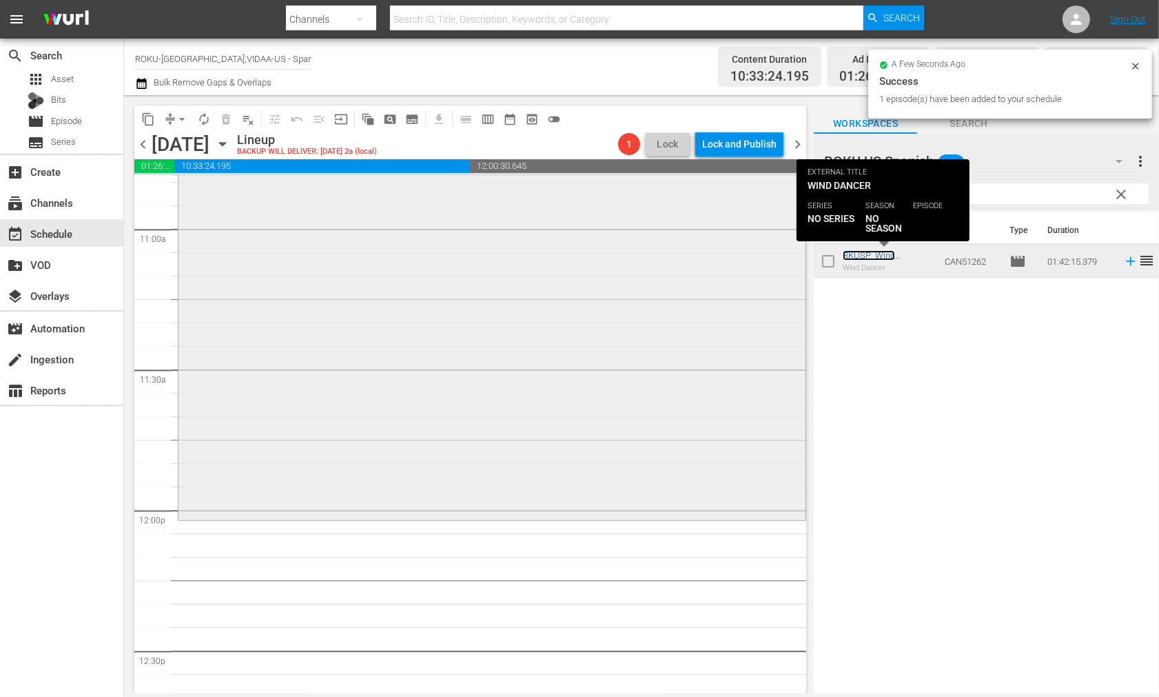
scroll to position [3140, 0]
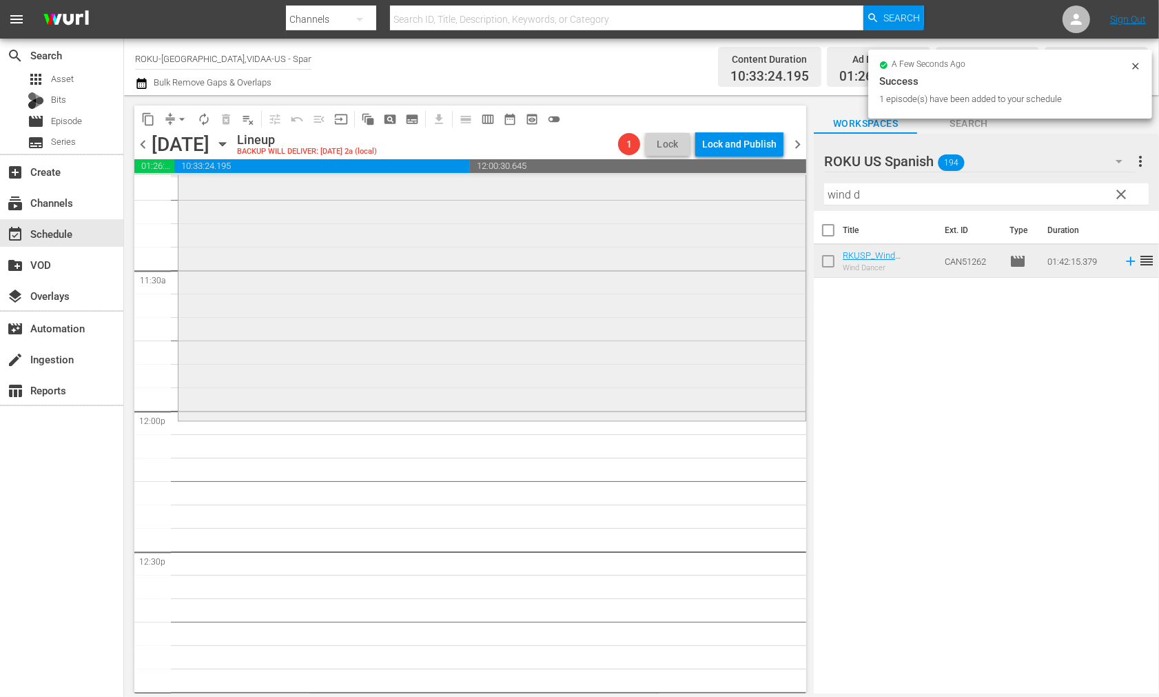
drag, startPoint x: 693, startPoint y: 188, endPoint x: 645, endPoint y: 194, distance: 48.6
click at [645, 194] on div "content_copy compress arrow_drop_down autorenew_outlined delete_forever_outline…" at bounding box center [641, 394] width 1035 height 598
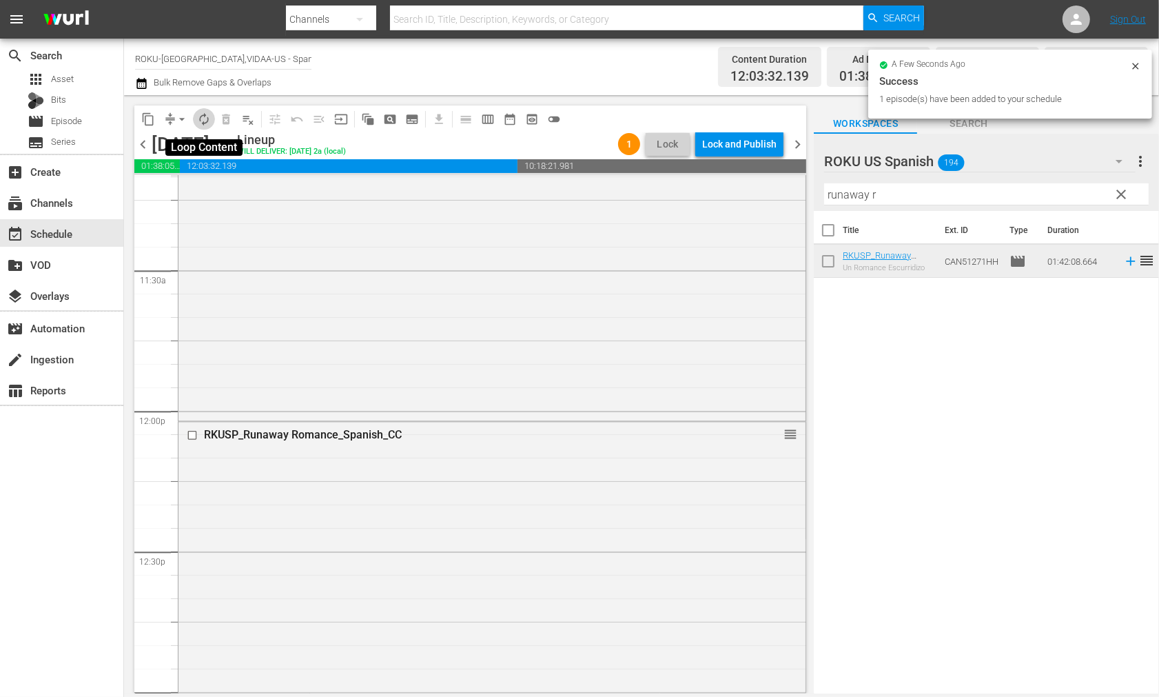
click at [201, 118] on span "autorenew_outlined" at bounding box center [204, 119] width 14 height 14
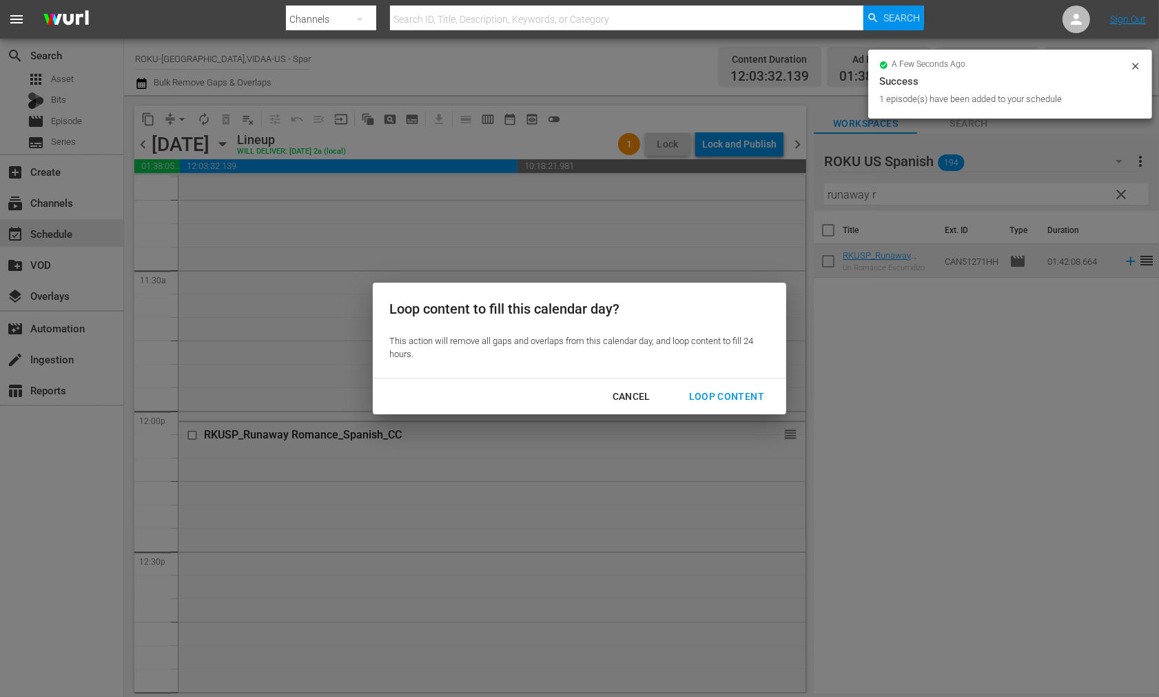
click at [744, 391] on div "Loop Content" at bounding box center [726, 396] width 97 height 17
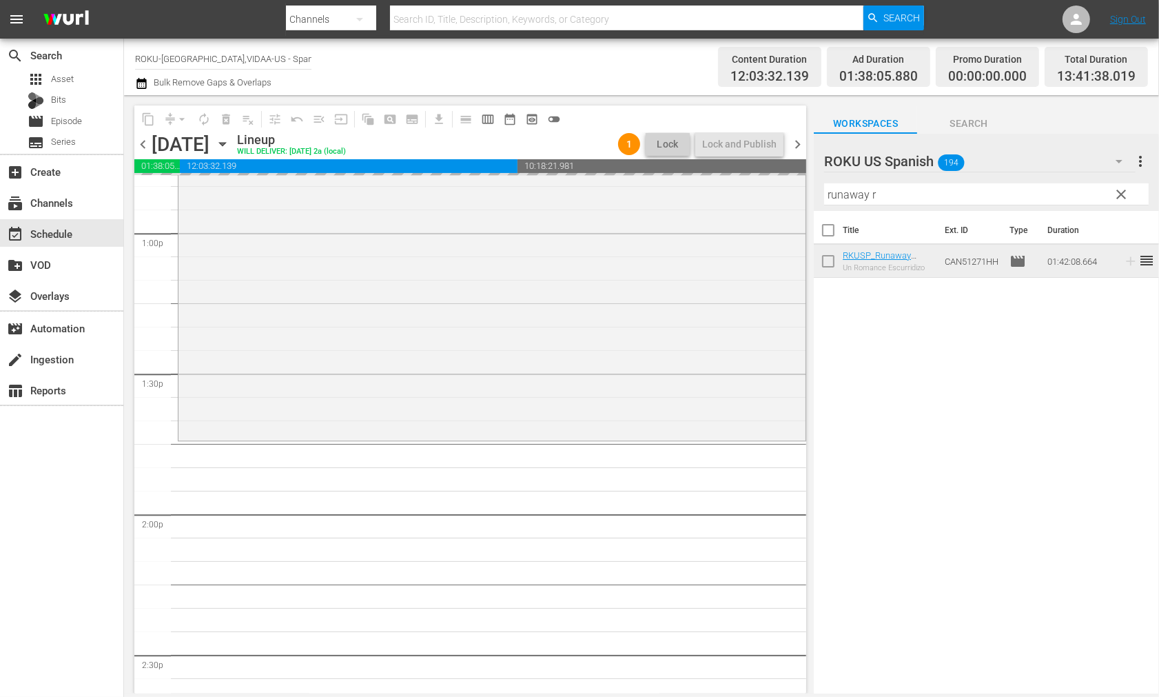
scroll to position [3752, 0]
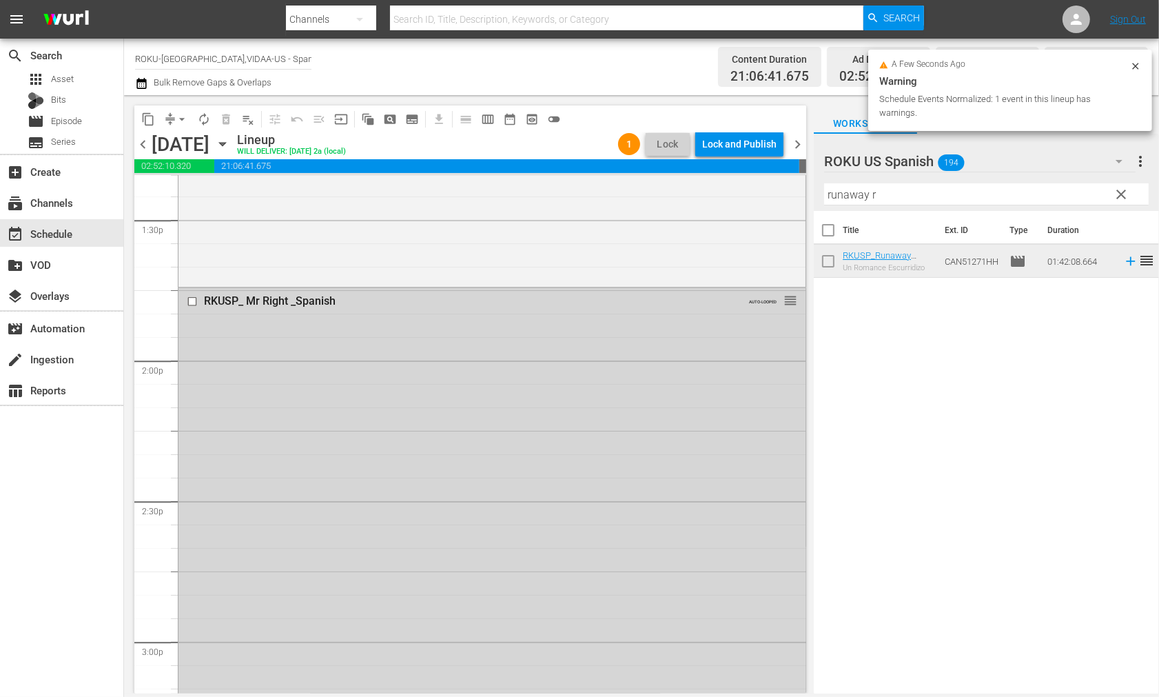
click at [188, 304] on input "checkbox" at bounding box center [194, 301] width 14 height 12
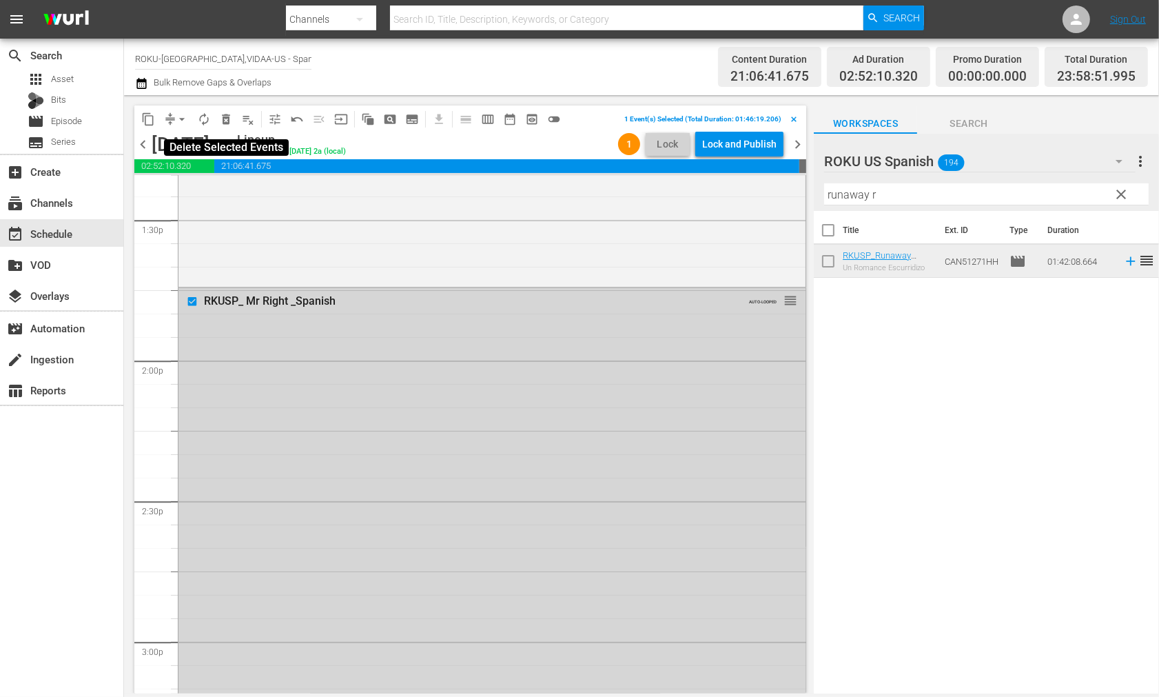
click at [224, 117] on span "delete_forever_outlined" at bounding box center [226, 119] width 14 height 14
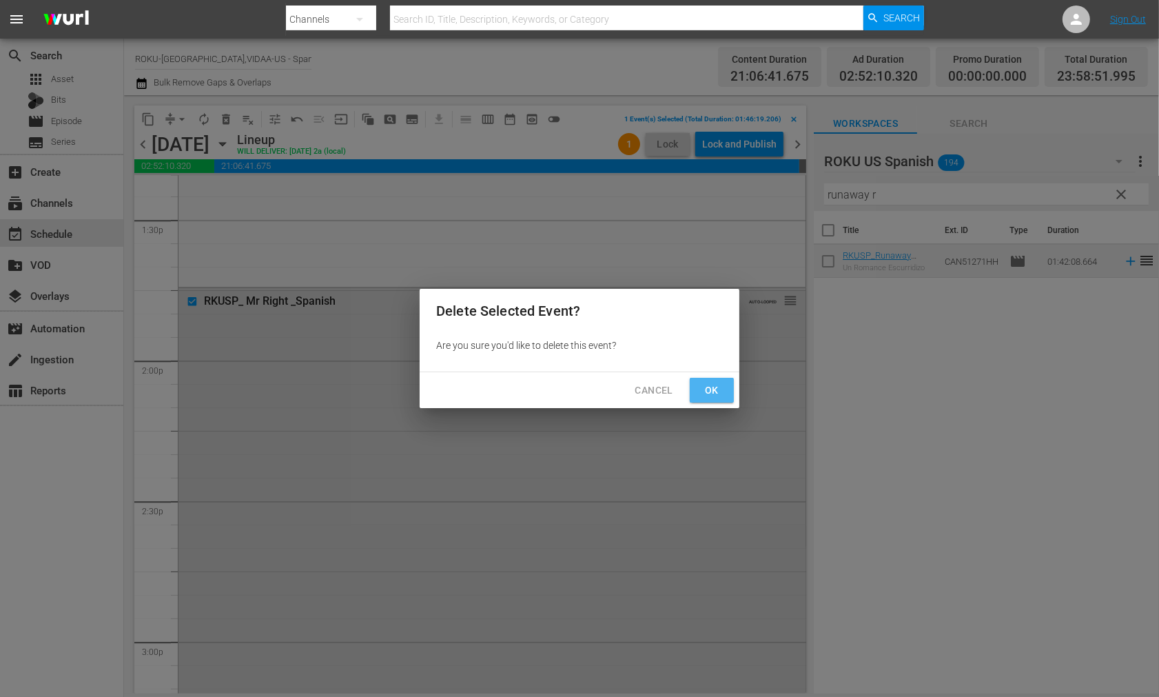
click at [711, 380] on button "Ok" at bounding box center [712, 391] width 44 height 26
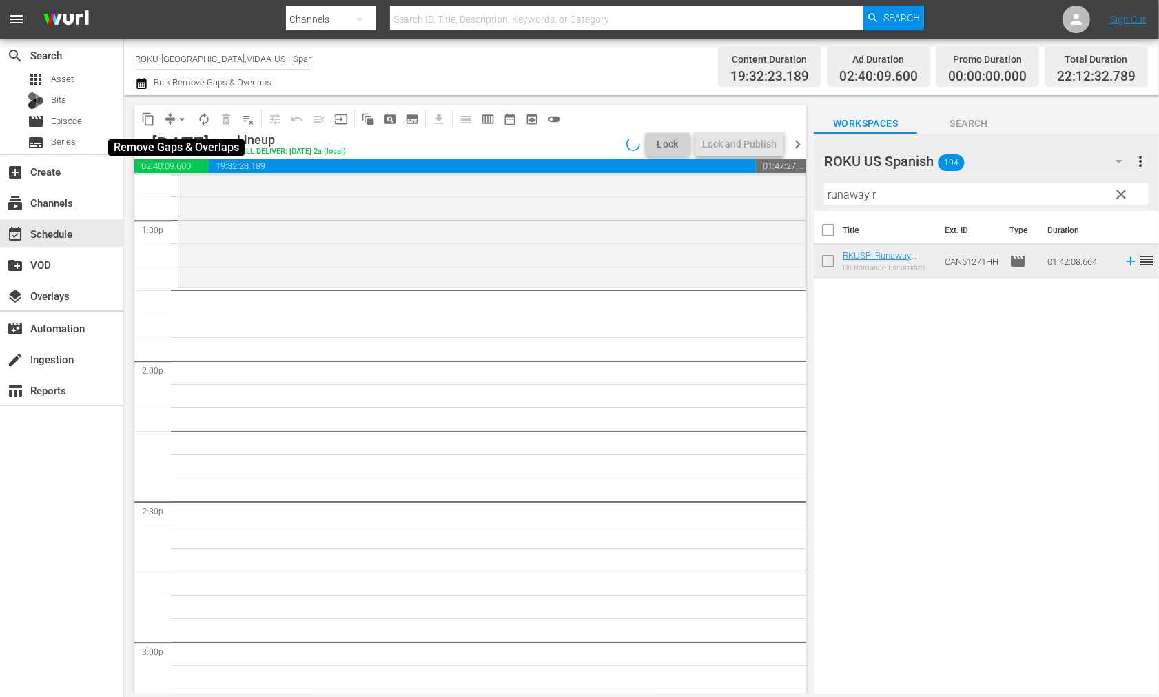
click at [181, 121] on span "arrow_drop_down" at bounding box center [182, 119] width 14 height 14
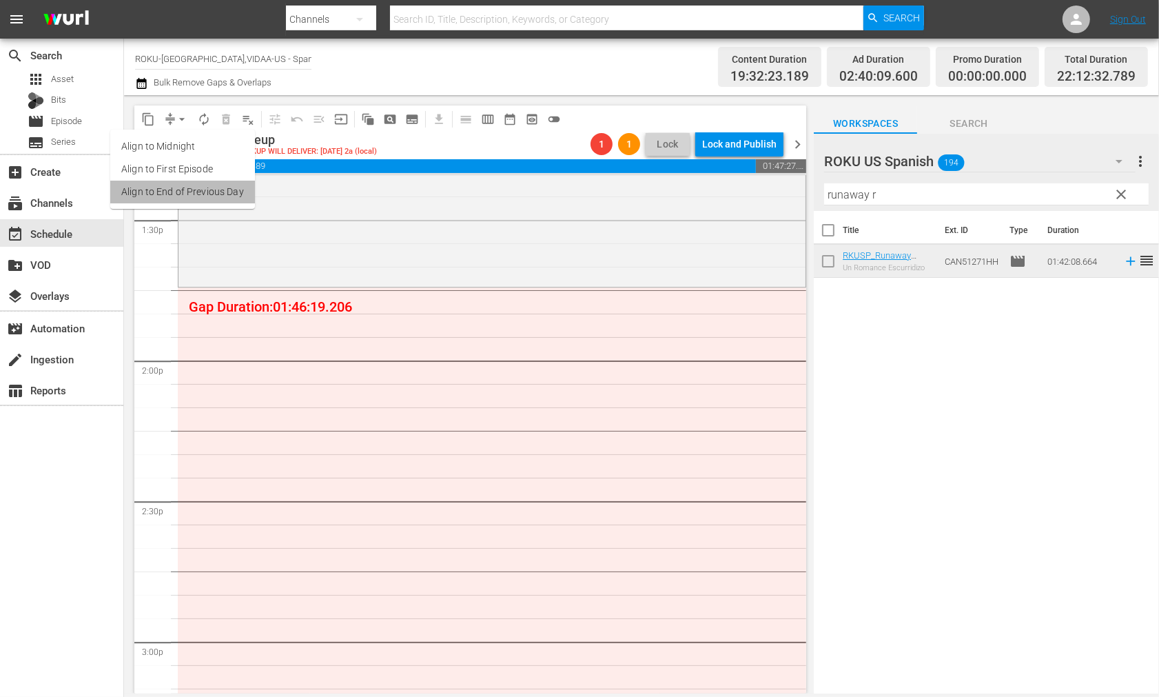
click at [211, 191] on li "Align to End of Previous Day" at bounding box center [182, 192] width 145 height 23
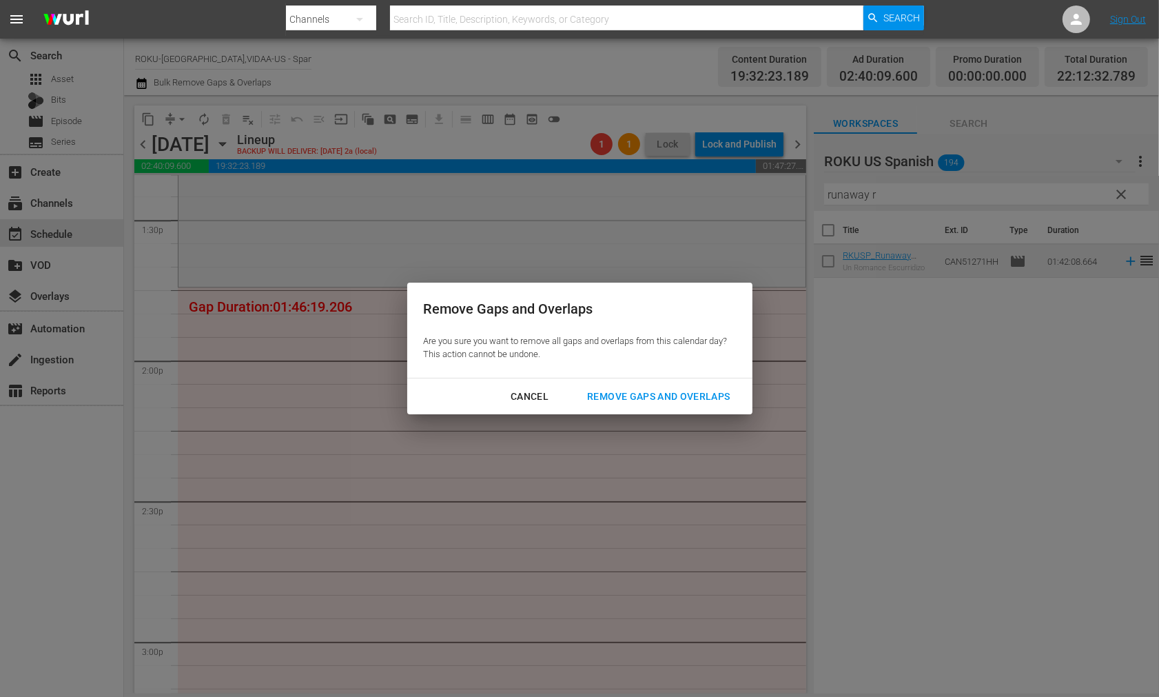
click at [679, 390] on div "Remove Gaps and Overlaps" at bounding box center [658, 396] width 165 height 17
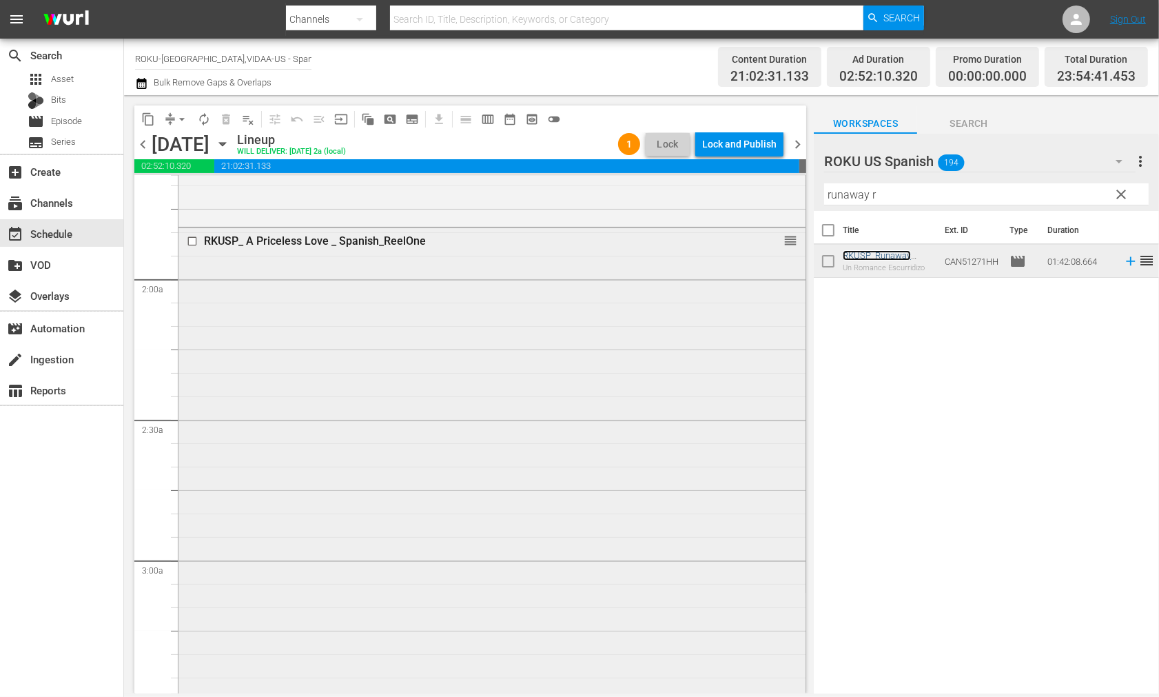
scroll to position [842, 0]
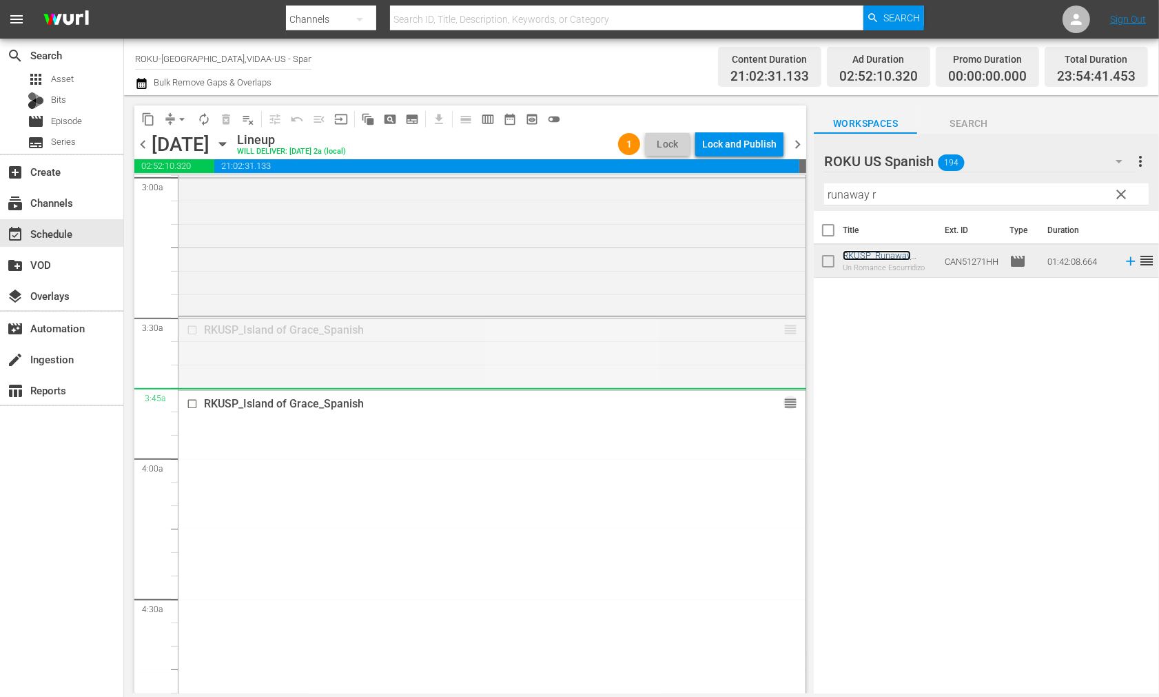
drag, startPoint x: 781, startPoint y: 331, endPoint x: 766, endPoint y: 405, distance: 75.8
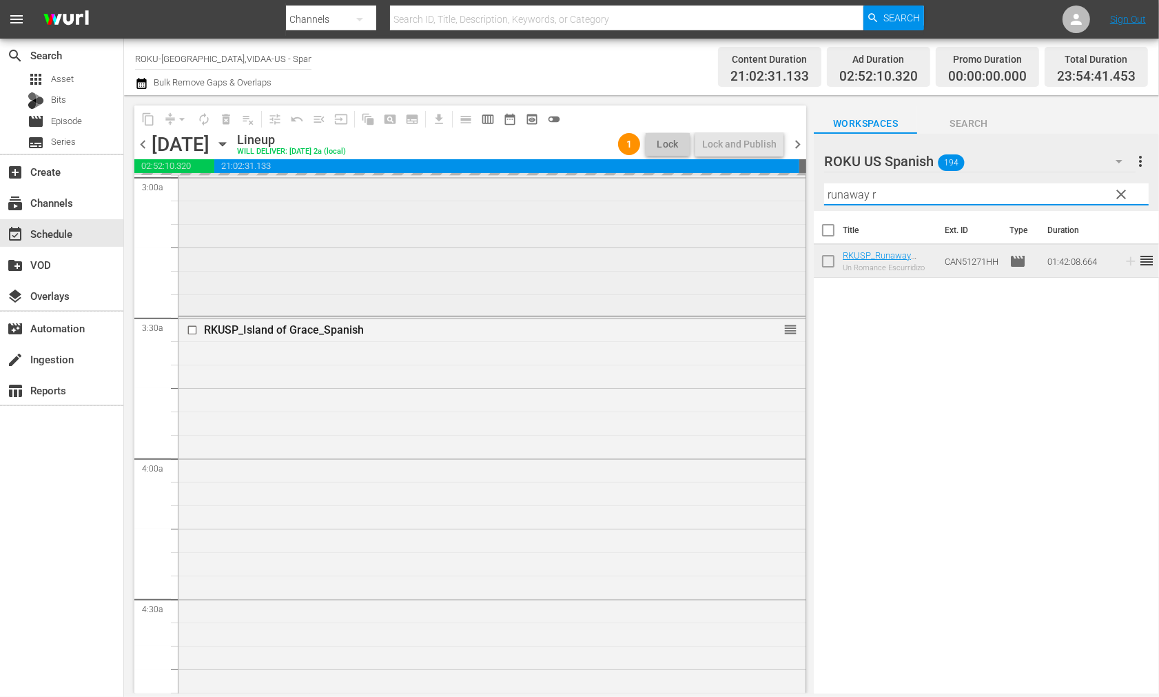
click at [700, 185] on div "content_copy compress arrow_drop_down autorenew_outlined delete_forever_outline…" at bounding box center [641, 394] width 1035 height 598
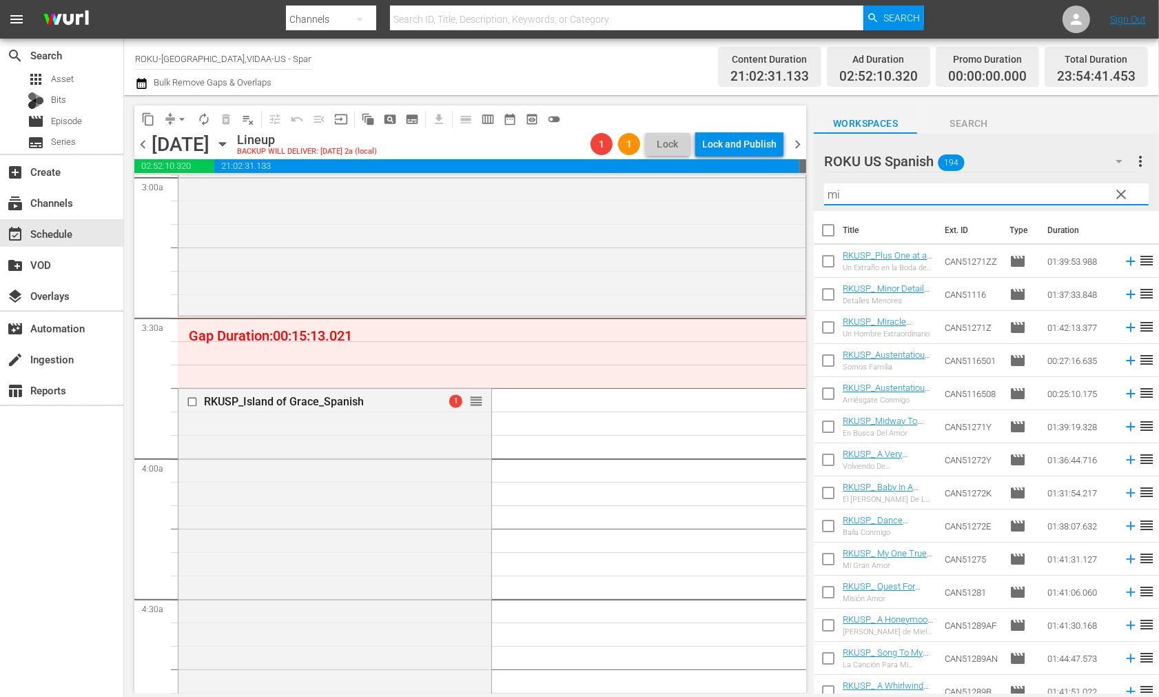
type input "m"
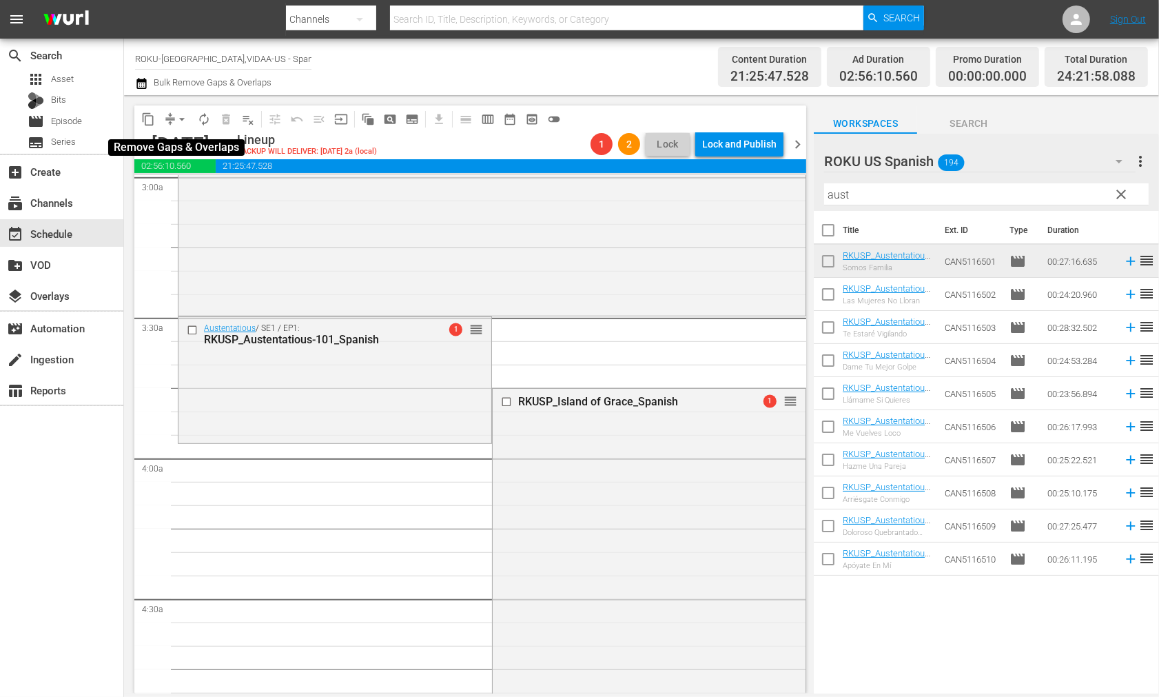
click at [183, 119] on span "arrow_drop_down" at bounding box center [182, 119] width 14 height 14
drag, startPoint x: 199, startPoint y: 193, endPoint x: 210, endPoint y: 197, distance: 12.4
click at [210, 197] on li "Align to End of Previous Day" at bounding box center [182, 192] width 145 height 23
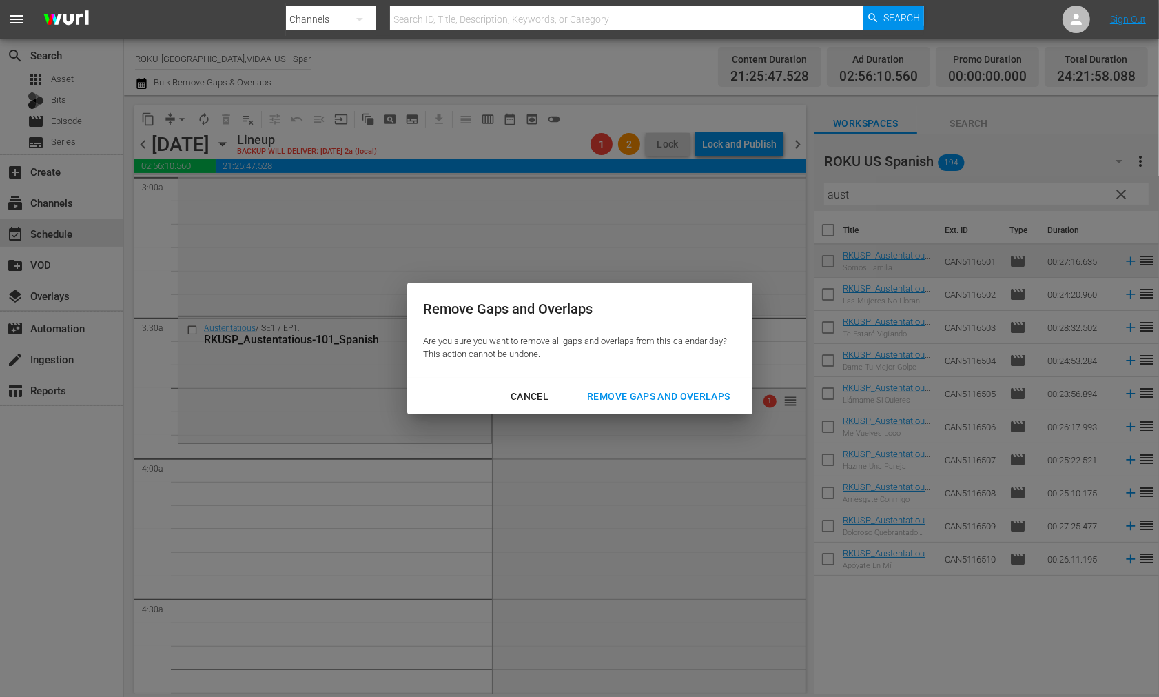
click at [698, 395] on div "Remove Gaps and Overlaps" at bounding box center [658, 396] width 165 height 17
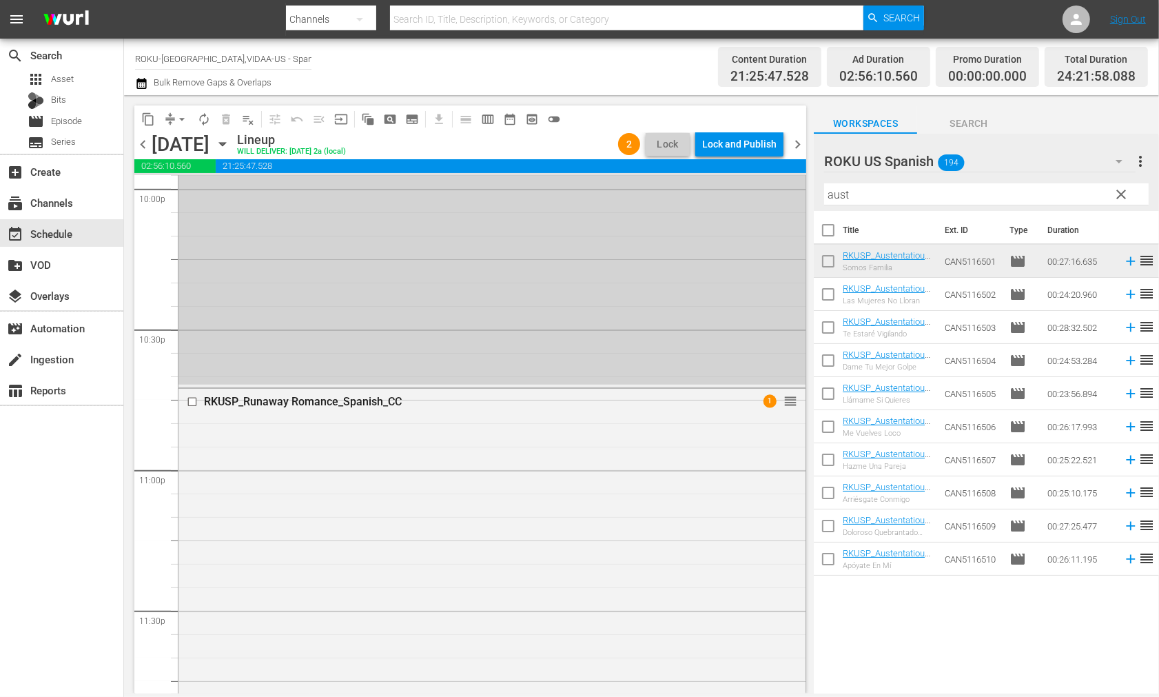
scroll to position [5965, 0]
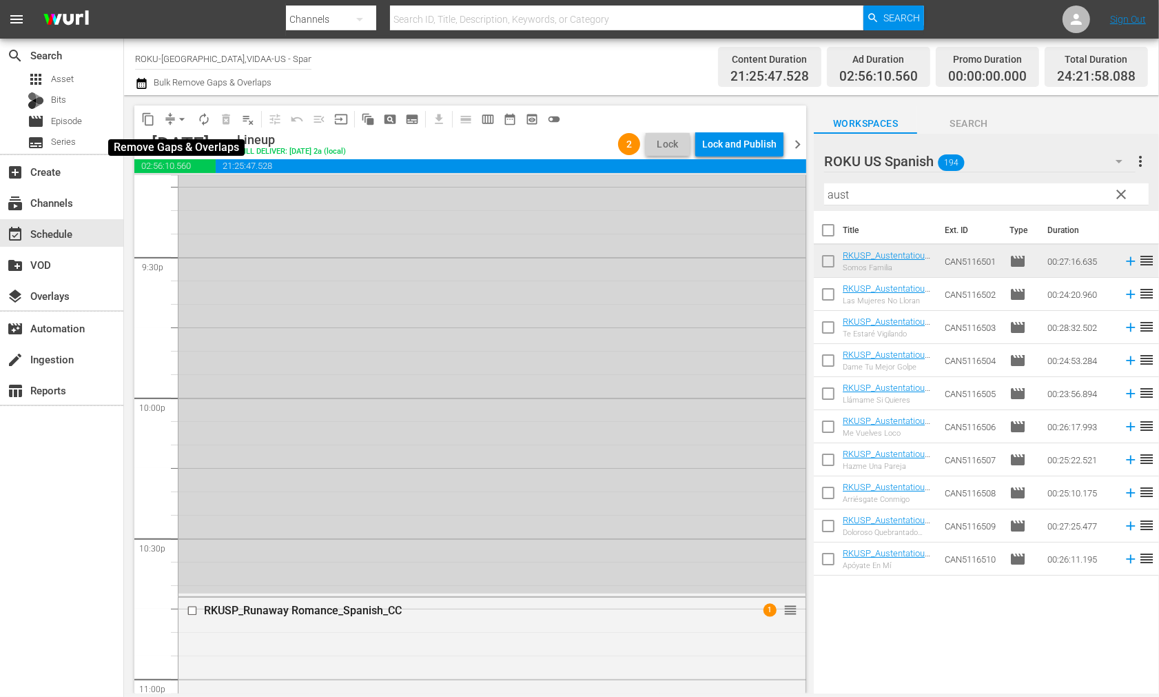
click at [183, 119] on span "arrow_drop_down" at bounding box center [182, 119] width 14 height 14
click at [204, 194] on li "Align to End of Previous Day" at bounding box center [182, 192] width 145 height 23
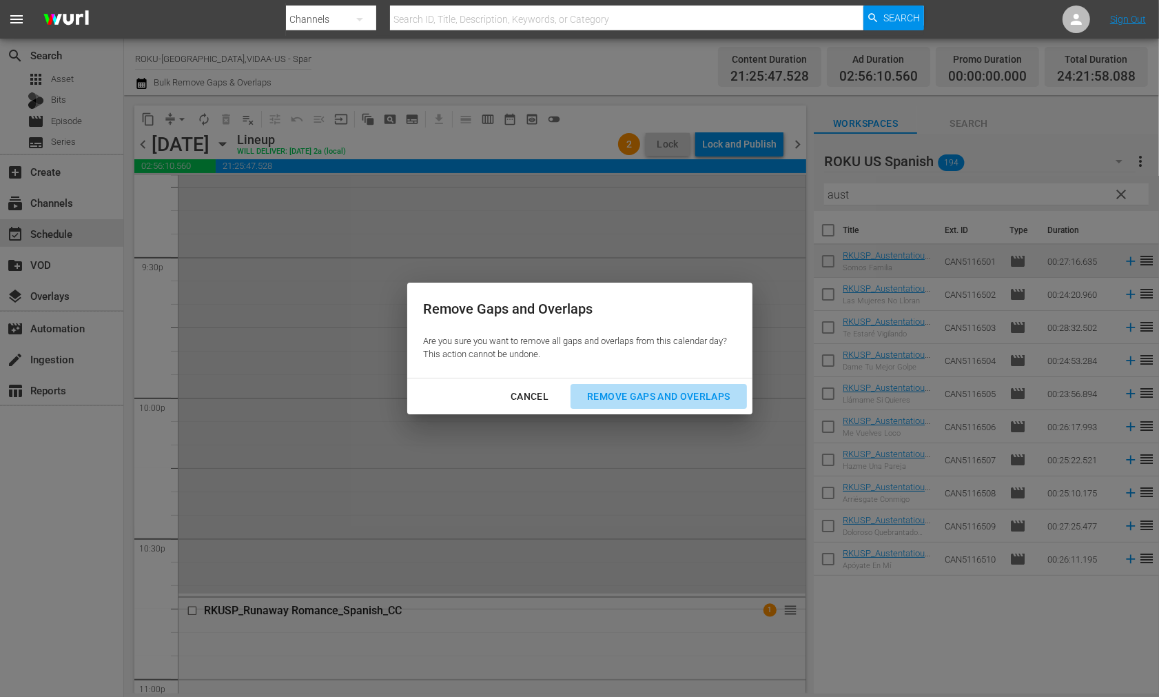
click at [692, 398] on div "Remove Gaps and Overlaps" at bounding box center [658, 396] width 165 height 17
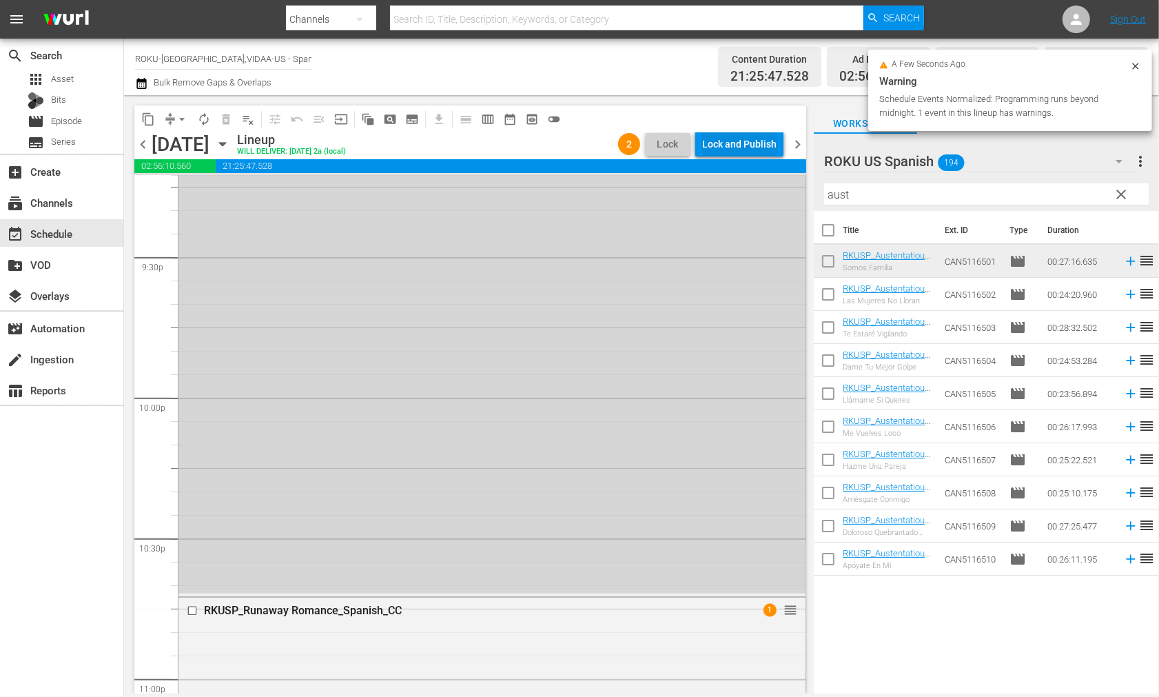
click at [740, 138] on div "Lock and Publish" at bounding box center [739, 144] width 74 height 25
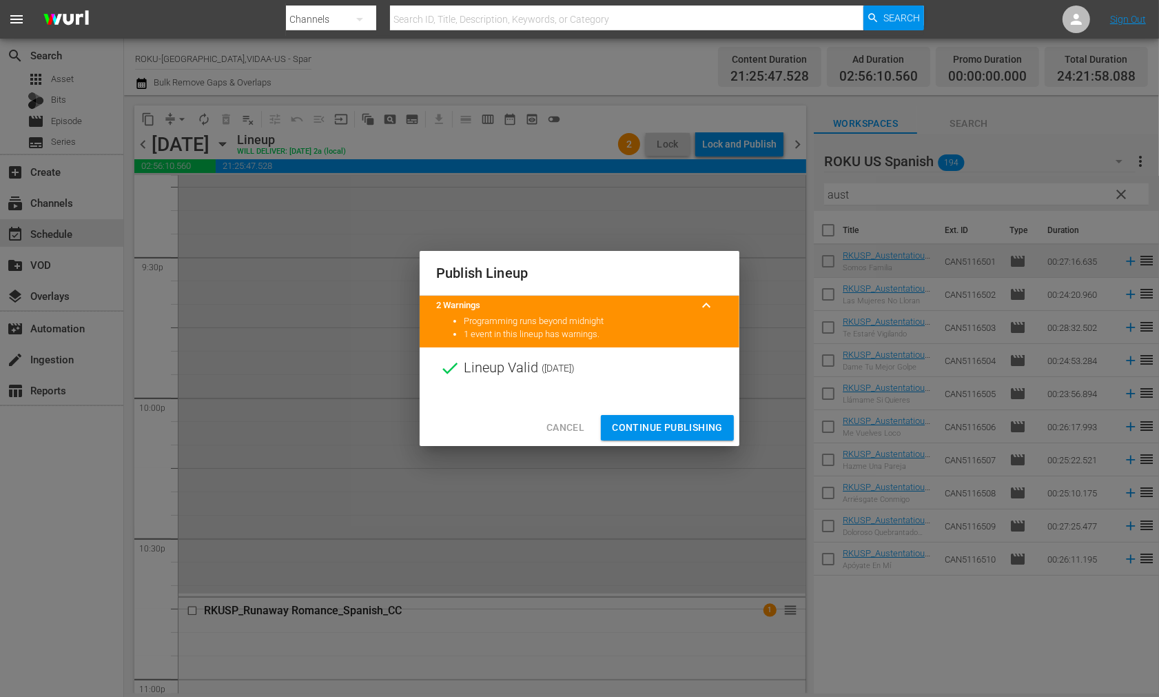
click at [673, 424] on span "Continue Publishing" at bounding box center [667, 427] width 111 height 17
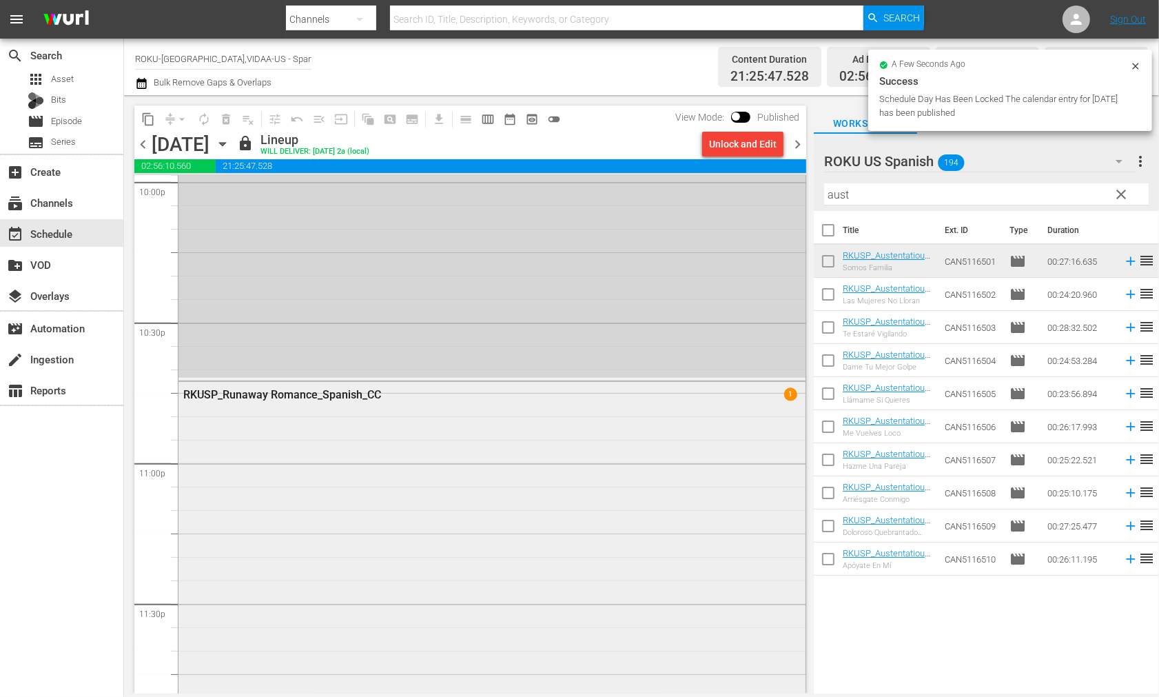
scroll to position [6347, 0]
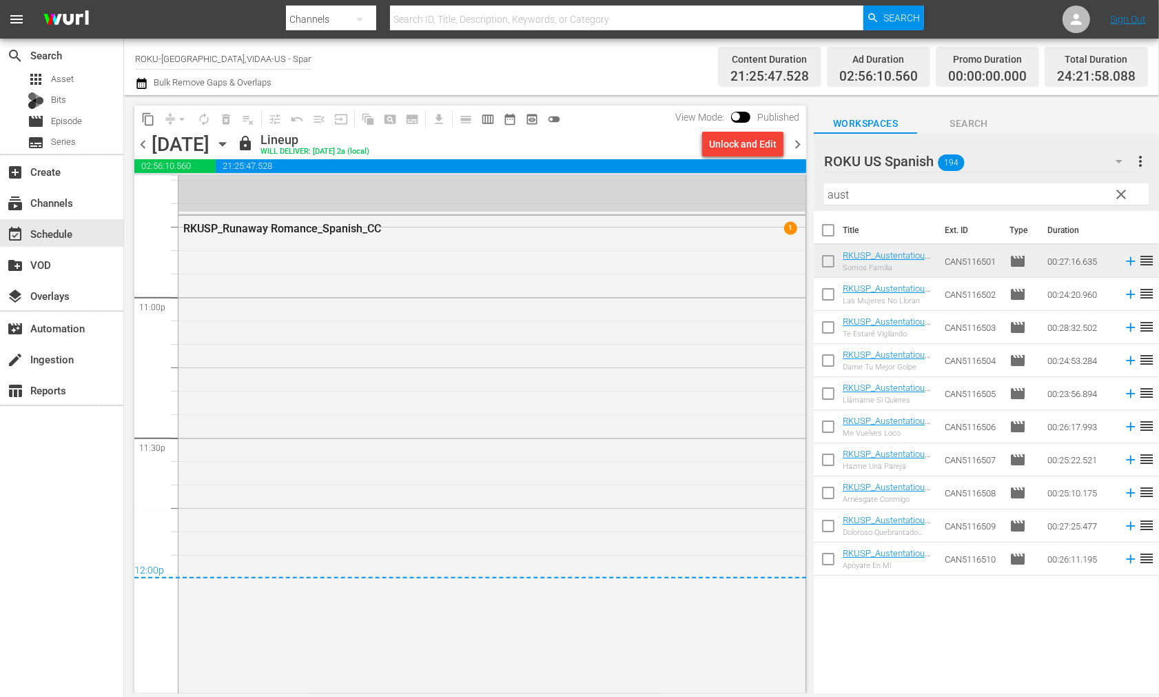
click at [230, 145] on icon "button" at bounding box center [222, 143] width 15 height 15
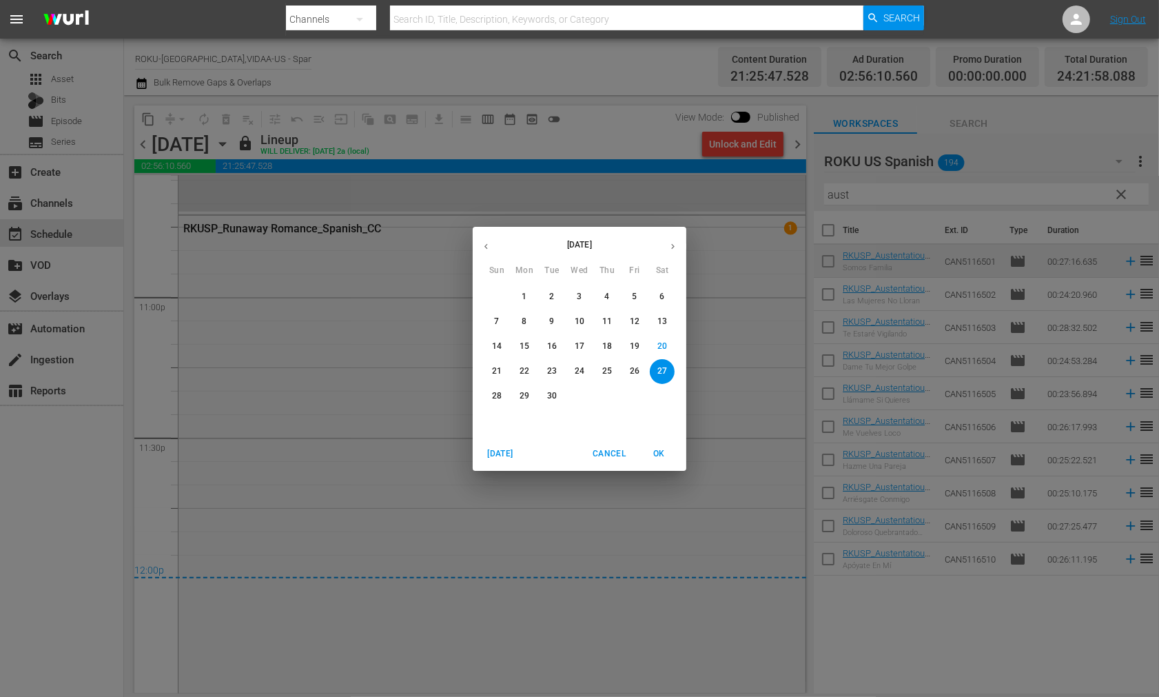
click at [494, 394] on p "28" at bounding box center [497, 396] width 10 height 12
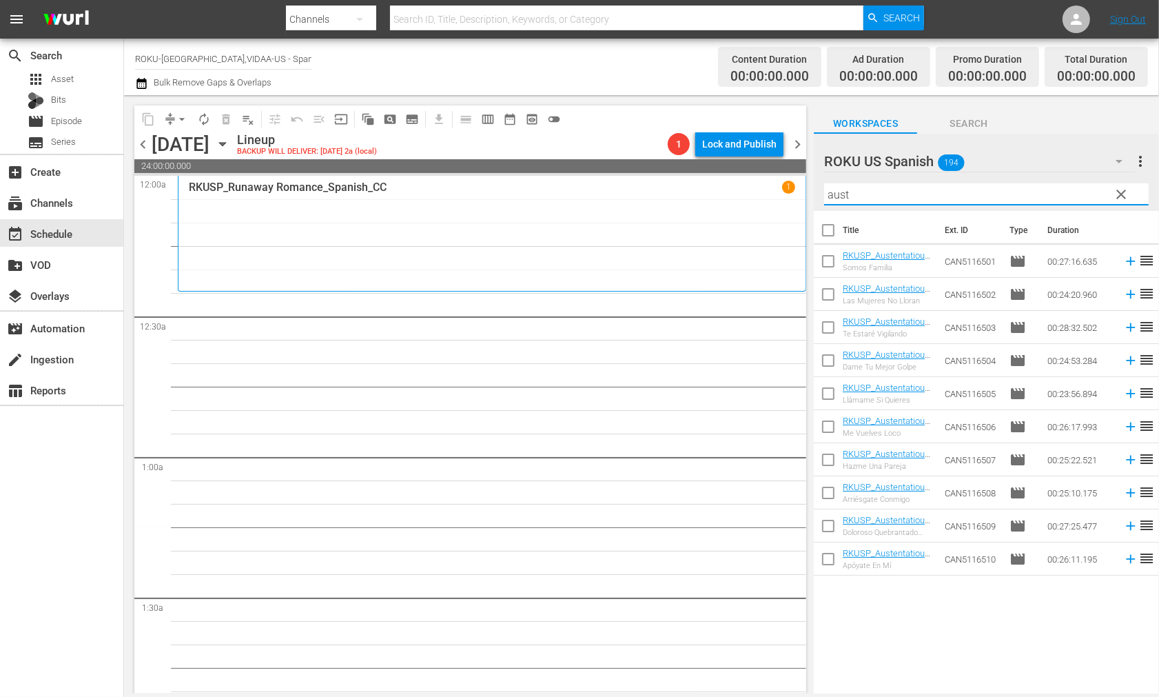
drag, startPoint x: 864, startPoint y: 194, endPoint x: 715, endPoint y: 190, distance: 148.9
click at [715, 190] on div "content_copy compress arrow_drop_down autorenew_outlined delete_forever_outline…" at bounding box center [641, 394] width 1035 height 598
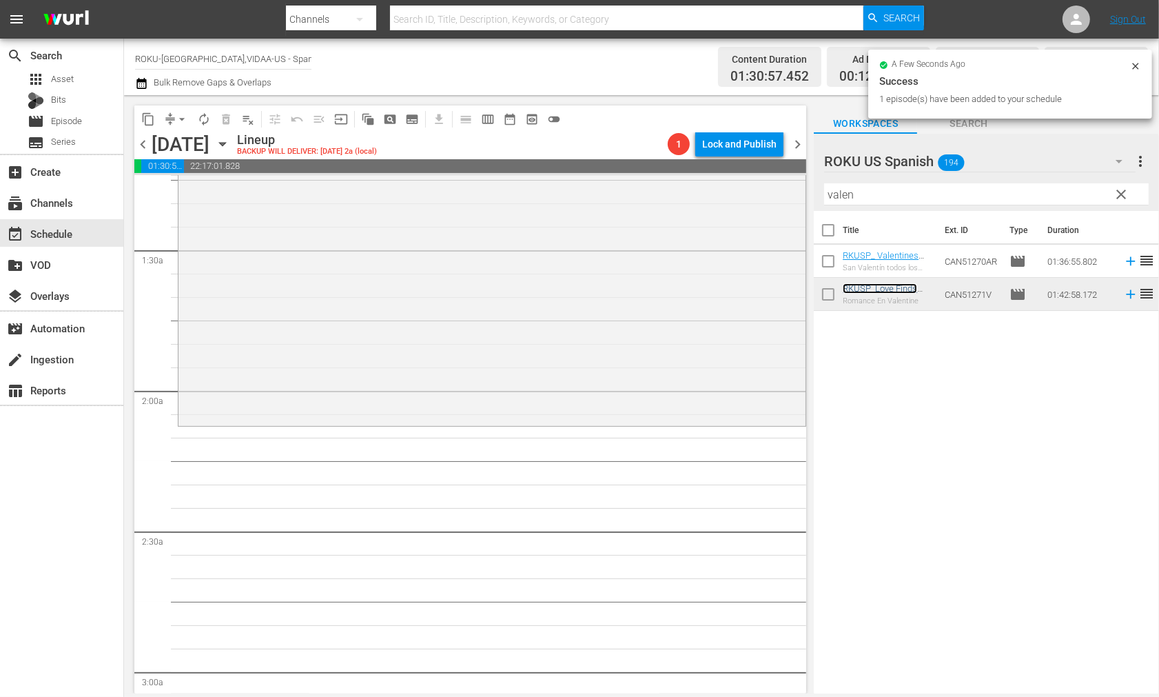
scroll to position [383, 0]
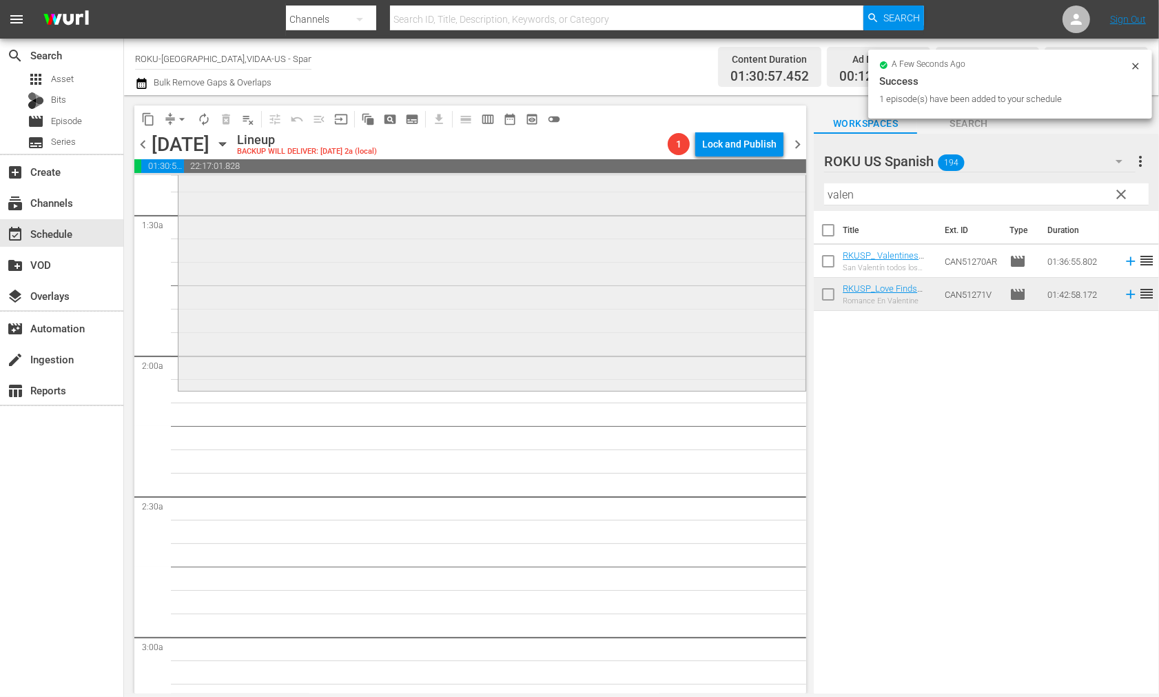
drag, startPoint x: 868, startPoint y: 196, endPoint x: 711, endPoint y: 192, distance: 157.2
click at [712, 192] on div "content_copy compress arrow_drop_down autorenew_outlined delete_forever_outline…" at bounding box center [641, 394] width 1035 height 598
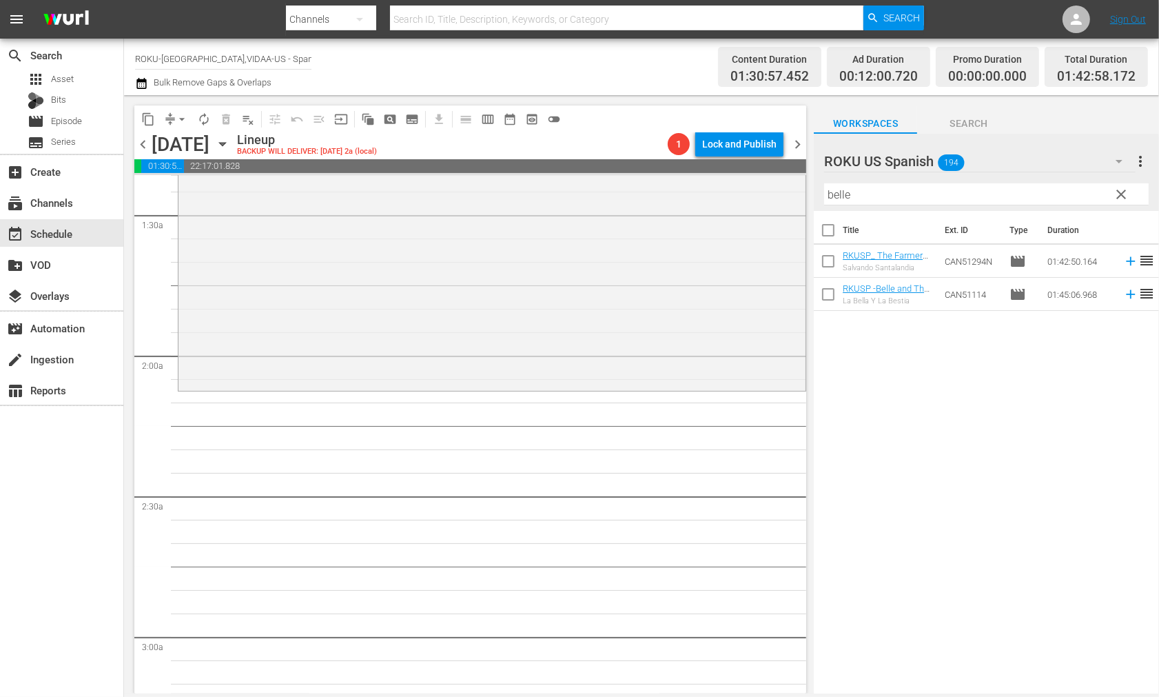
click at [935, 376] on div "Title Ext. ID Type Duration RKUSP_ The Farmer And The Belle _Saving Santaland S…" at bounding box center [986, 453] width 345 height 485
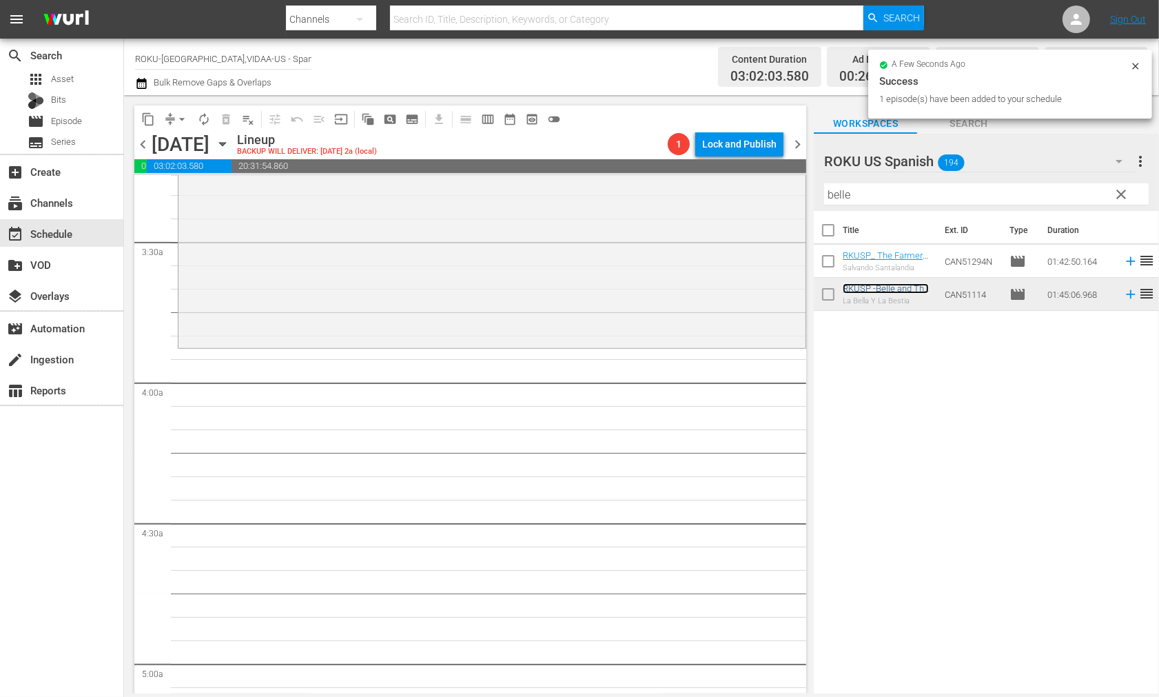
scroll to position [919, 0]
drag, startPoint x: 811, startPoint y: 190, endPoint x: 729, endPoint y: 184, distance: 82.3
click at [735, 183] on div "content_copy compress arrow_drop_down autorenew_outlined delete_forever_outline…" at bounding box center [641, 394] width 1035 height 598
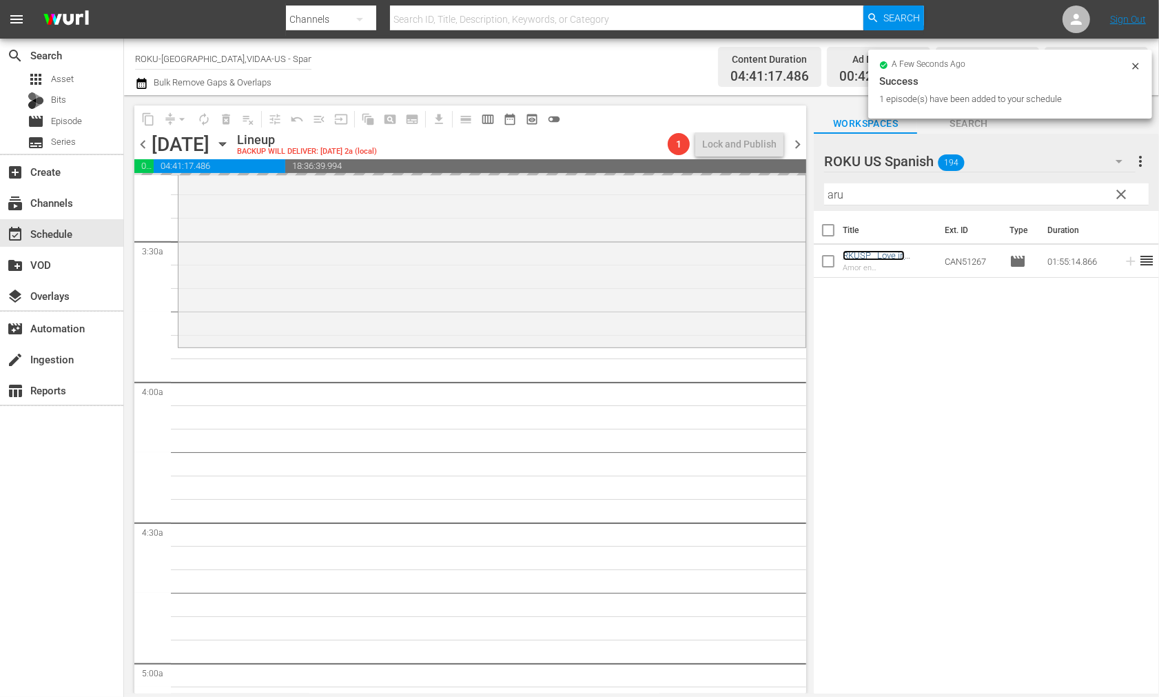
scroll to position [1301, 0]
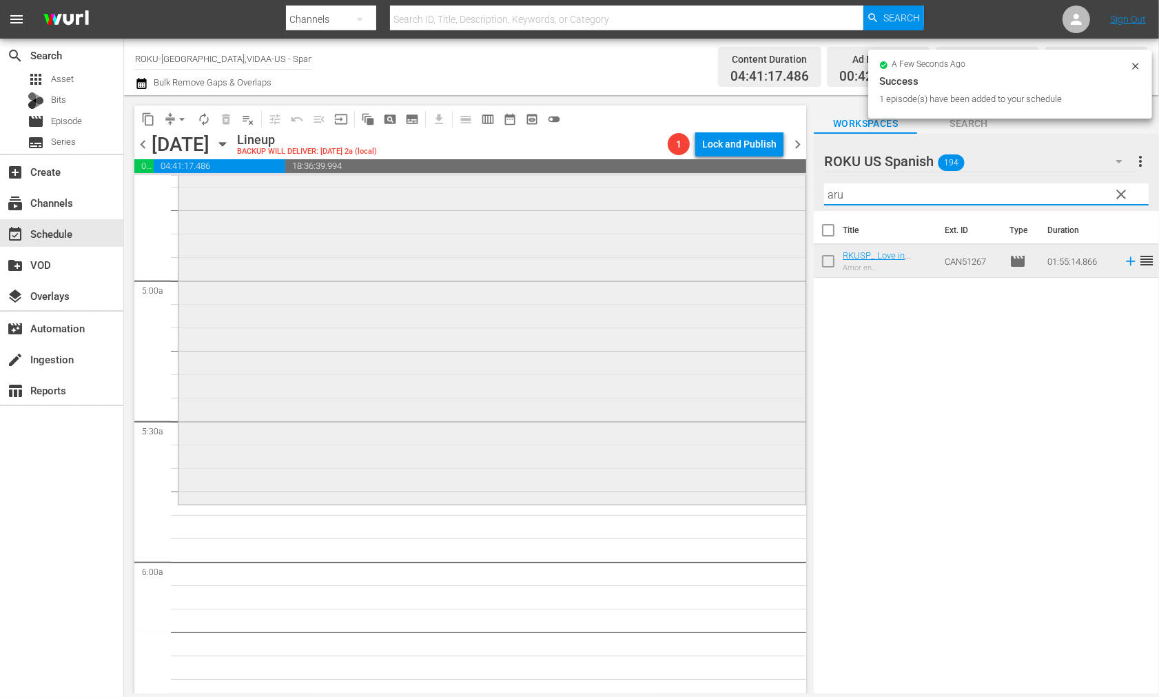
click at [713, 193] on div "content_copy compress arrow_drop_down autorenew_outlined delete_forever_outline…" at bounding box center [641, 394] width 1035 height 598
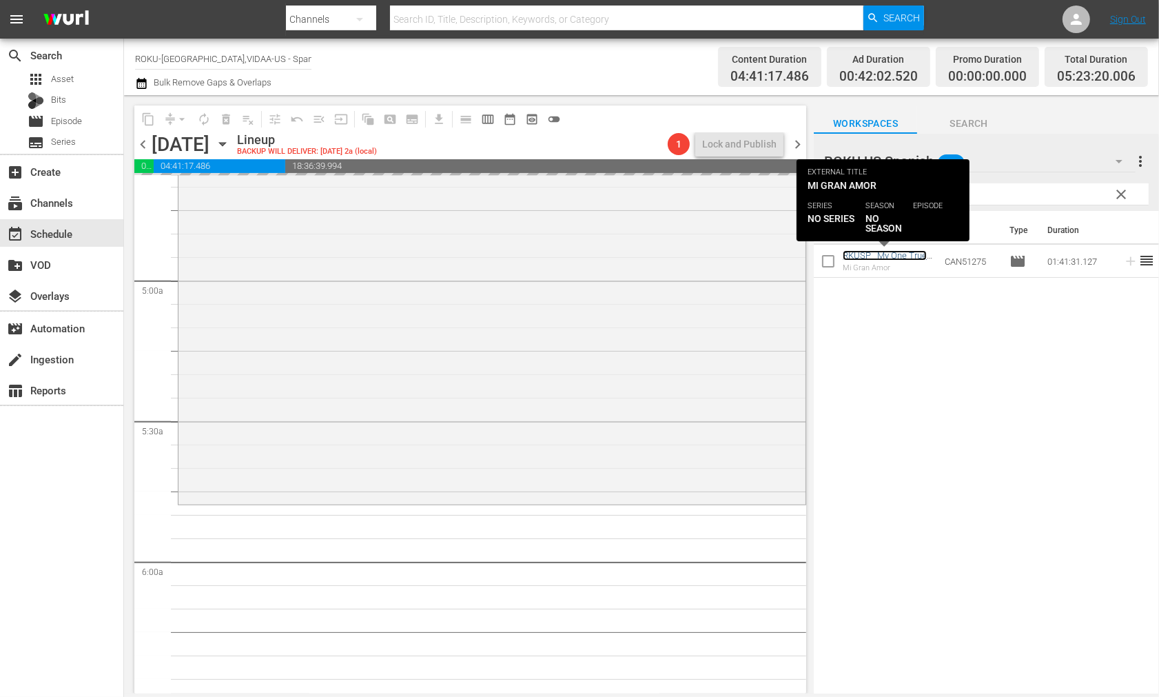
scroll to position [1608, 0]
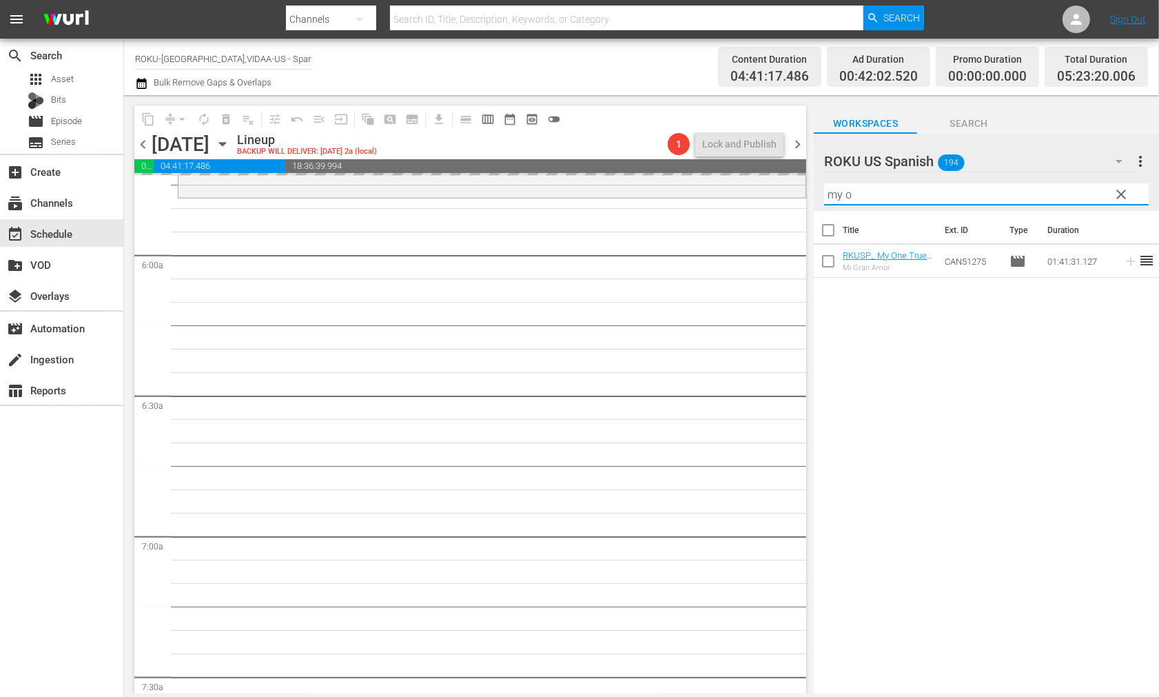
drag, startPoint x: 831, startPoint y: 190, endPoint x: 809, endPoint y: 188, distance: 22.1
click at [809, 188] on div "content_copy compress arrow_drop_down autorenew_outlined delete_forever_outline…" at bounding box center [641, 394] width 1035 height 598
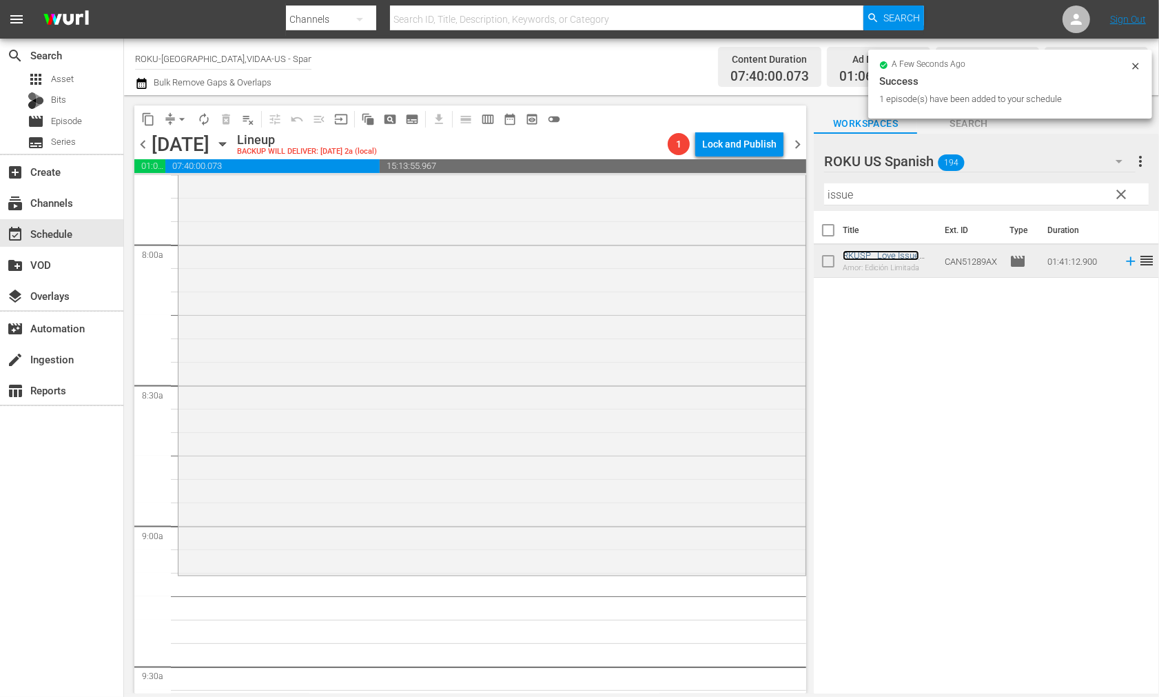
scroll to position [2450, 0]
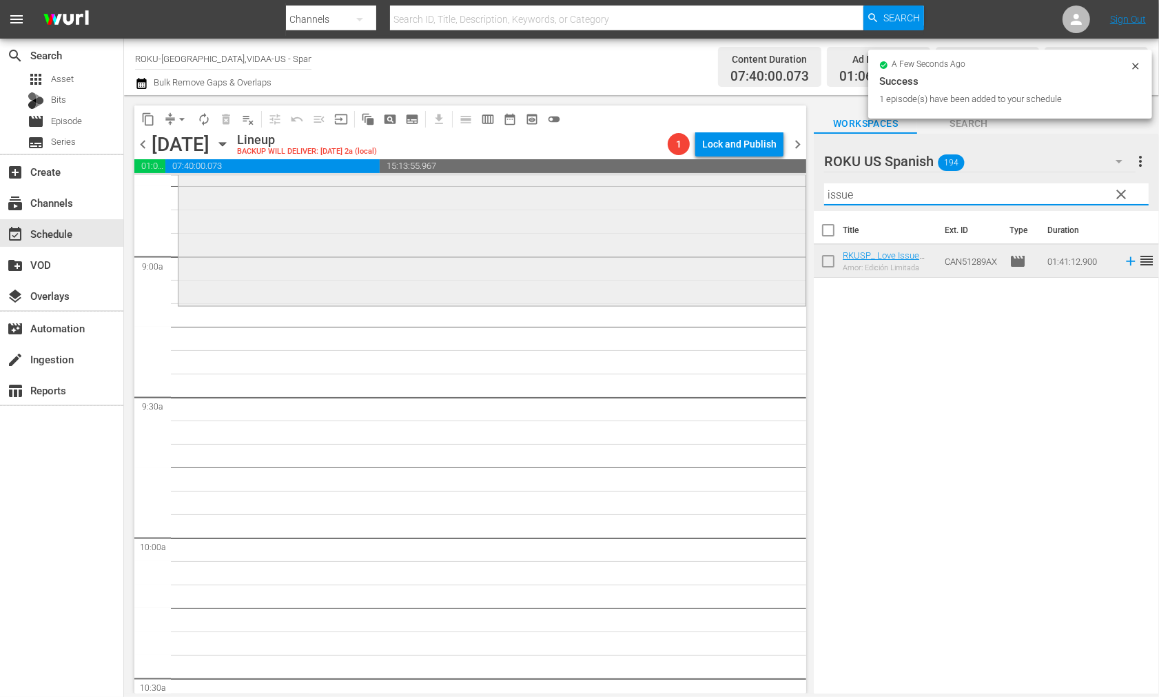
drag, startPoint x: 841, startPoint y: 195, endPoint x: 703, endPoint y: 201, distance: 138.0
click at [703, 200] on div "content_copy compress arrow_drop_down autorenew_outlined delete_forever_outline…" at bounding box center [641, 394] width 1035 height 598
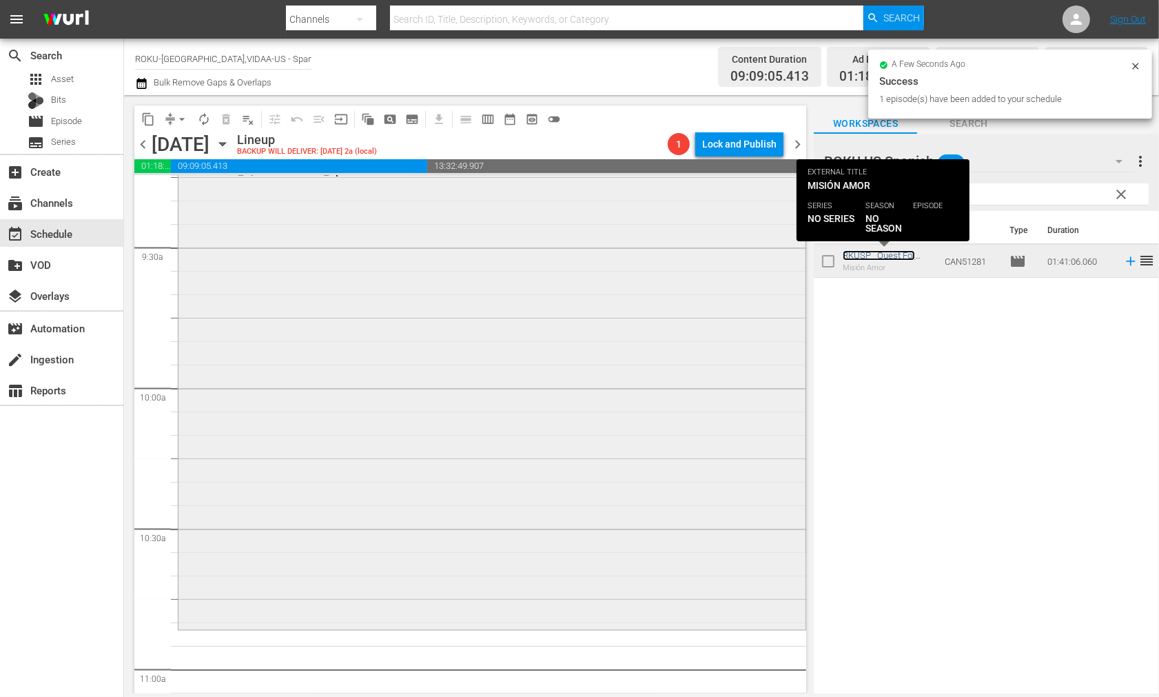
scroll to position [2834, 0]
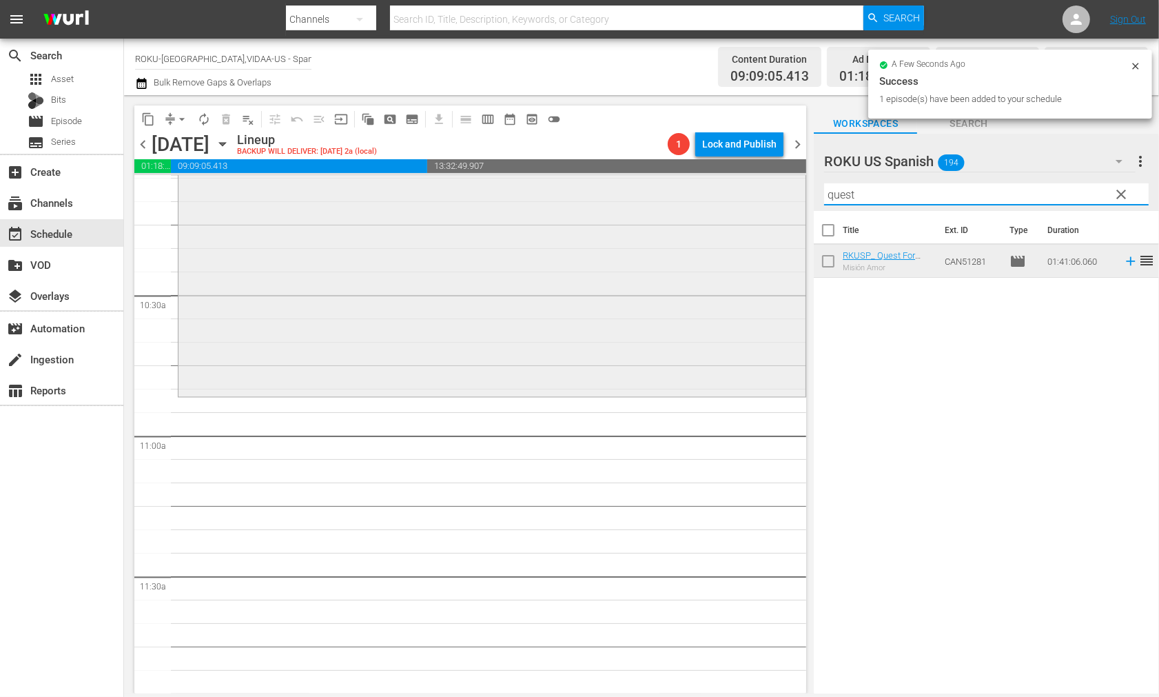
drag, startPoint x: 889, startPoint y: 190, endPoint x: 669, endPoint y: 196, distance: 220.7
click at [669, 196] on div "content_copy compress arrow_drop_down autorenew_outlined delete_forever_outline…" at bounding box center [641, 394] width 1035 height 598
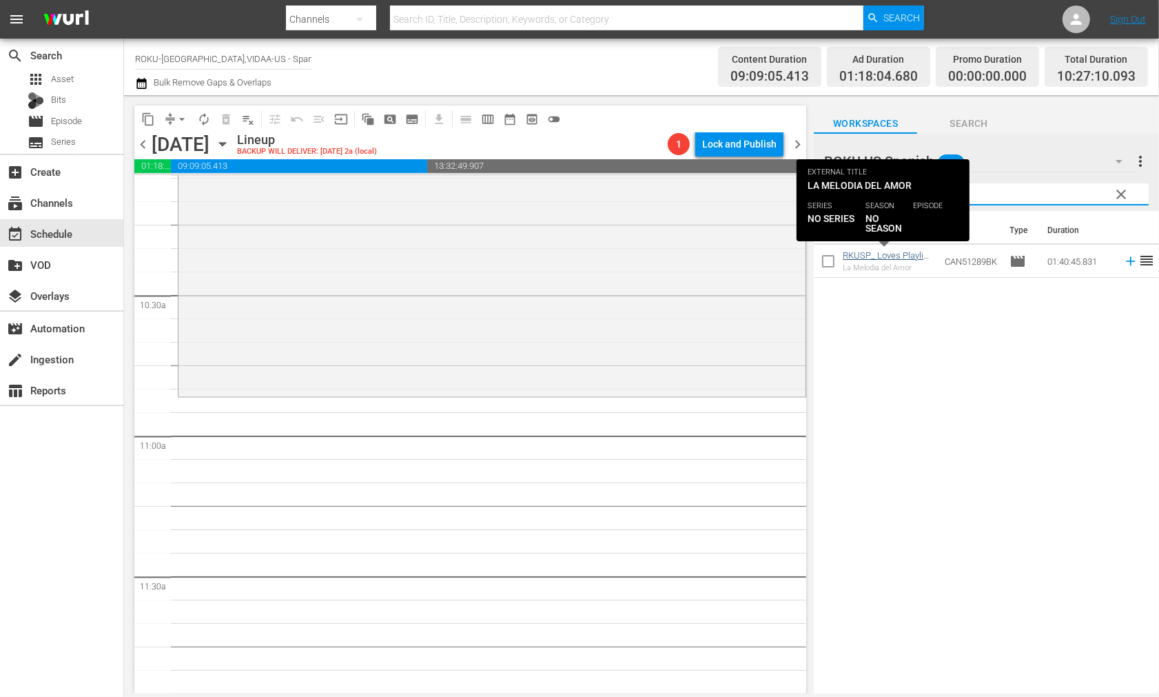
type input "playl"
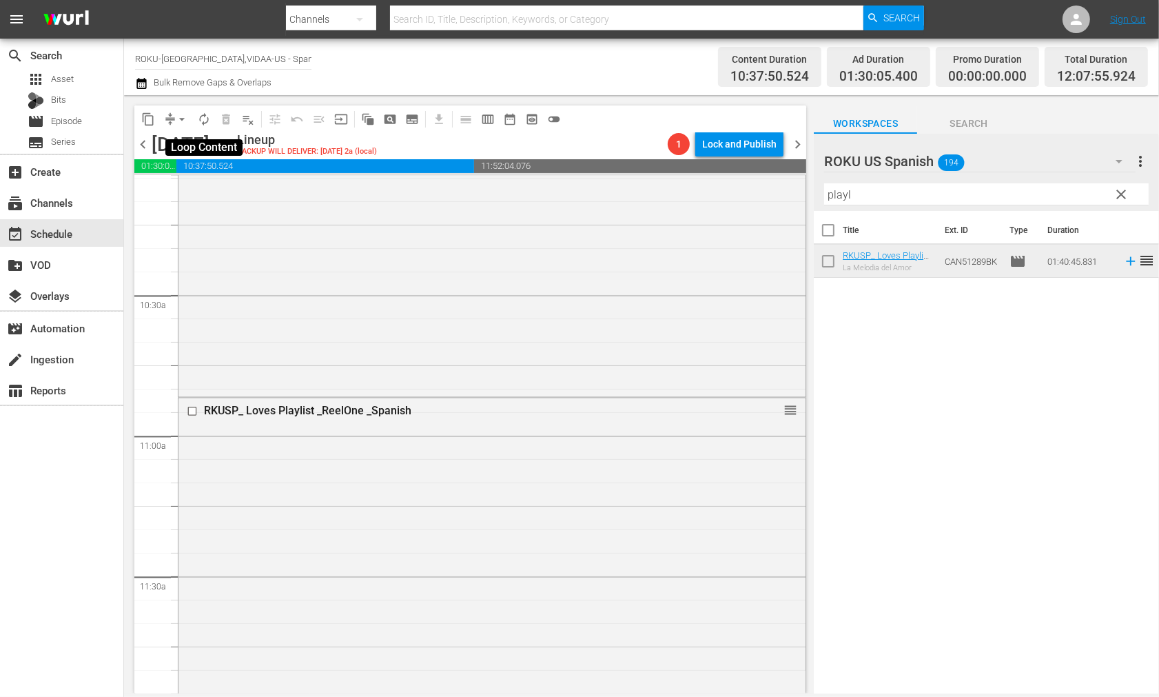
click at [205, 122] on span "autorenew_outlined" at bounding box center [204, 119] width 14 height 14
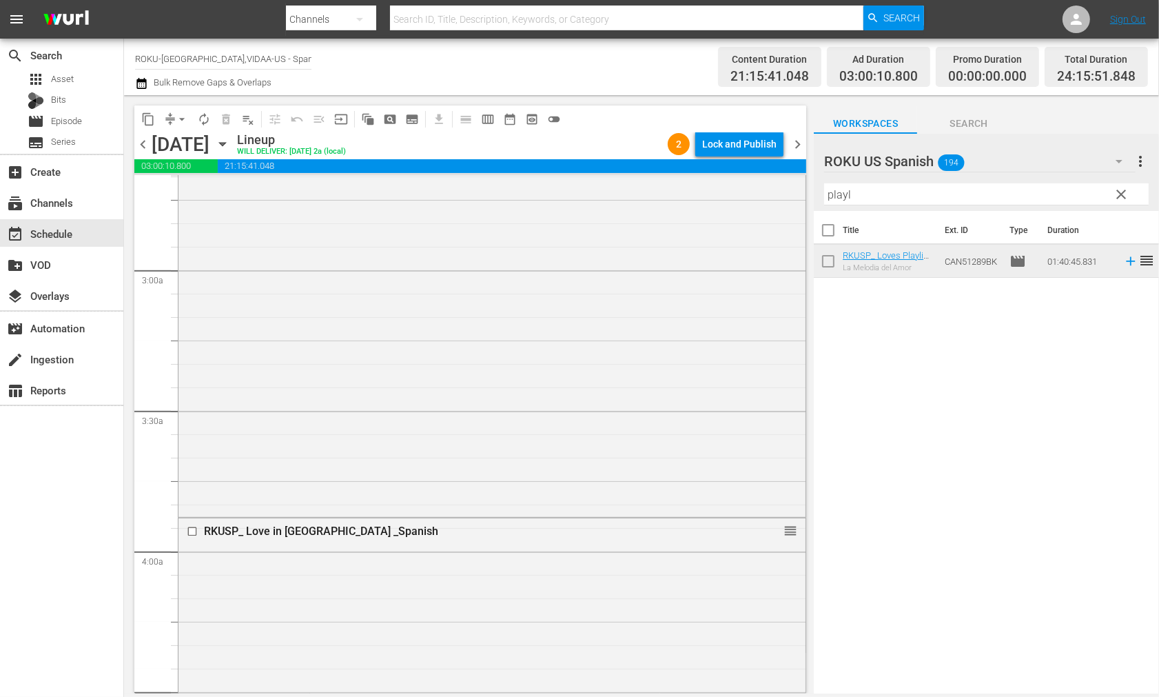
scroll to position [995, 0]
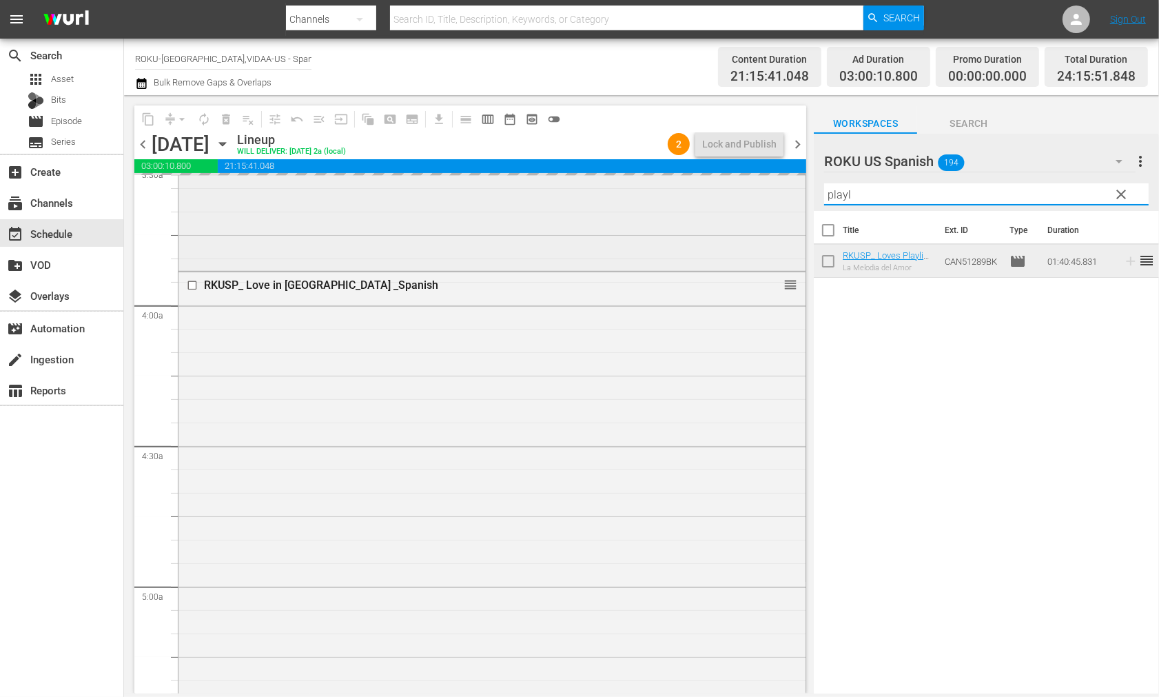
drag, startPoint x: 877, startPoint y: 193, endPoint x: 788, endPoint y: 190, distance: 89.0
click at [789, 190] on div "content_copy compress arrow_drop_down autorenew_outlined delete_forever_outline…" at bounding box center [641, 394] width 1035 height 598
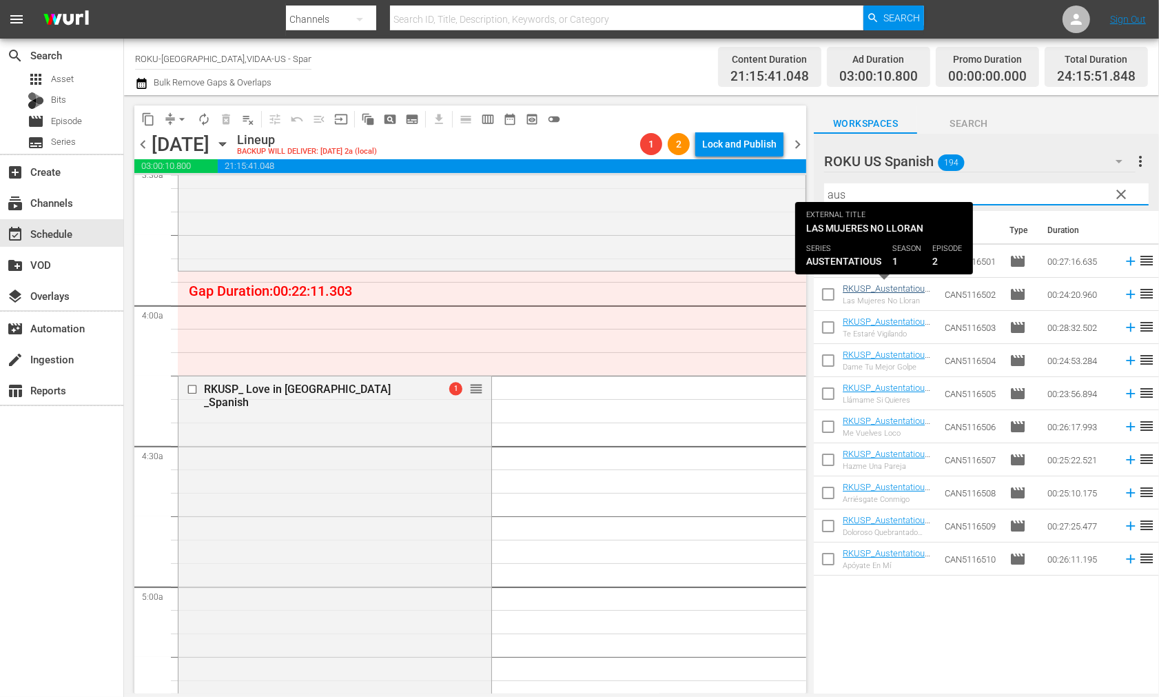
type input "aus"
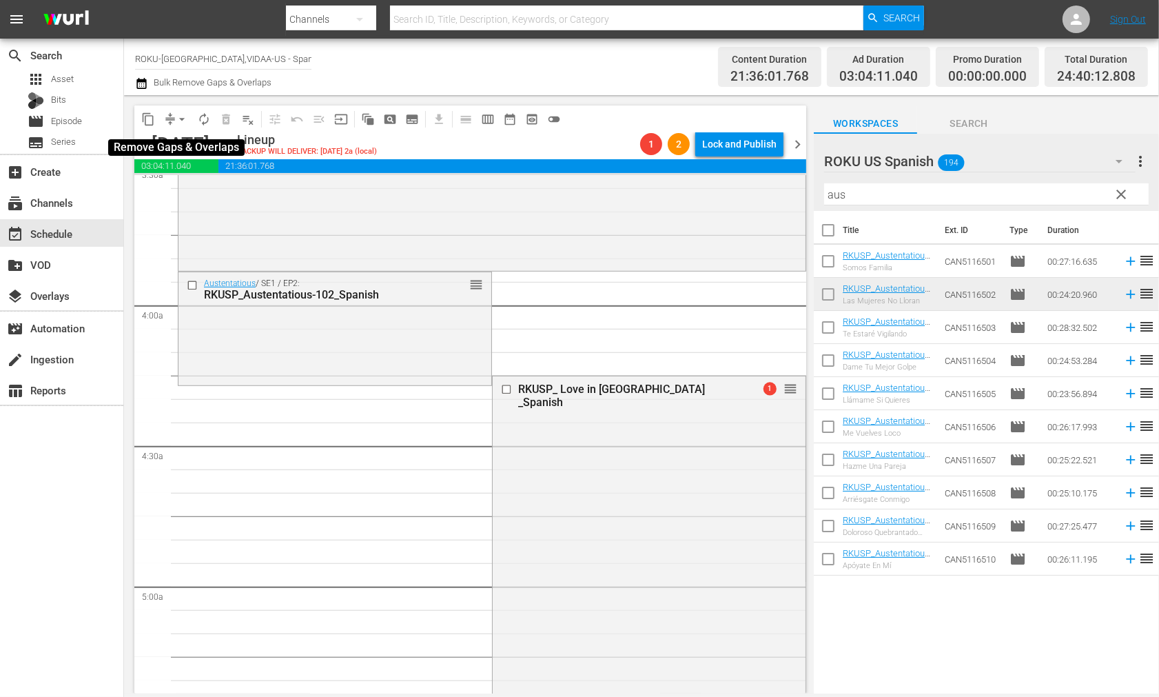
click at [181, 121] on span "arrow_drop_down" at bounding box center [182, 119] width 14 height 14
click at [205, 190] on li "Align to End of Previous Day" at bounding box center [182, 192] width 145 height 23
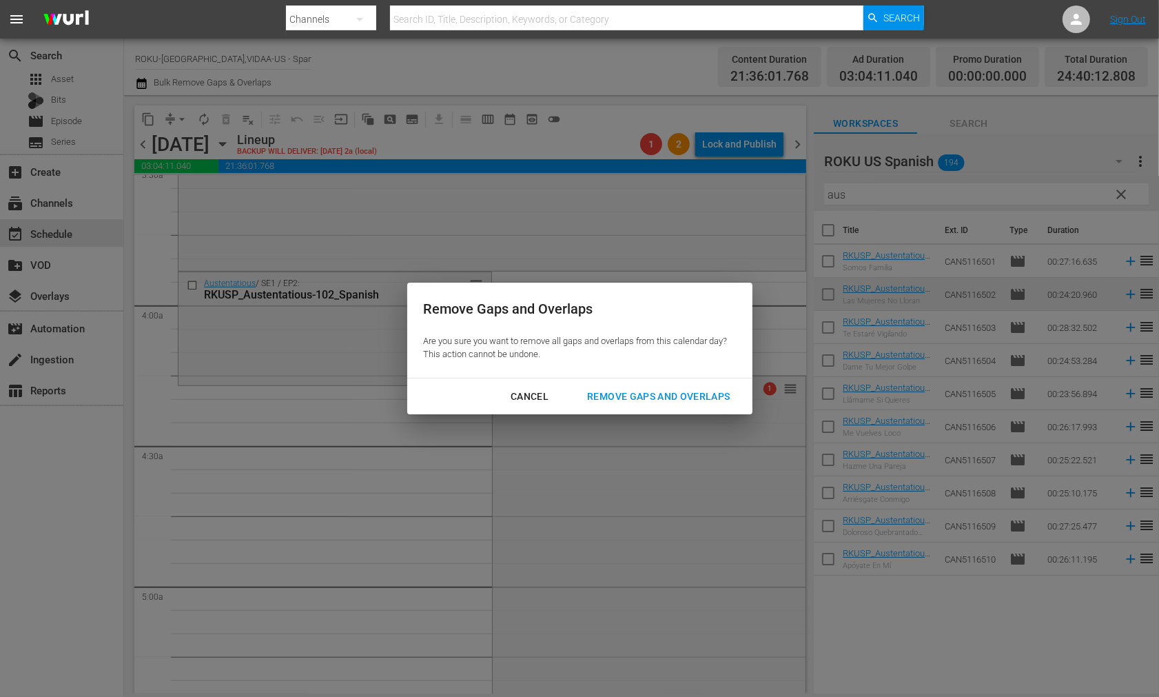
click at [669, 393] on div "Remove Gaps and Overlaps" at bounding box center [658, 396] width 165 height 17
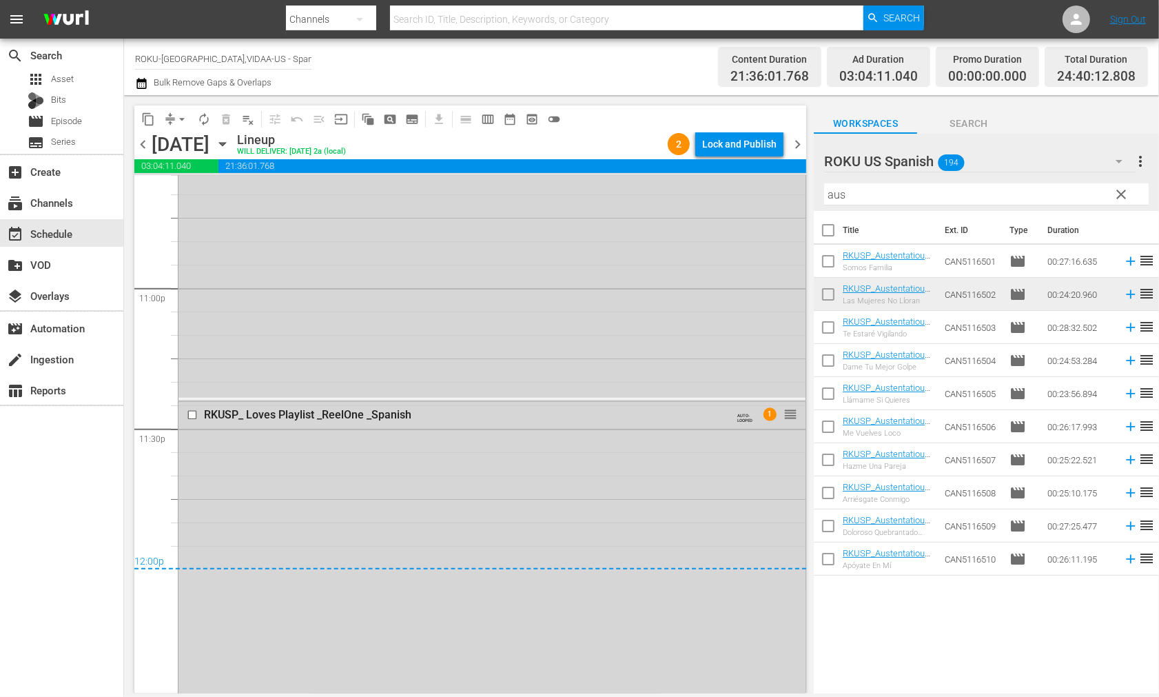
scroll to position [6356, 0]
click at [171, 118] on button "arrow_drop_down" at bounding box center [182, 119] width 22 height 22
click at [216, 197] on li "Align to End of Previous Day" at bounding box center [182, 192] width 145 height 23
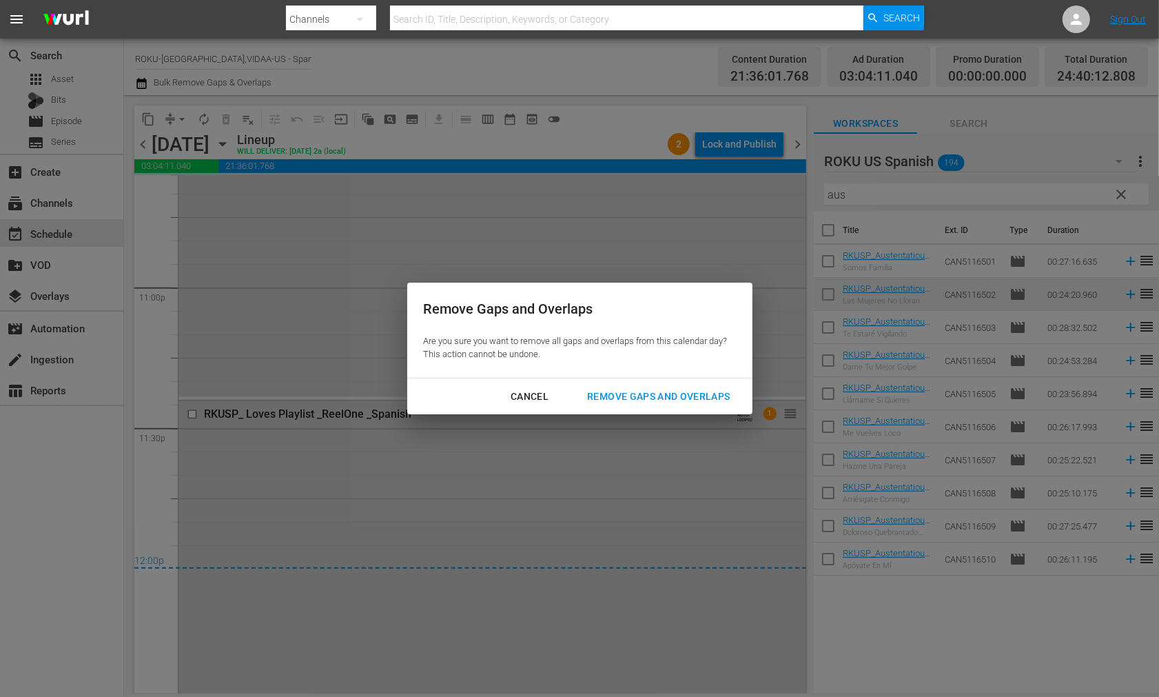
click at [722, 395] on div "Remove Gaps and Overlaps" at bounding box center [658, 396] width 165 height 17
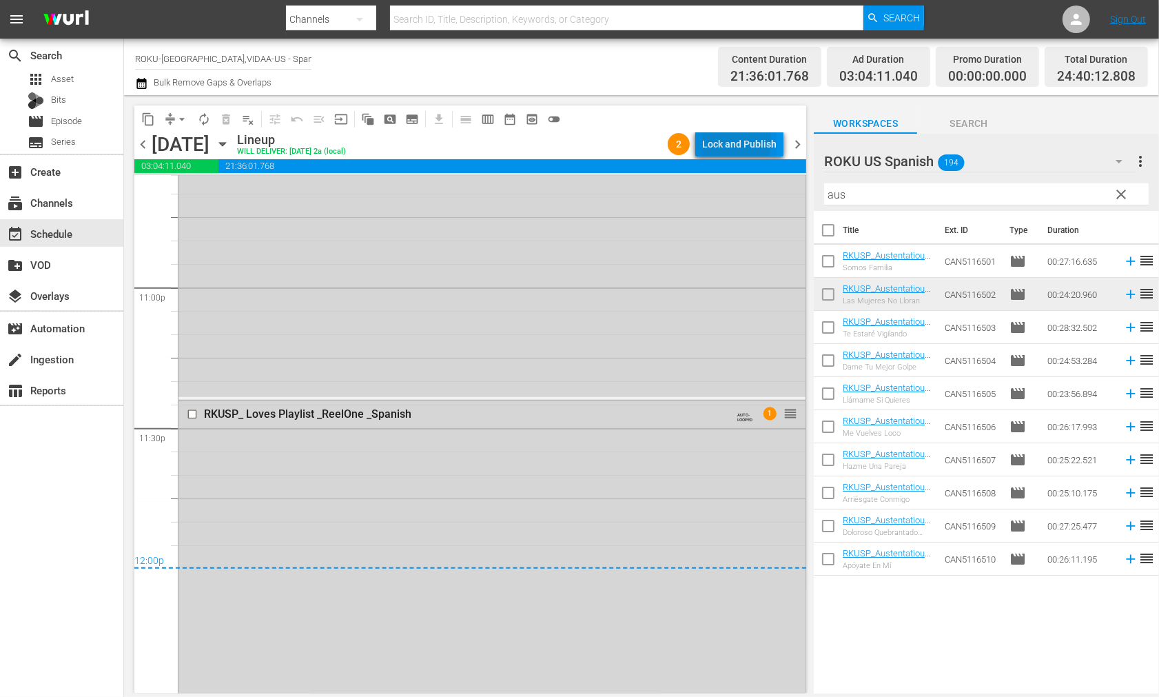
click at [725, 142] on div "Lock and Publish" at bounding box center [739, 144] width 74 height 25
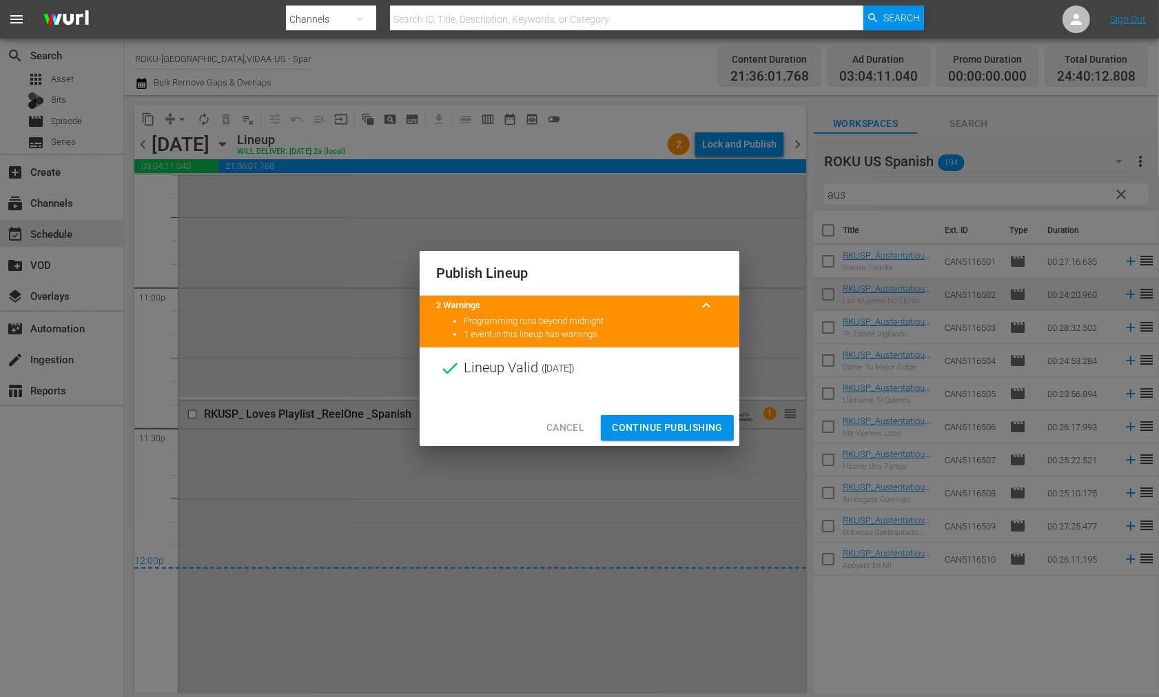
click at [664, 425] on span "Continue Publishing" at bounding box center [667, 427] width 111 height 17
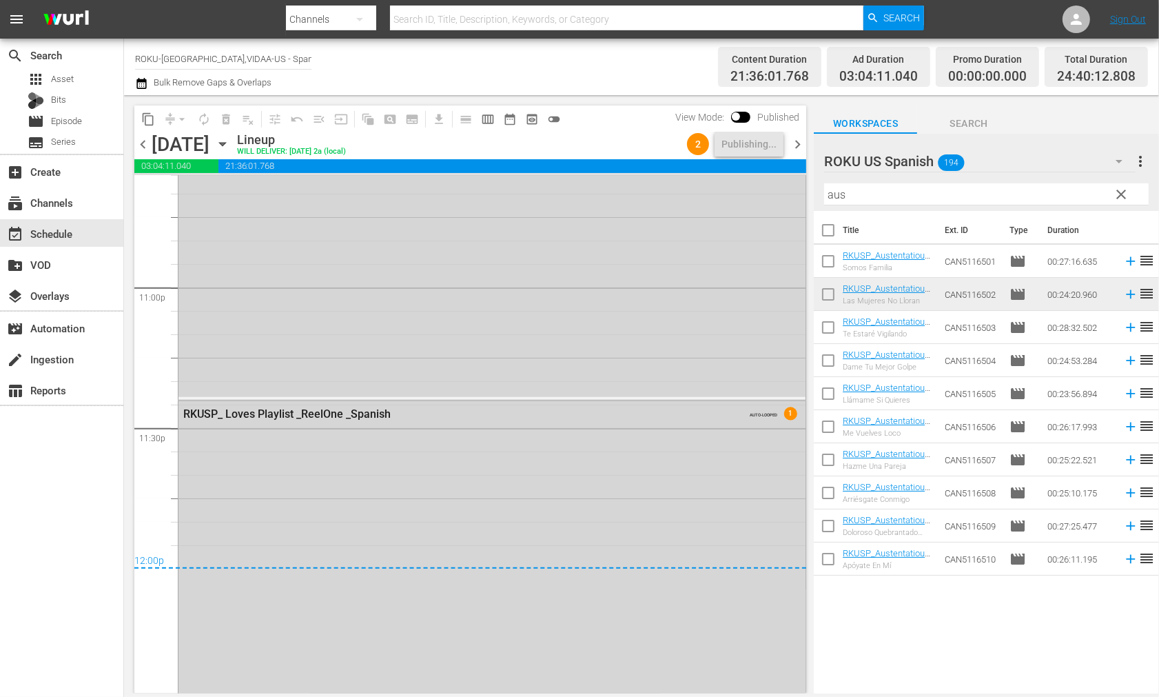
click at [230, 141] on icon "button" at bounding box center [222, 143] width 15 height 15
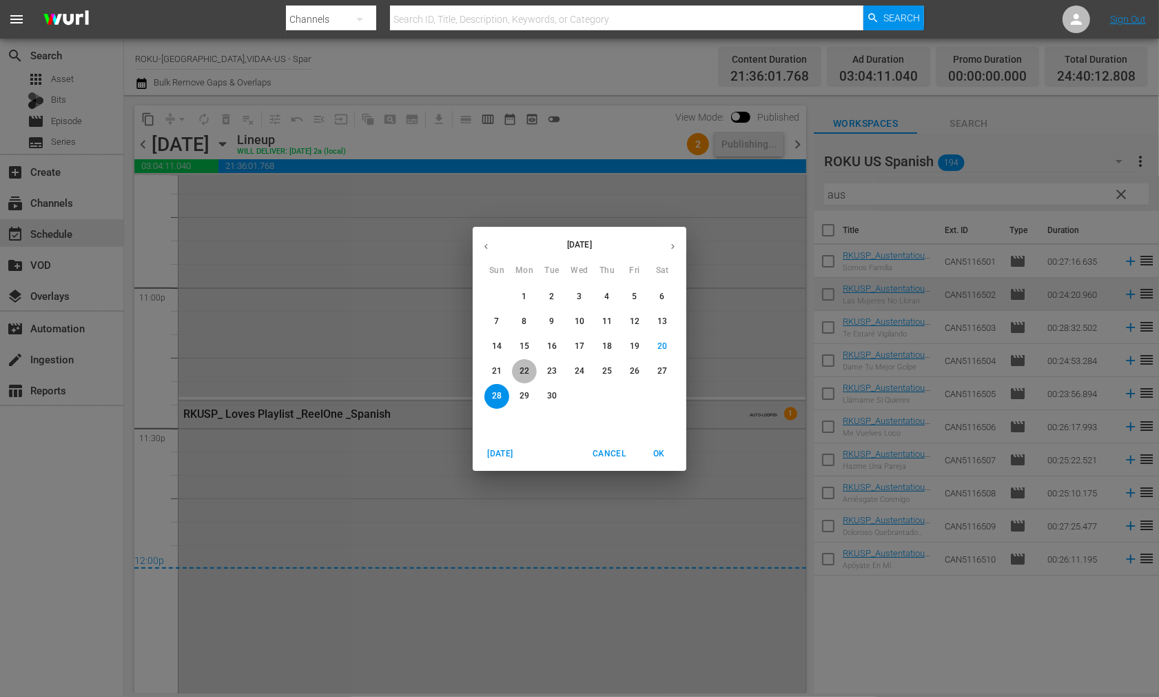
click at [525, 369] on p "22" at bounding box center [525, 371] width 10 height 12
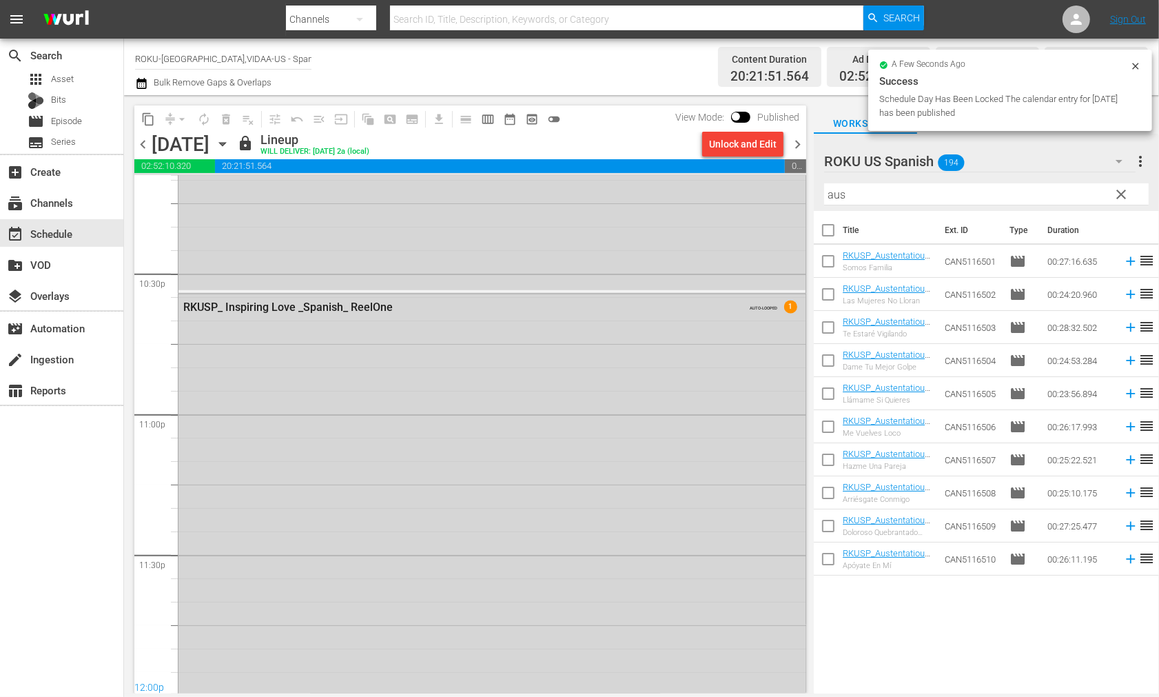
scroll to position [6301, 0]
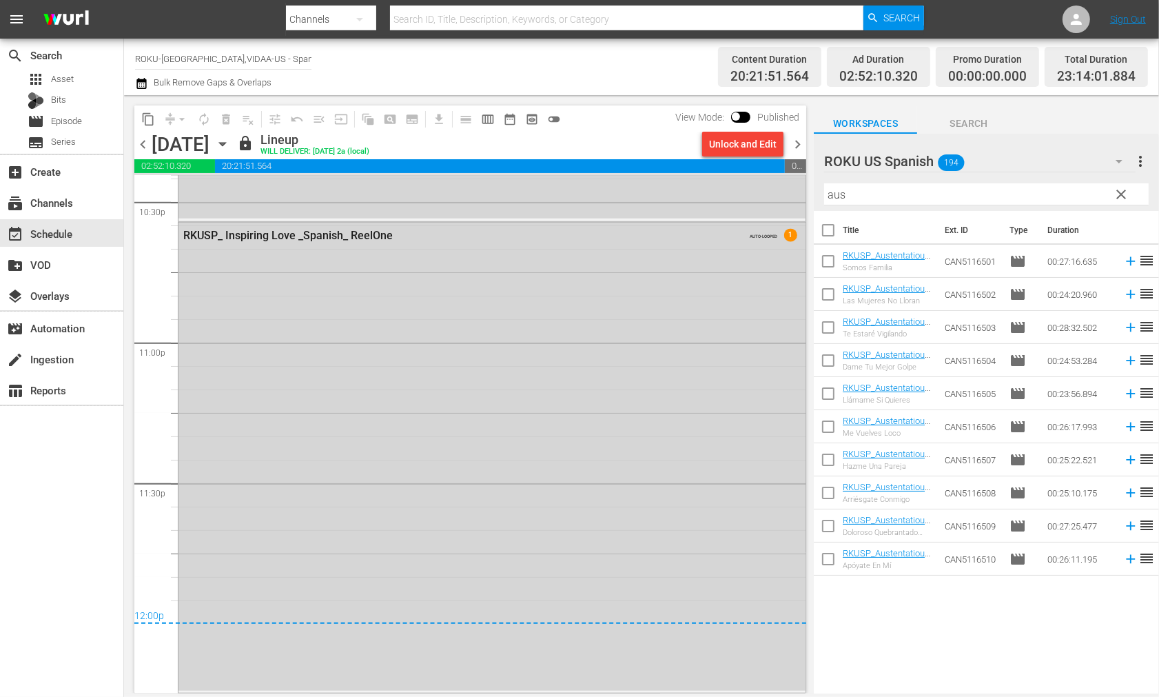
click at [225, 143] on icon "button" at bounding box center [222, 144] width 6 height 3
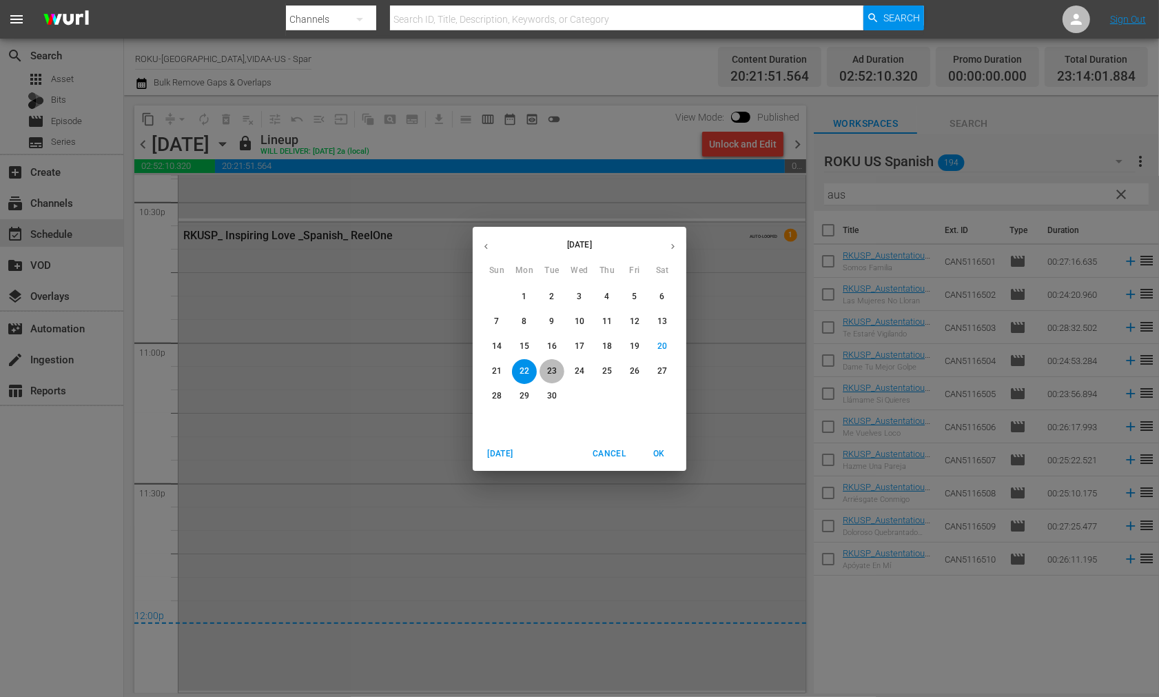
click at [548, 370] on p "23" at bounding box center [552, 371] width 10 height 12
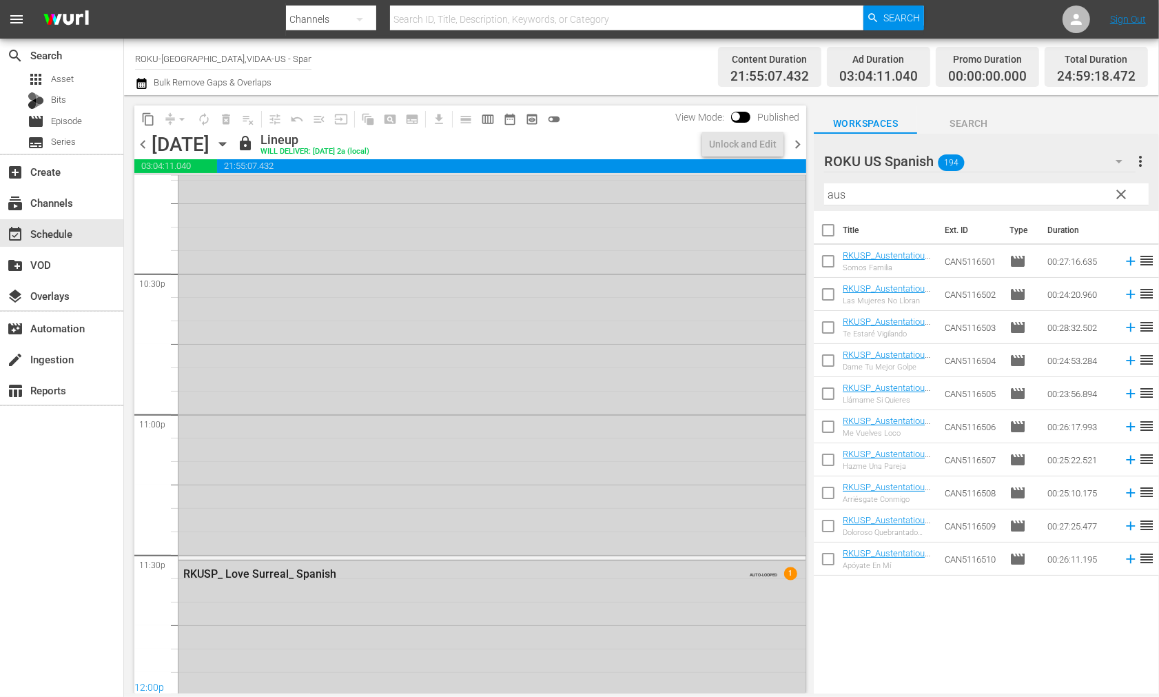
scroll to position [6450, 0]
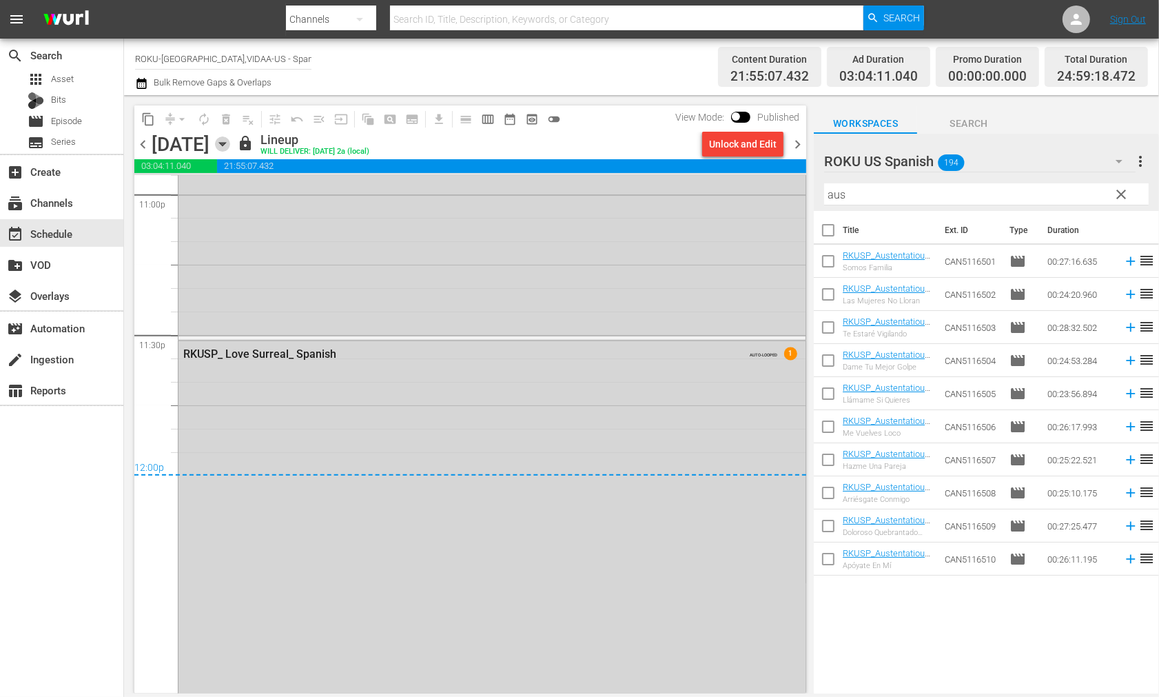
click at [230, 143] on icon "button" at bounding box center [222, 143] width 15 height 15
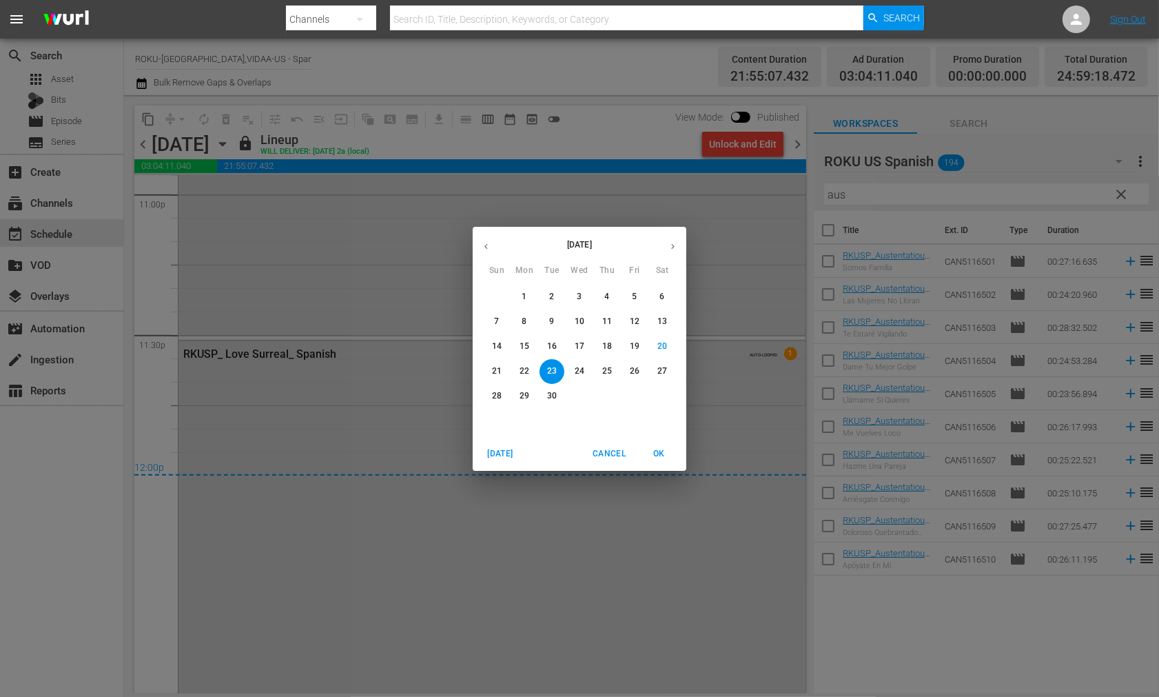
click at [579, 367] on p "24" at bounding box center [580, 371] width 10 height 12
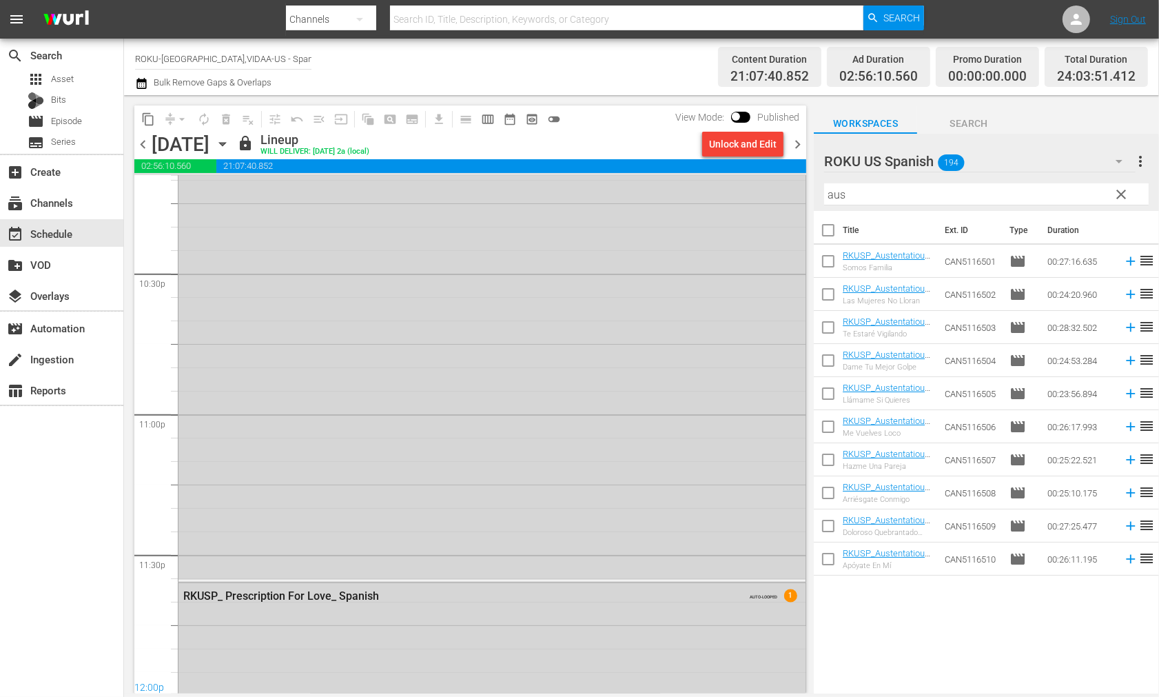
scroll to position [6403, 0]
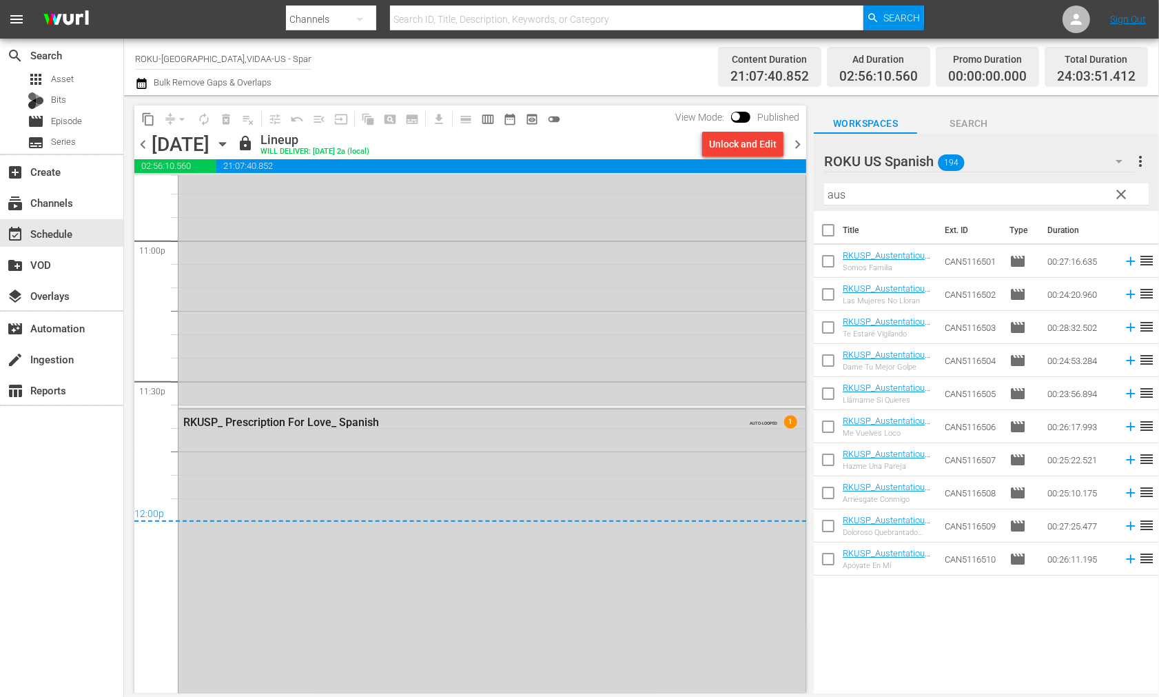
click at [225, 145] on icon "button" at bounding box center [222, 144] width 6 height 3
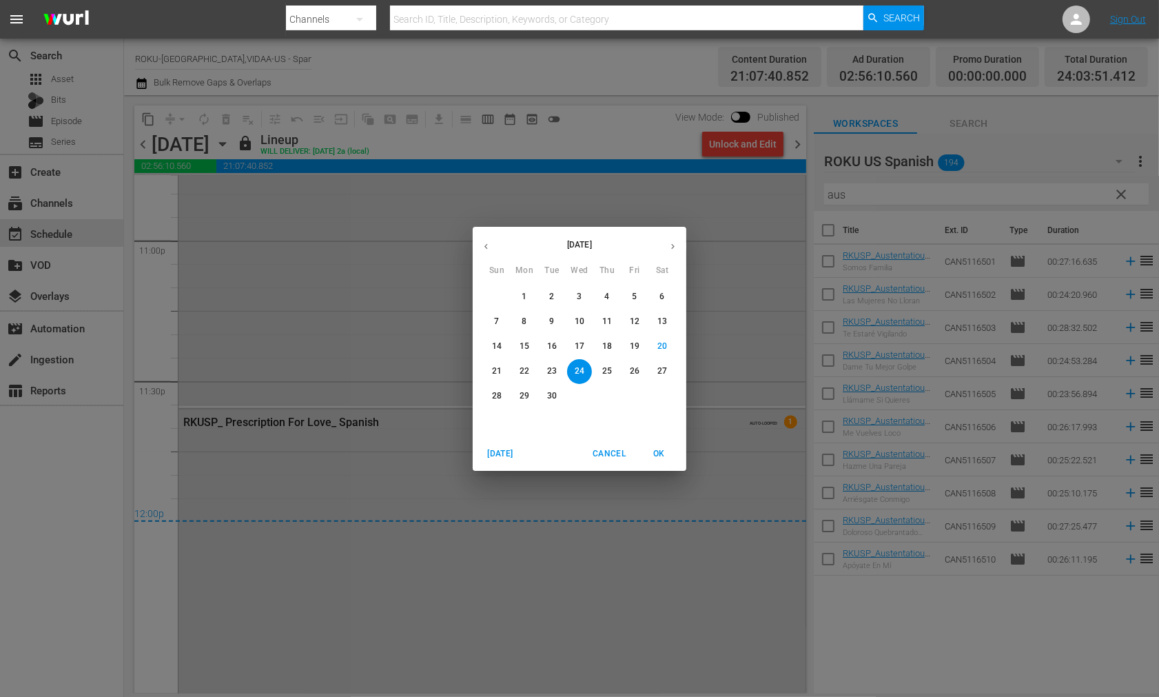
click at [609, 370] on p "25" at bounding box center [607, 371] width 10 height 12
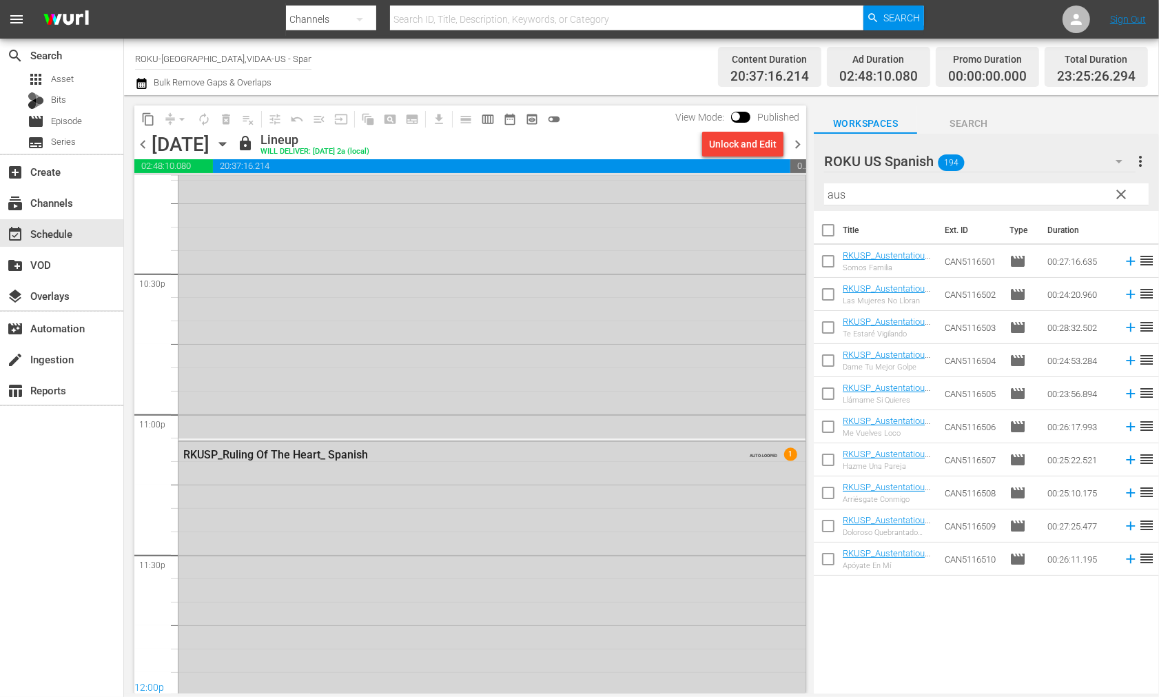
scroll to position [6356, 0]
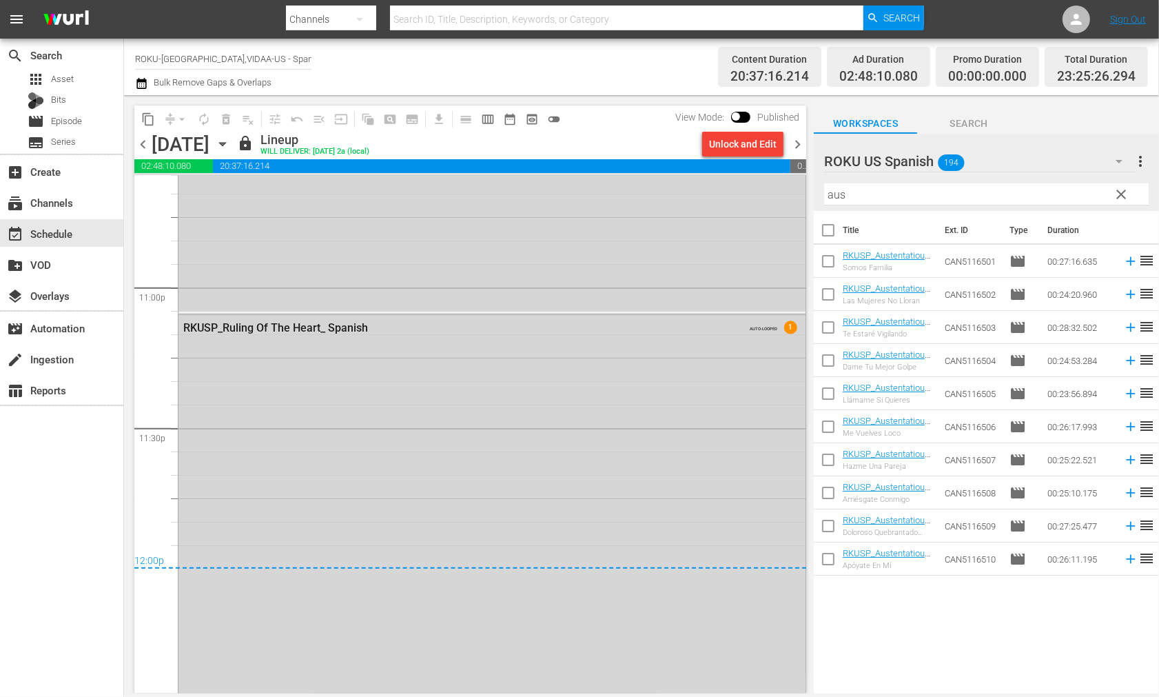
click at [225, 143] on icon "button" at bounding box center [222, 144] width 6 height 3
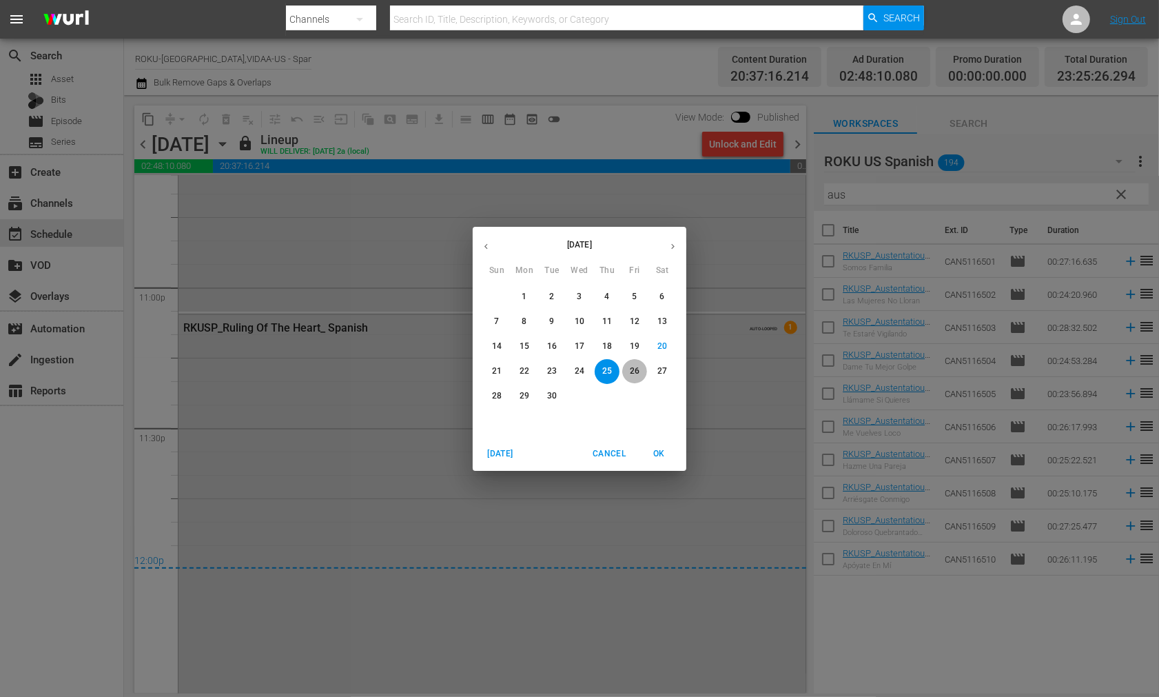
click at [630, 369] on p "26" at bounding box center [635, 371] width 10 height 12
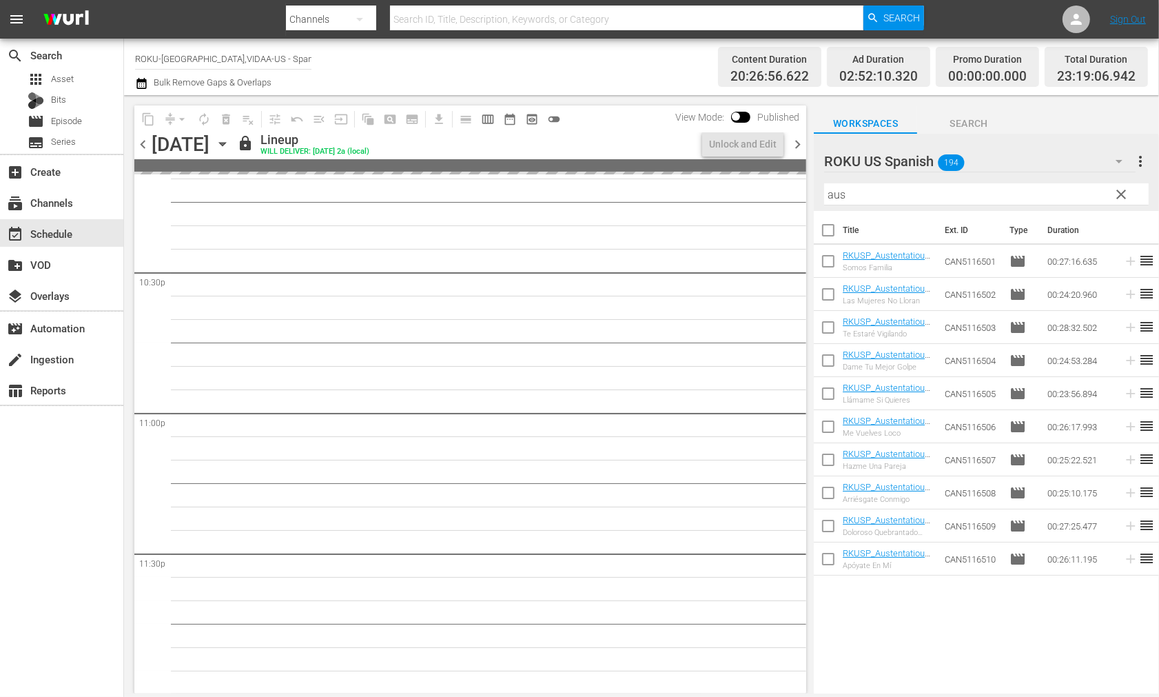
scroll to position [6245, 0]
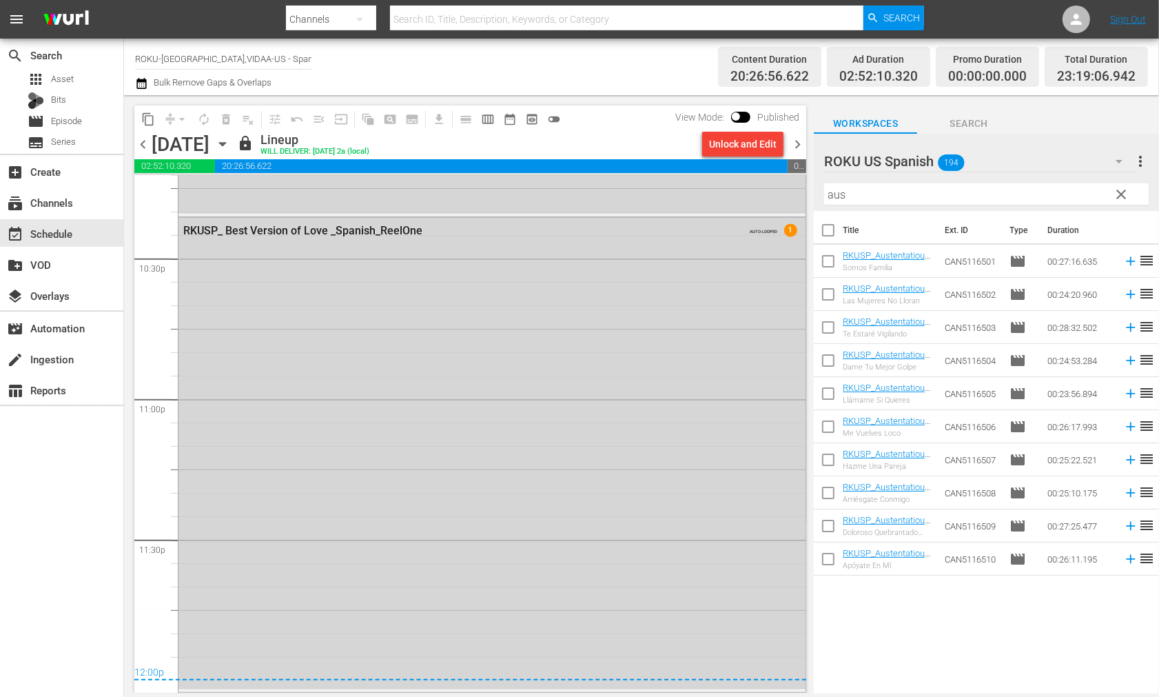
click at [230, 145] on icon "button" at bounding box center [222, 143] width 15 height 15
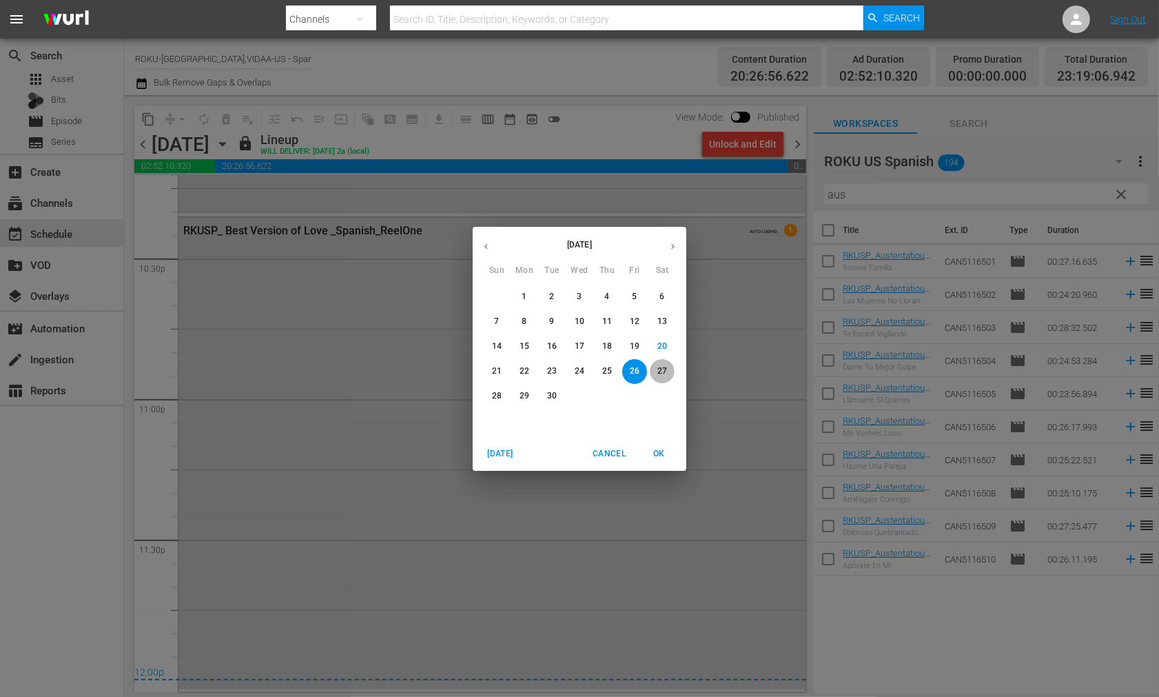
click at [659, 369] on p "27" at bounding box center [663, 371] width 10 height 12
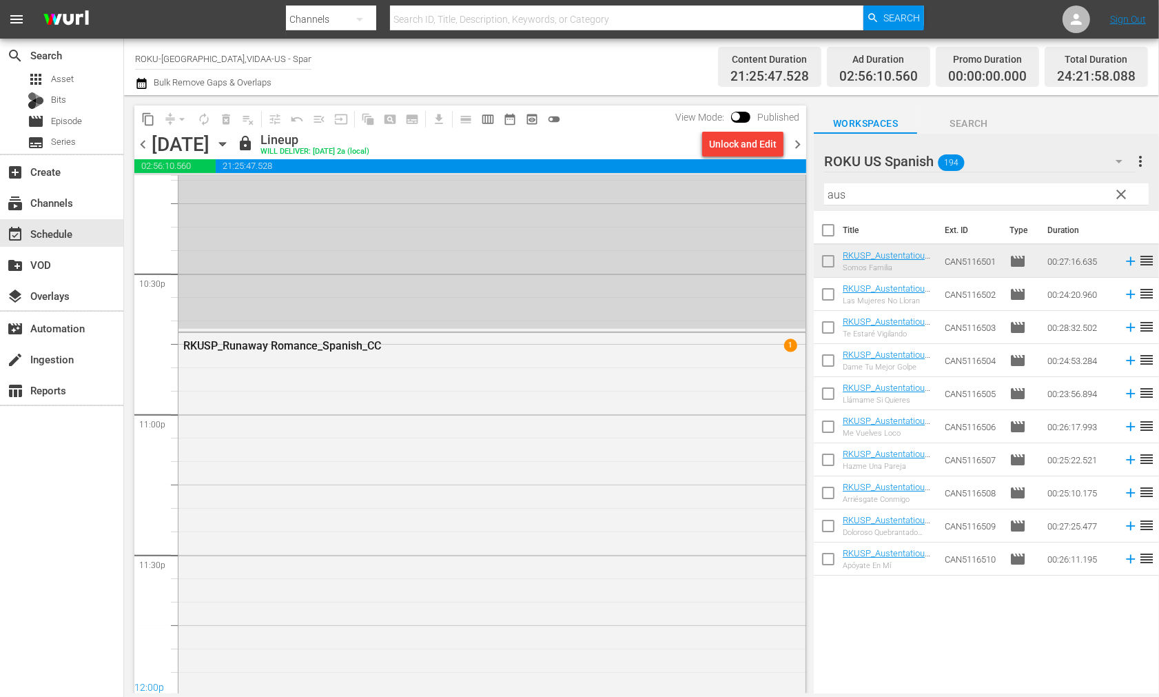
scroll to position [6347, 0]
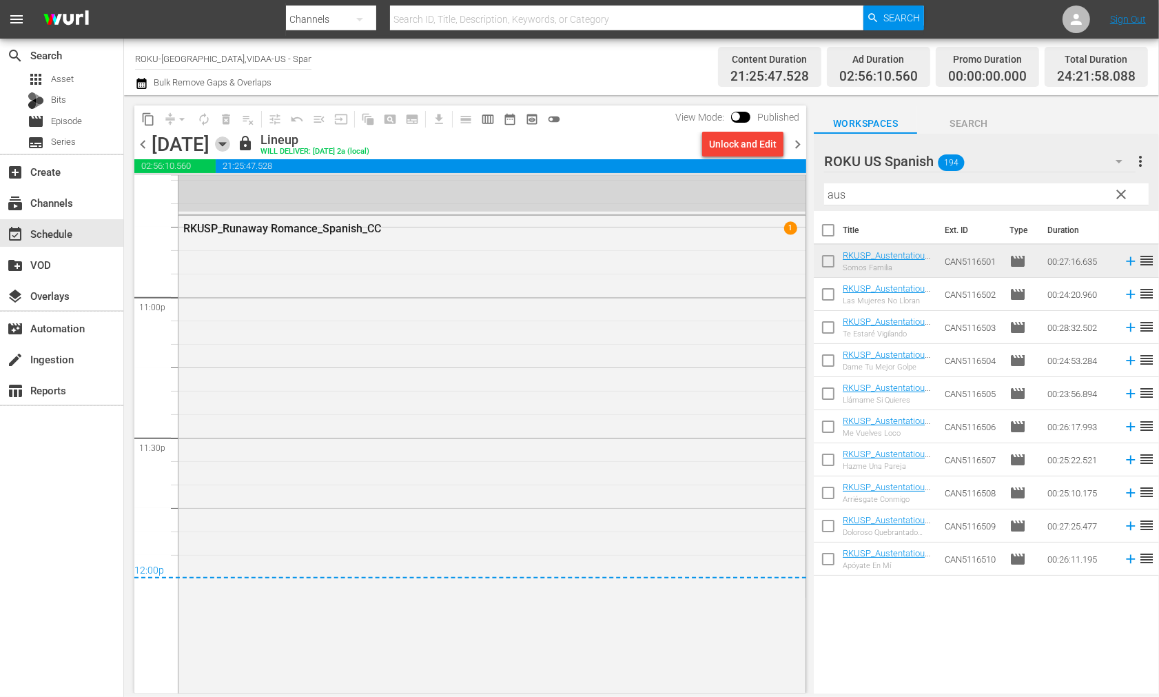
click at [230, 145] on icon "button" at bounding box center [222, 143] width 15 height 15
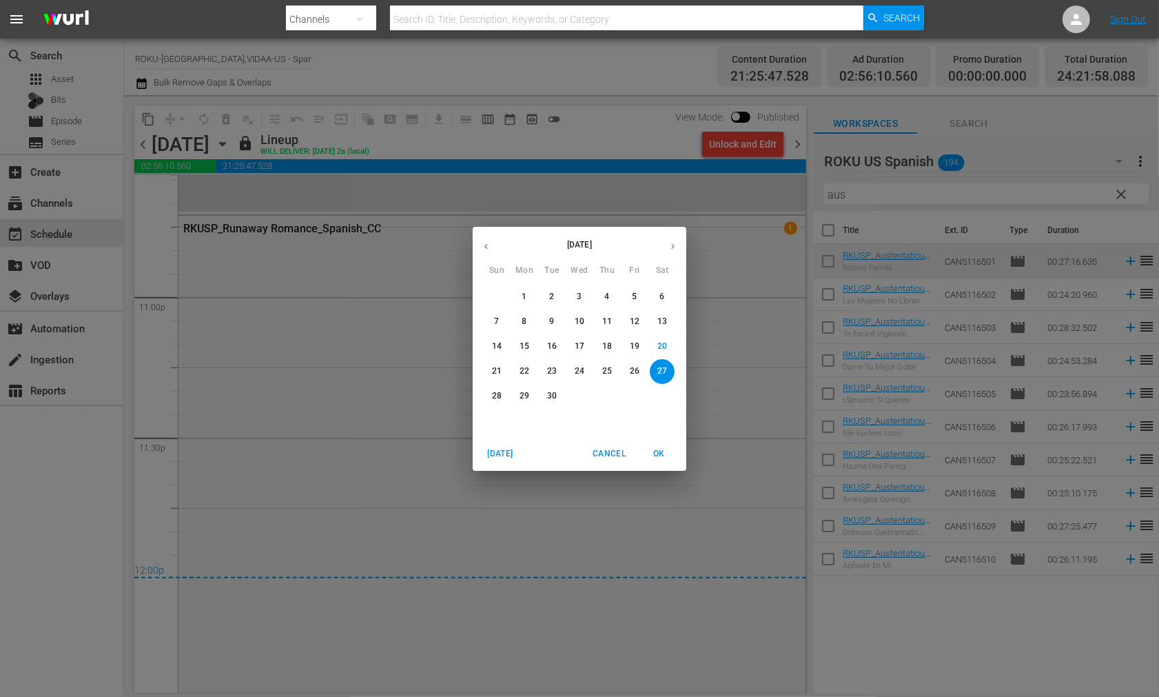
click at [494, 393] on p "28" at bounding box center [497, 396] width 10 height 12
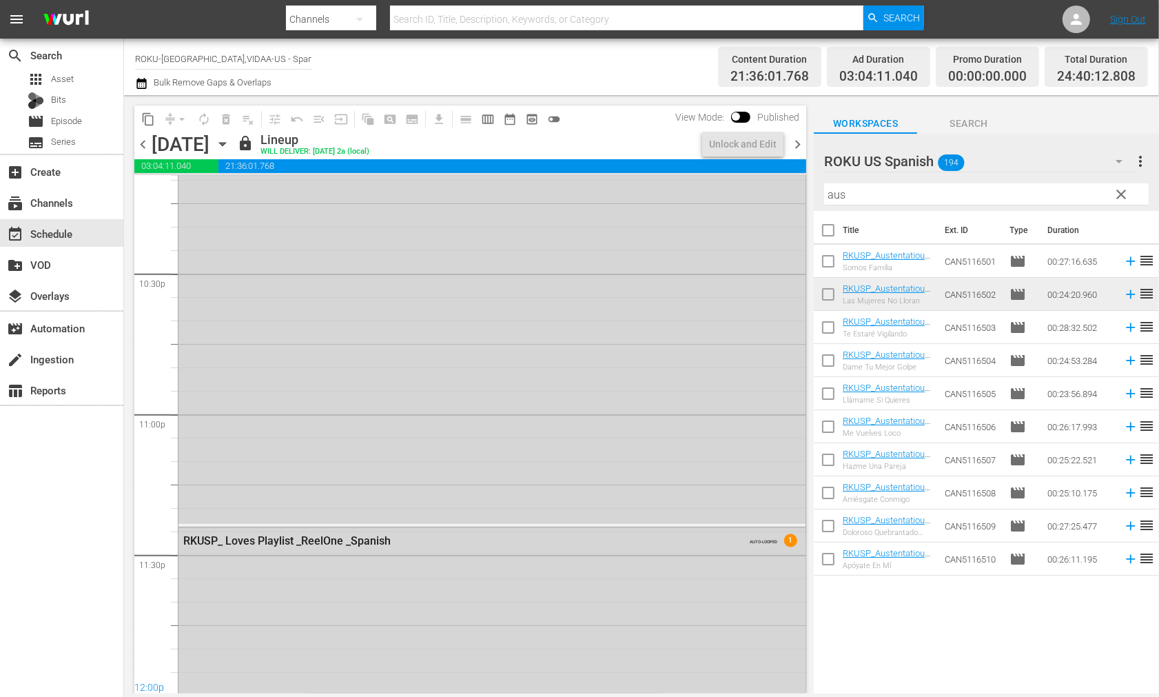
scroll to position [6356, 0]
